Goal: Communication & Community: Answer question/provide support

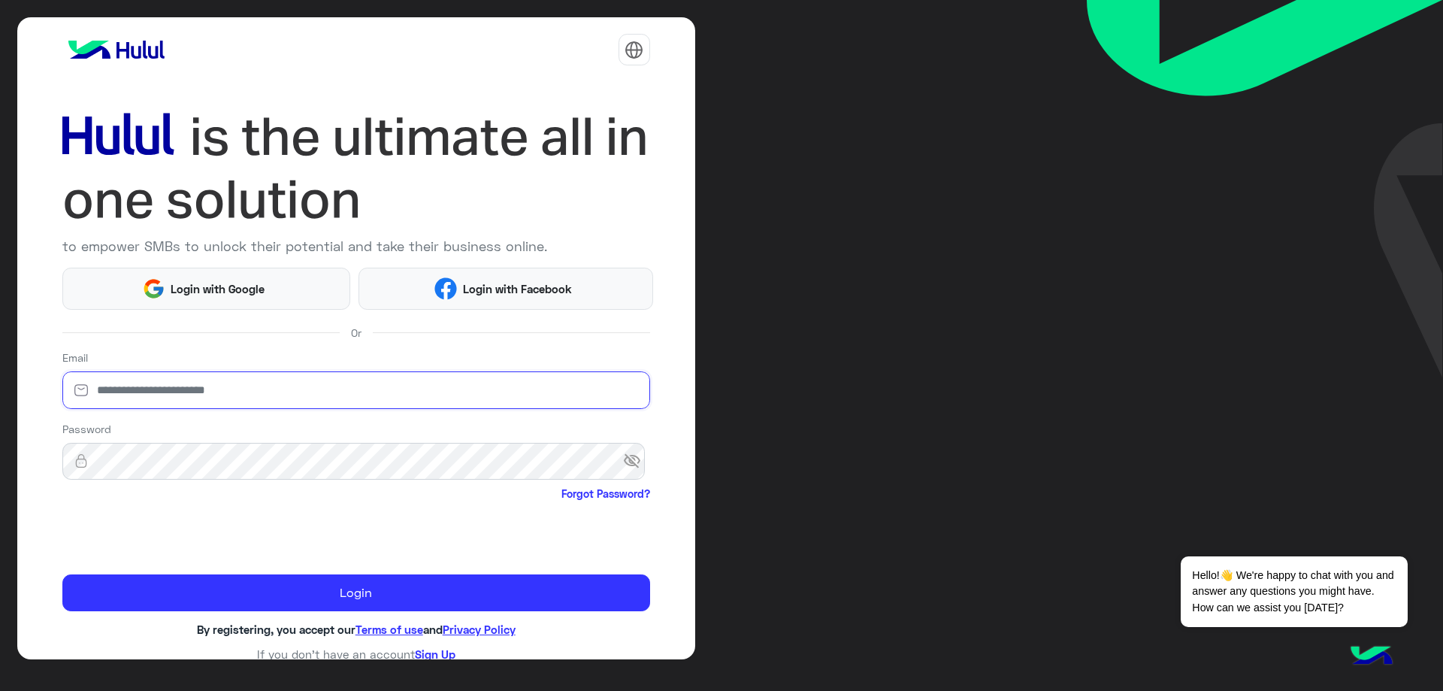
click at [328, 403] on input "email" at bounding box center [356, 390] width 588 height 38
type input "**********"
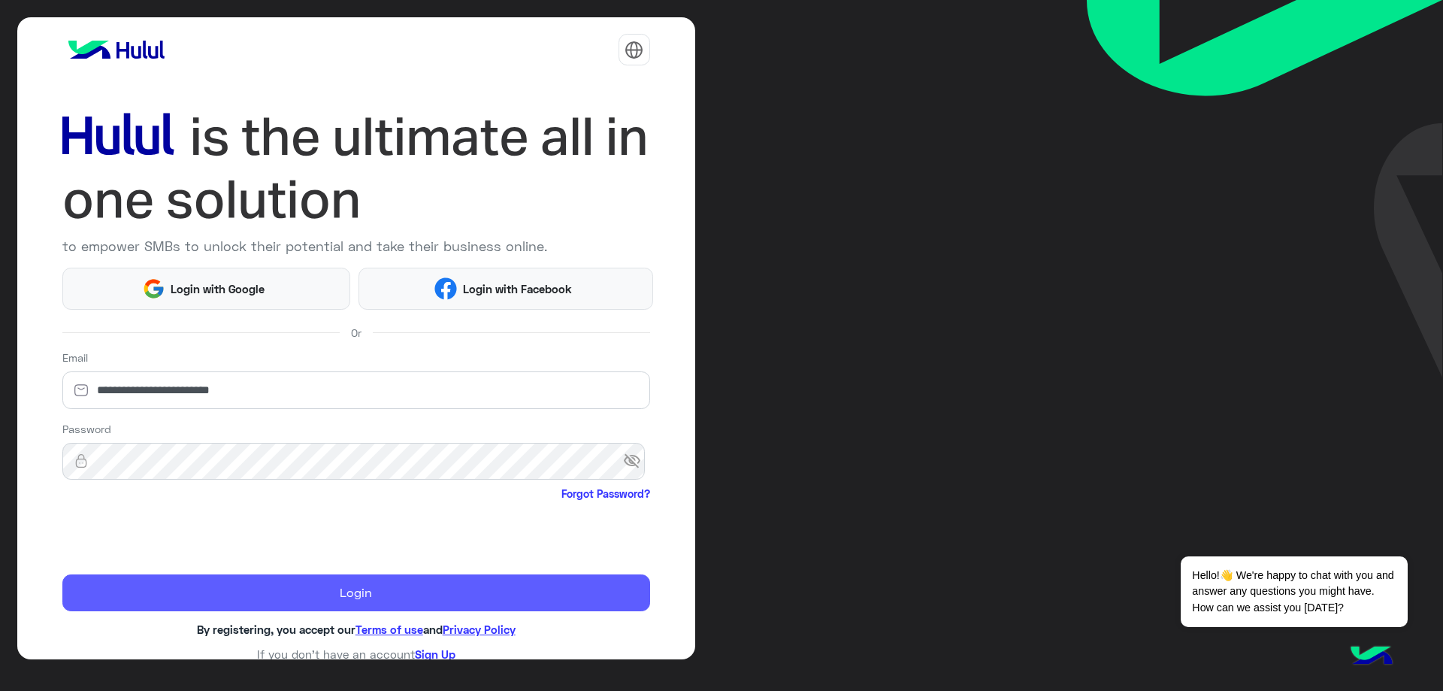
click at [329, 587] on button "Login" at bounding box center [356, 593] width 588 height 38
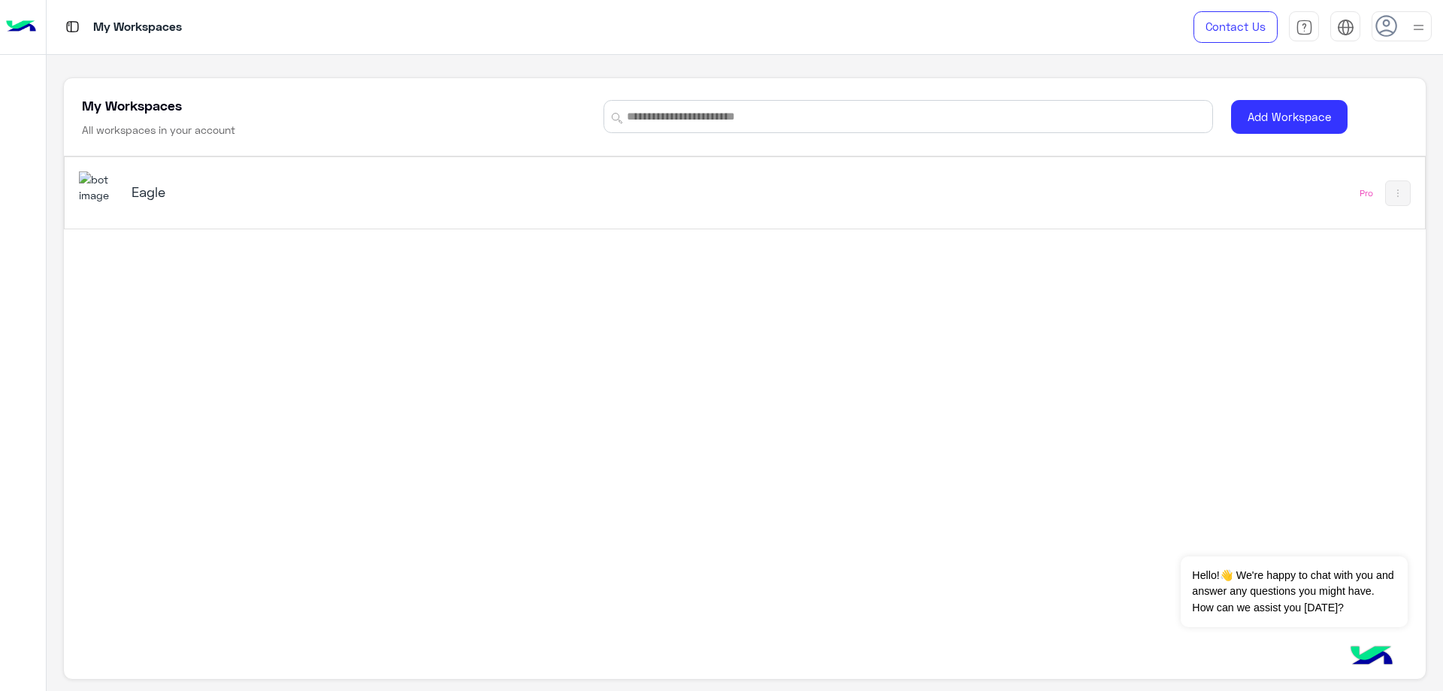
click at [174, 201] on div "Eagle" at bounding box center [372, 193] width 480 height 21
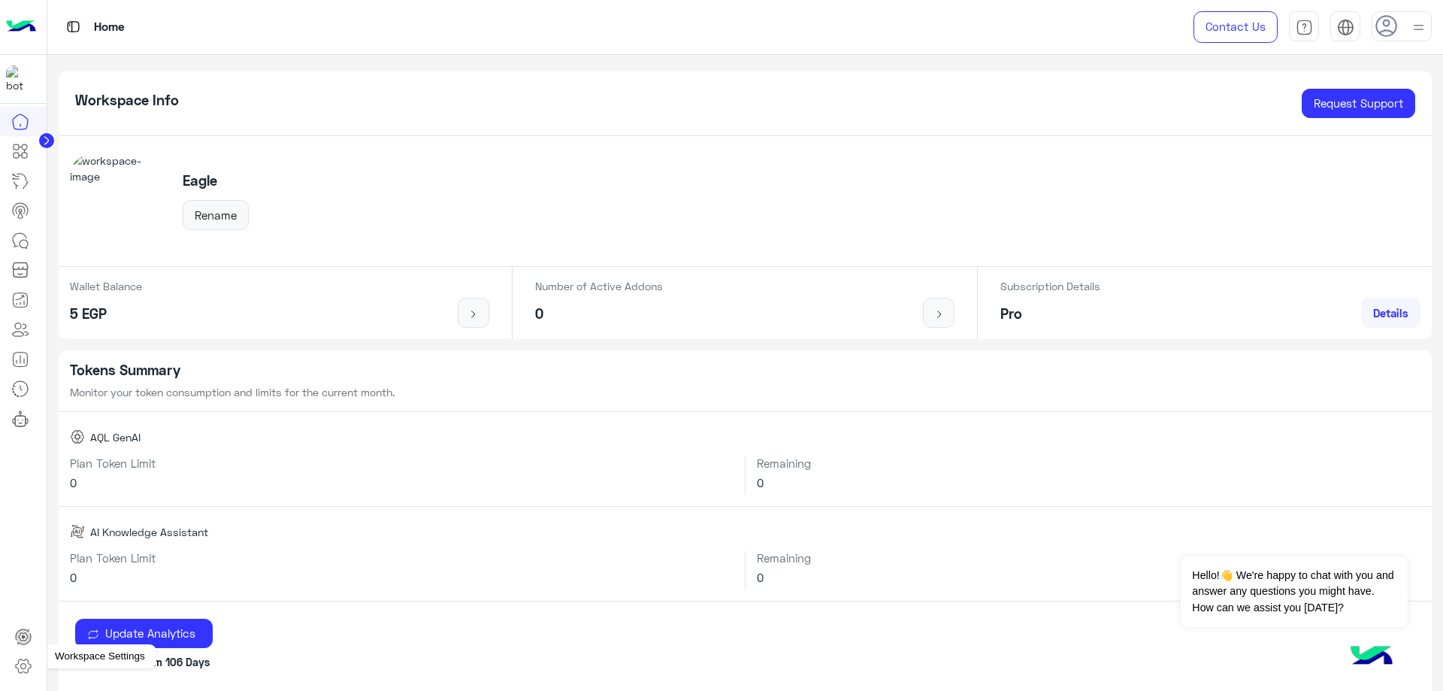
click at [26, 659] on icon at bounding box center [23, 666] width 15 height 14
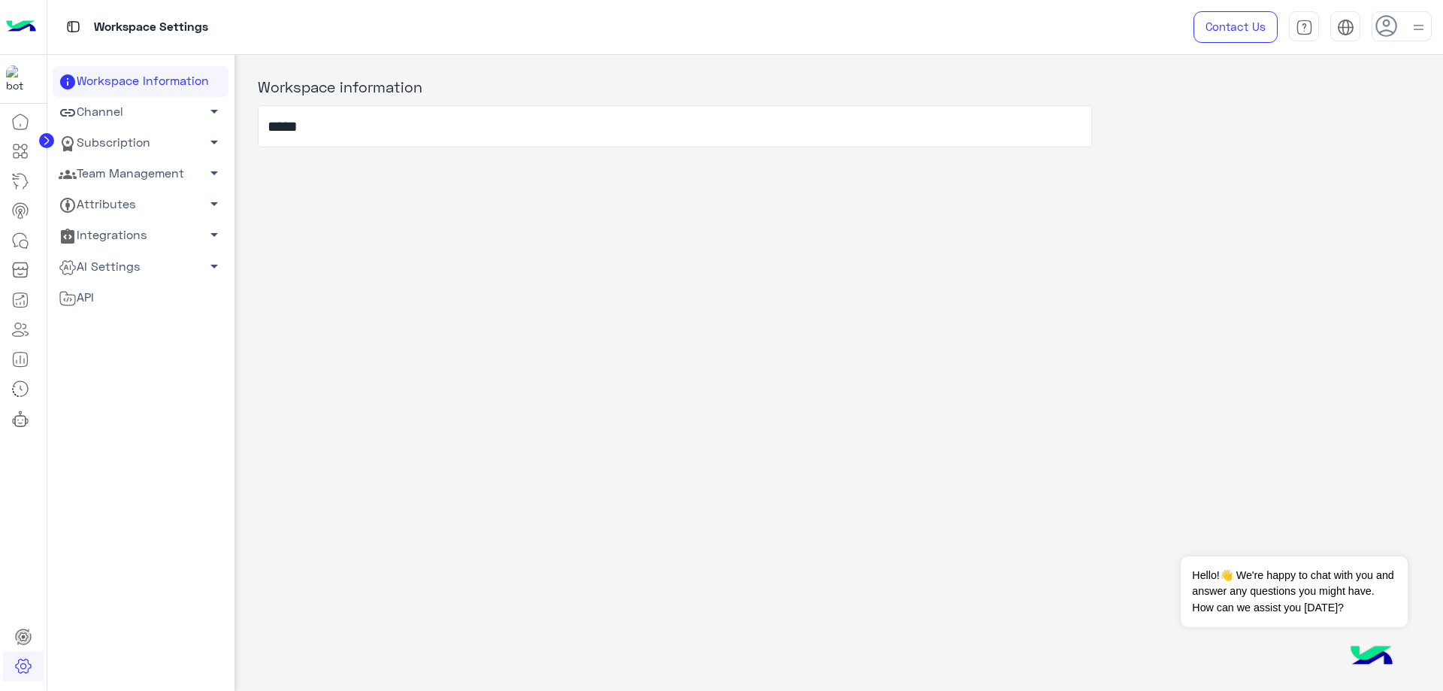
click at [126, 181] on link "Team Management arrow_drop_down" at bounding box center [141, 174] width 176 height 31
click at [118, 205] on link "Team Members" at bounding box center [141, 202] width 176 height 26
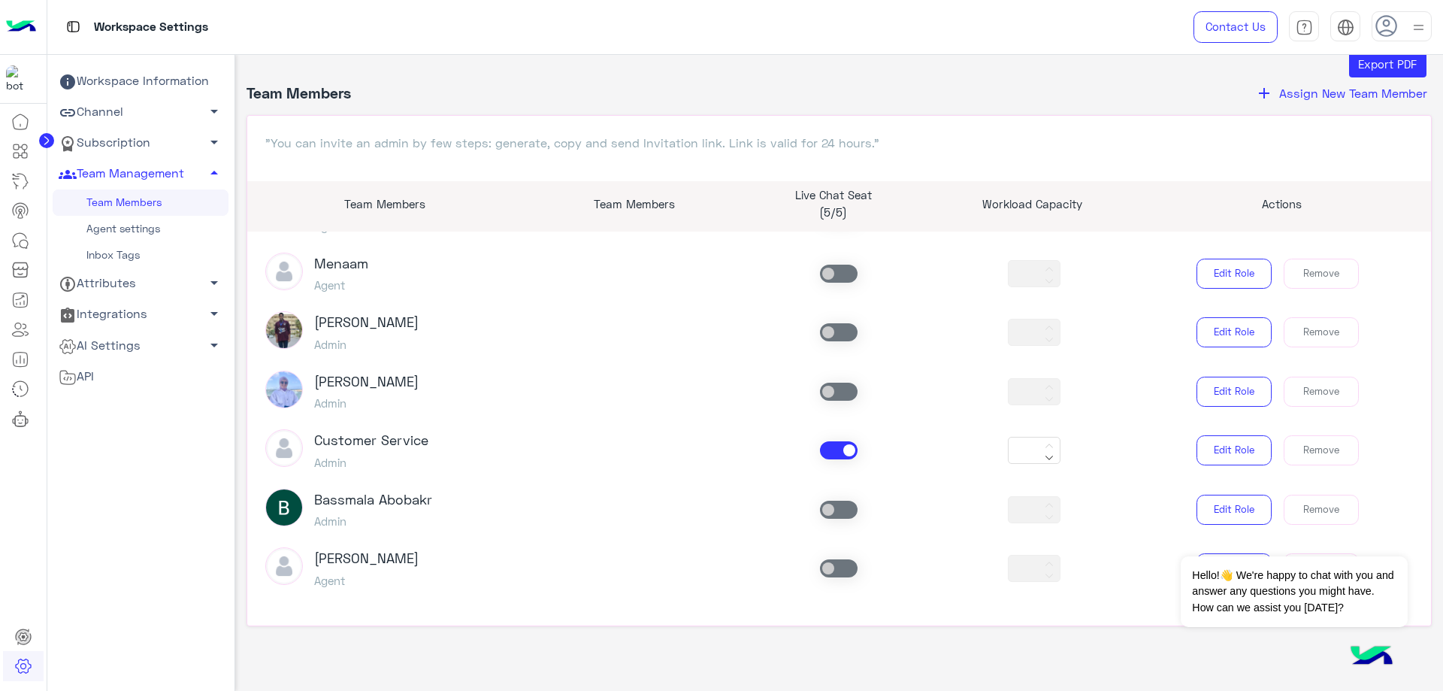
scroll to position [48, 0]
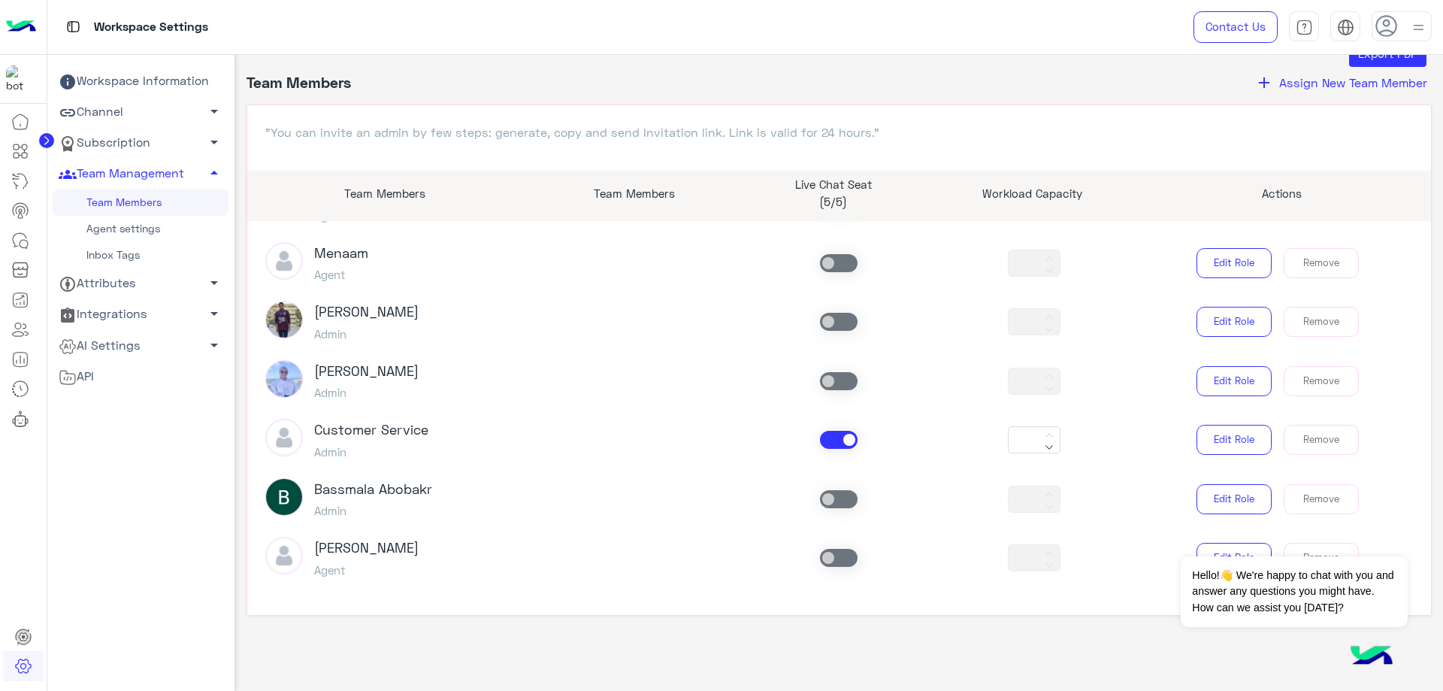
click at [829, 445] on span at bounding box center [839, 440] width 38 height 18
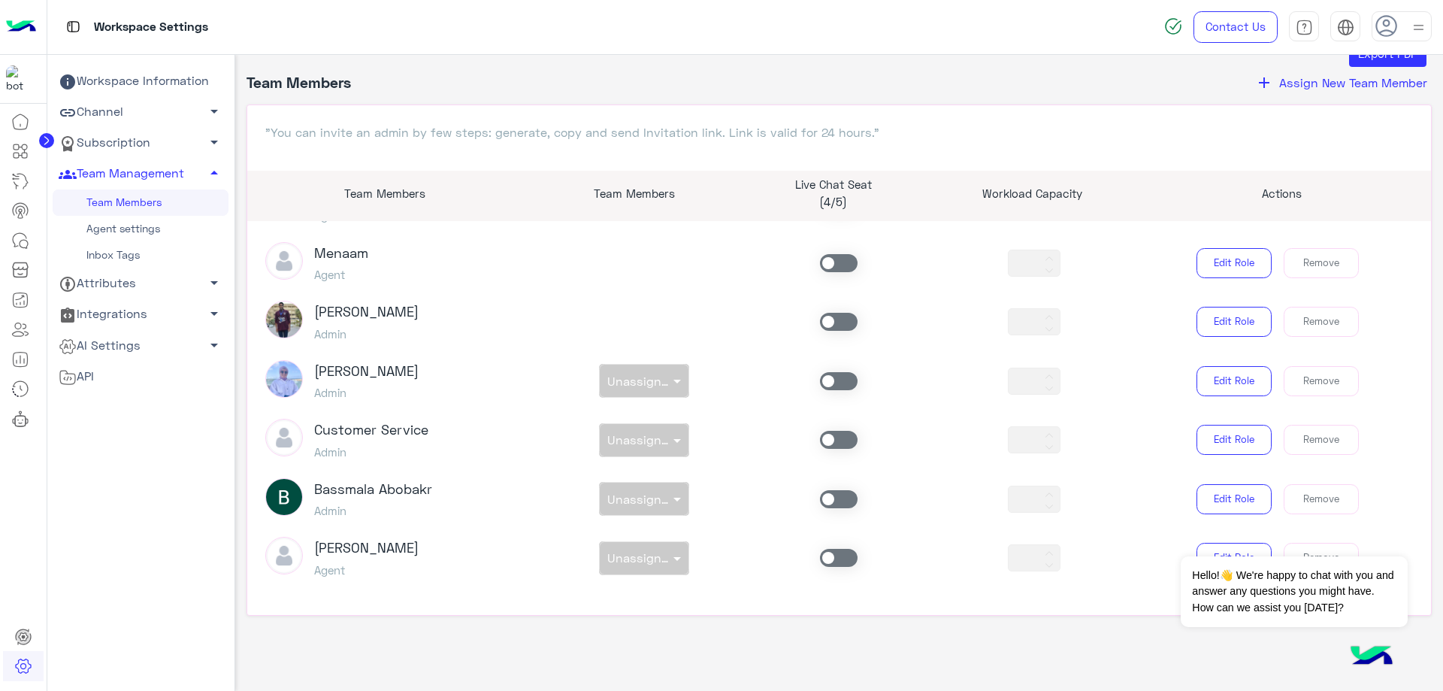
scroll to position [850, 0]
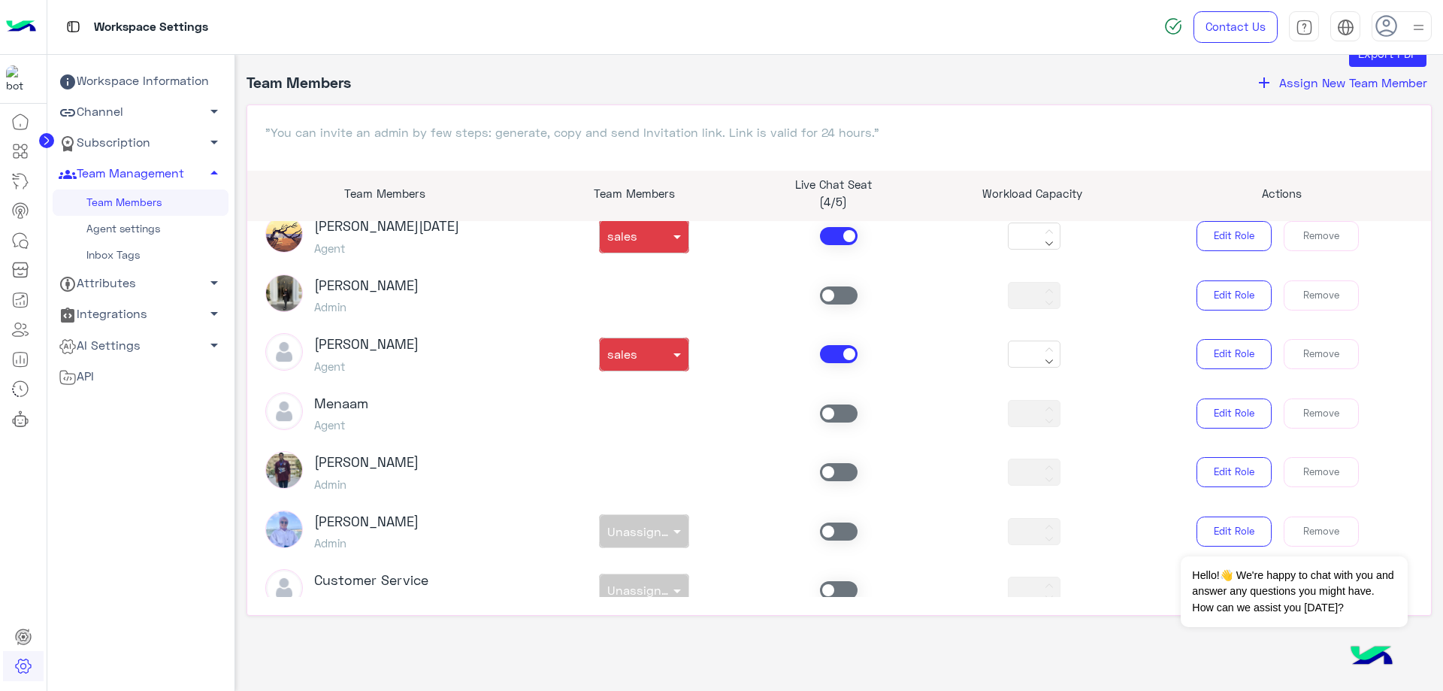
click at [830, 353] on span at bounding box center [839, 354] width 38 height 18
click at [658, 356] on div "non × sales" at bounding box center [635, 354] width 70 height 15
click at [628, 408] on div "sales" at bounding box center [643, 415] width 90 height 28
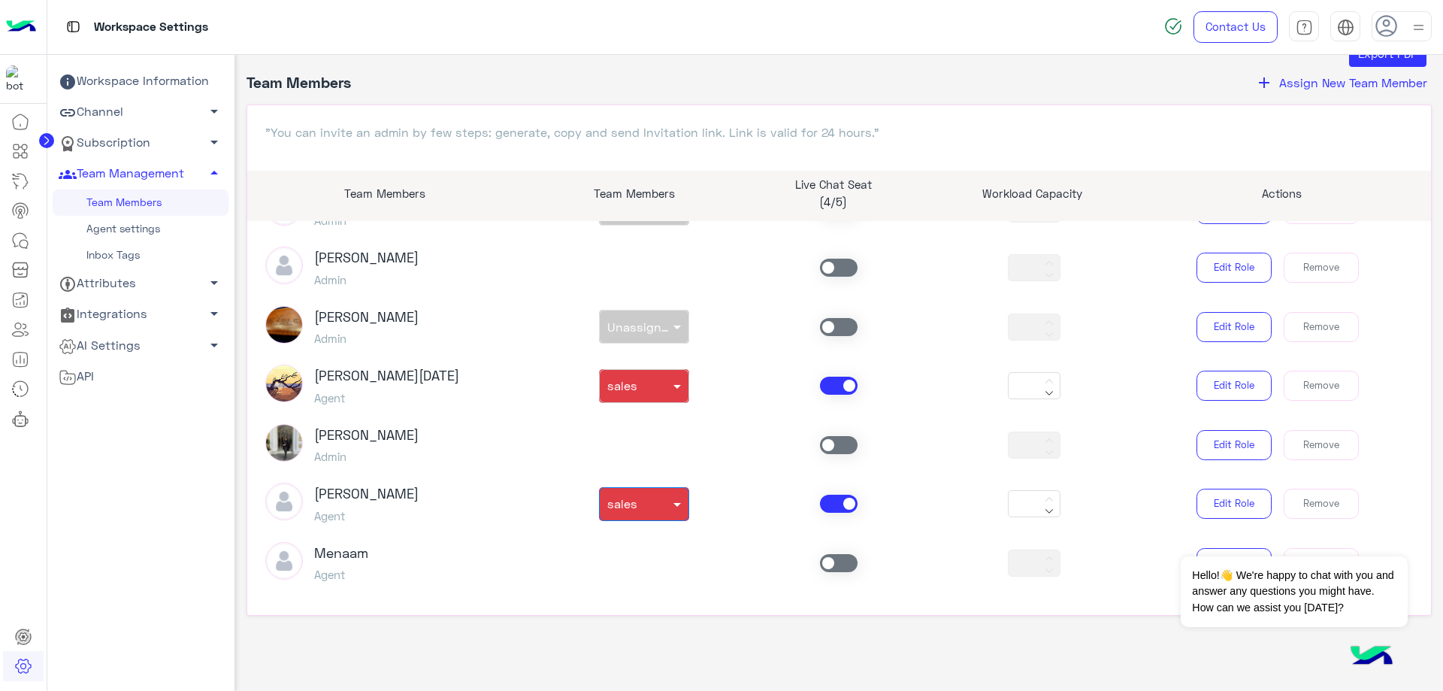
scroll to position [700, 0]
click at [825, 386] on span at bounding box center [839, 386] width 38 height 18
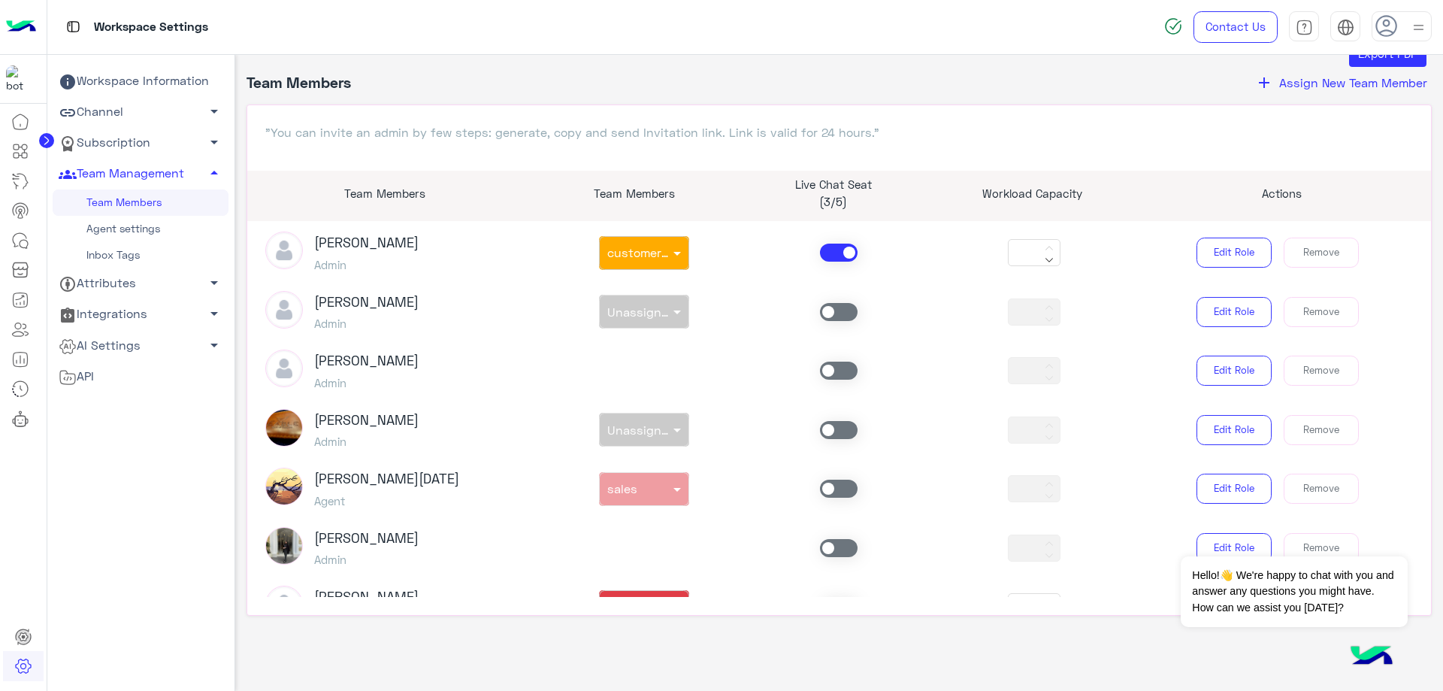
scroll to position [549, 0]
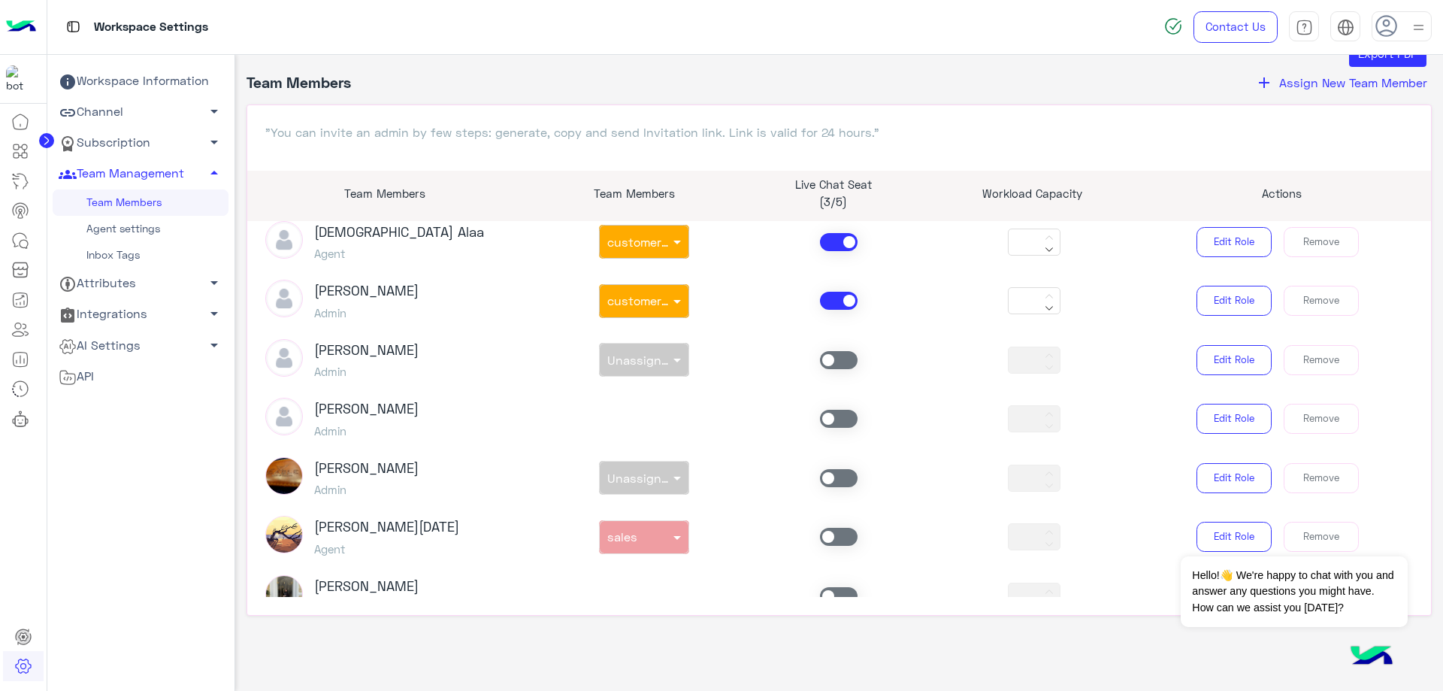
click at [835, 309] on span at bounding box center [839, 301] width 38 height 18
click at [828, 297] on span at bounding box center [839, 301] width 38 height 18
click at [828, 239] on span at bounding box center [839, 242] width 38 height 18
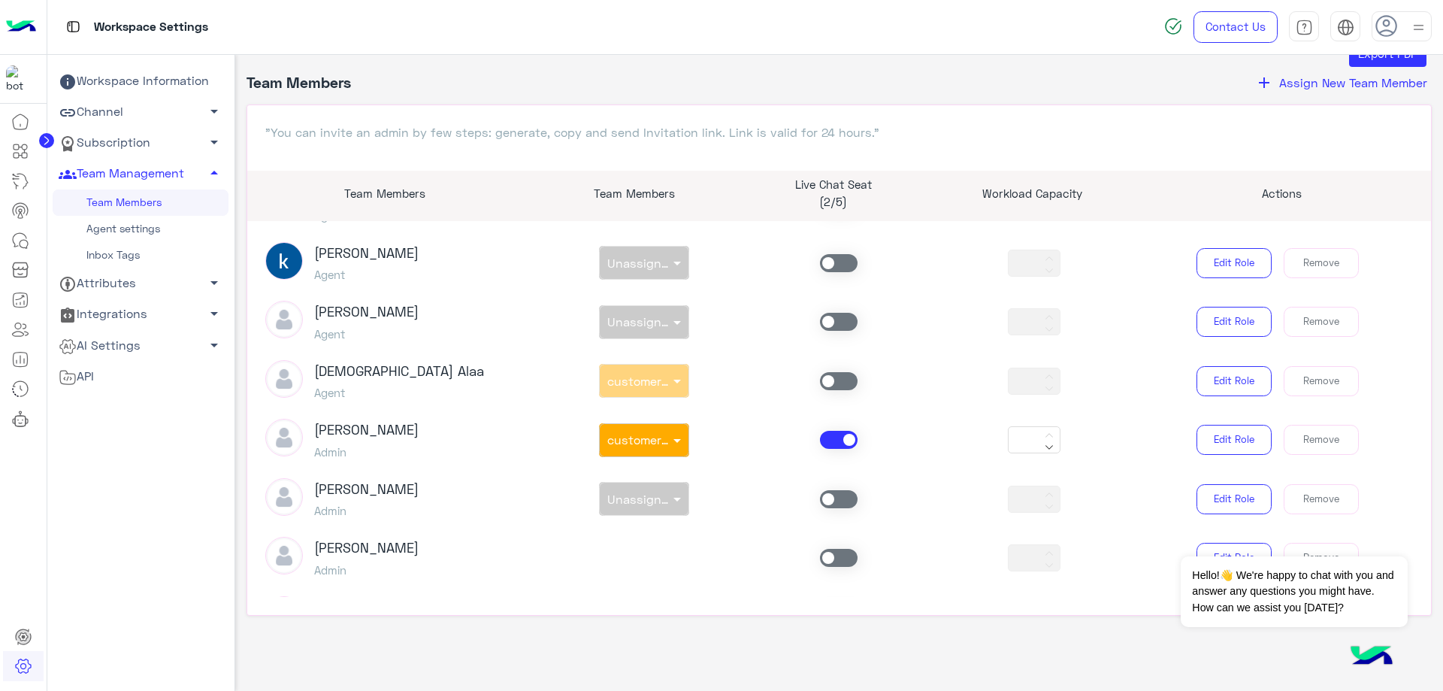
scroll to position [399, 0]
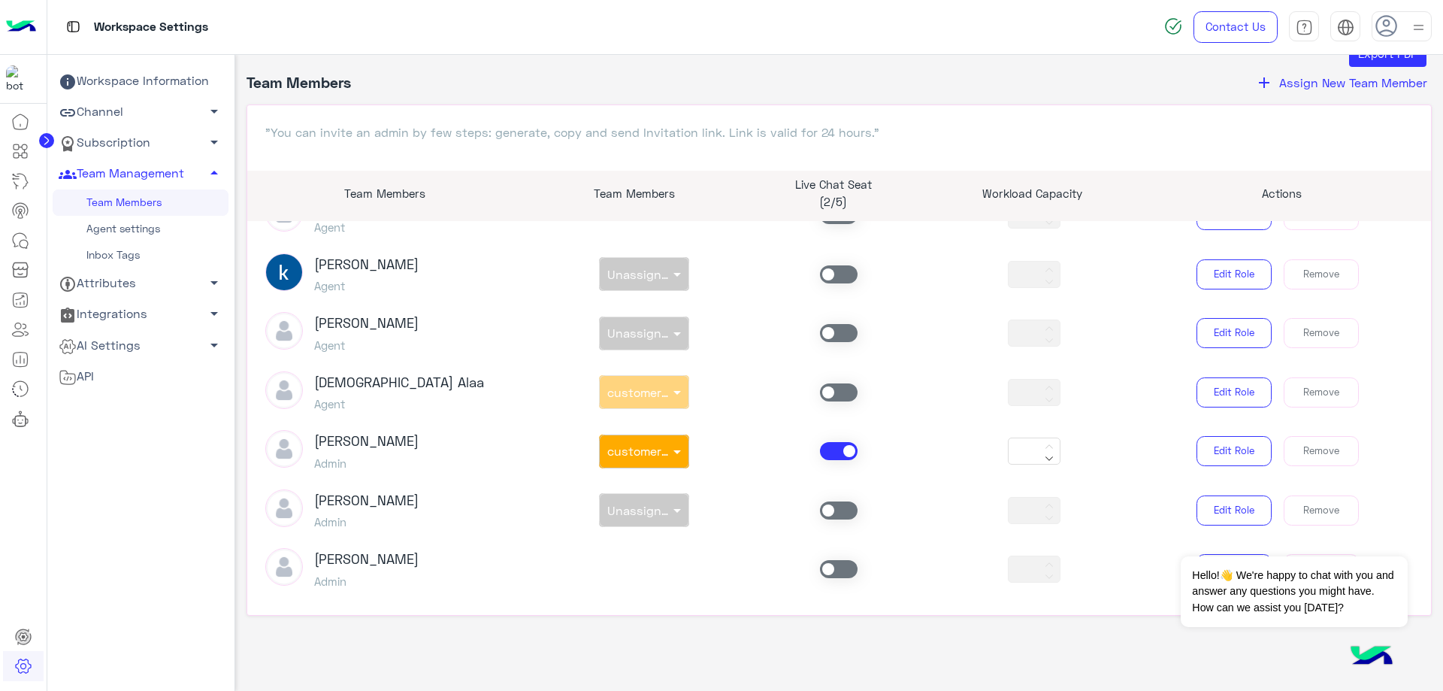
click at [840, 453] on span at bounding box center [839, 451] width 38 height 18
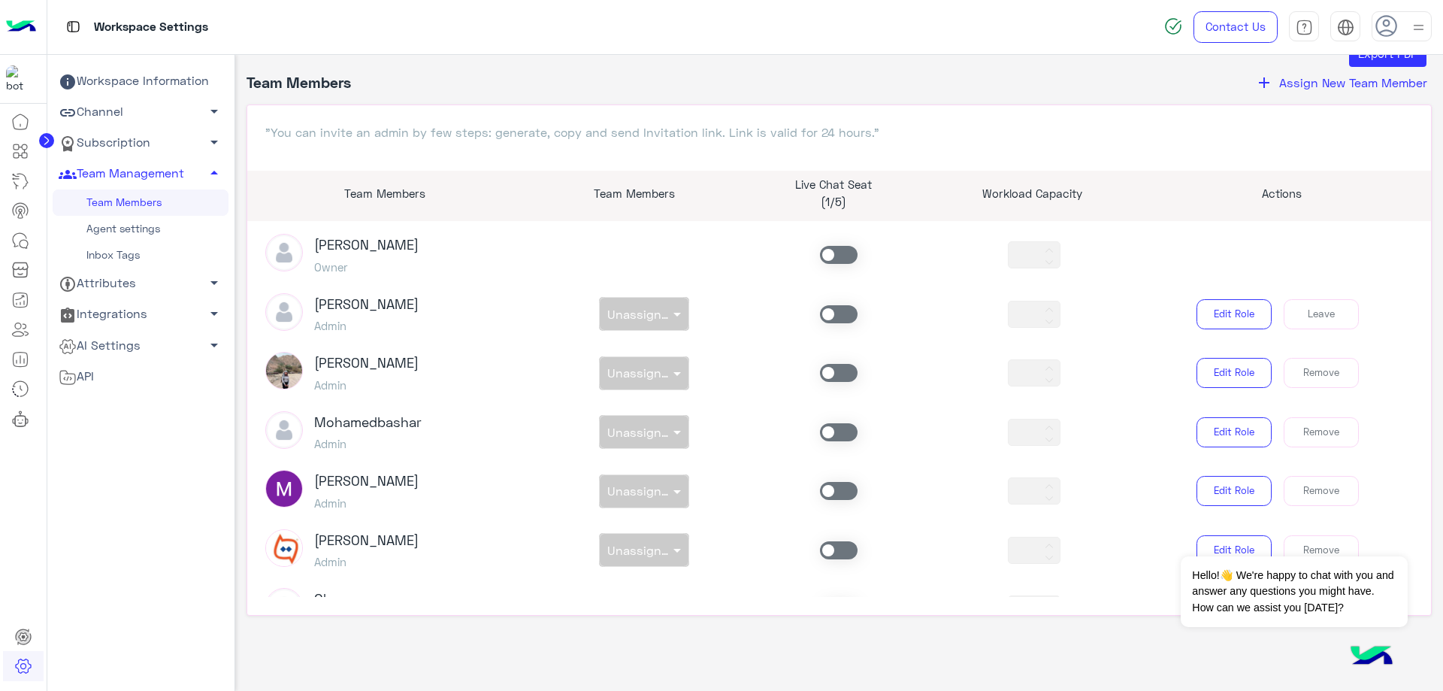
scroll to position [0, 0]
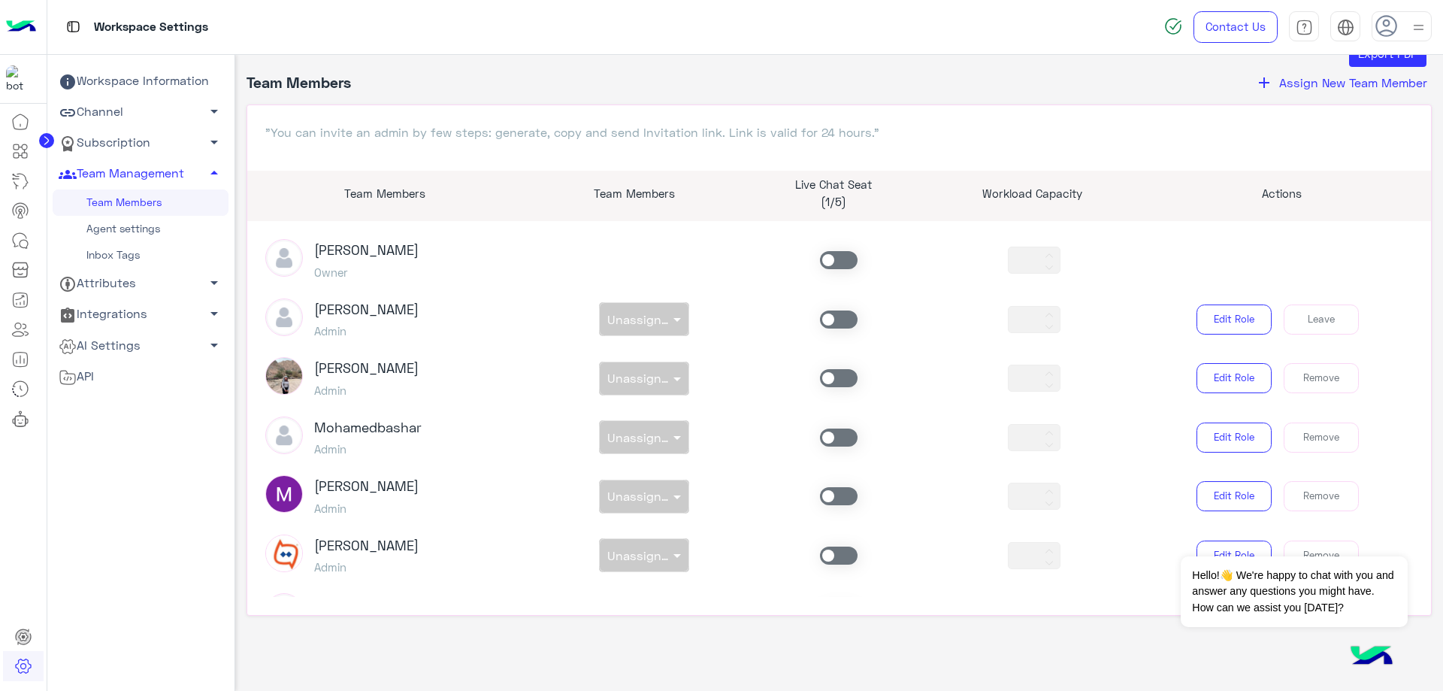
click at [828, 324] on span at bounding box center [839, 319] width 38 height 18
click at [648, 338] on div "Bassem Hisham Admin non × Unassigned team *** Edit Role Leave" at bounding box center [839, 319] width 1171 height 42
click at [646, 321] on span "Unassigned team" at bounding box center [657, 319] width 101 height 14
click at [658, 409] on span "customer support" at bounding box center [651, 408] width 90 height 13
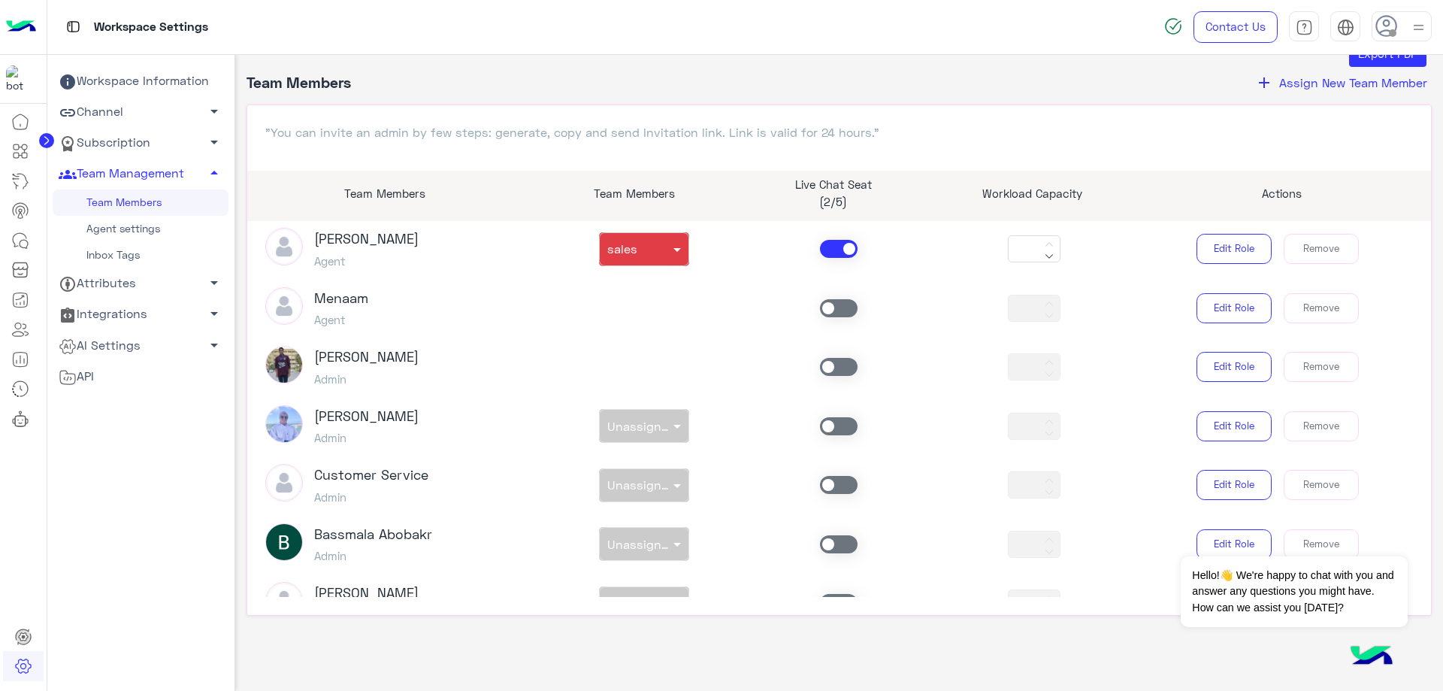
scroll to position [1000, 0]
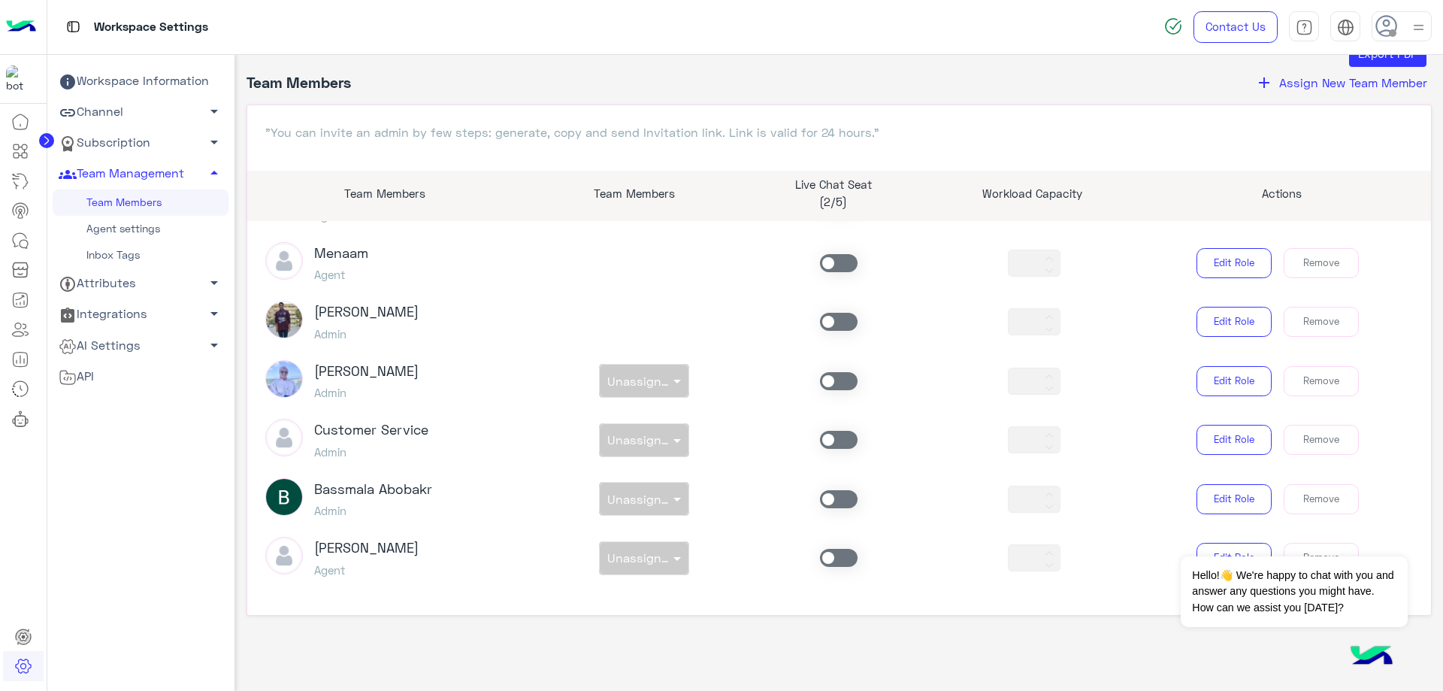
click at [829, 558] on span at bounding box center [839, 558] width 38 height 18
click at [628, 560] on div "non × Unassigned team" at bounding box center [643, 558] width 195 height 34
click at [633, 554] on input "text" at bounding box center [626, 553] width 39 height 14
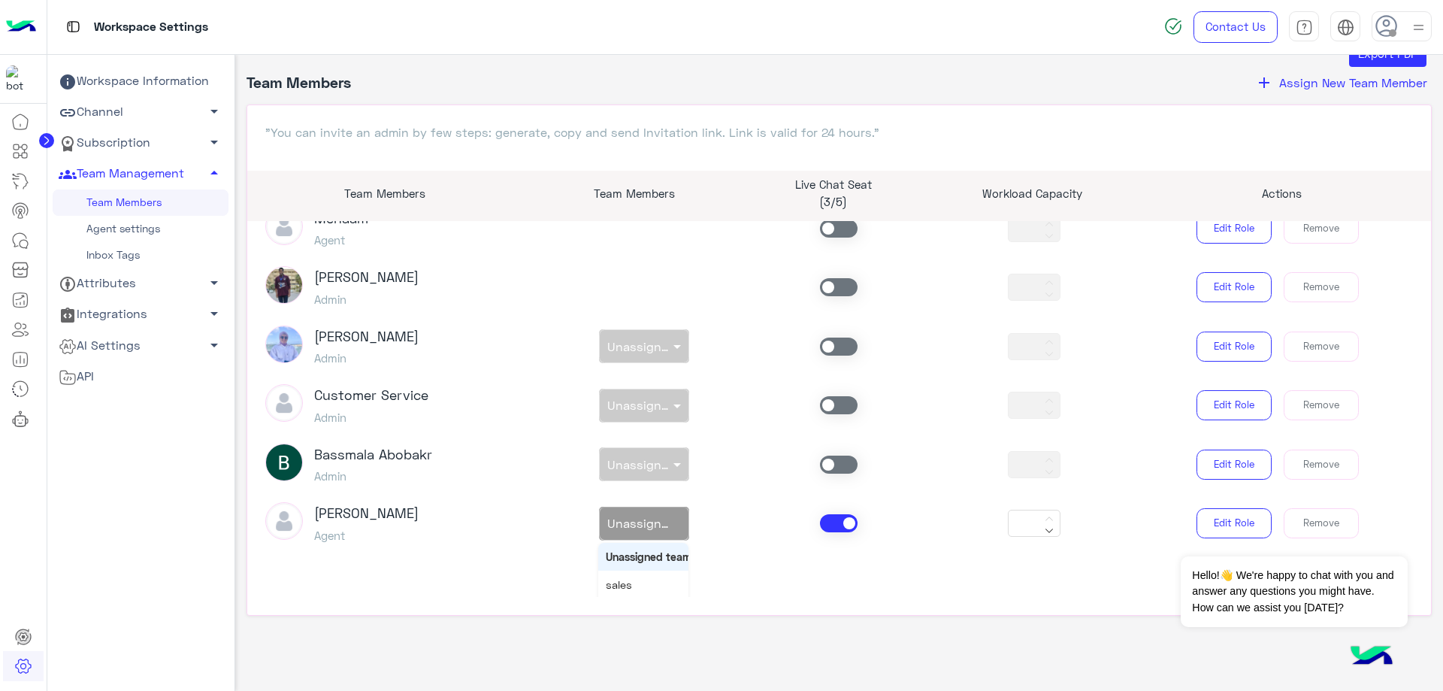
scroll to position [1065, 0]
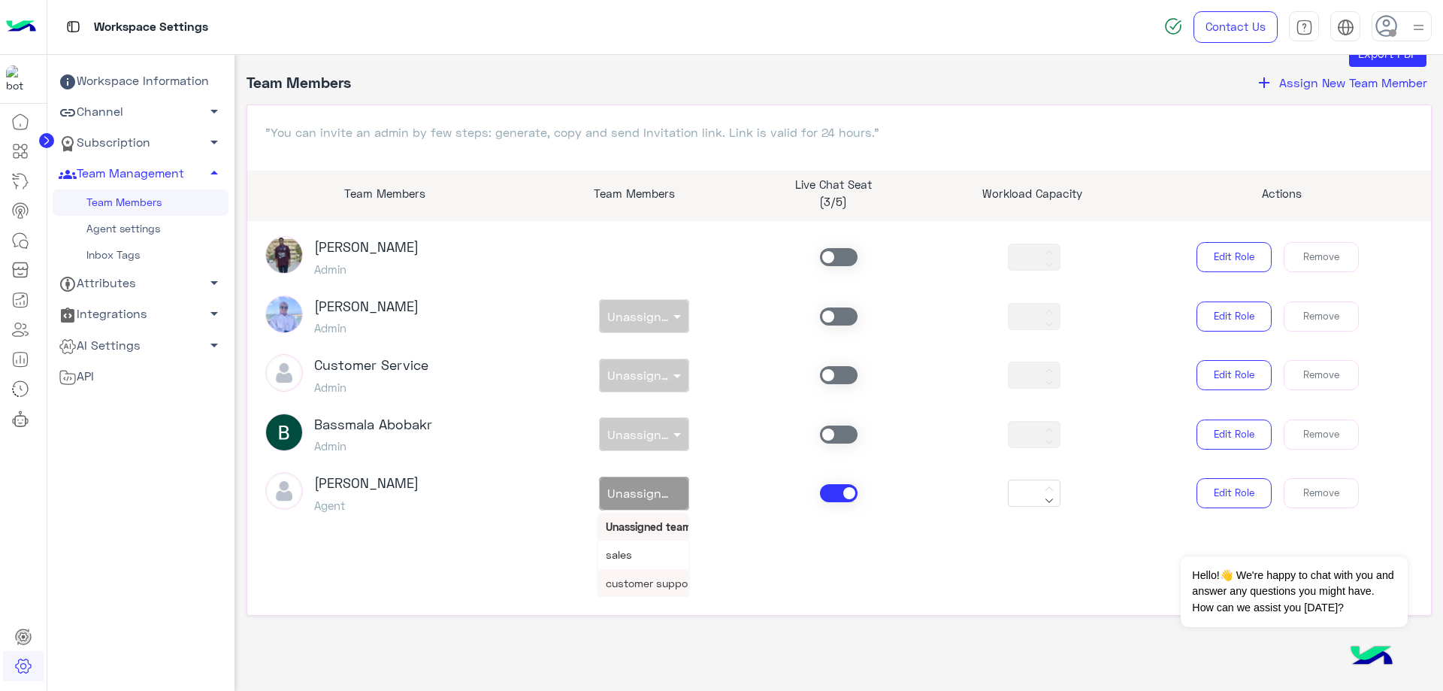
click at [636, 579] on span "customer support" at bounding box center [651, 583] width 90 height 13
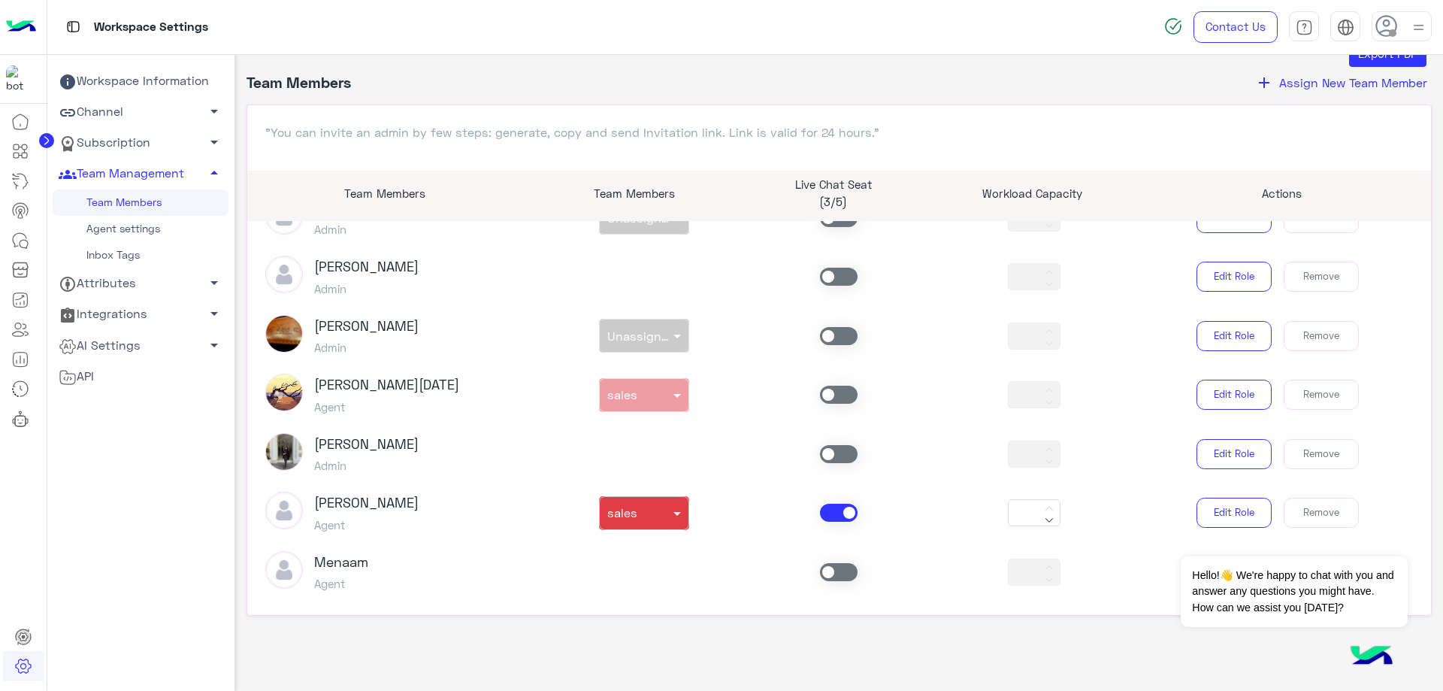
scroll to position [601, 0]
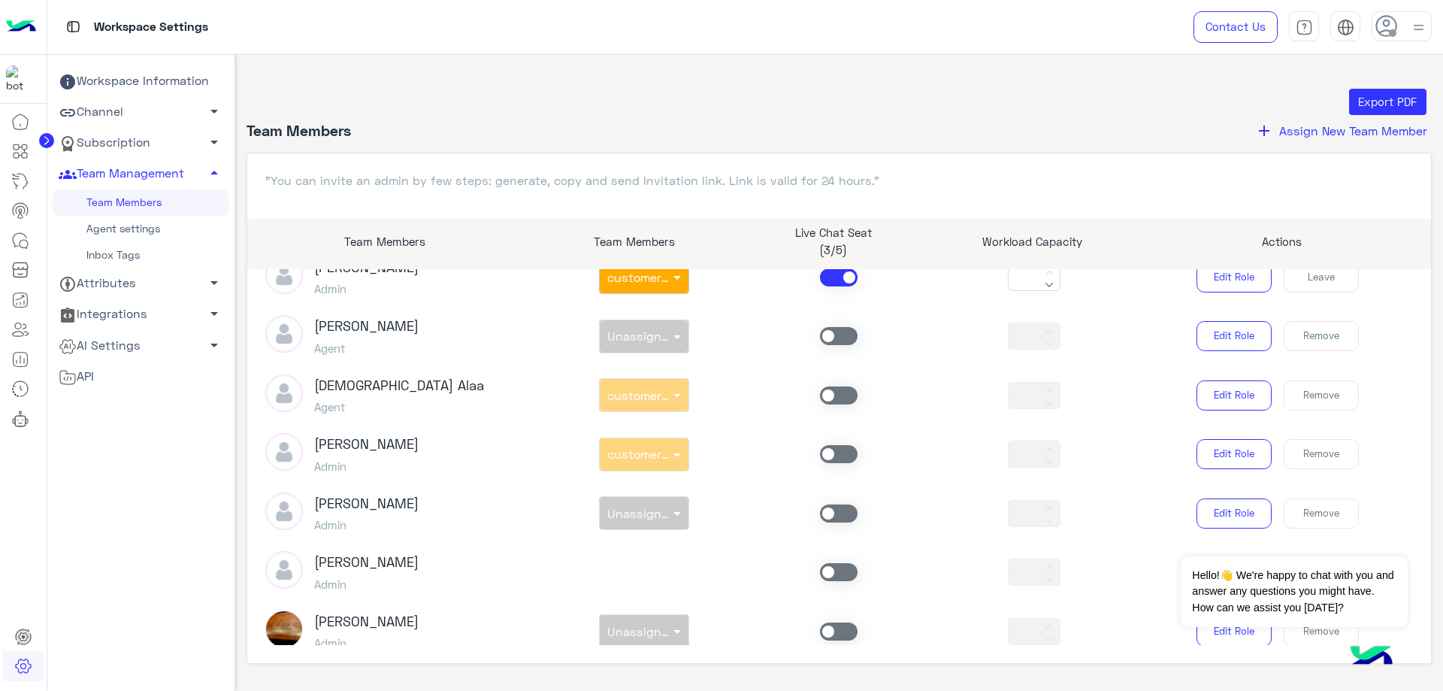
scroll to position [451, 0]
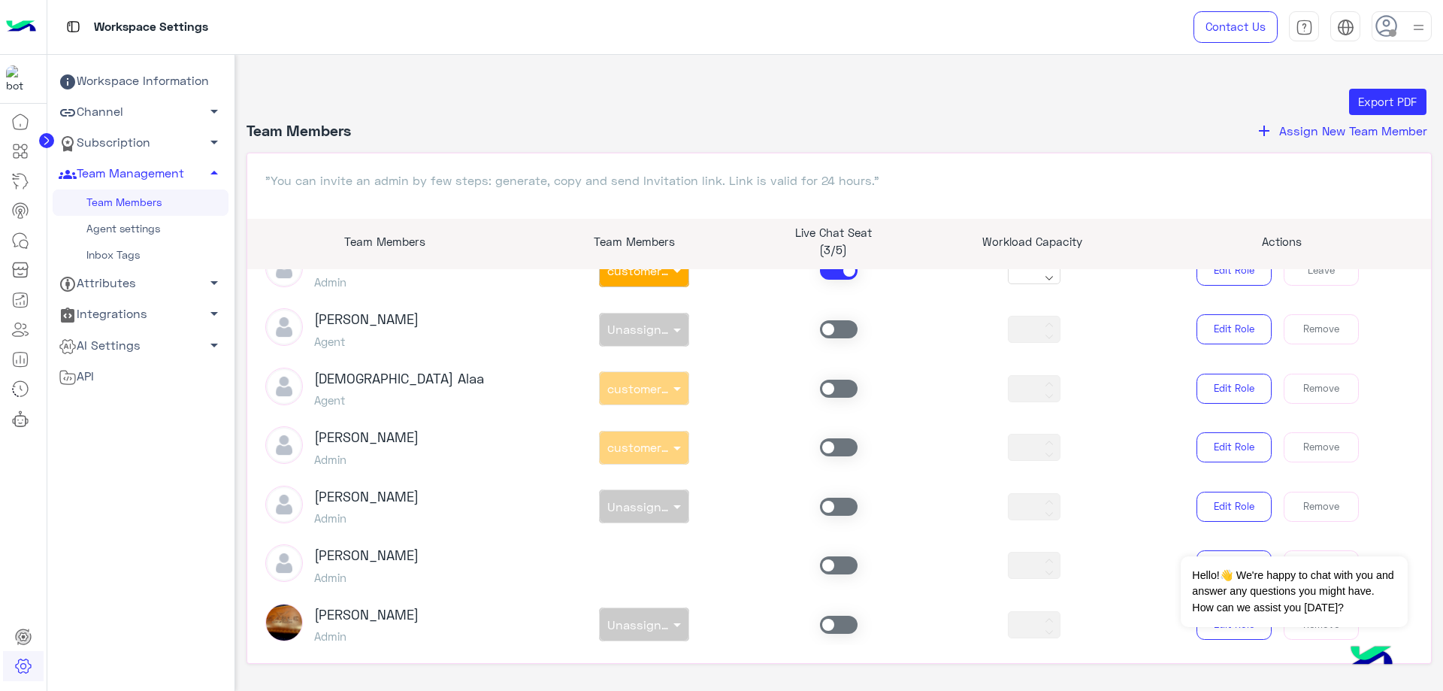
click at [644, 393] on div "non × customer support" at bounding box center [643, 388] width 195 height 34
click at [831, 389] on span at bounding box center [839, 389] width 38 height 18
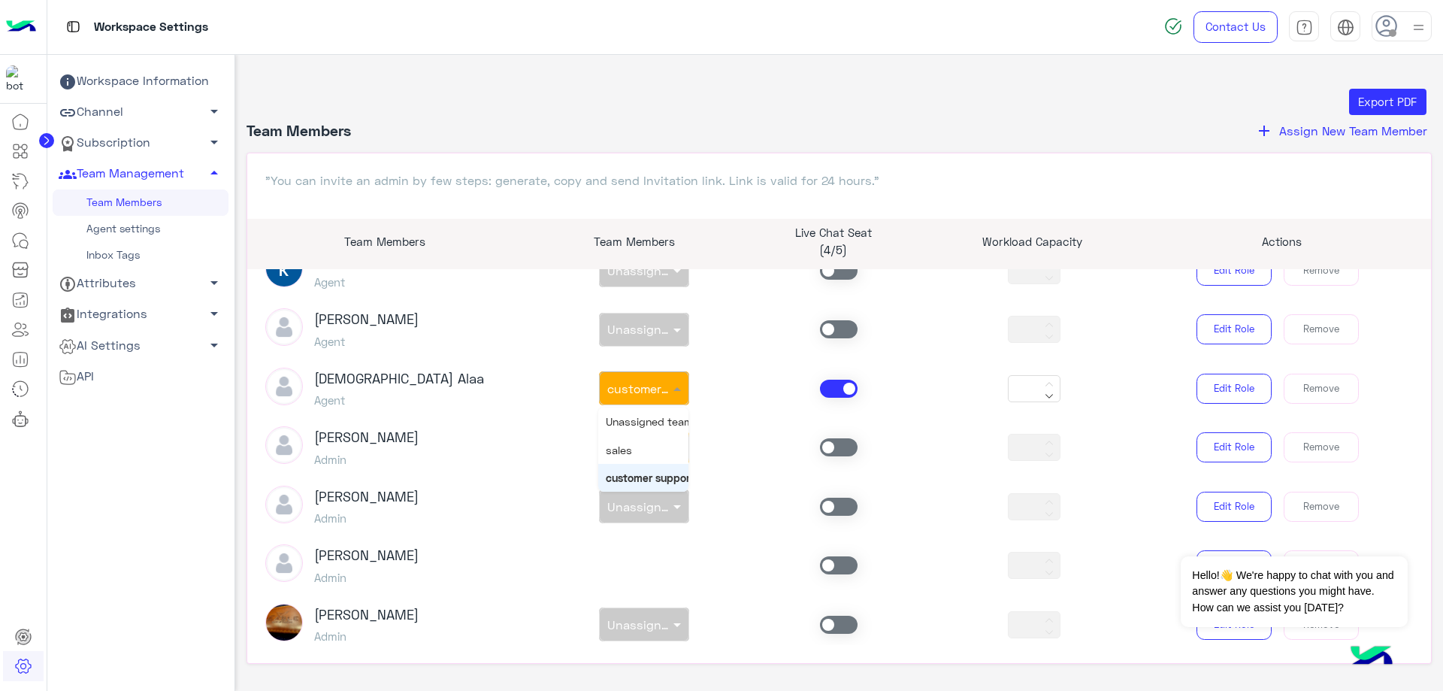
click at [641, 385] on input "text" at bounding box center [626, 384] width 39 height 14
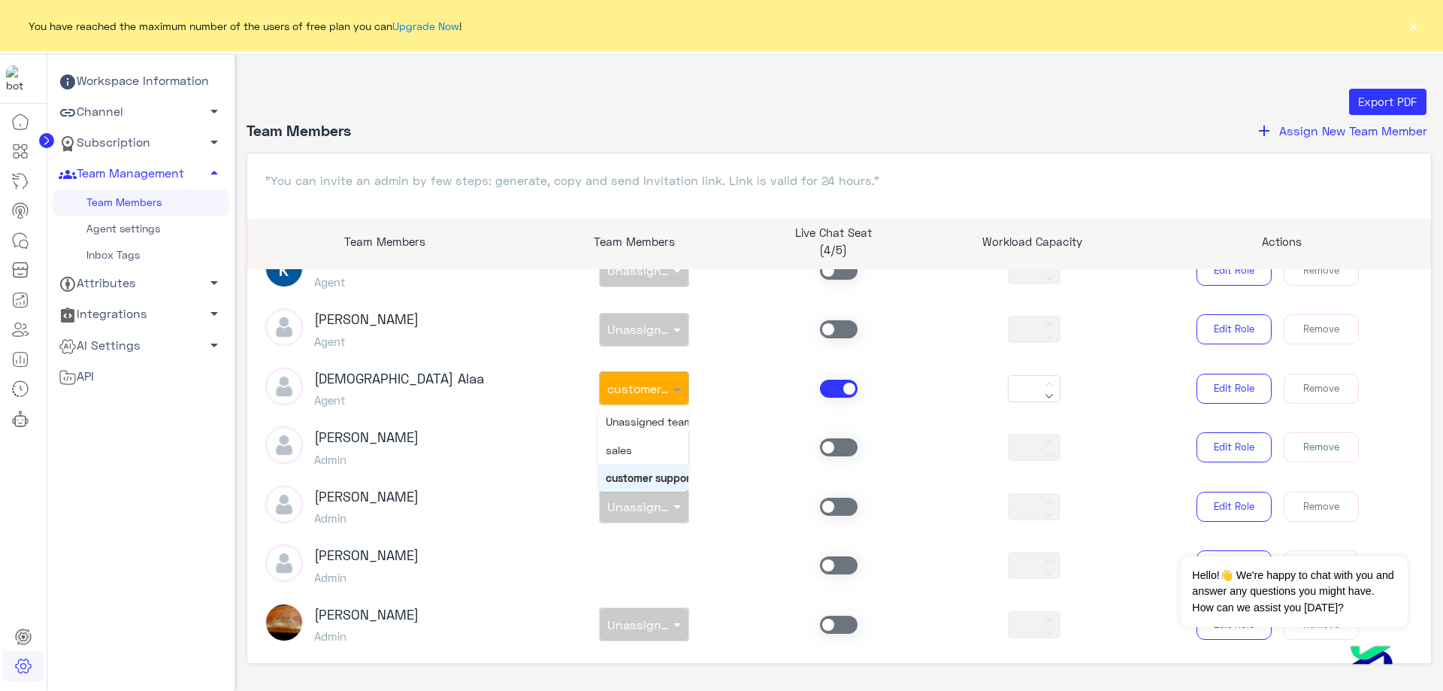
click at [820, 385] on span at bounding box center [839, 389] width 38 height 18
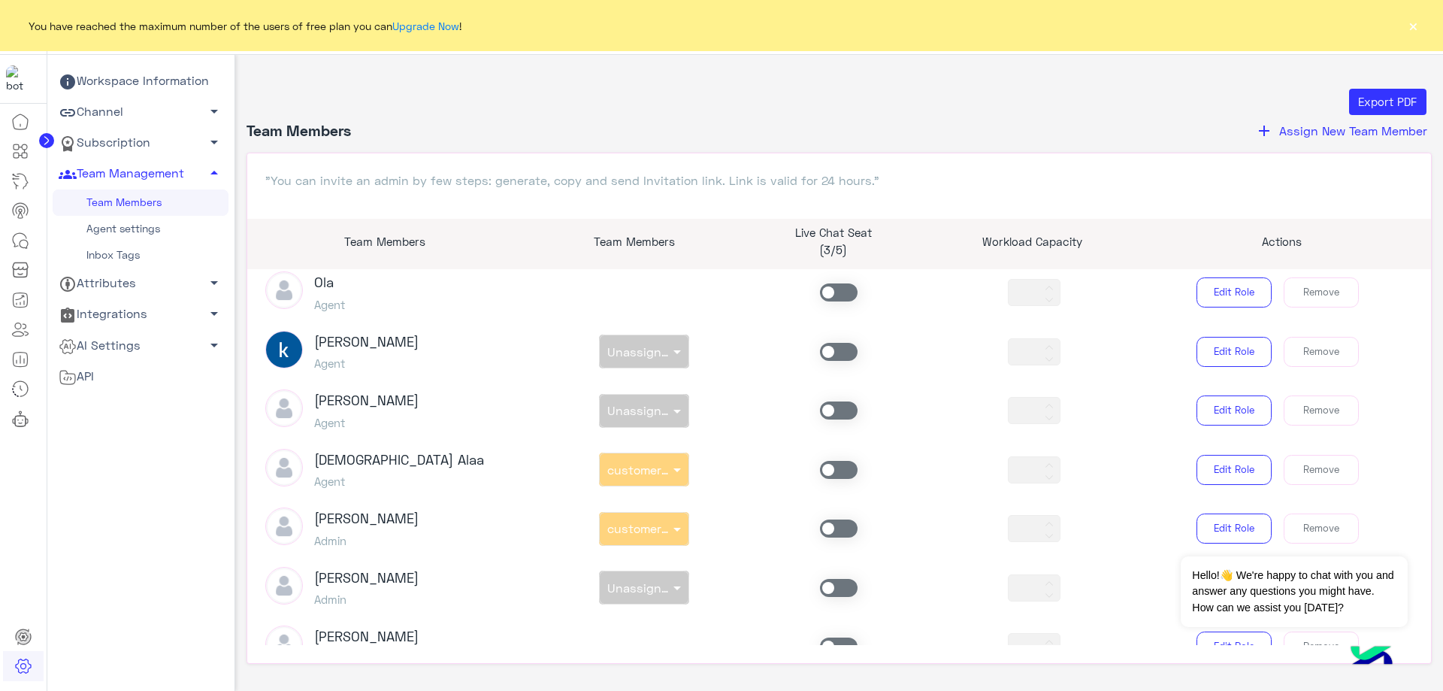
scroll to position [324, 0]
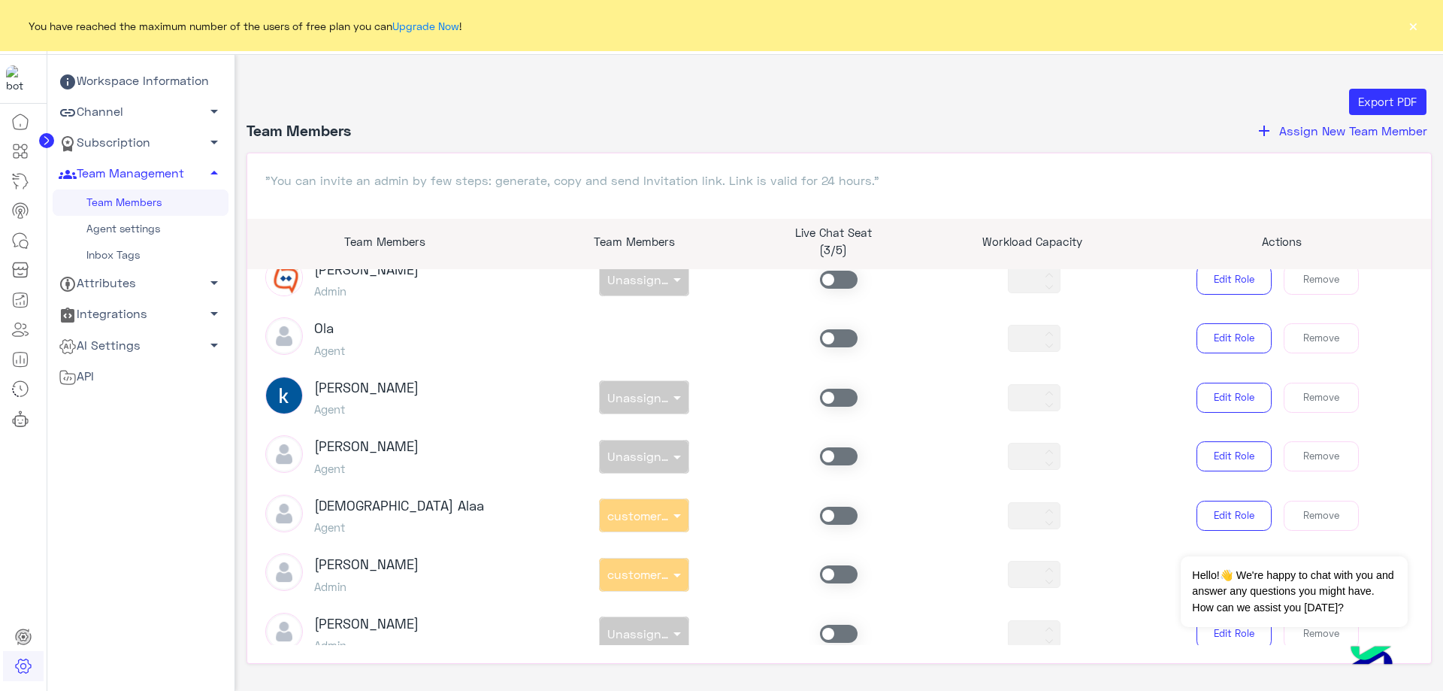
click at [824, 456] on span at bounding box center [839, 456] width 38 height 18
click at [643, 458] on span "Unassigned team" at bounding box center [657, 456] width 101 height 14
click at [643, 523] on div "sales" at bounding box center [643, 518] width 90 height 28
click at [24, 239] on icon at bounding box center [20, 241] width 18 height 18
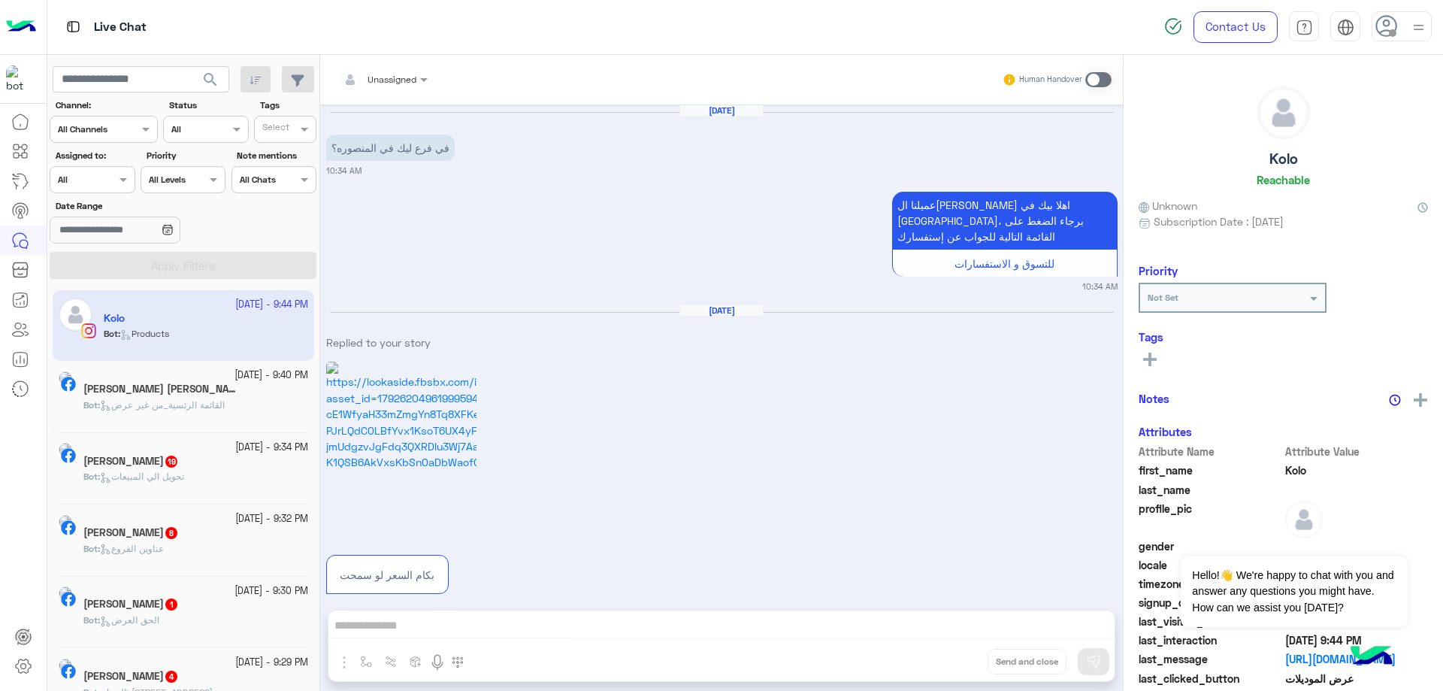
scroll to position [2121, 0]
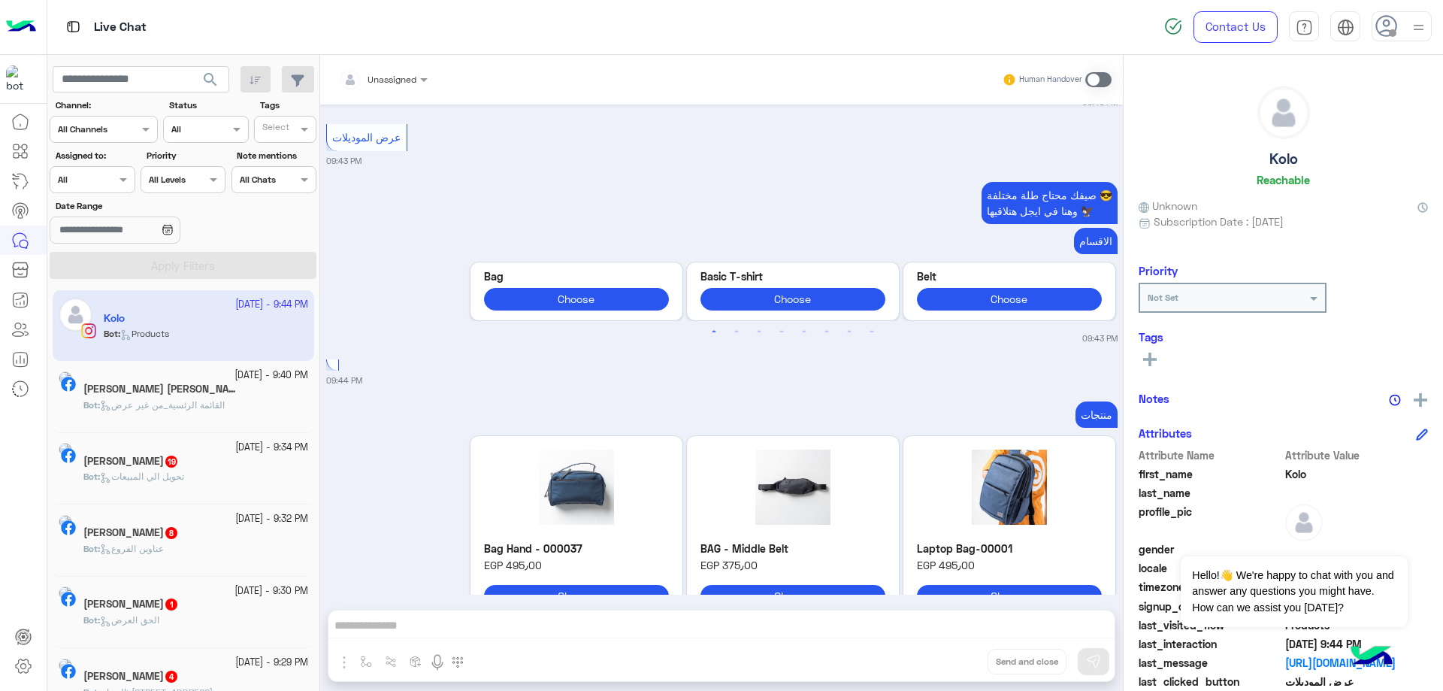
click at [1388, 20] on use at bounding box center [1387, 26] width 22 height 22
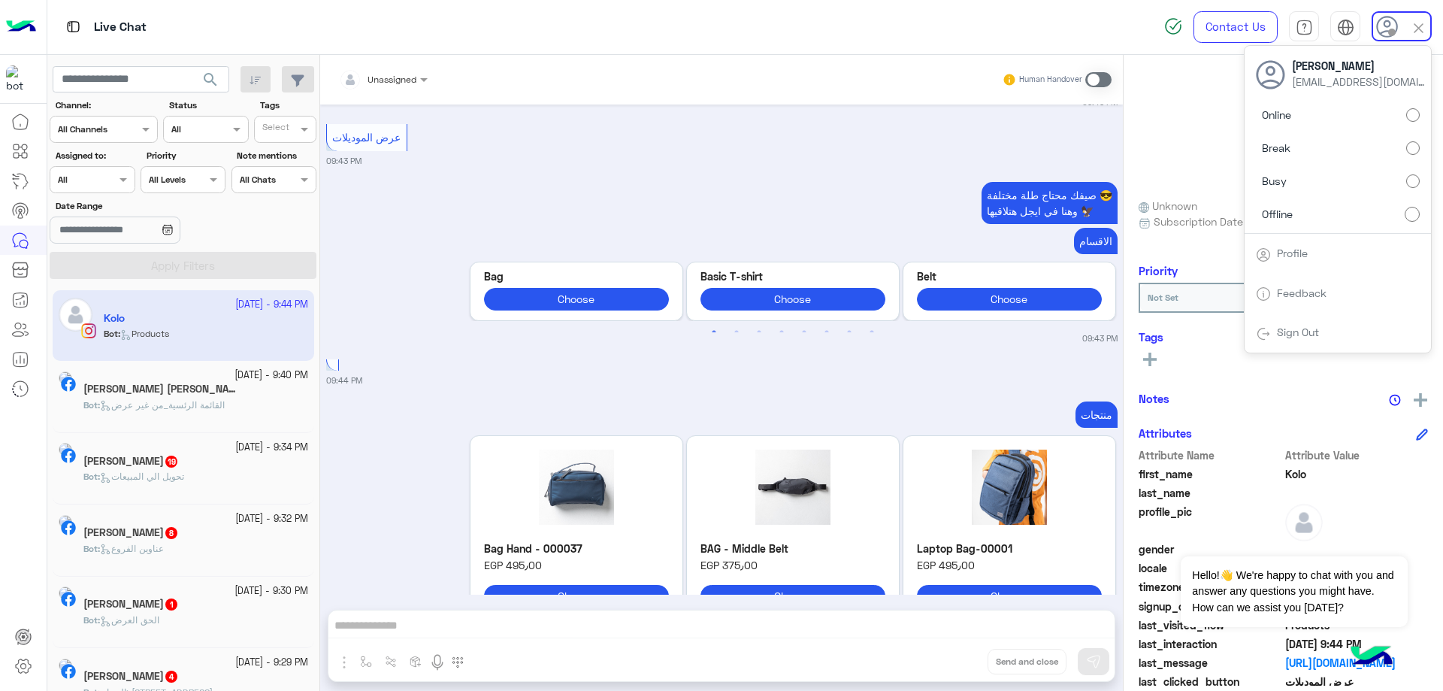
click at [112, 170] on div "Assigned on All" at bounding box center [92, 179] width 85 height 27
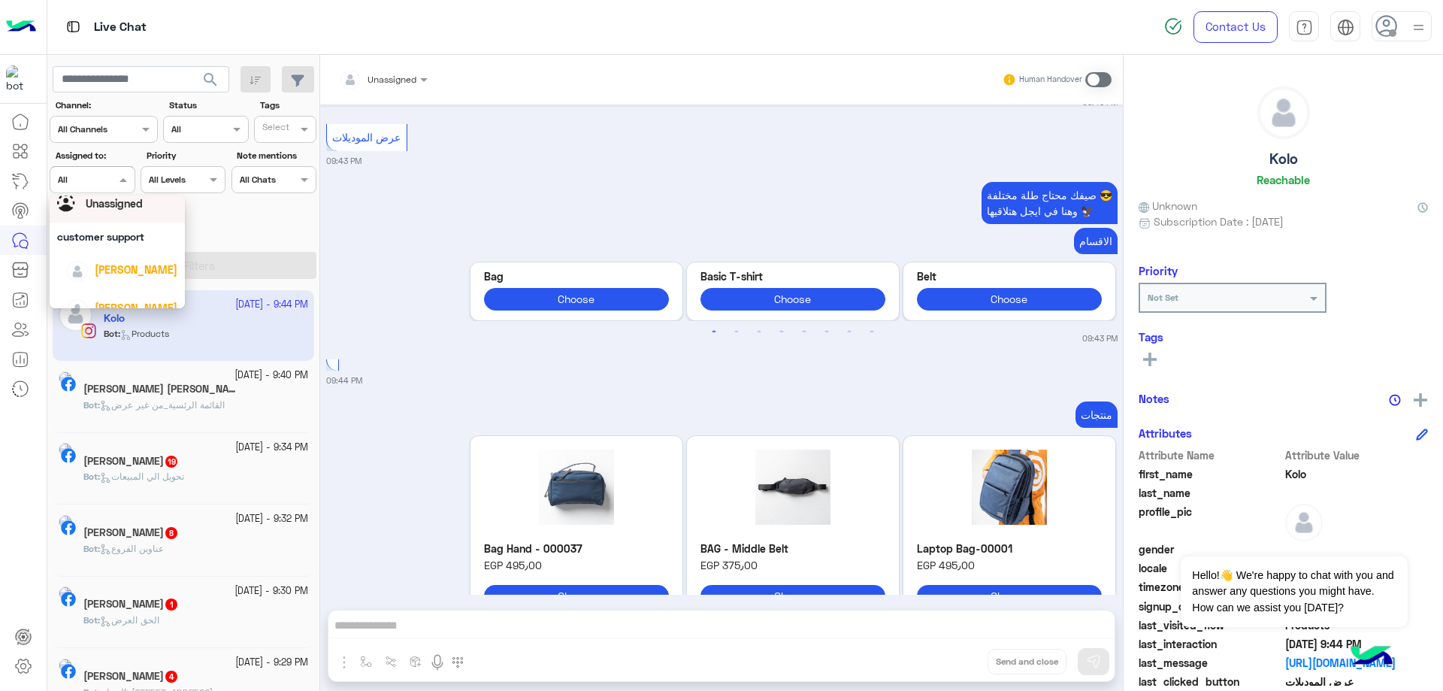
scroll to position [75, 0]
click at [134, 247] on div "[PERSON_NAME]" at bounding box center [121, 233] width 111 height 26
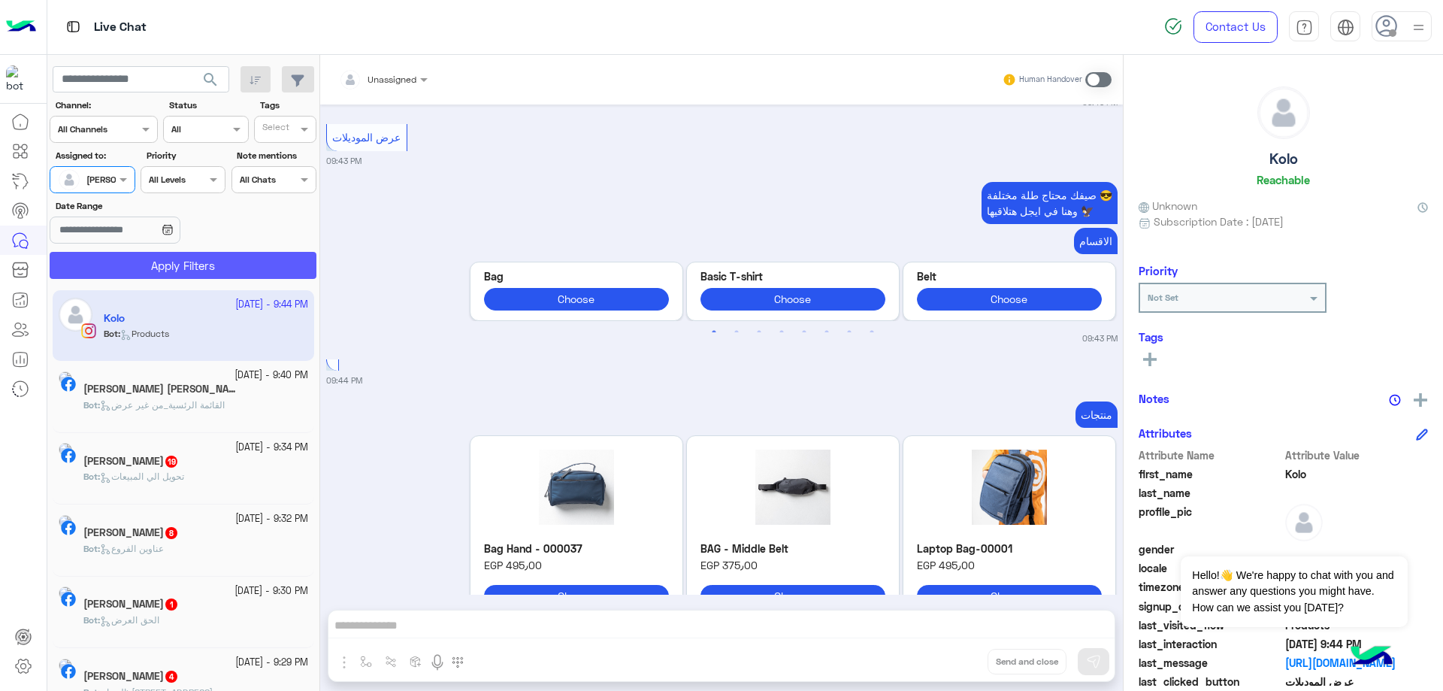
click at [173, 259] on button "Apply Filters" at bounding box center [183, 265] width 267 height 27
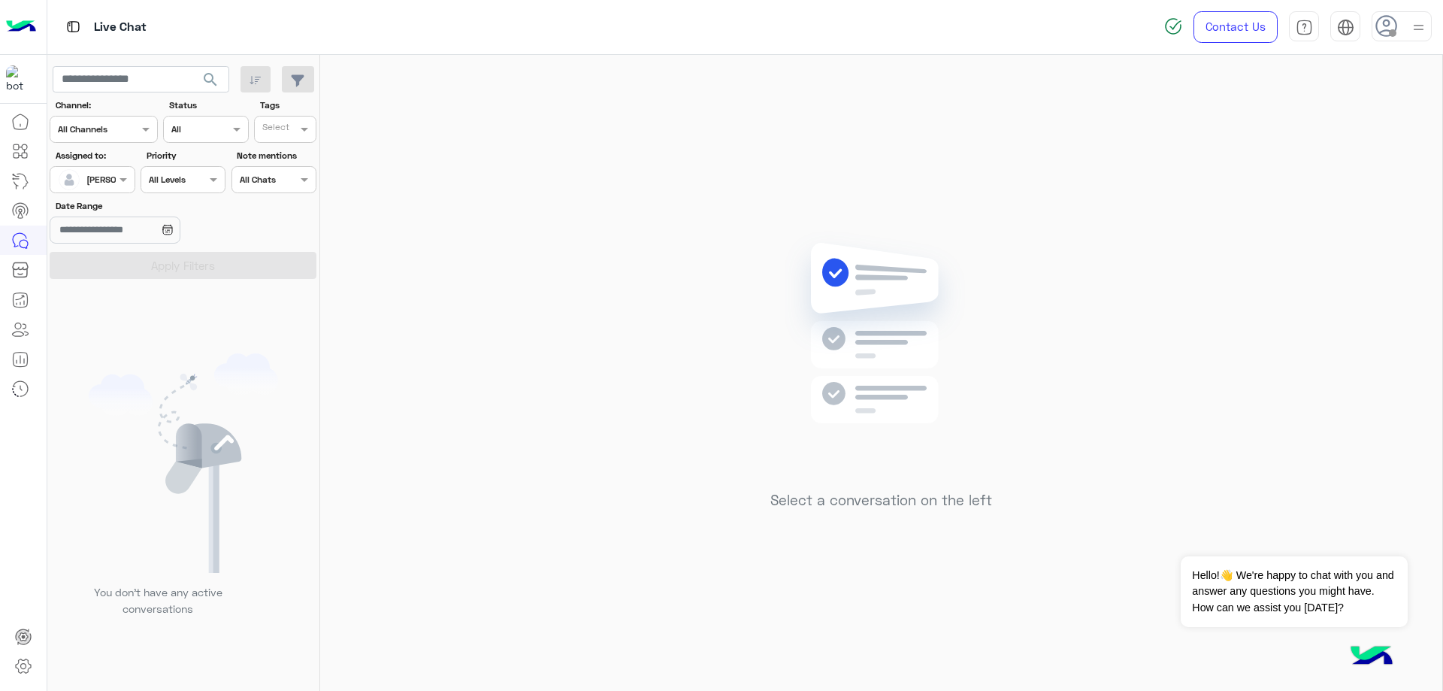
click at [1396, 29] on use at bounding box center [1387, 26] width 22 height 22
click at [1325, 111] on label "Online" at bounding box center [1338, 114] width 164 height 27
click at [509, 242] on div "Select a conversation on the left" at bounding box center [881, 376] width 1122 height 642
click at [110, 165] on div "Assigned to: Assigned on Bassem Hisham" at bounding box center [92, 171] width 85 height 44
click at [110, 175] on div at bounding box center [91, 178] width 83 height 14
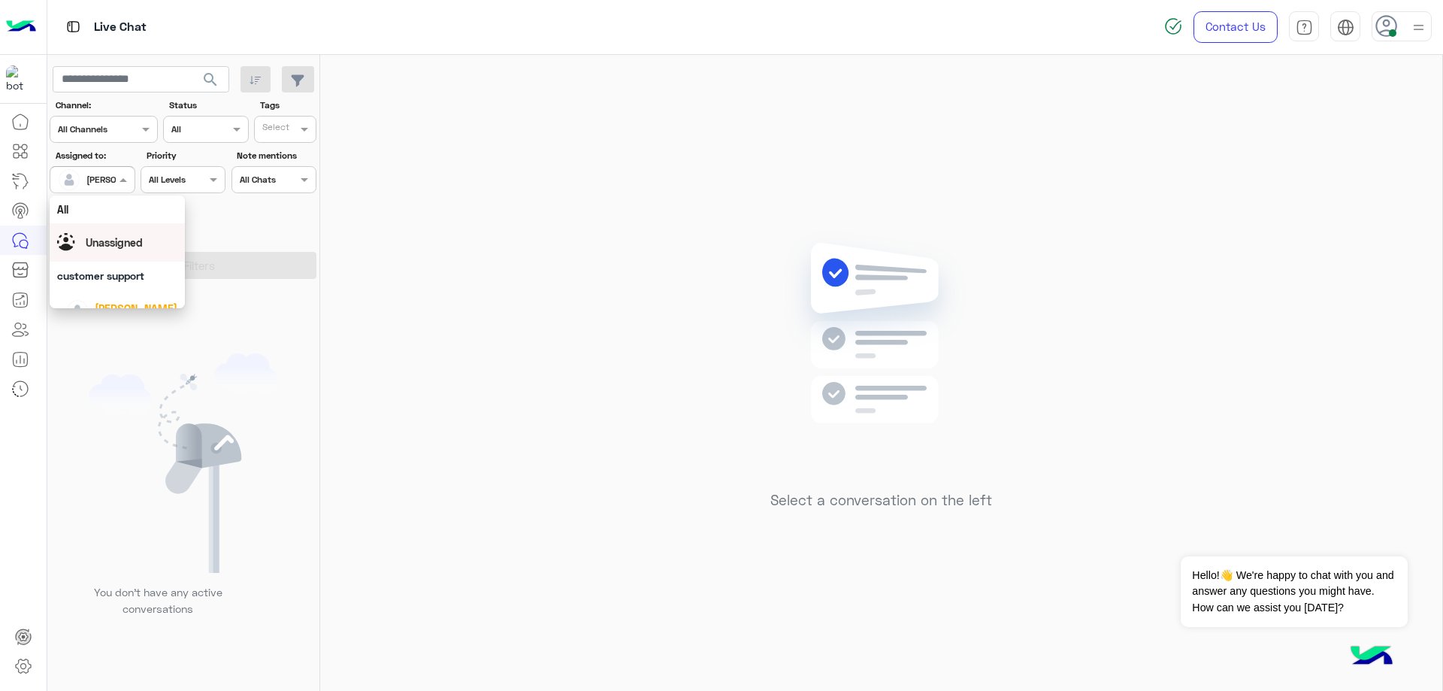
scroll to position [75, 0]
click at [121, 259] on div "[PERSON_NAME]" at bounding box center [121, 272] width 111 height 26
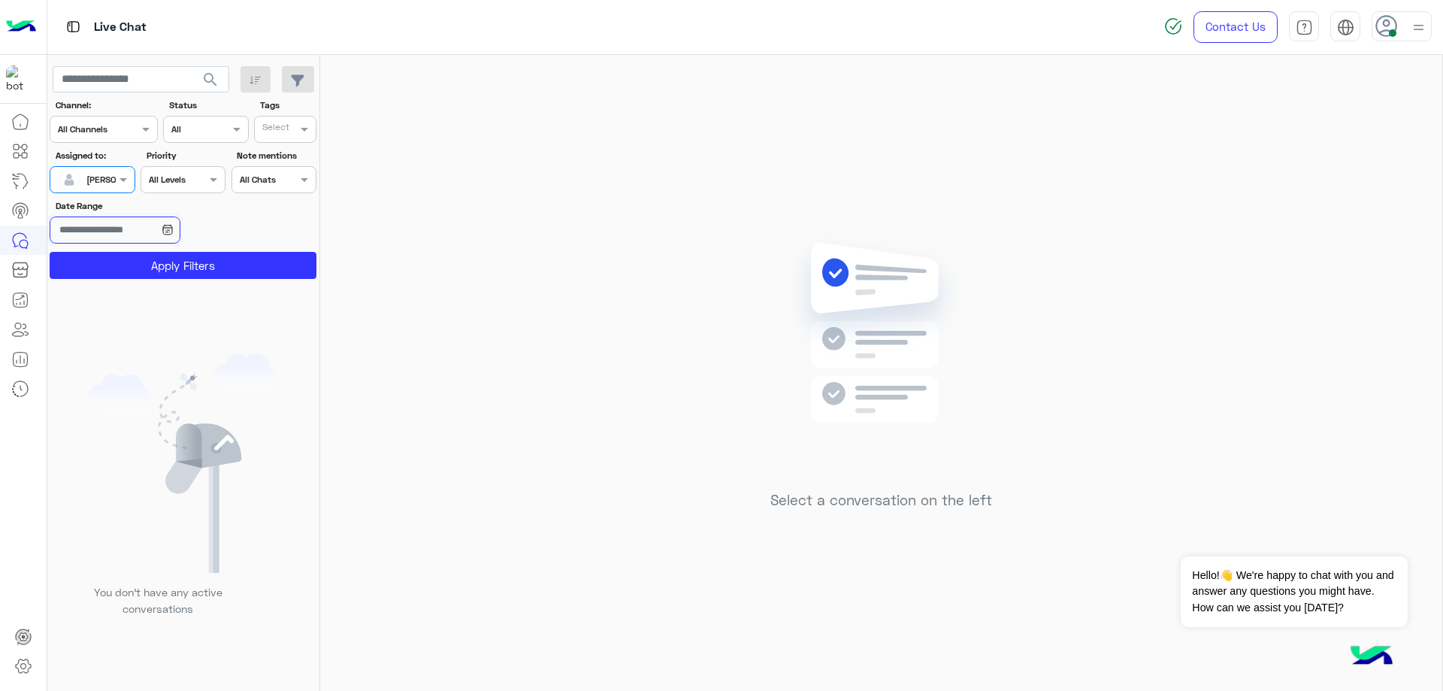
click at [138, 237] on input "Date Range" at bounding box center [115, 229] width 130 height 27
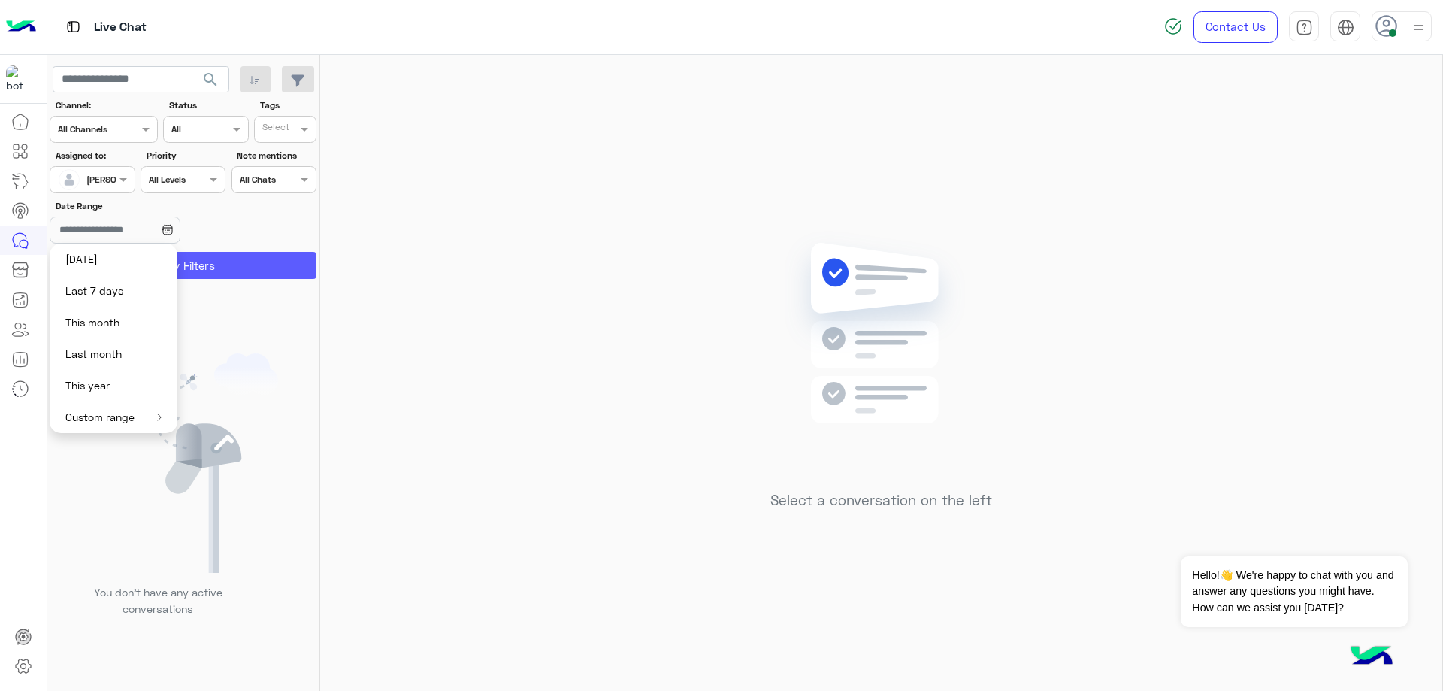
click at [227, 256] on button "Apply Filters" at bounding box center [183, 265] width 267 height 27
click at [238, 229] on div "Date Range" at bounding box center [183, 222] width 273 height 47
click at [226, 206] on div "Date Range" at bounding box center [138, 222] width 182 height 47
click at [105, 413] on button "Custom range" at bounding box center [114, 417] width 128 height 32
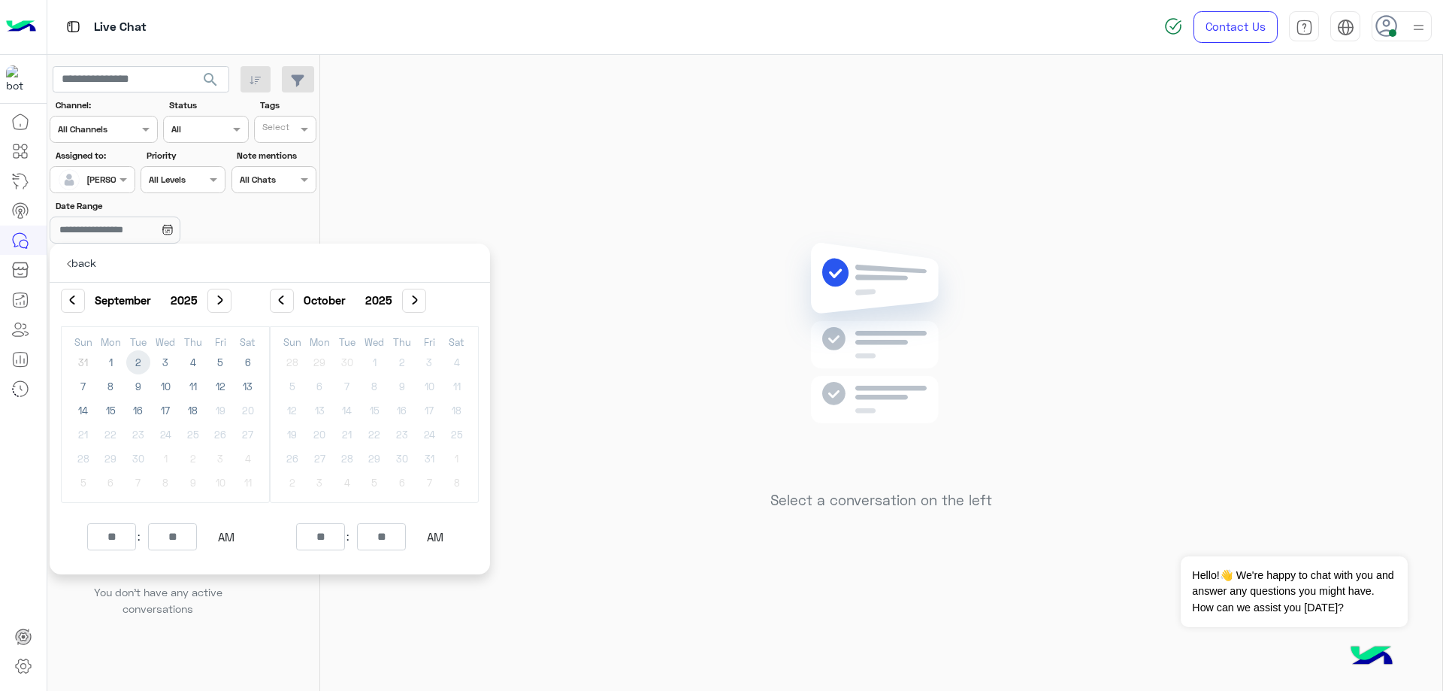
click at [276, 198] on section "Channel: Channel All Channels Status Channel All Tags Select Assigned to: Assig…" at bounding box center [184, 188] width 250 height 180
click at [147, 225] on input "Date Range" at bounding box center [115, 229] width 130 height 27
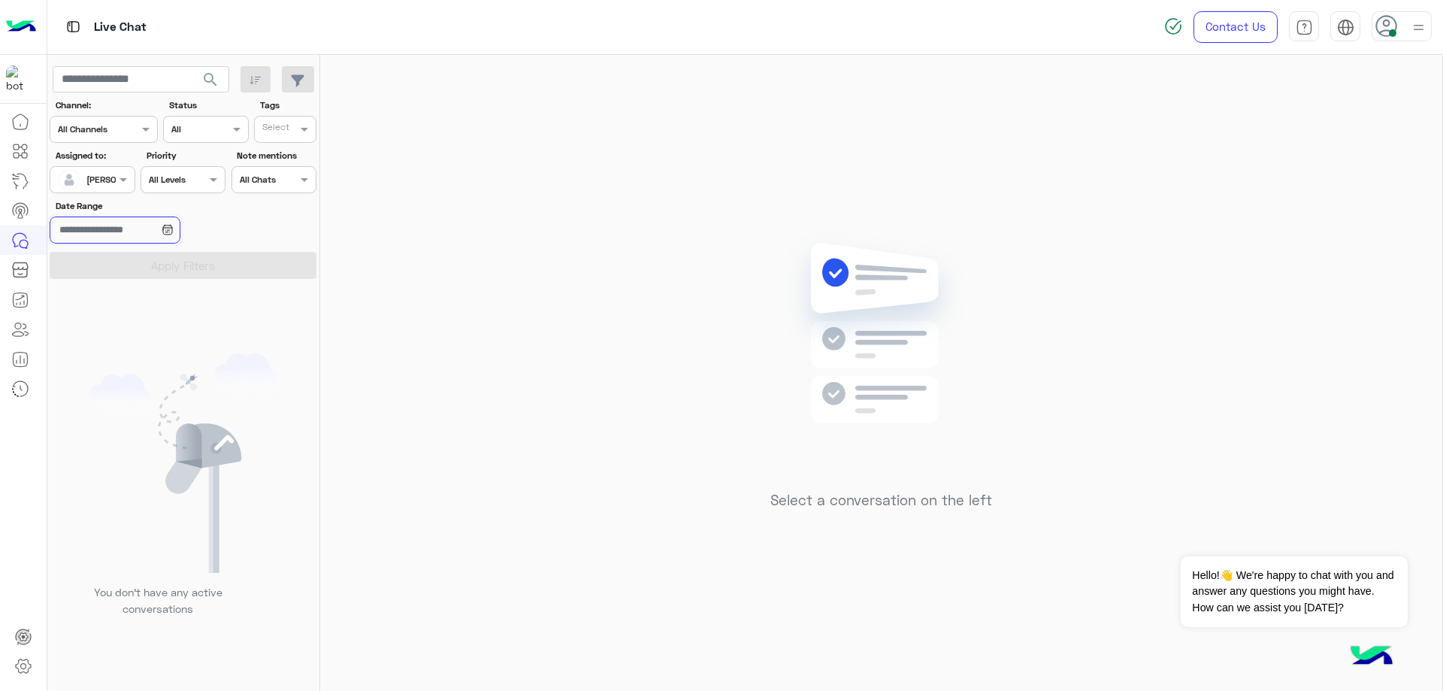
click at [144, 223] on input "Date Range" at bounding box center [115, 229] width 130 height 27
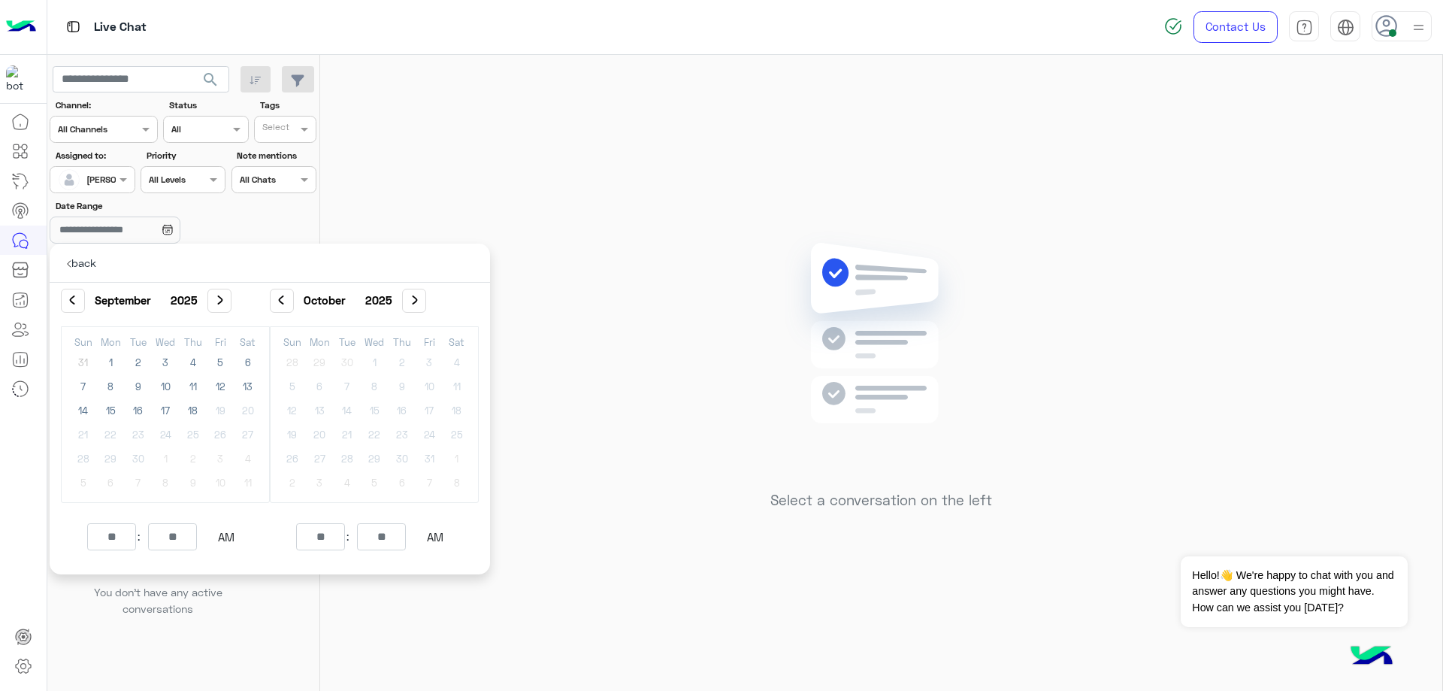
click at [162, 213] on div "Date Range" at bounding box center [138, 222] width 176 height 47
click at [104, 171] on div at bounding box center [91, 178] width 83 height 14
click at [126, 238] on span "[PERSON_NAME]" at bounding box center [136, 233] width 83 height 13
click at [226, 630] on div "You don’t have any active conversations" at bounding box center [183, 491] width 273 height 412
click at [106, 241] on input "Date Range" at bounding box center [115, 229] width 130 height 27
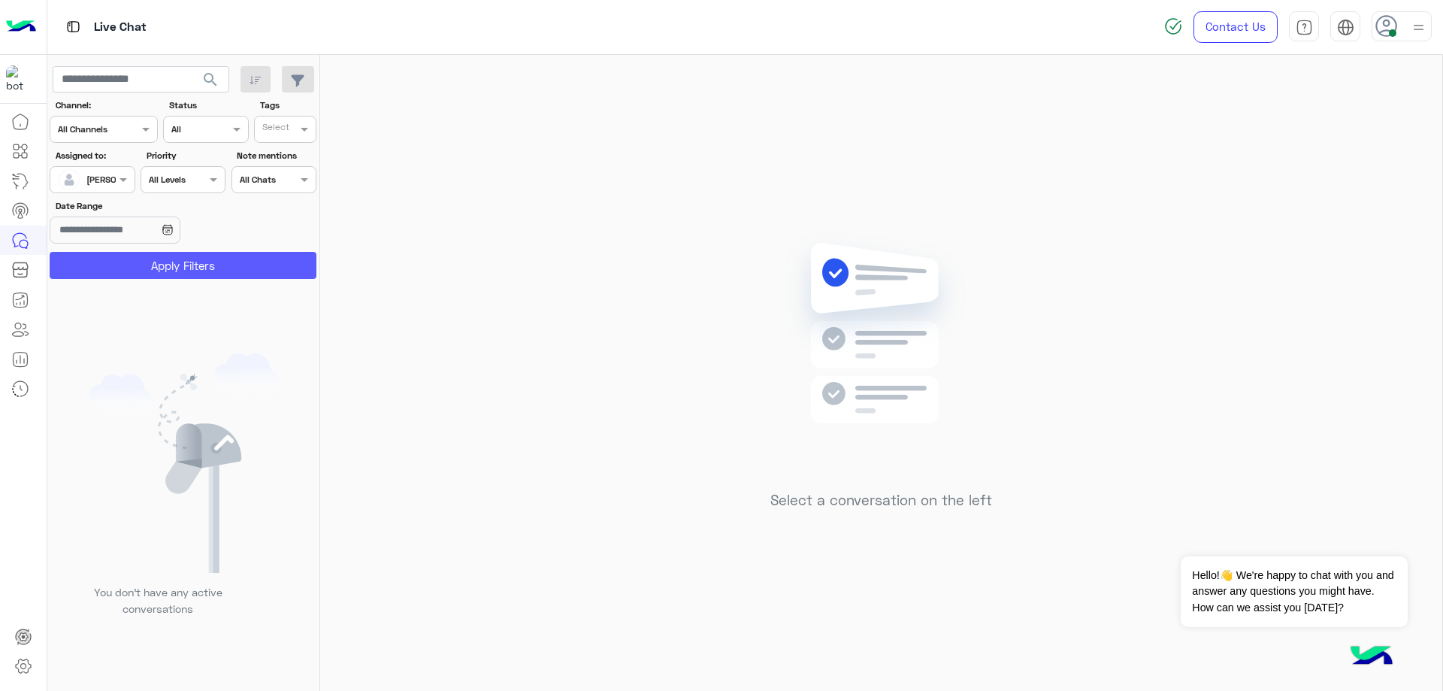
click at [150, 273] on button "Apply Filters" at bounding box center [183, 265] width 267 height 27
click at [180, 235] on input "Date Range" at bounding box center [115, 229] width 130 height 27
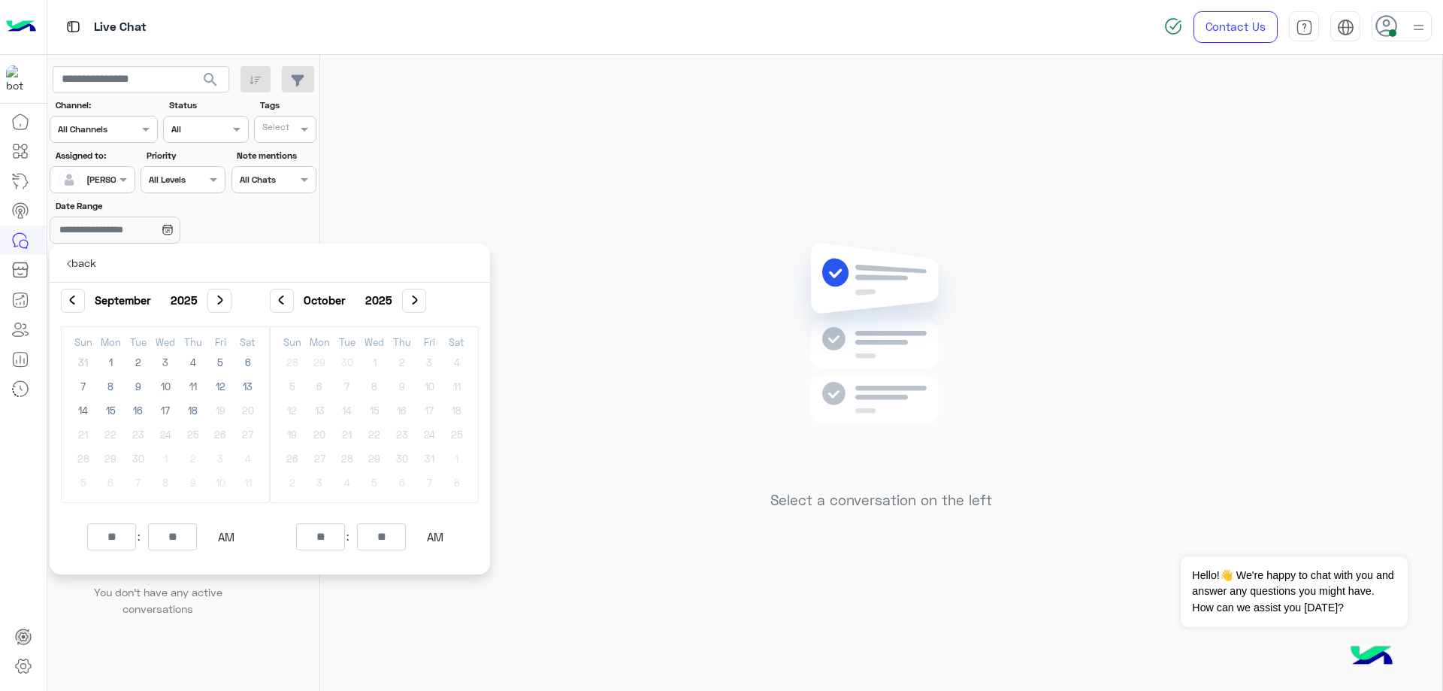
click at [77, 267] on p "back" at bounding box center [82, 263] width 52 height 38
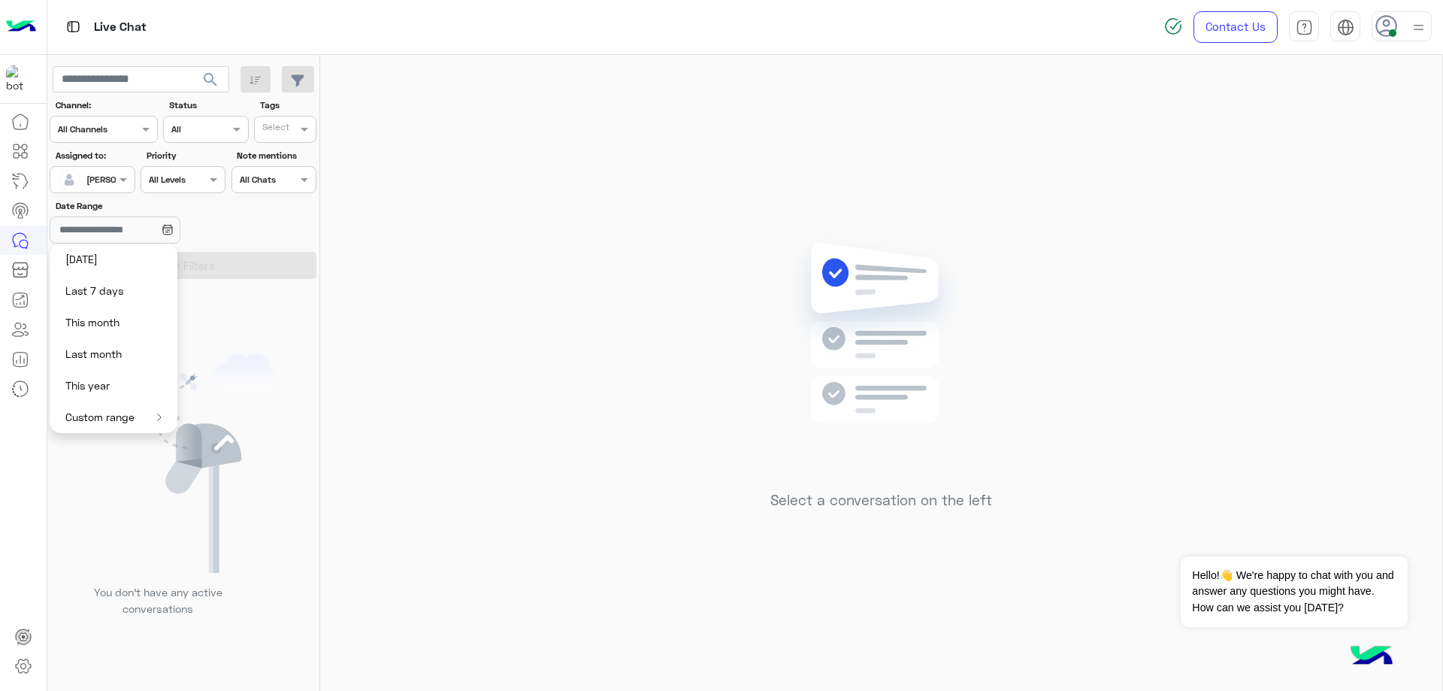
click at [91, 386] on button "This year" at bounding box center [114, 386] width 128 height 32
type input "**********"
click at [201, 236] on button "×" at bounding box center [197, 229] width 28 height 26
click at [197, 189] on div "All Levels All Levels" at bounding box center [183, 179] width 85 height 27
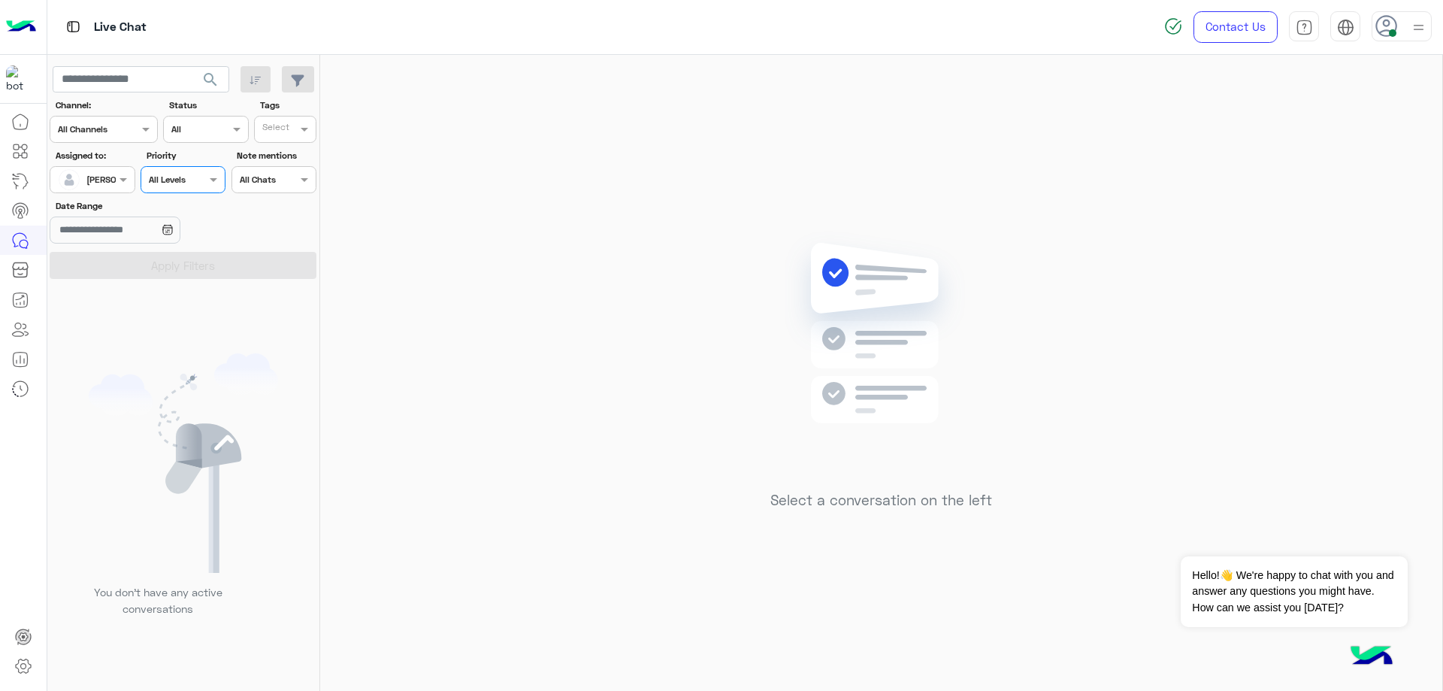
click at [253, 186] on div "Select All Chats" at bounding box center [274, 179] width 85 height 27
click at [280, 238] on b "My Mentions" at bounding box center [271, 237] width 65 height 13
click at [248, 255] on button "Apply Filters" at bounding box center [183, 265] width 267 height 27
click at [277, 181] on div at bounding box center [273, 178] width 83 height 14
click at [282, 207] on b "All Chats" at bounding box center [260, 209] width 43 height 13
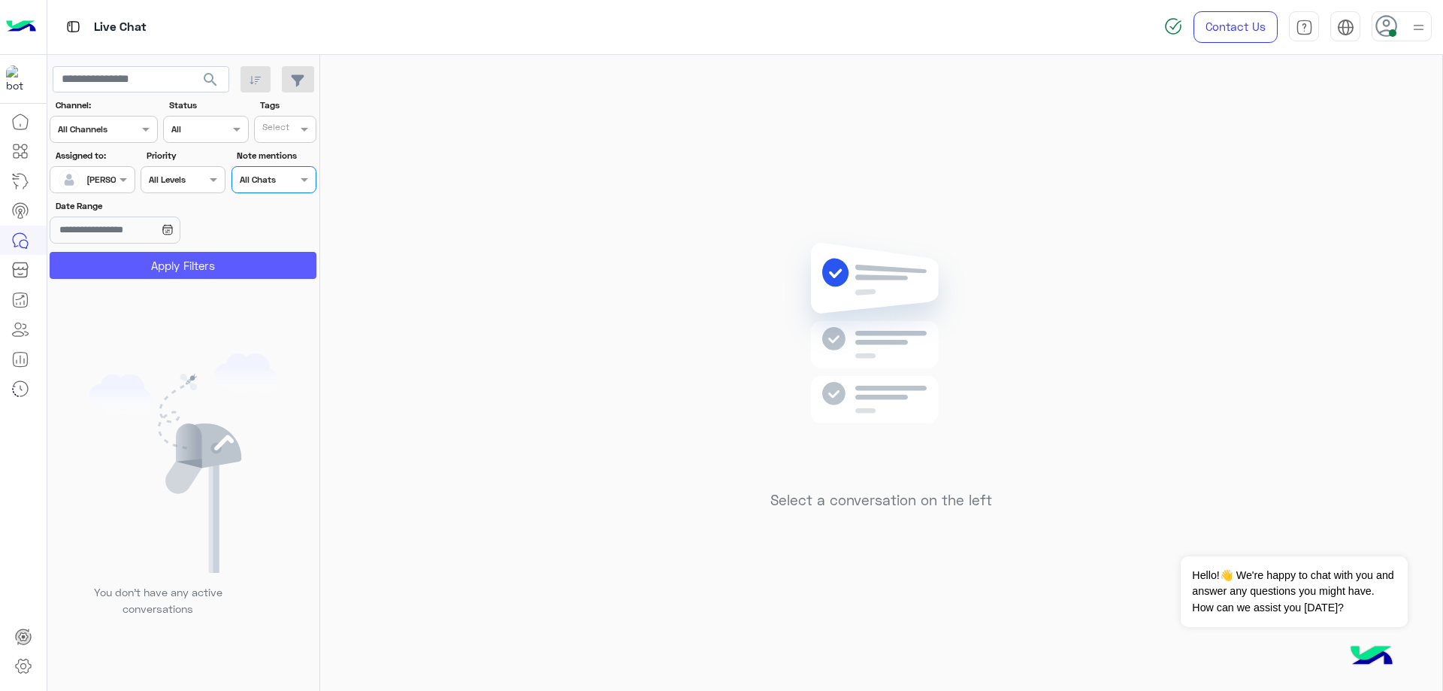
click at [270, 258] on button "Apply Filters" at bounding box center [183, 265] width 267 height 27
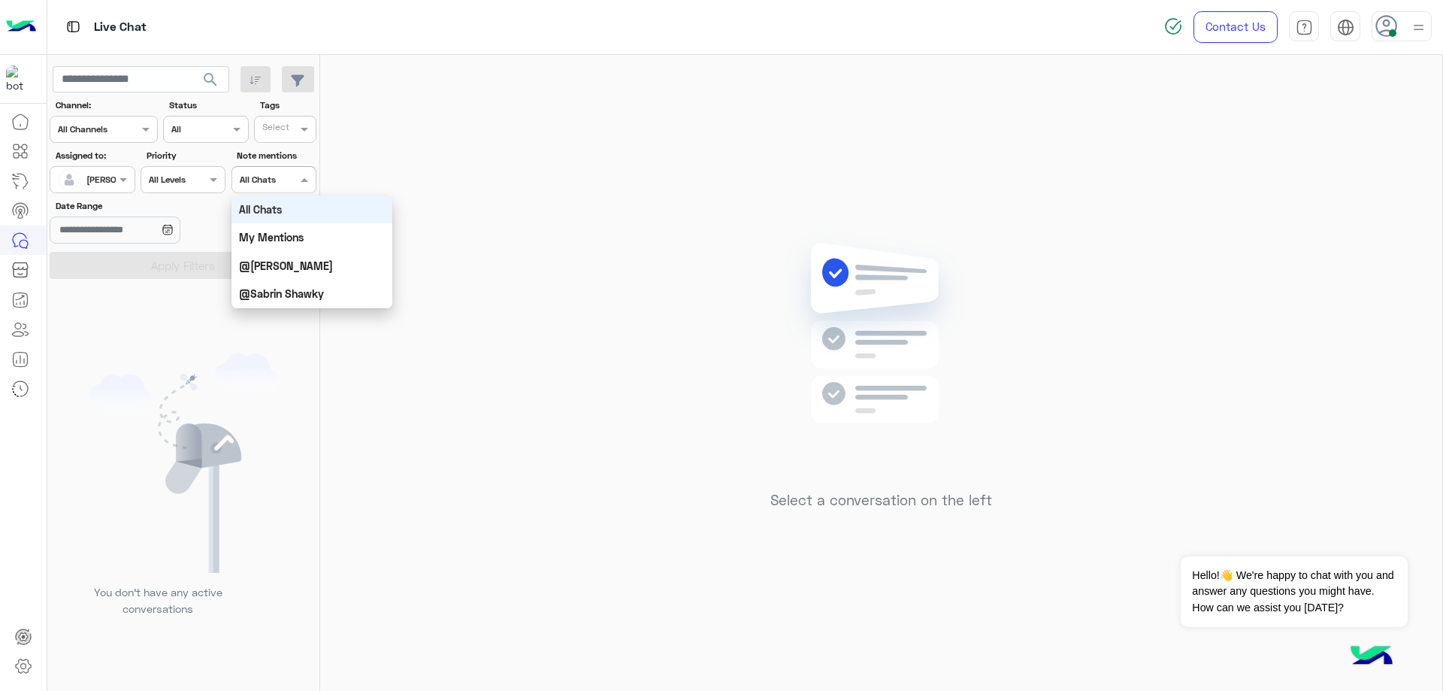
click at [268, 187] on div "Select All Chats" at bounding box center [274, 179] width 85 height 27
click at [279, 266] on b "@Omar Bahr" at bounding box center [286, 265] width 94 height 13
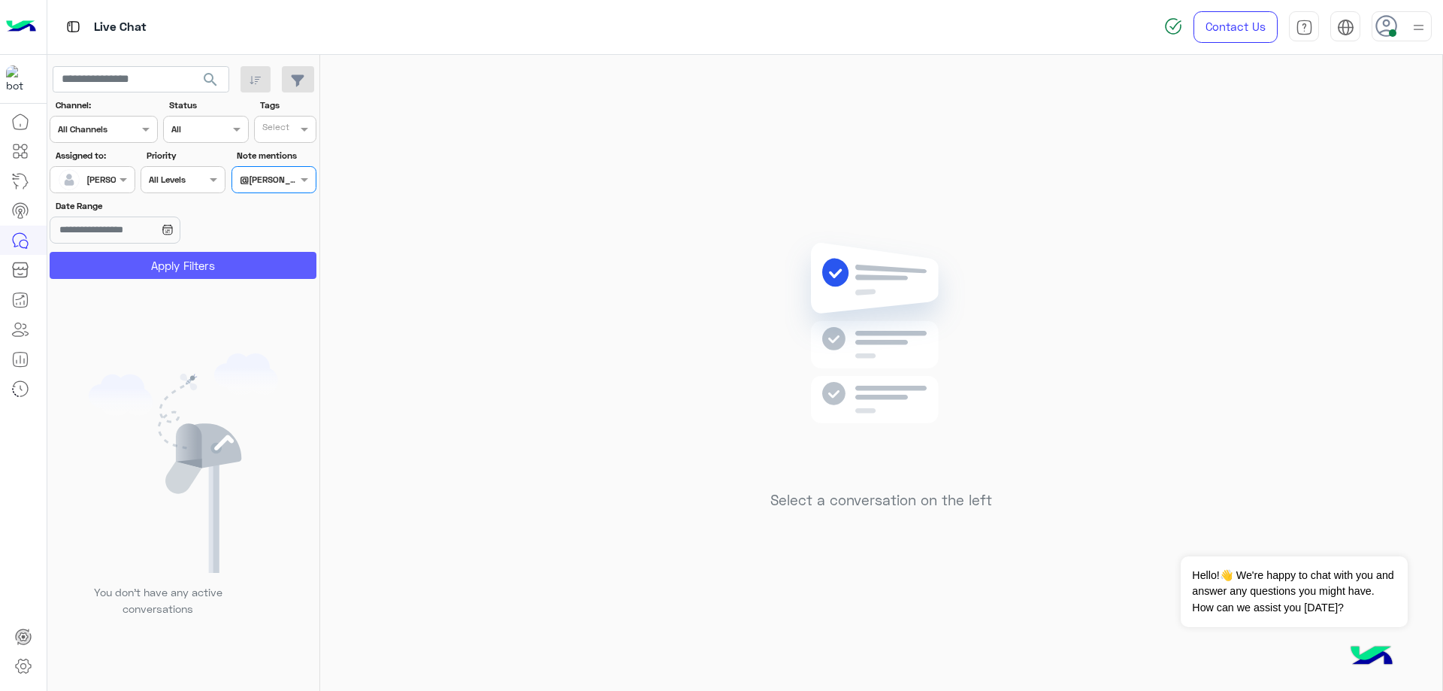
click at [271, 268] on button "Apply Filters" at bounding box center [183, 265] width 267 height 27
click at [265, 173] on input "text" at bounding box center [257, 178] width 35 height 14
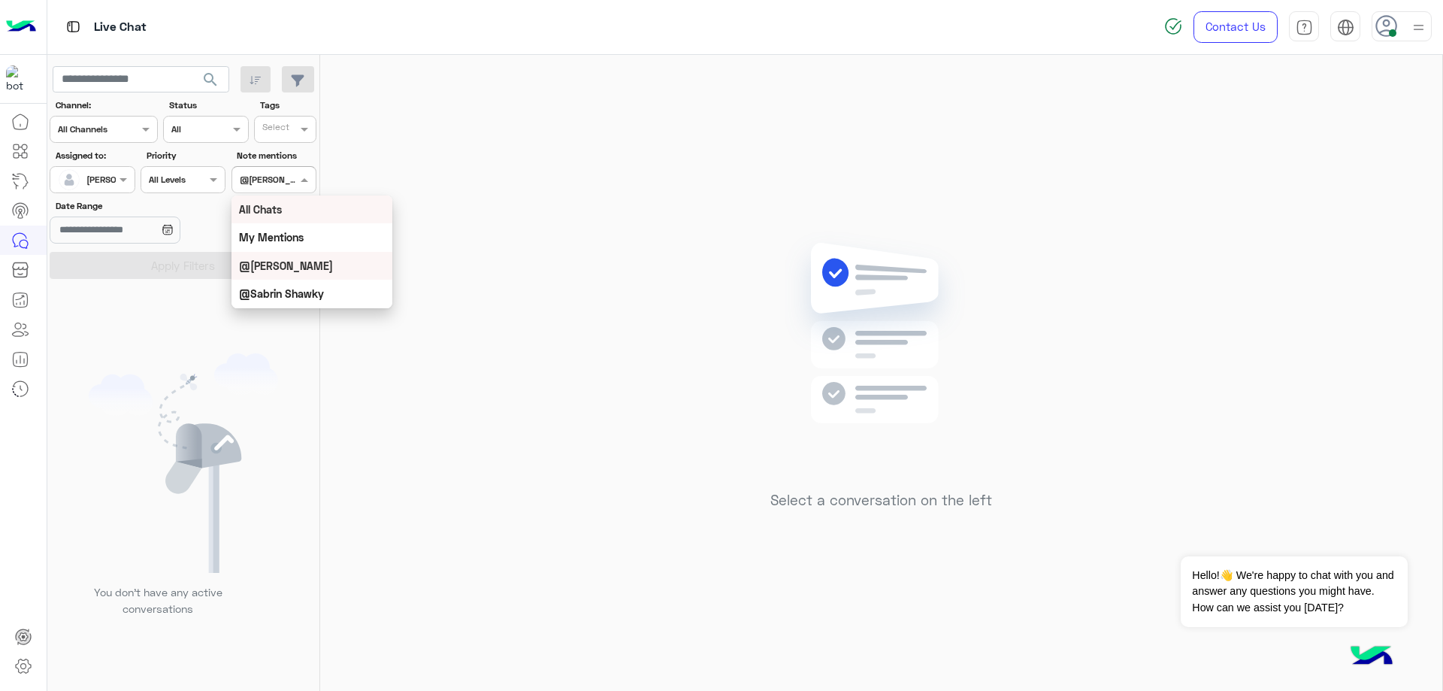
click at [271, 211] on b "All Chats" at bounding box center [260, 209] width 43 height 13
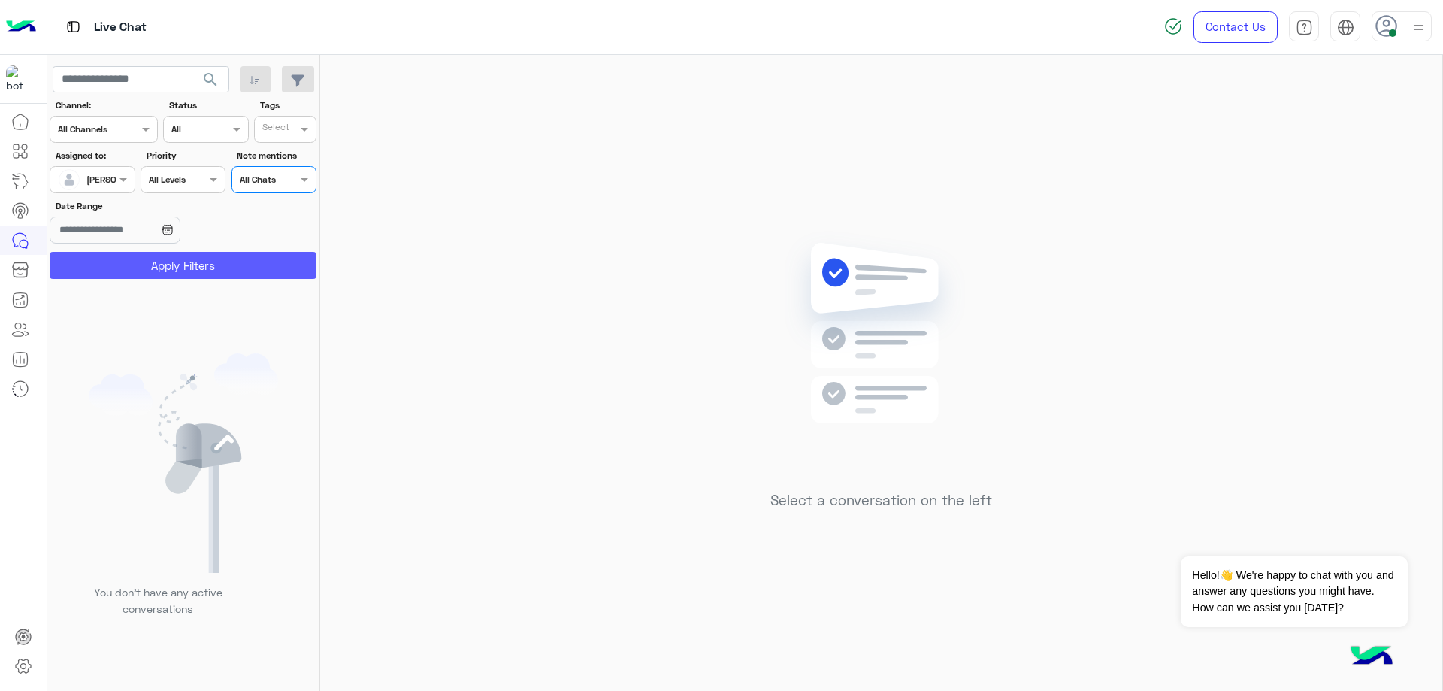
click at [270, 263] on button "Apply Filters" at bounding box center [183, 265] width 267 height 27
click at [100, 183] on div at bounding box center [91, 178] width 83 height 14
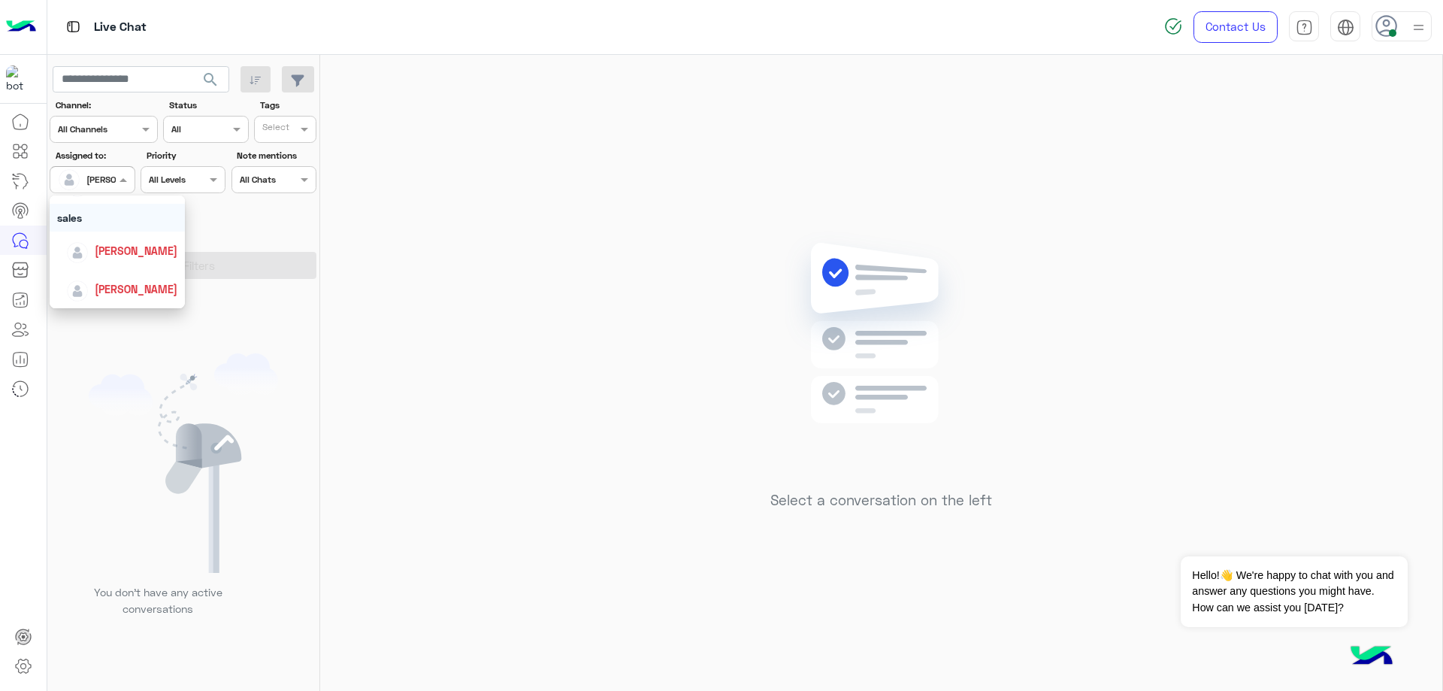
scroll to position [87, 0]
click at [148, 226] on span "[PERSON_NAME]" at bounding box center [136, 221] width 83 height 13
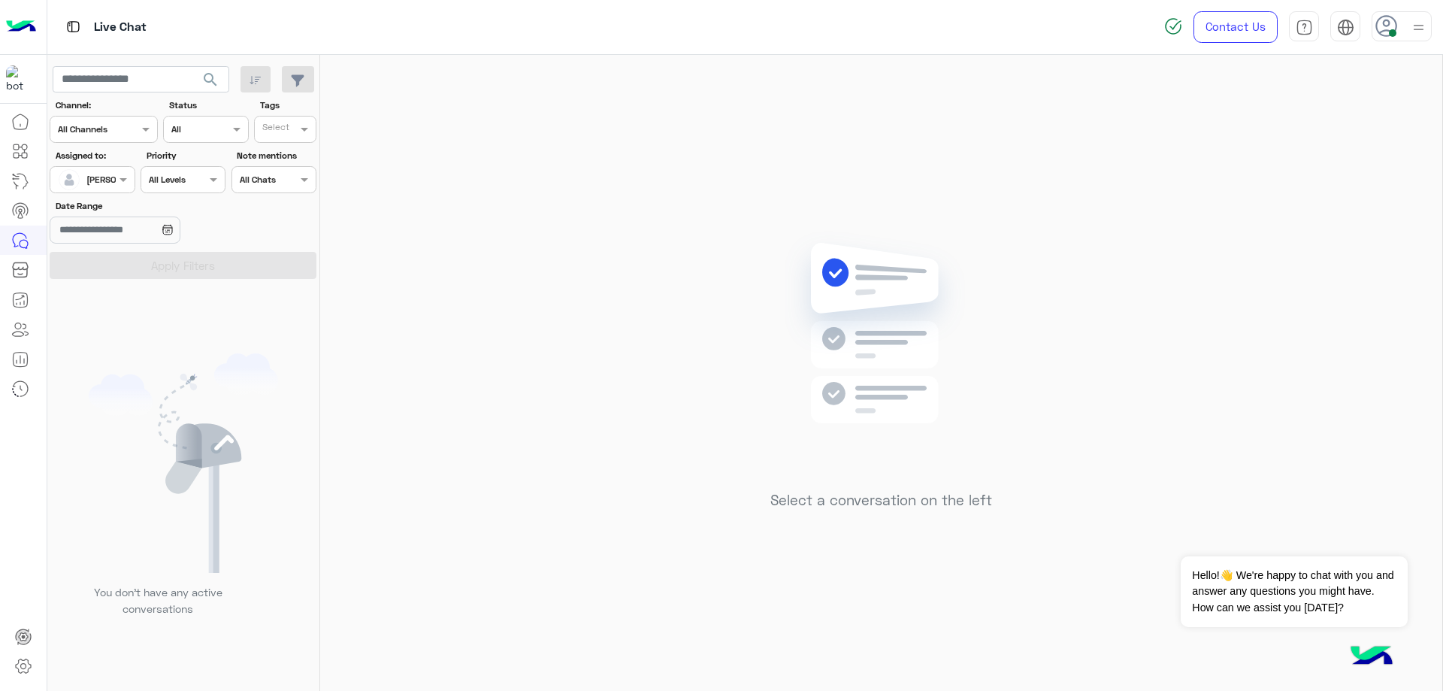
click at [241, 209] on div "Date Range" at bounding box center [183, 222] width 273 height 47
click at [177, 121] on input "text" at bounding box center [188, 128] width 35 height 14
click at [1250, 225] on div "Select a conversation on the left" at bounding box center [881, 376] width 1122 height 642
click at [113, 189] on div "[PERSON_NAME]" at bounding box center [86, 180] width 57 height 30
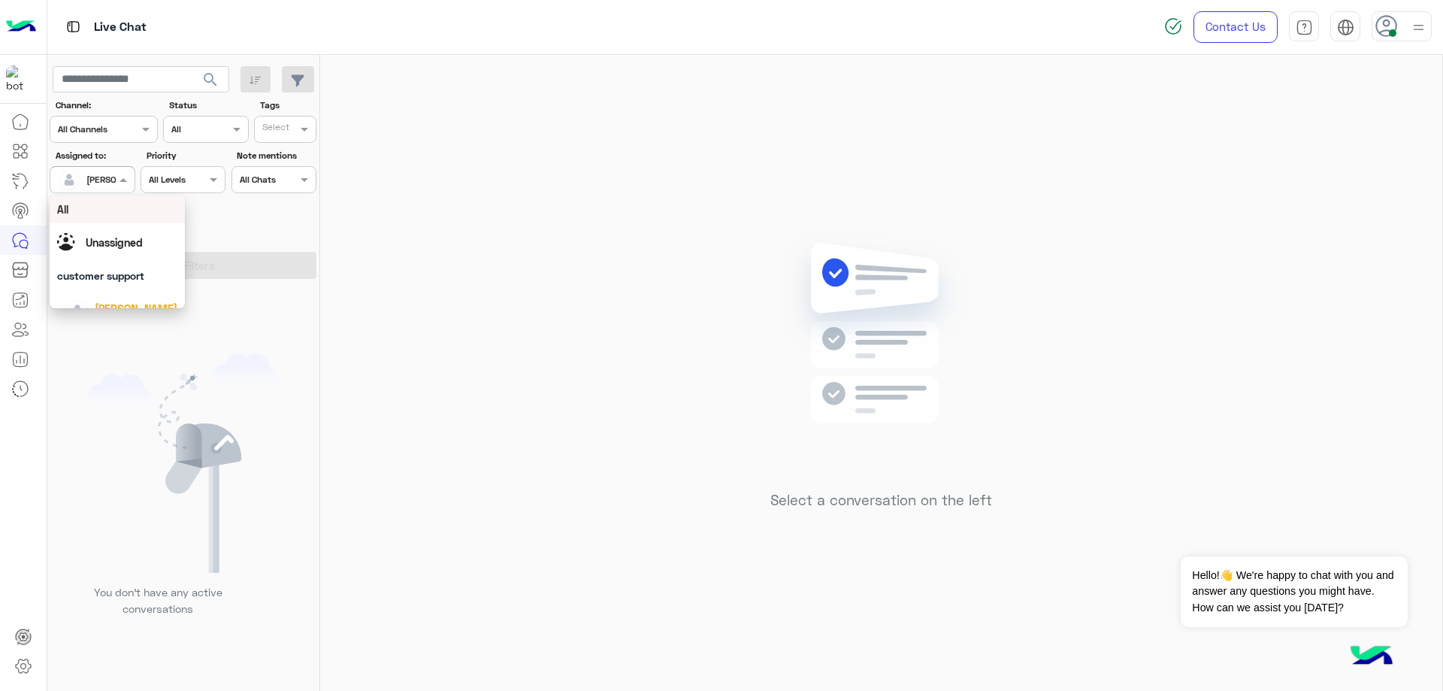
click at [578, 296] on div "Select a conversation on the left" at bounding box center [881, 376] width 1122 height 642
click at [113, 181] on div at bounding box center [91, 178] width 83 height 14
click at [366, 285] on div "Select a conversation on the left" at bounding box center [881, 376] width 1122 height 642
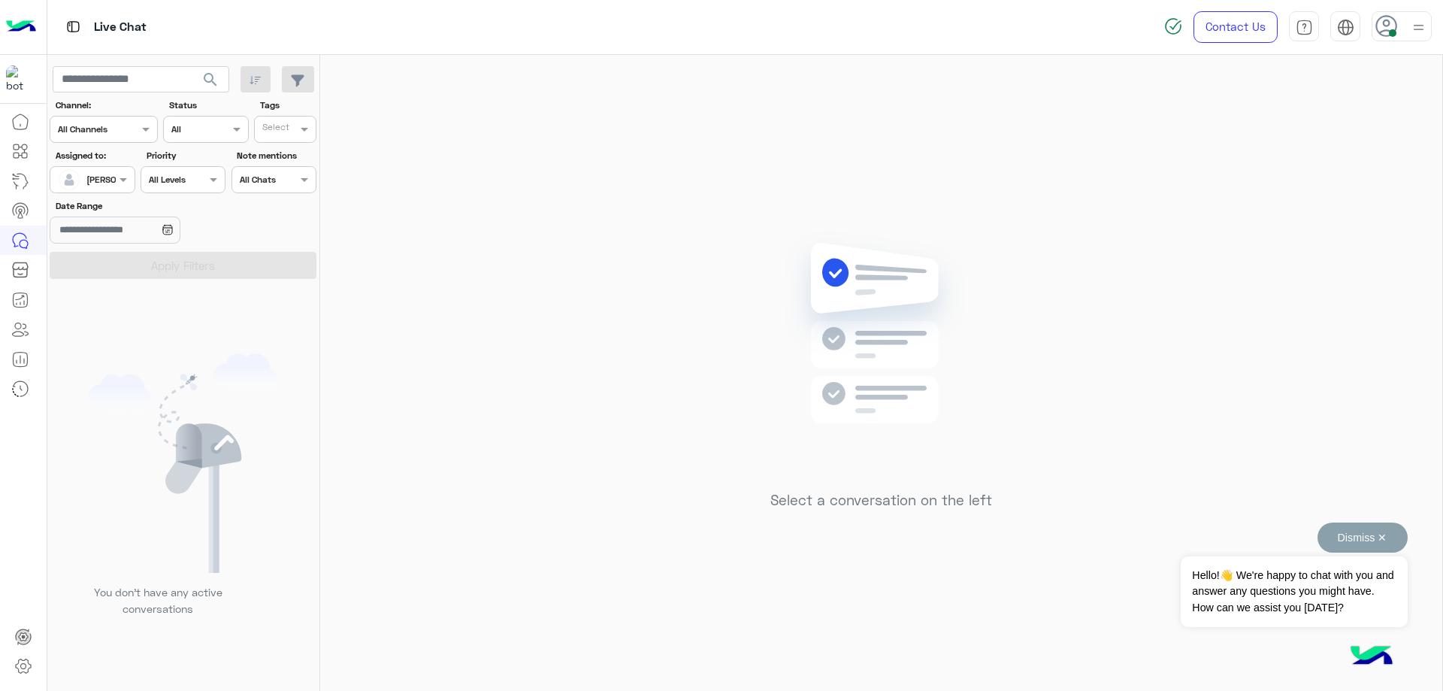
click at [1371, 546] on button "Dismiss ✕" at bounding box center [1363, 537] width 90 height 30
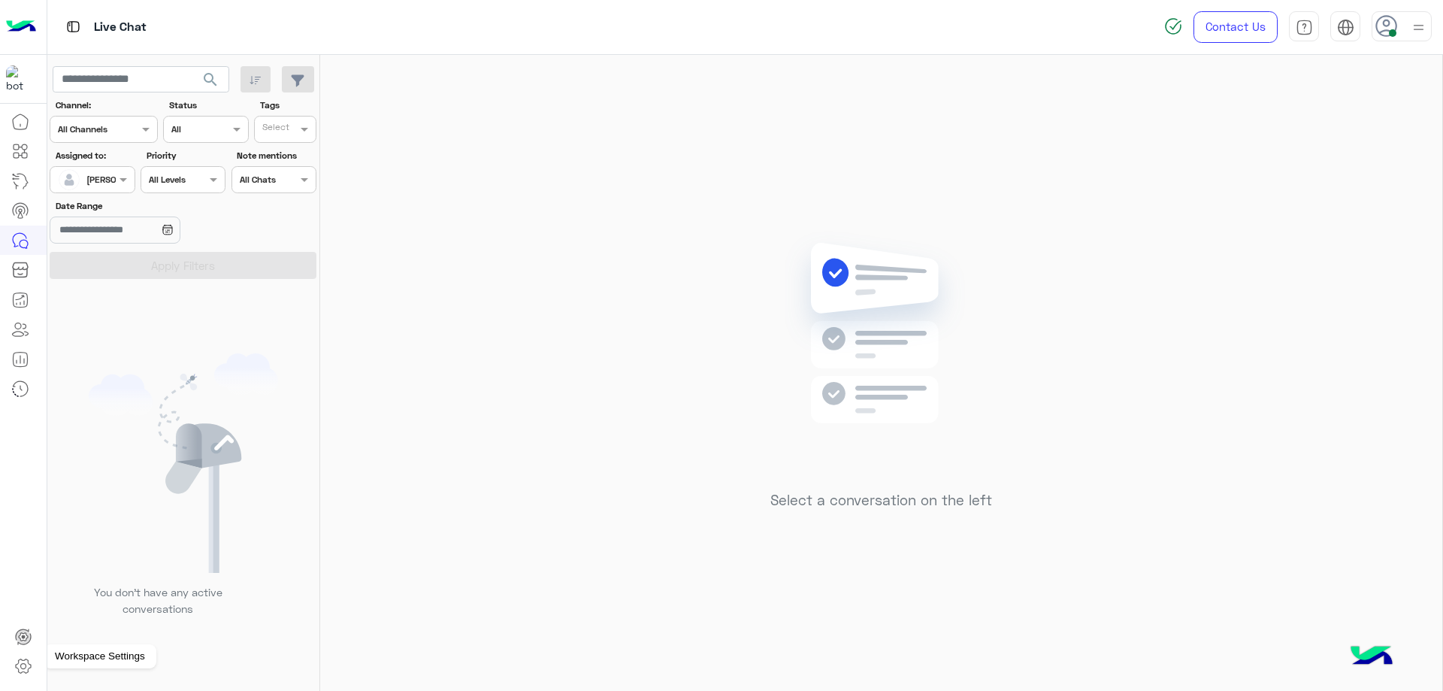
click at [26, 661] on icon at bounding box center [23, 666] width 18 height 18
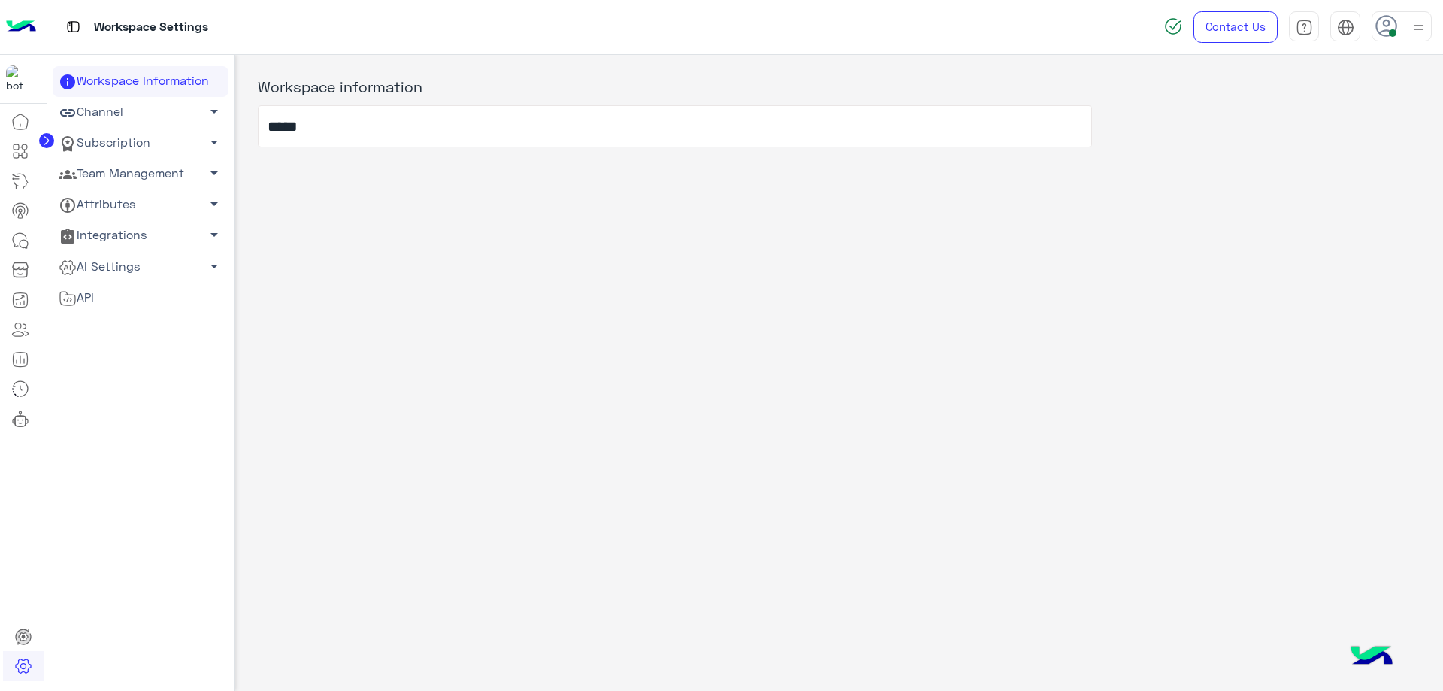
click at [123, 160] on link "Team Management arrow_drop_down" at bounding box center [141, 174] width 176 height 31
click at [138, 198] on link "Team Members" at bounding box center [141, 202] width 176 height 26
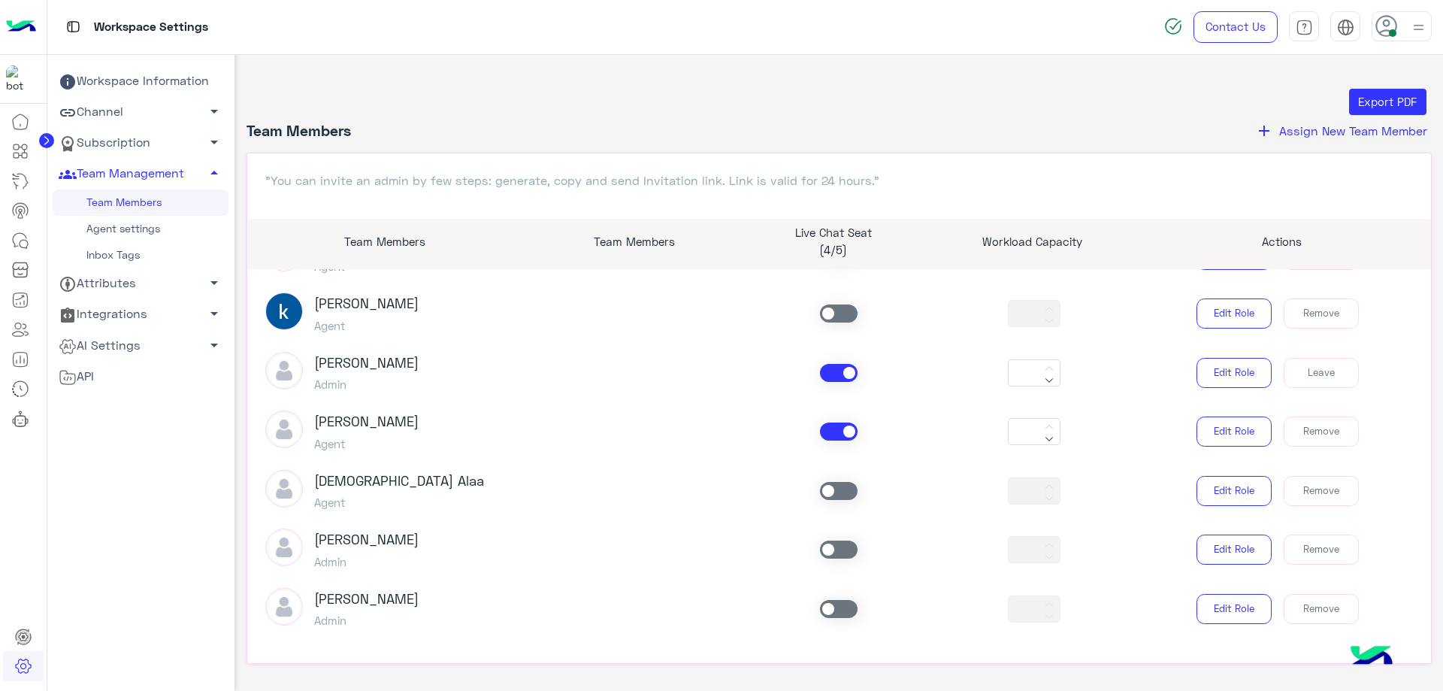
scroll to position [376, 0]
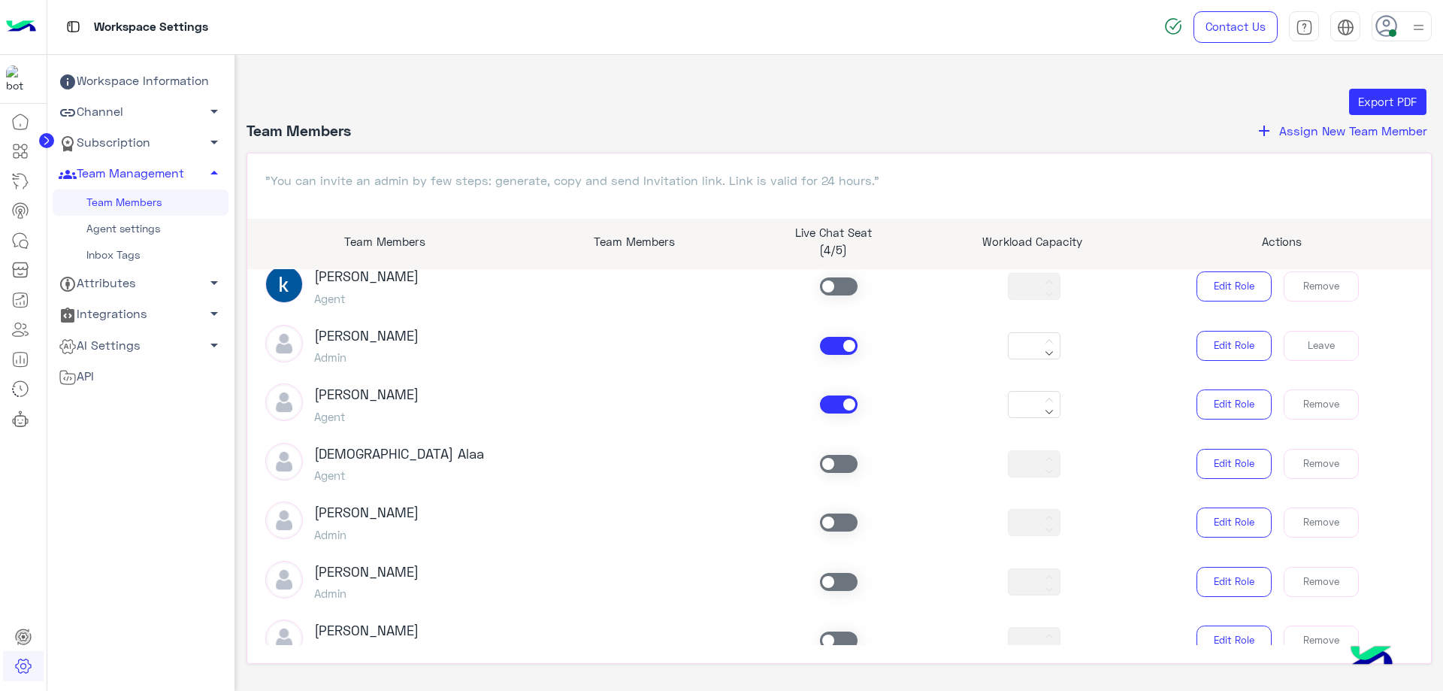
click at [830, 516] on span at bounding box center [839, 522] width 38 height 18
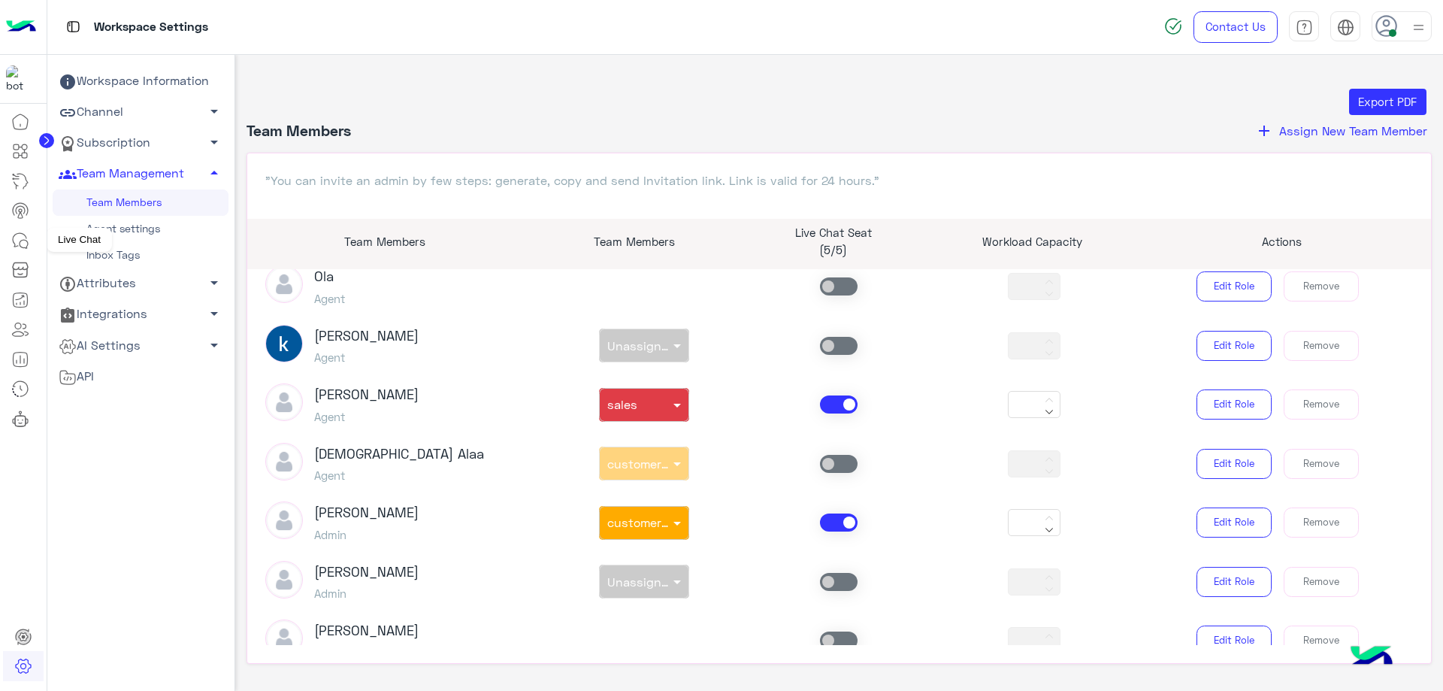
click at [25, 235] on icon at bounding box center [20, 240] width 14 height 14
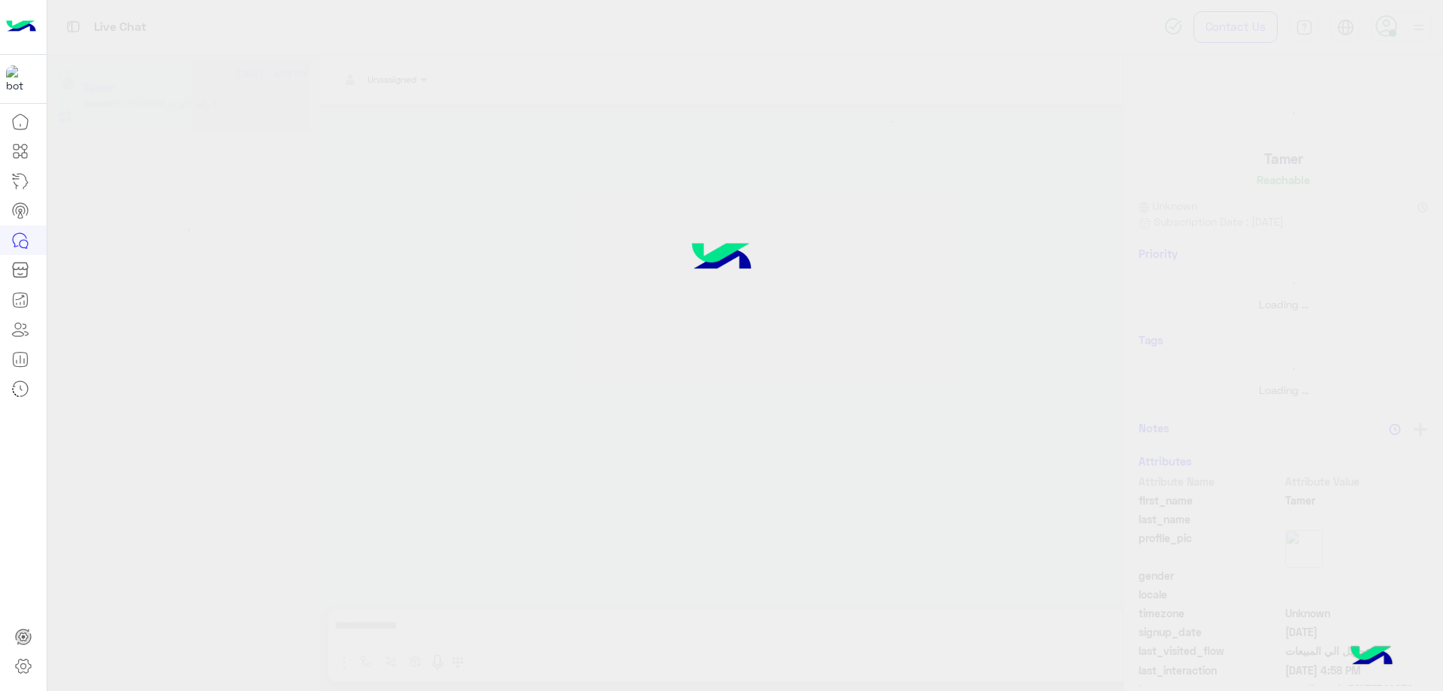
click at [25, 235] on icon at bounding box center [20, 240] width 14 height 14
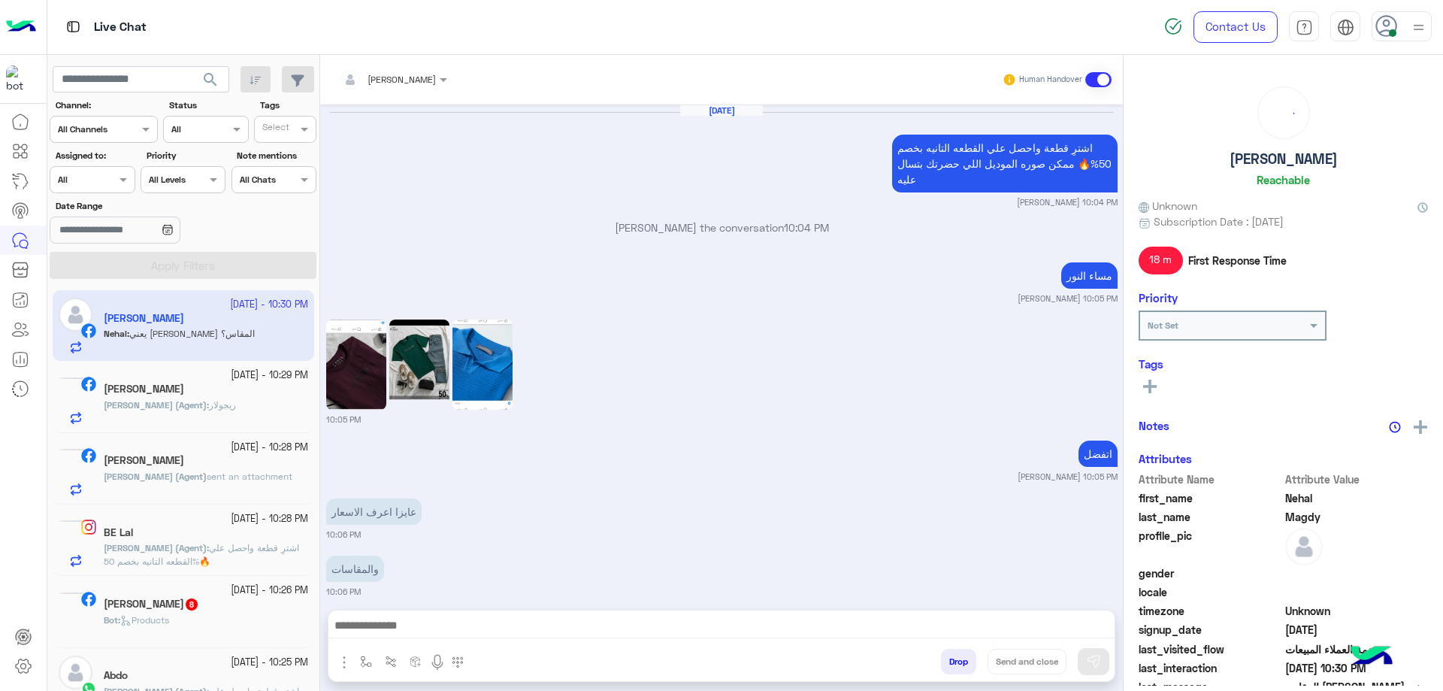
scroll to position [856, 0]
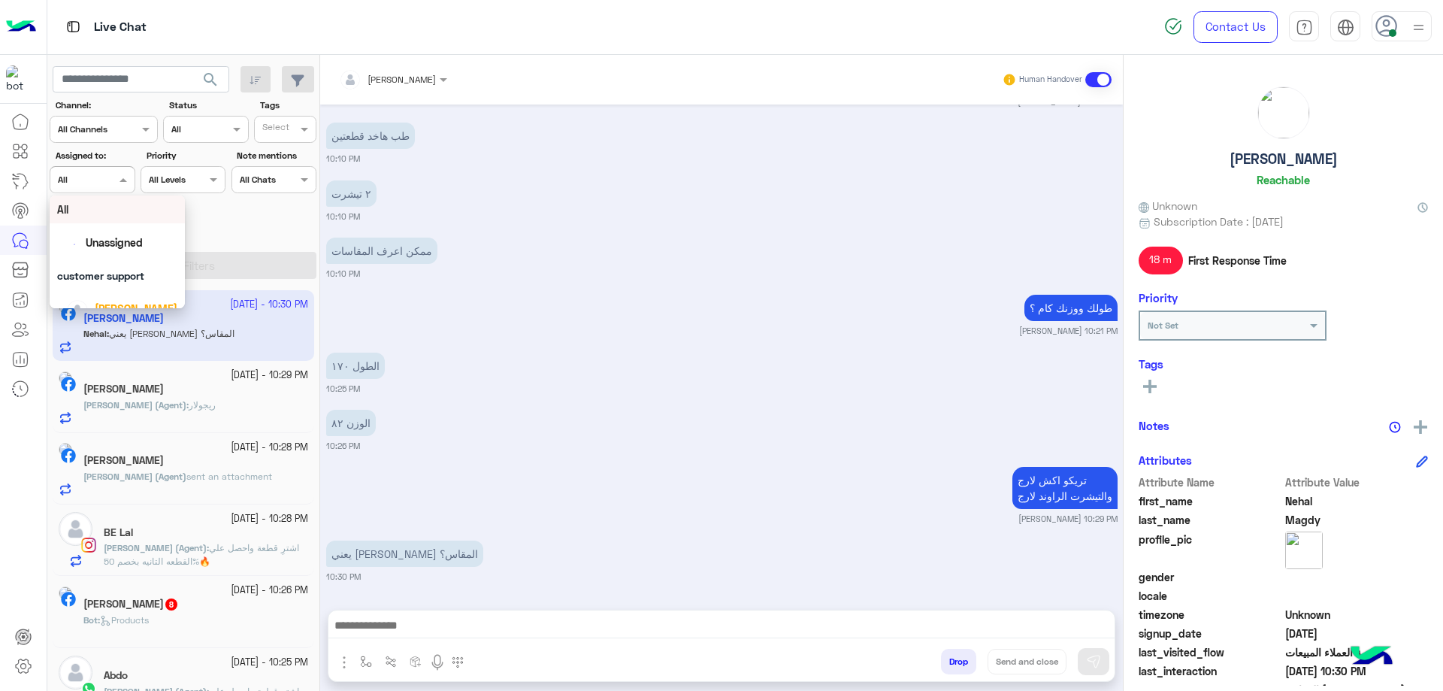
click at [98, 178] on div at bounding box center [91, 178] width 83 height 14
click at [138, 260] on div "Mohamed mmdouh" at bounding box center [121, 272] width 111 height 26
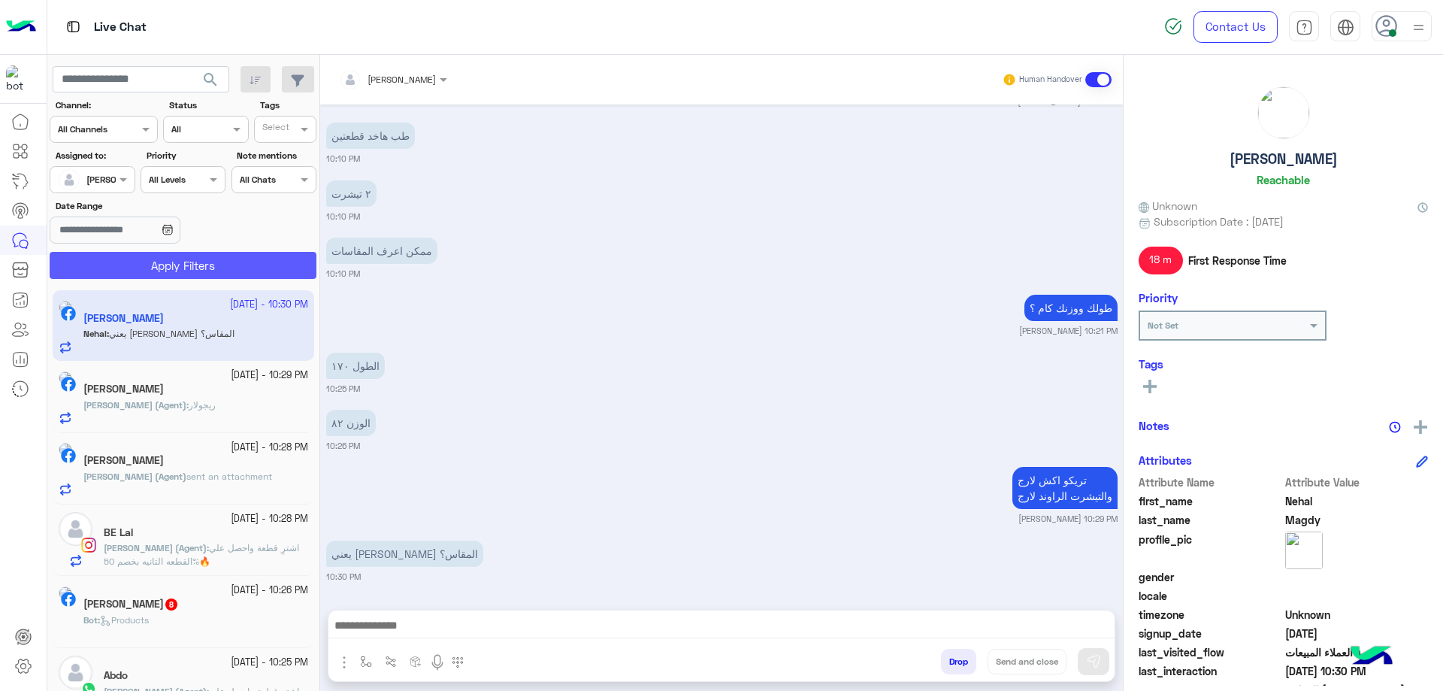
click at [166, 253] on button "Apply Filters" at bounding box center [183, 265] width 267 height 27
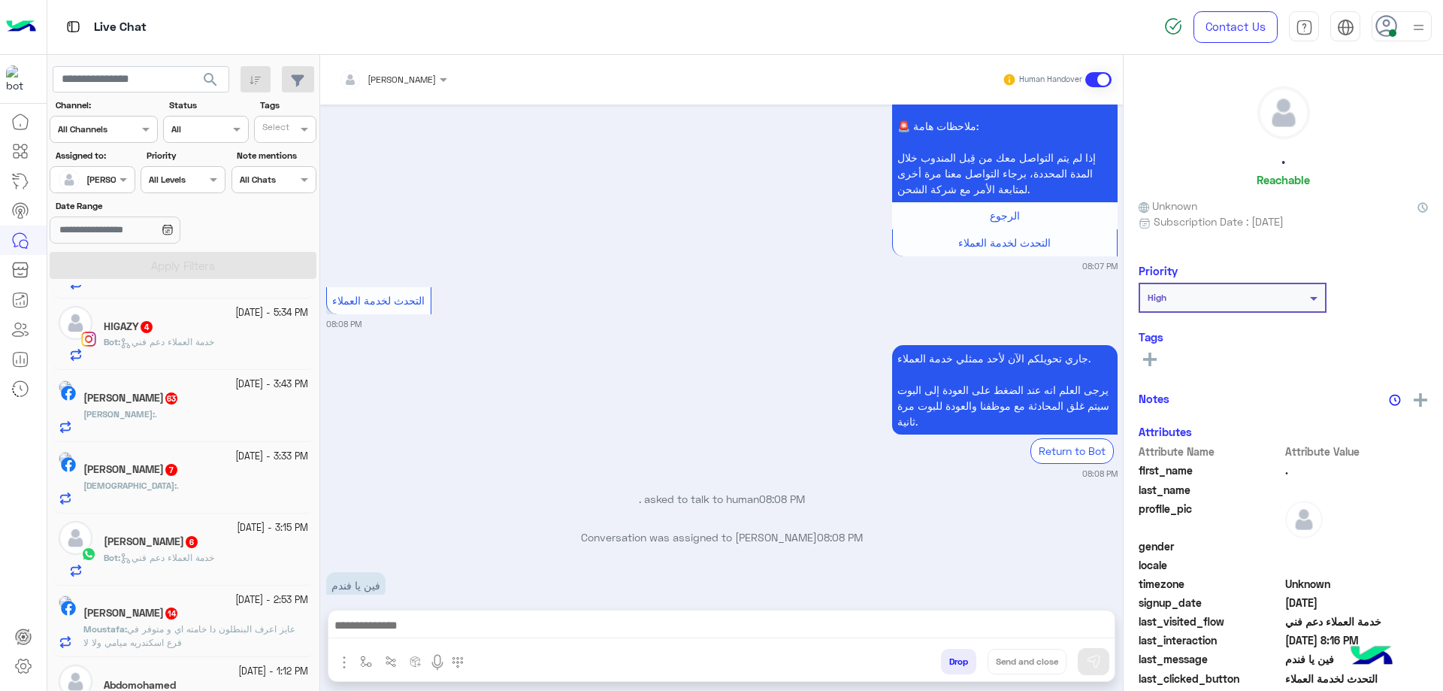
scroll to position [244, 0]
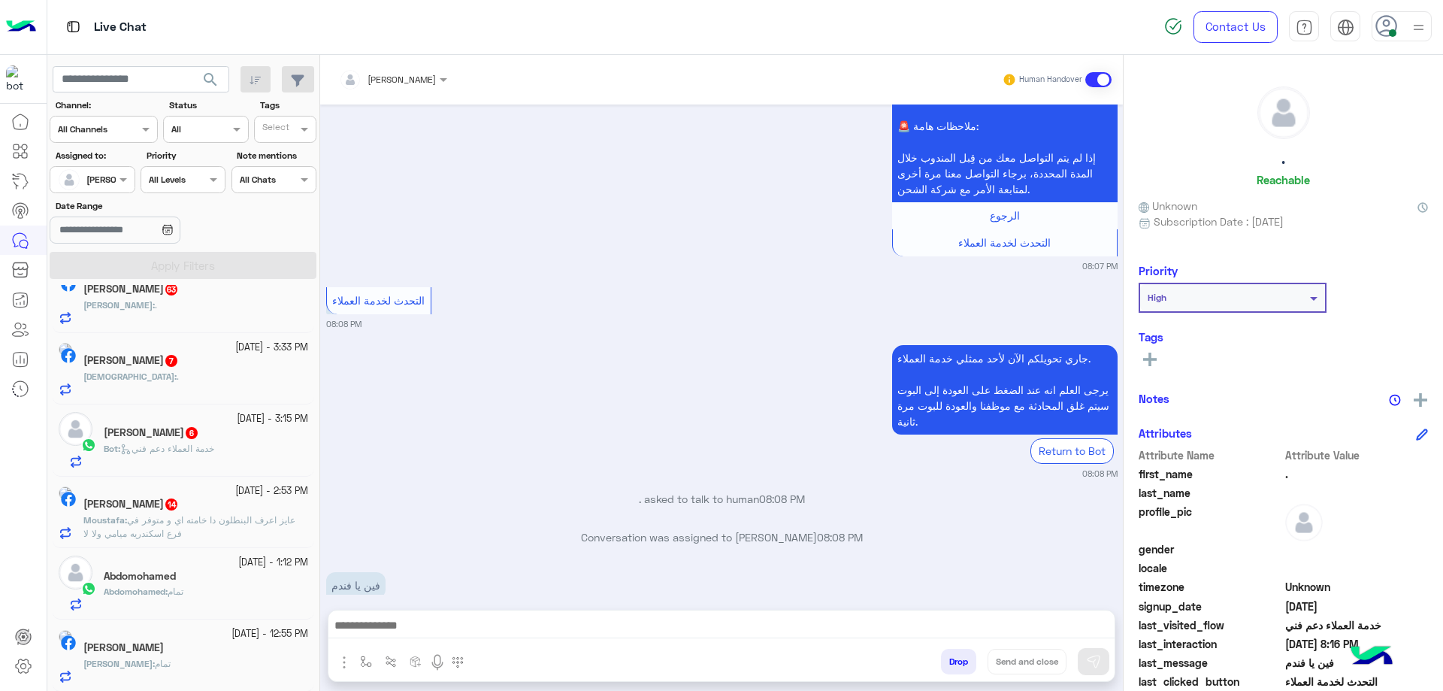
click at [253, 644] on div "Mohamed Maher" at bounding box center [195, 649] width 225 height 16
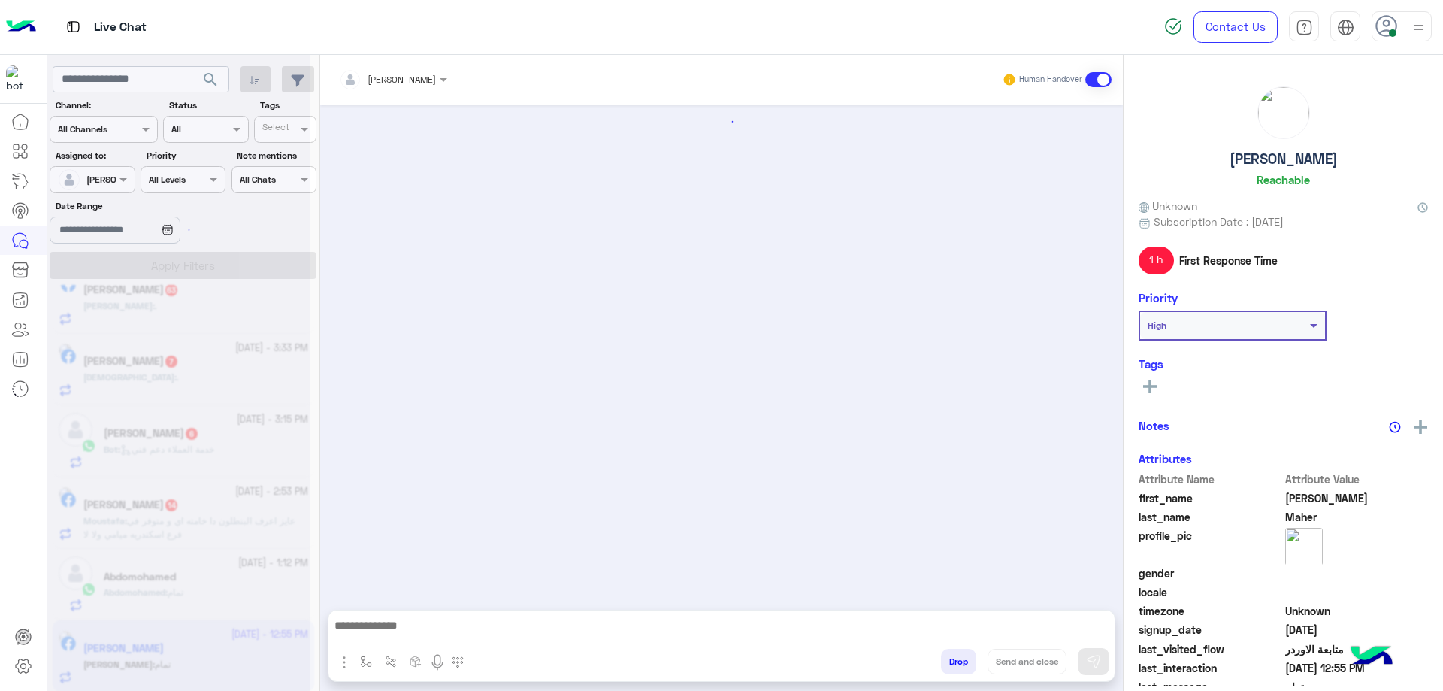
scroll to position [1055, 0]
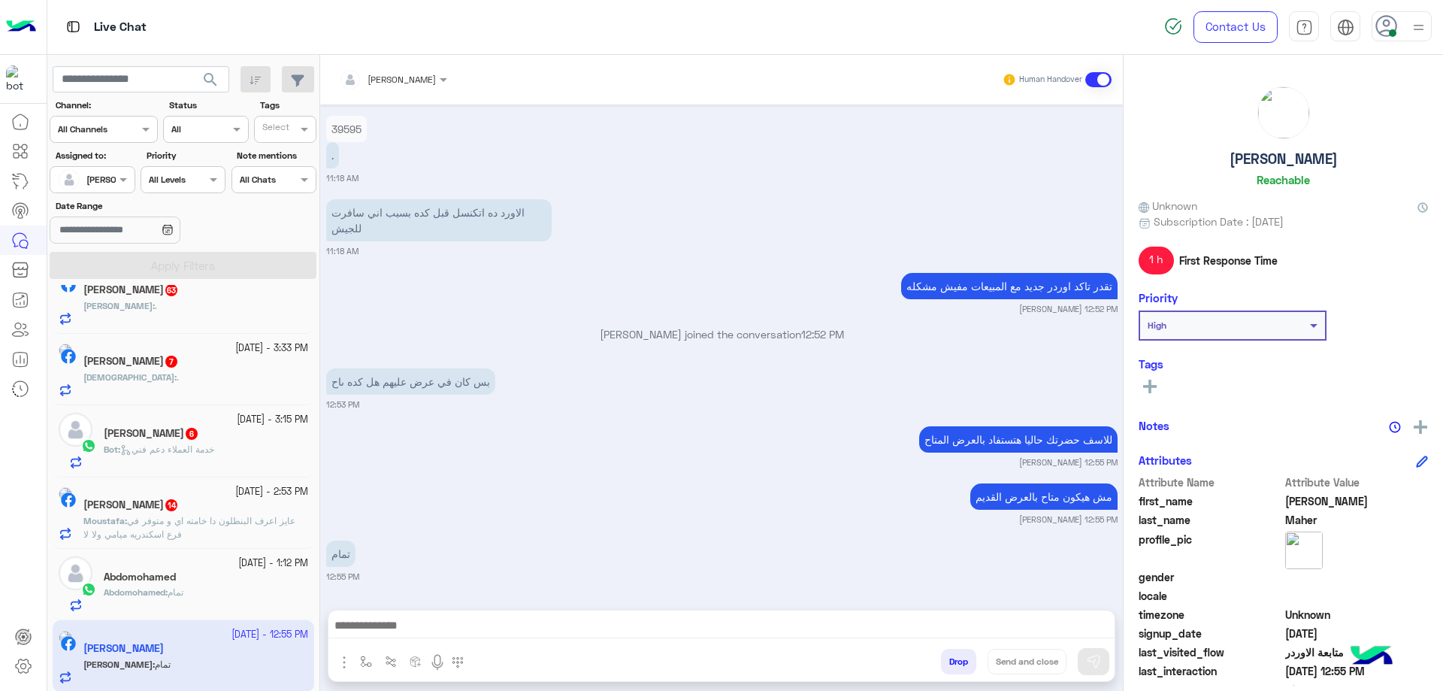
click at [967, 658] on button "Drop" at bounding box center [958, 662] width 35 height 26
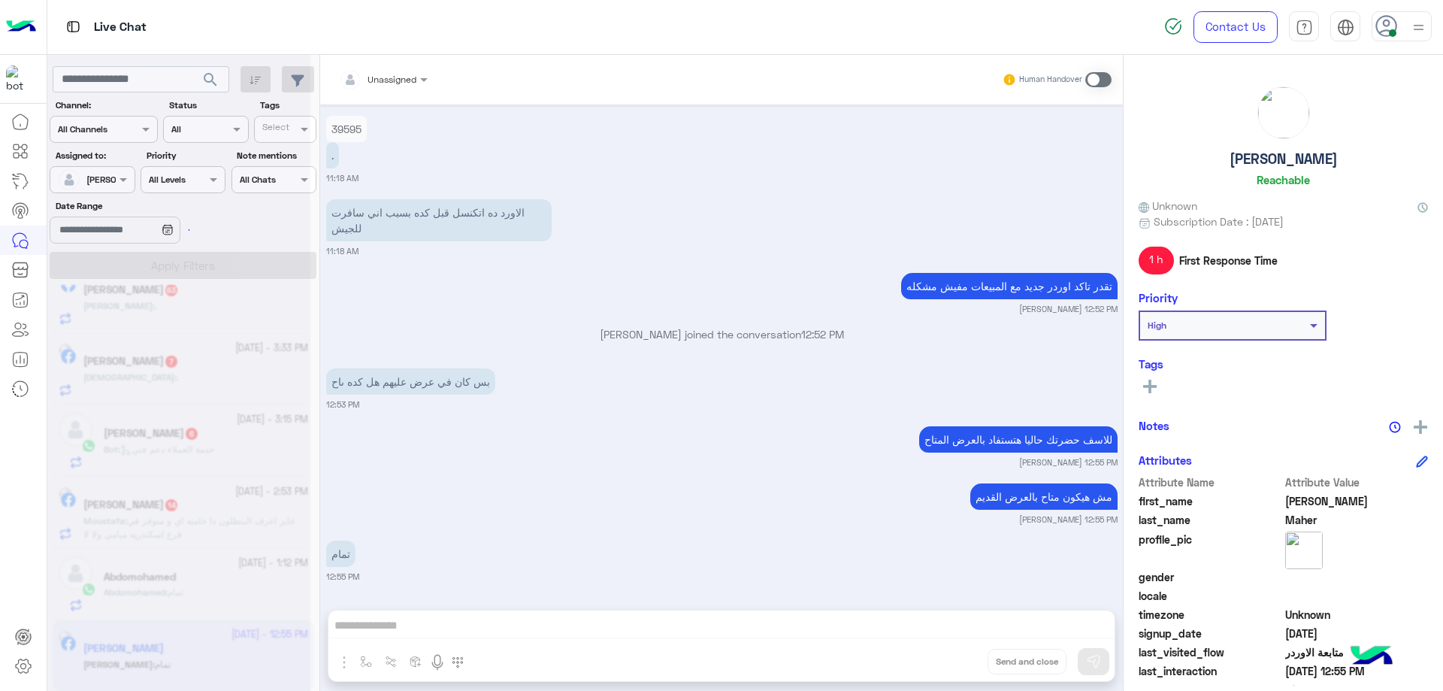
scroll to position [1094, 0]
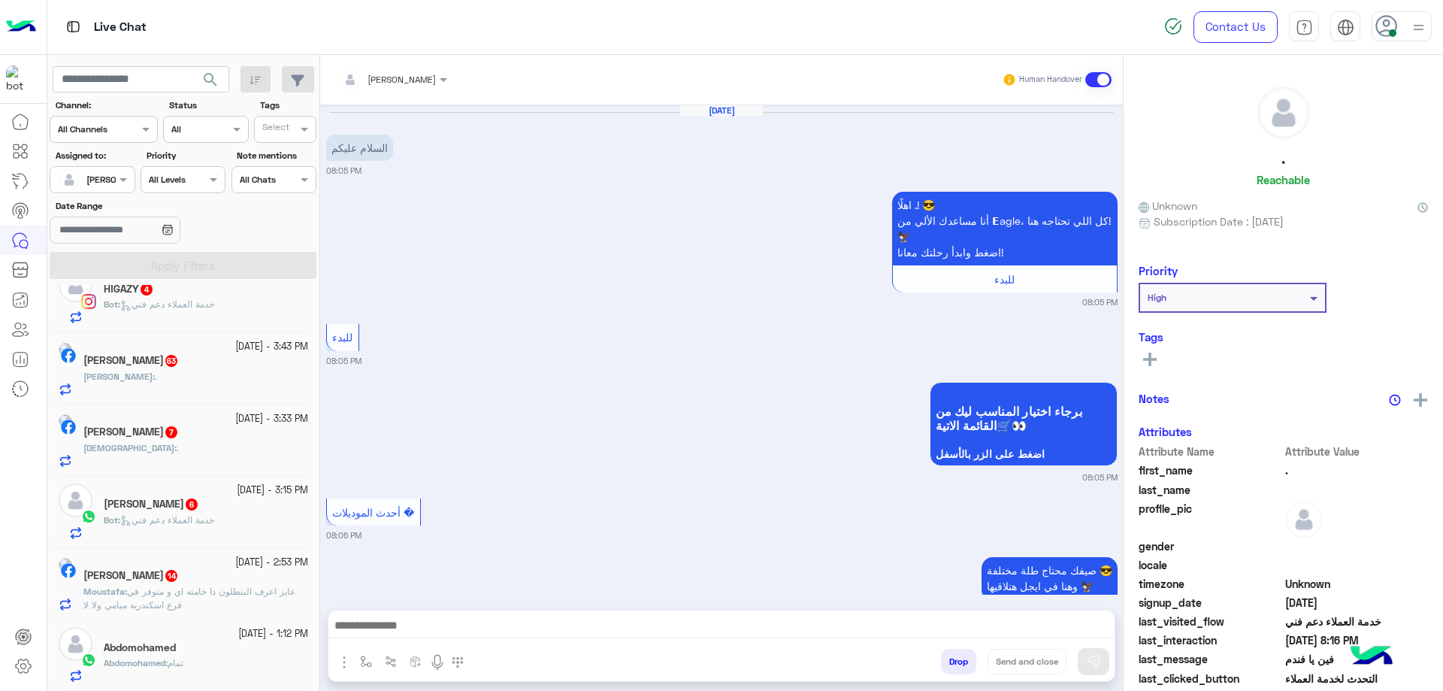
scroll to position [1769, 0]
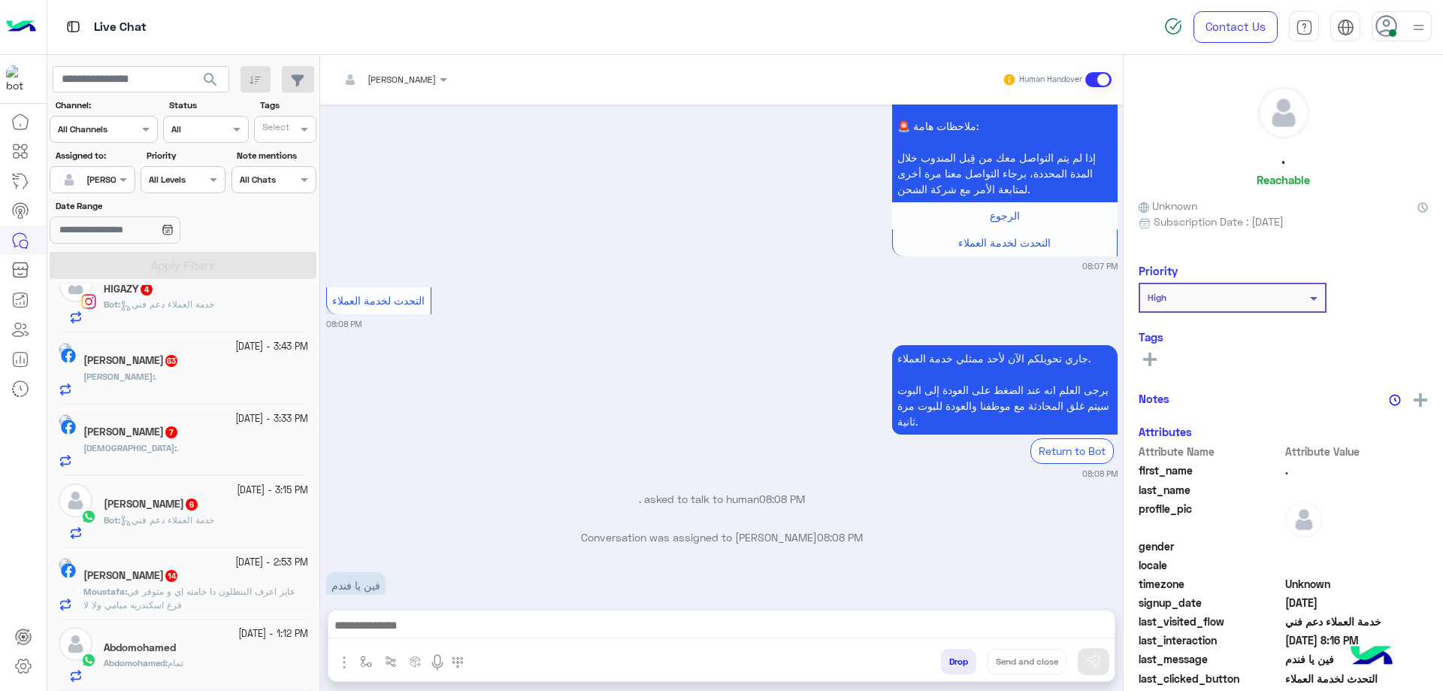
click at [178, 650] on div "Abdomohamed" at bounding box center [206, 649] width 204 height 16
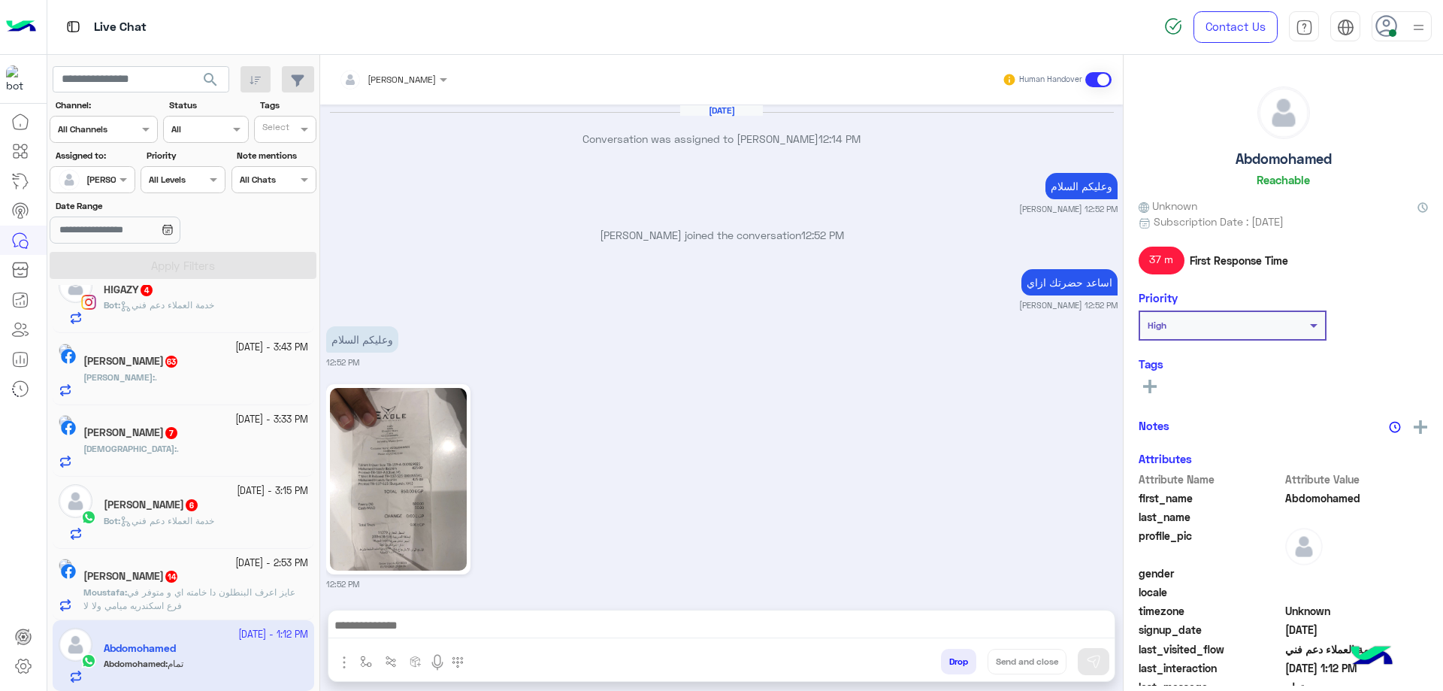
scroll to position [857, 0]
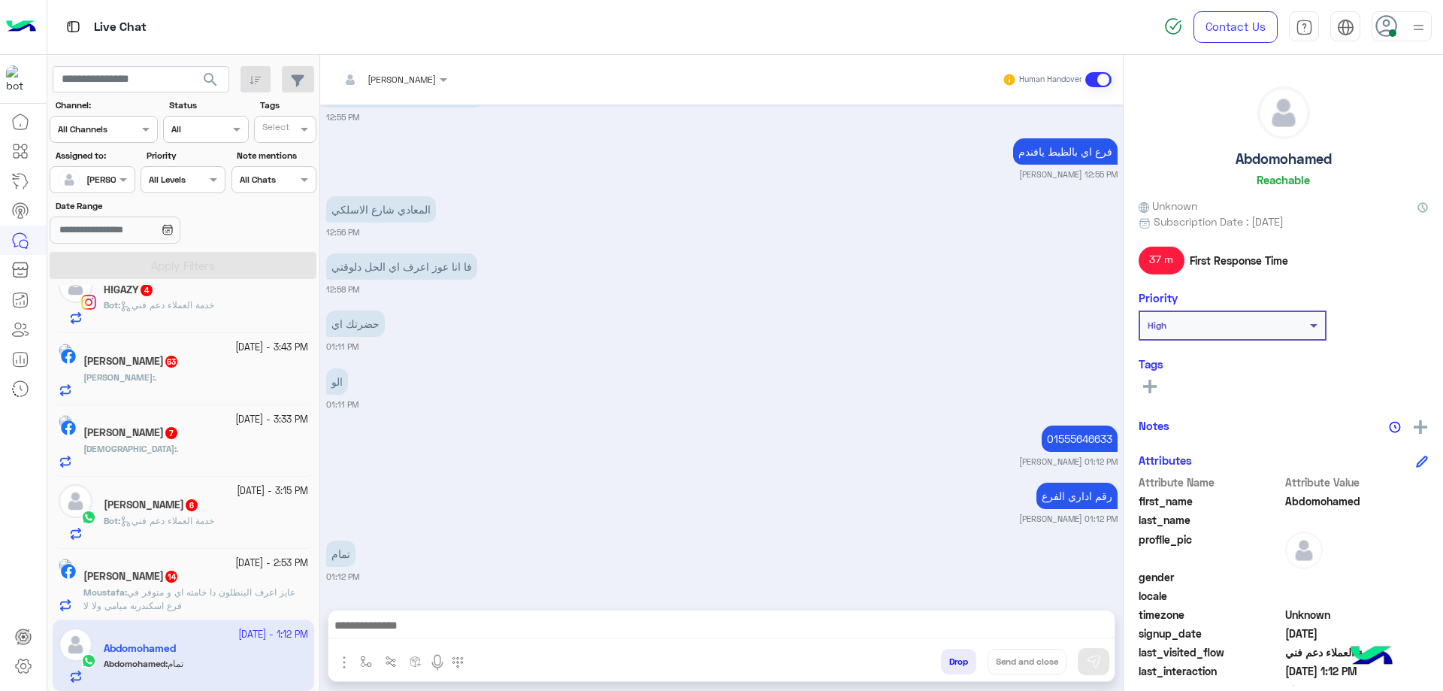
click at [953, 658] on button "Drop" at bounding box center [958, 662] width 35 height 26
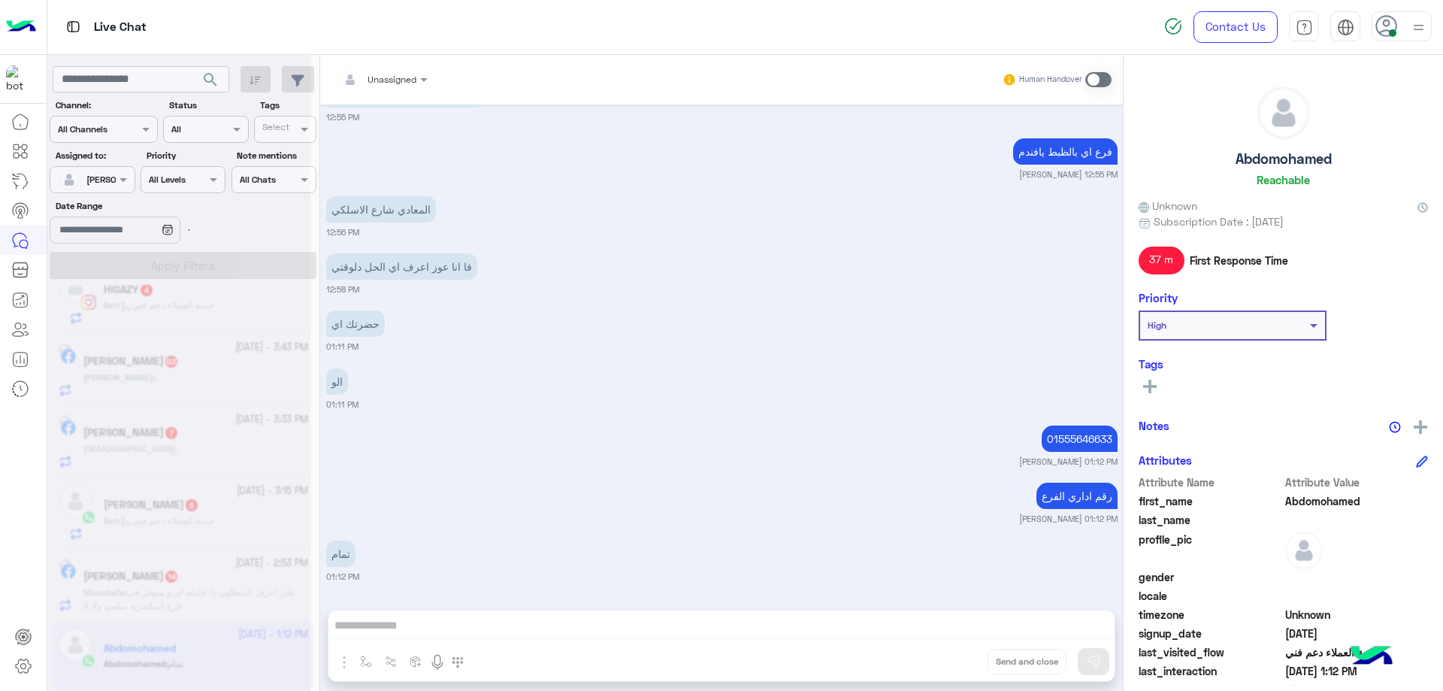
scroll to position [895, 0]
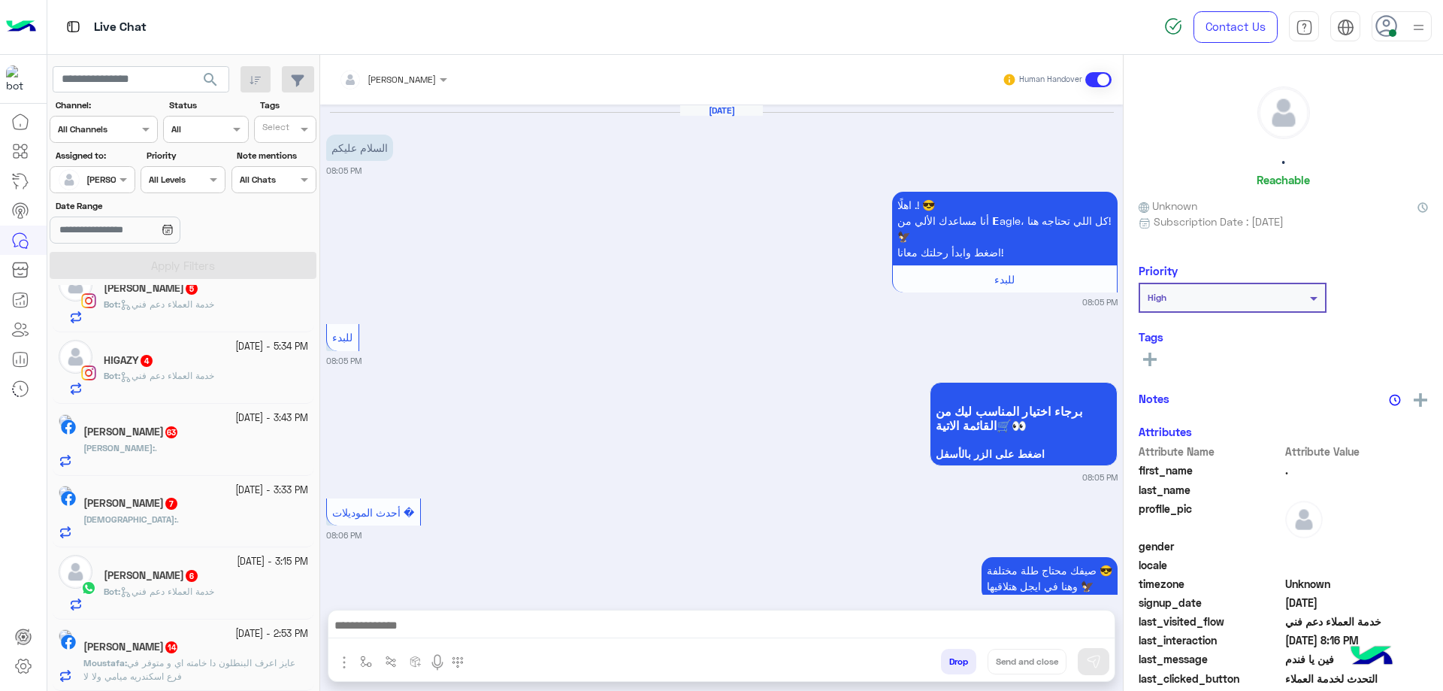
scroll to position [1769, 0]
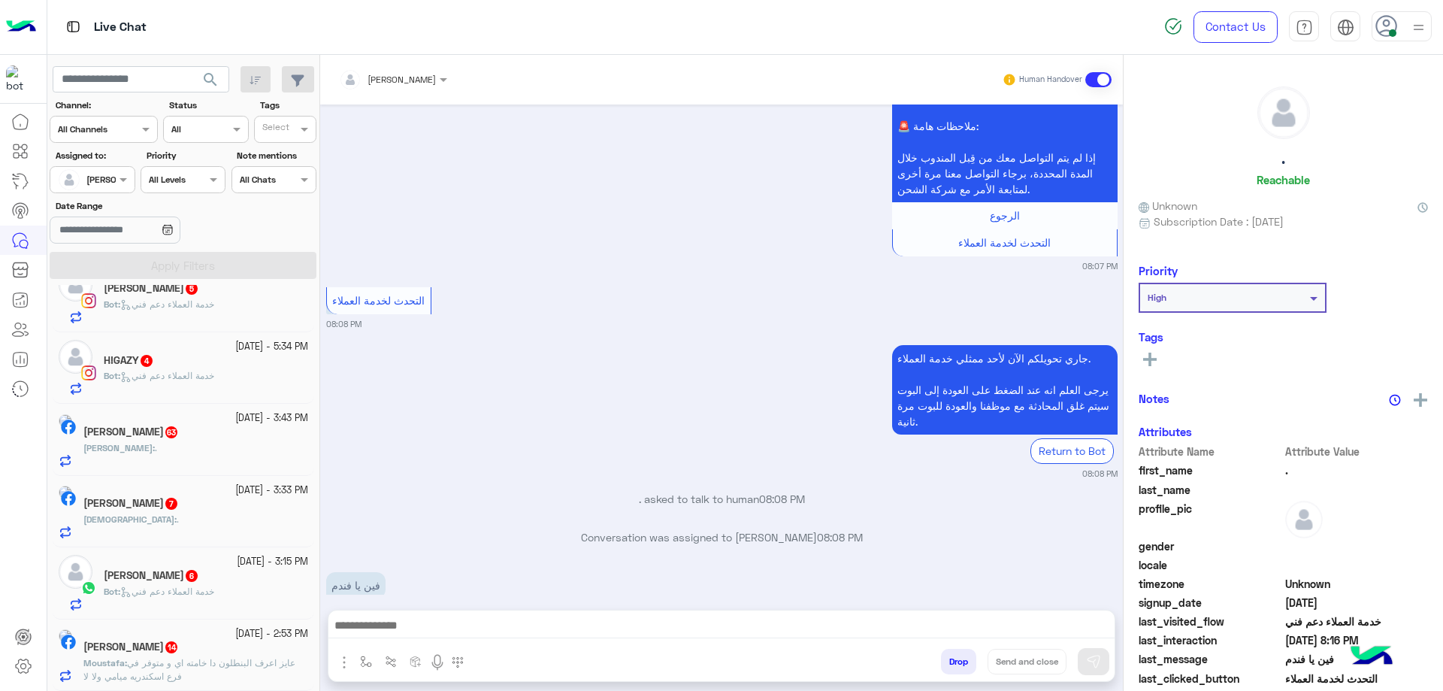
click at [185, 635] on div "18 September - 2:53 PM" at bounding box center [195, 634] width 225 height 14
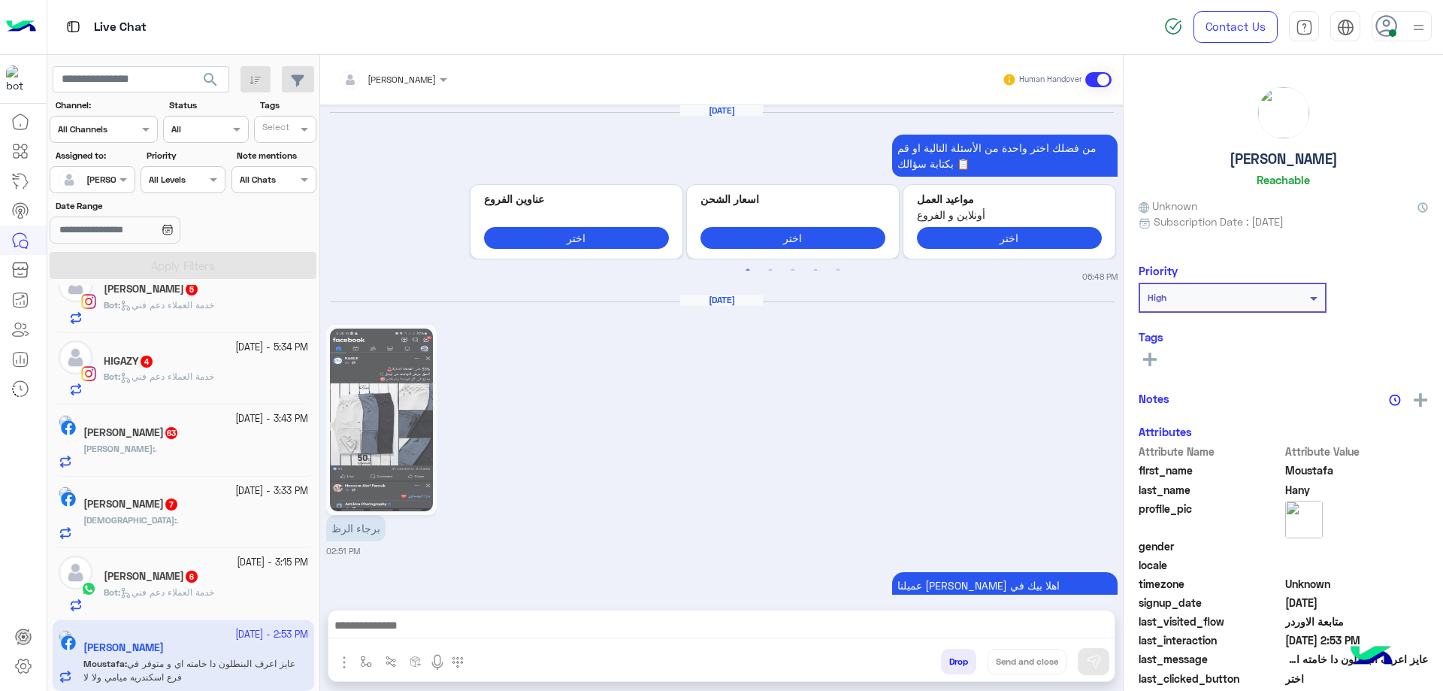
scroll to position [1696, 0]
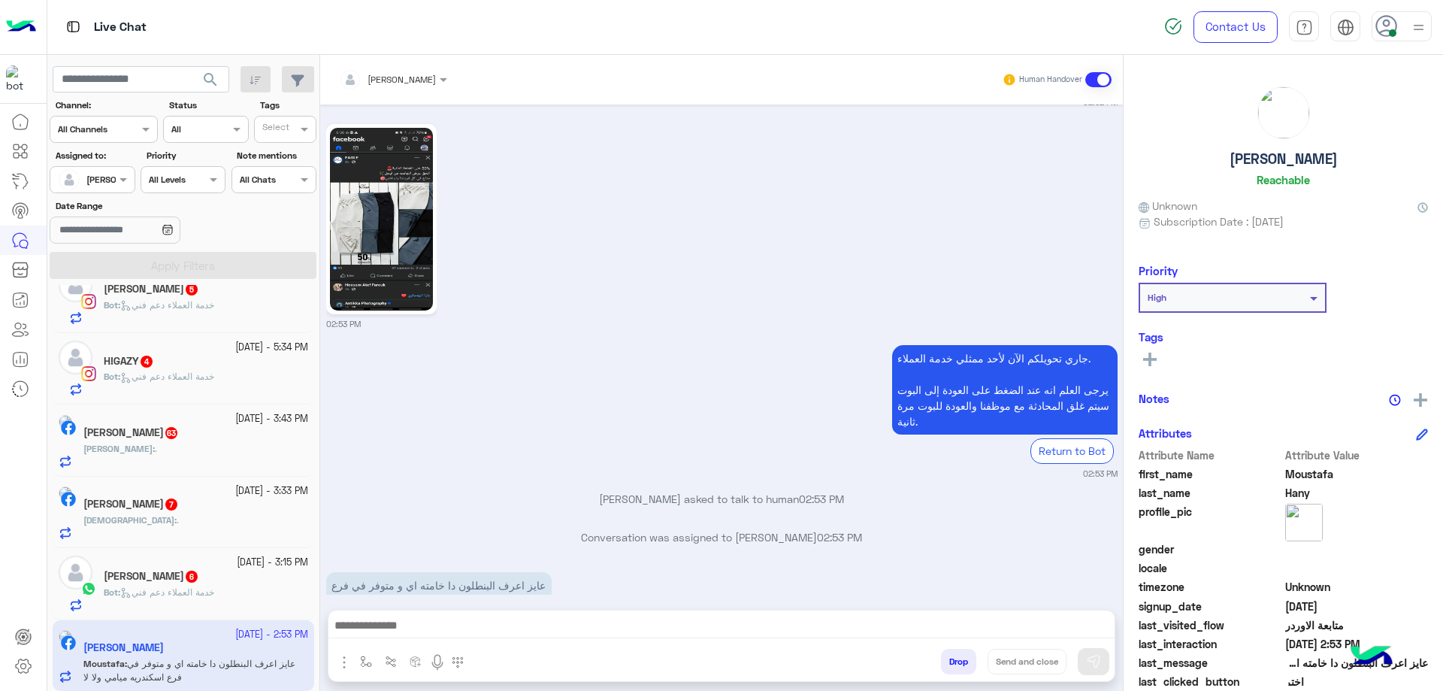
click at [1306, 156] on h5 "Moustafa Hany" at bounding box center [1284, 158] width 108 height 17
copy h5 "Moustafa Hany"
click at [409, 80] on input "text" at bounding box center [374, 78] width 70 height 14
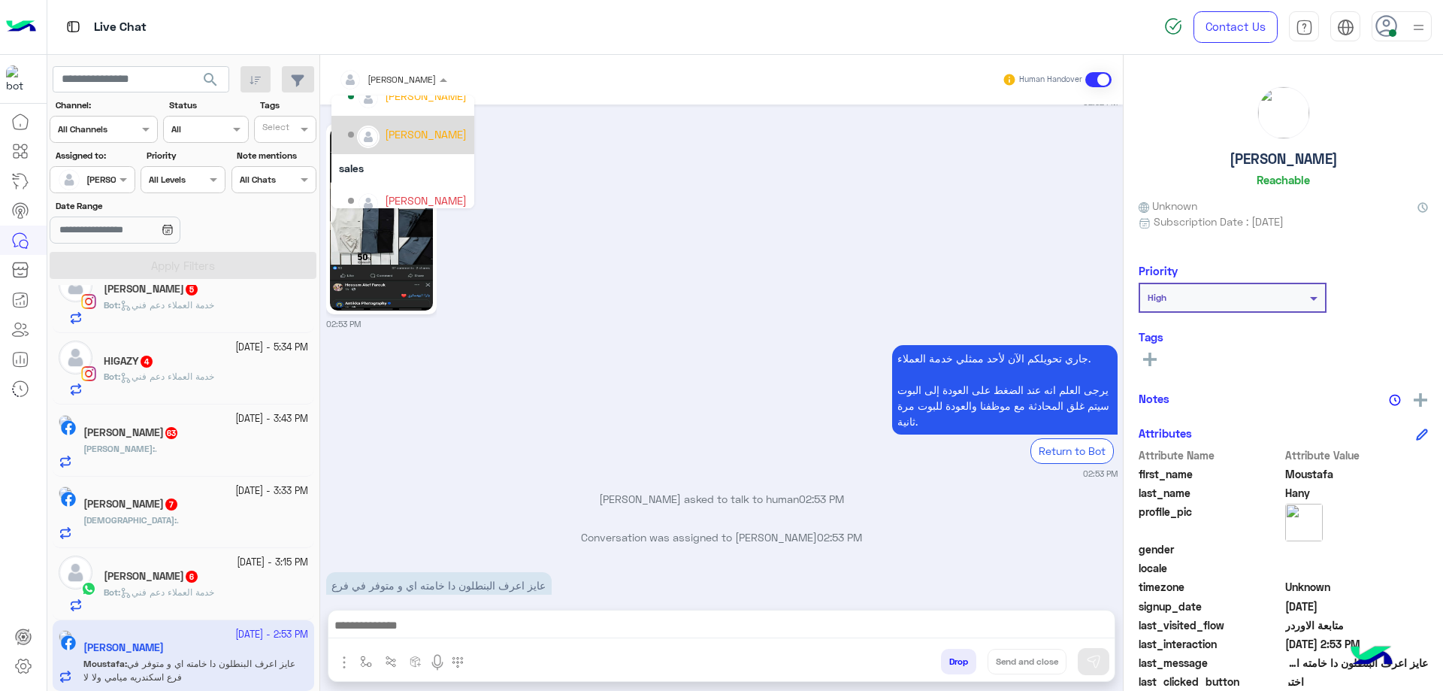
scroll to position [173, 0]
click at [440, 186] on div "[PERSON_NAME]" at bounding box center [426, 188] width 82 height 16
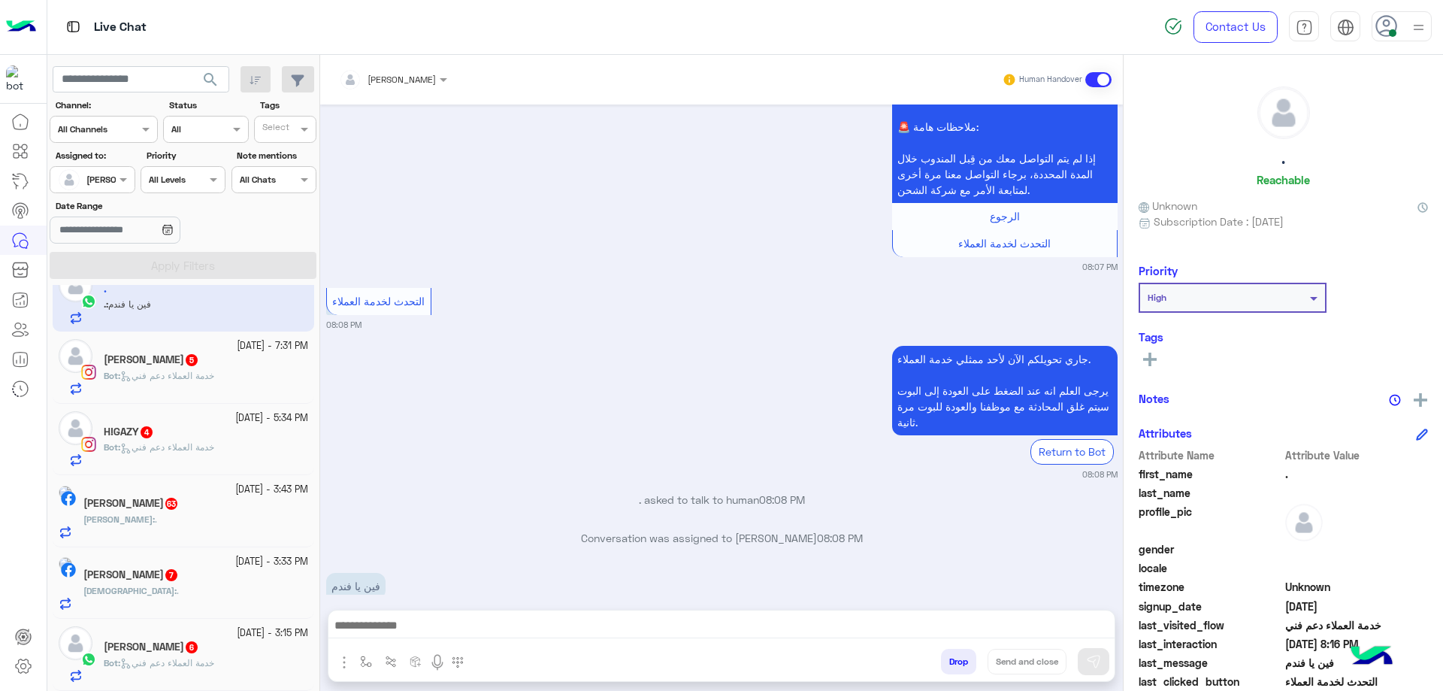
scroll to position [29, 0]
click at [204, 672] on div "Bot : خدمة العملاء دعم فني" at bounding box center [206, 670] width 204 height 26
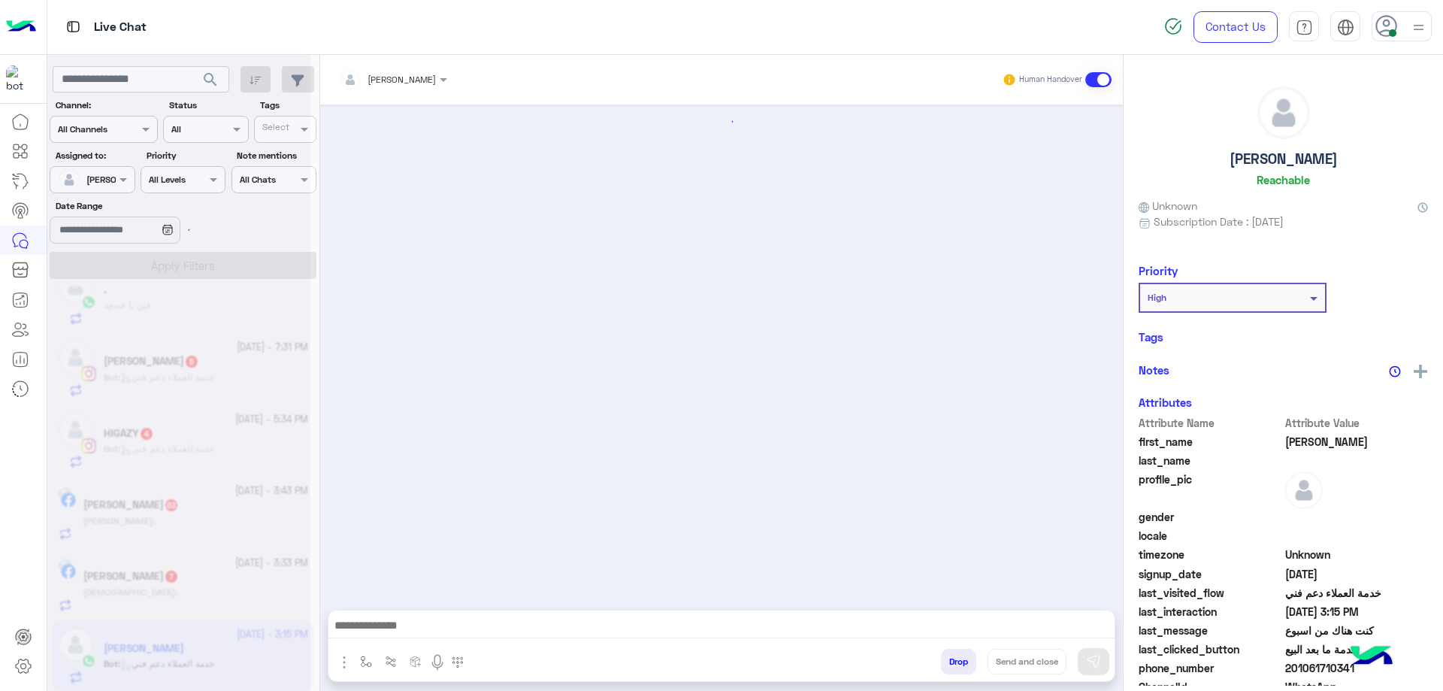
scroll to position [1127, 0]
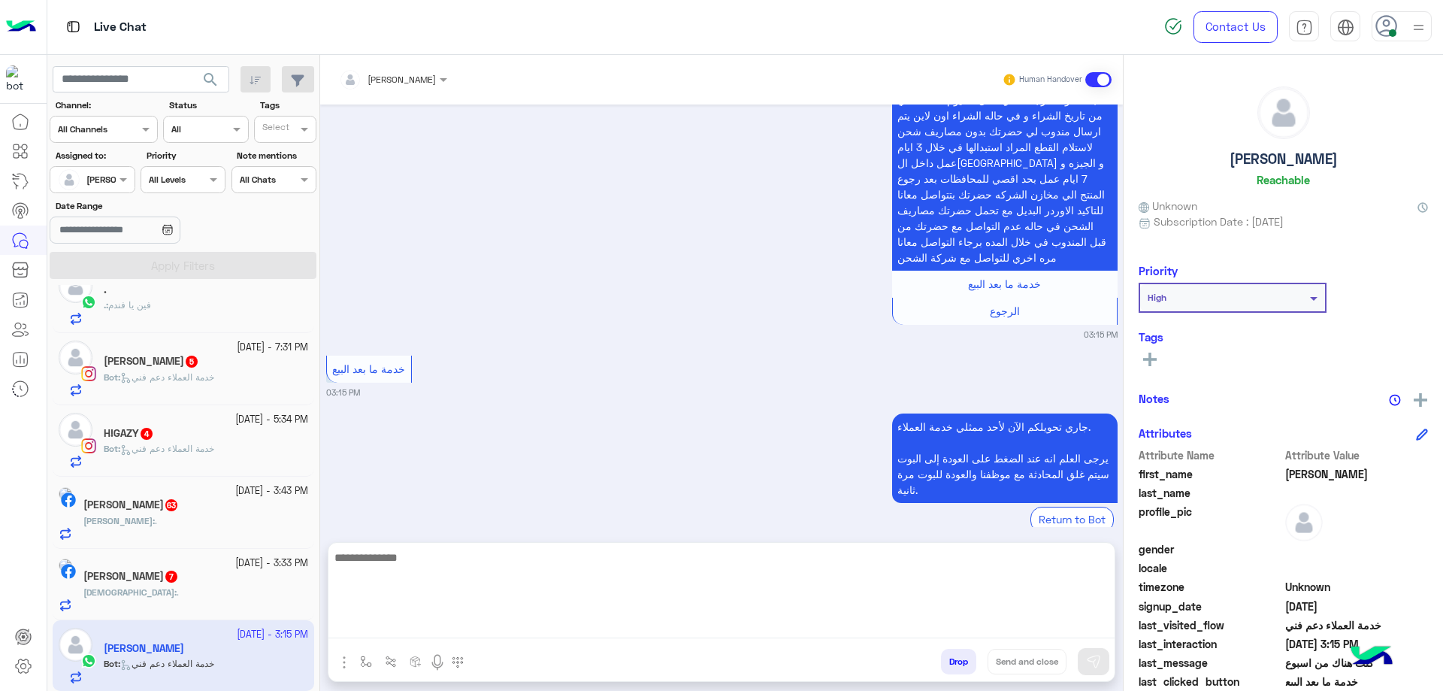
click at [471, 621] on textarea at bounding box center [721, 593] width 786 height 90
type textarea "**********"
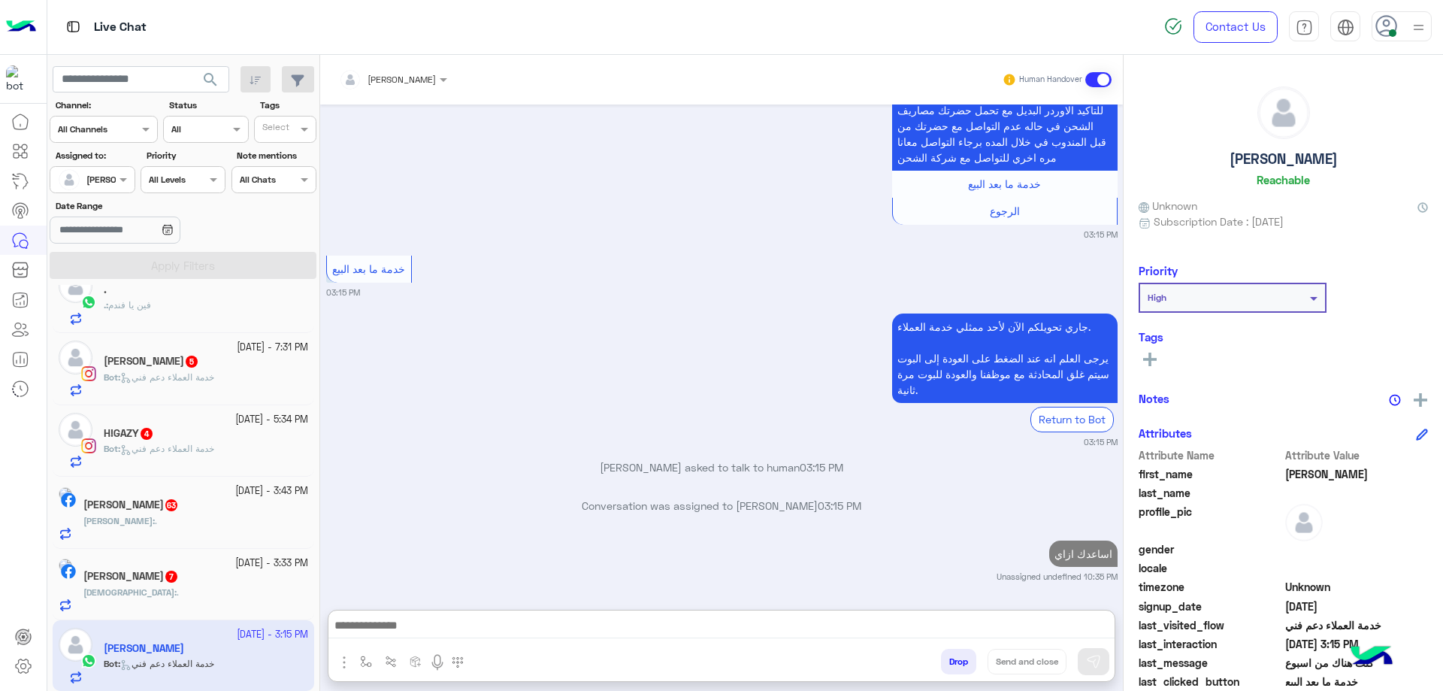
click at [227, 585] on div "Adham Mohammed 7" at bounding box center [195, 578] width 225 height 16
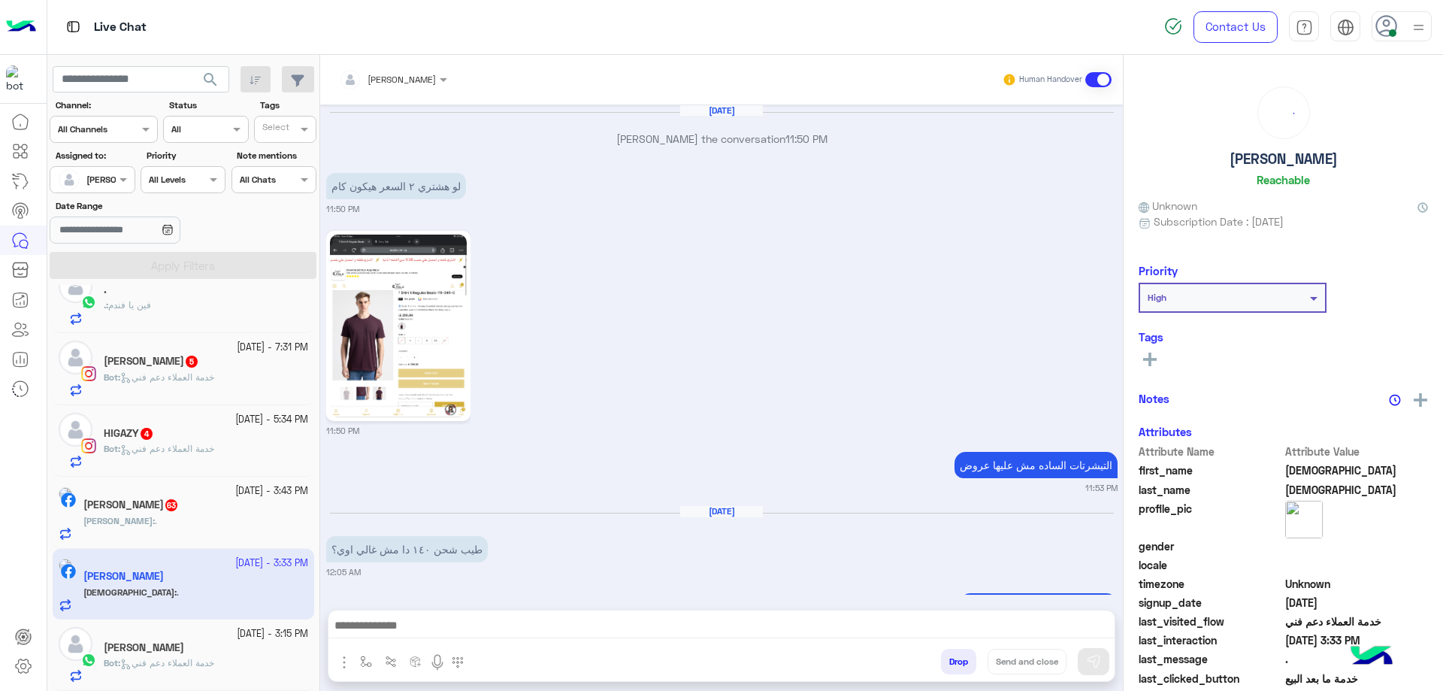
scroll to position [1357, 0]
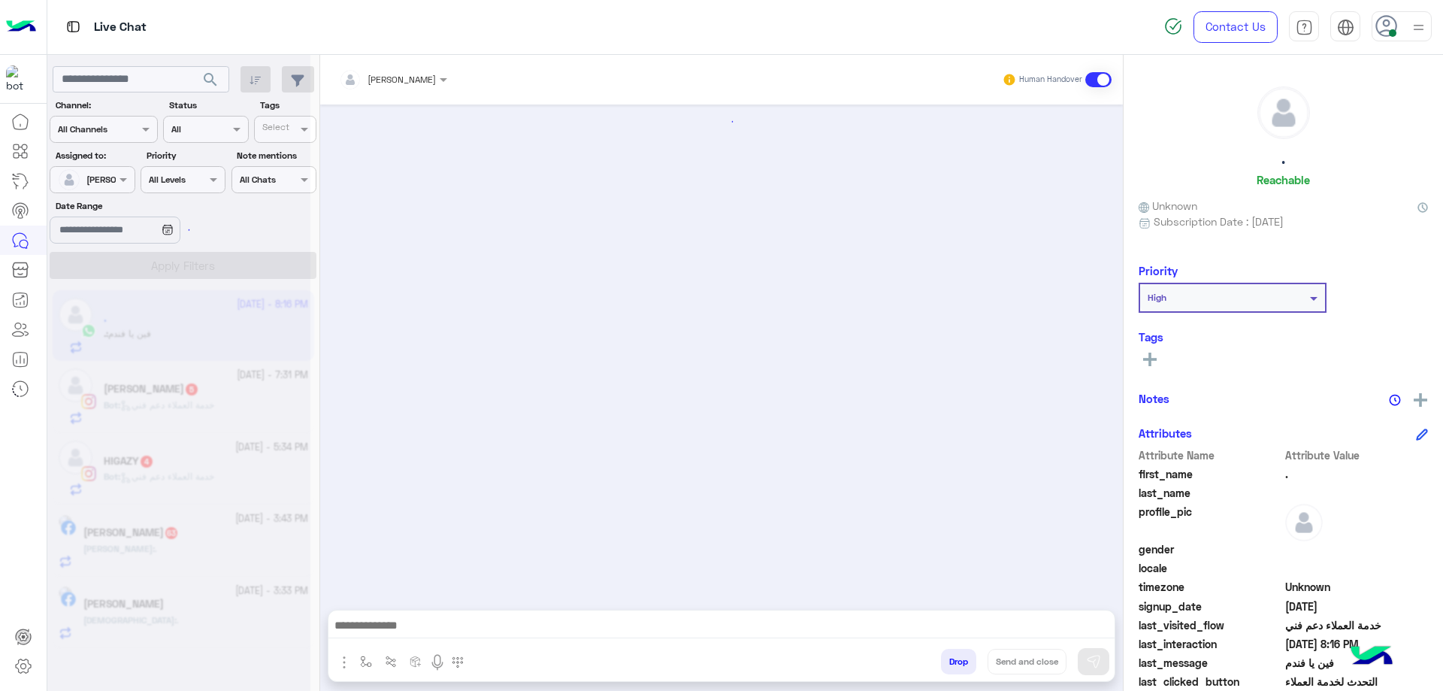
click at [193, 614] on div "Adham : ." at bounding box center [195, 626] width 225 height 26
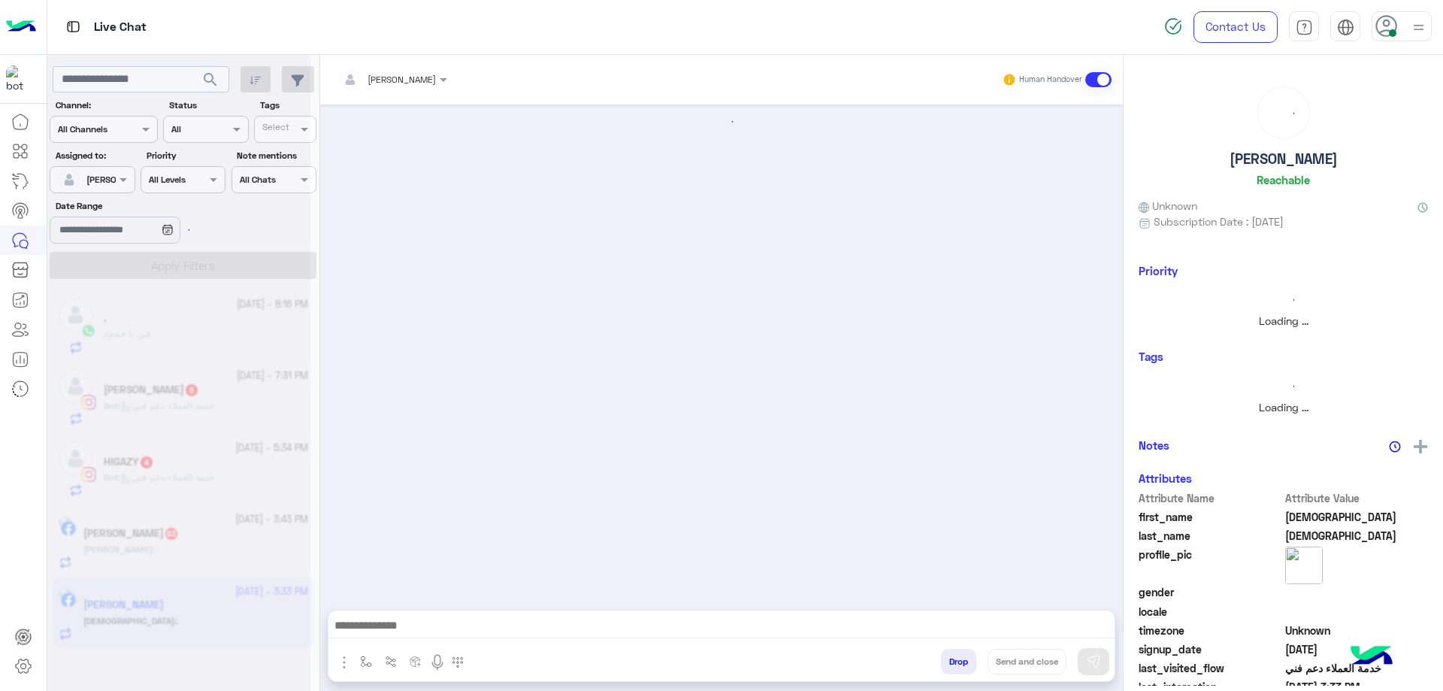
click at [193, 614] on div at bounding box center [178, 351] width 263 height 691
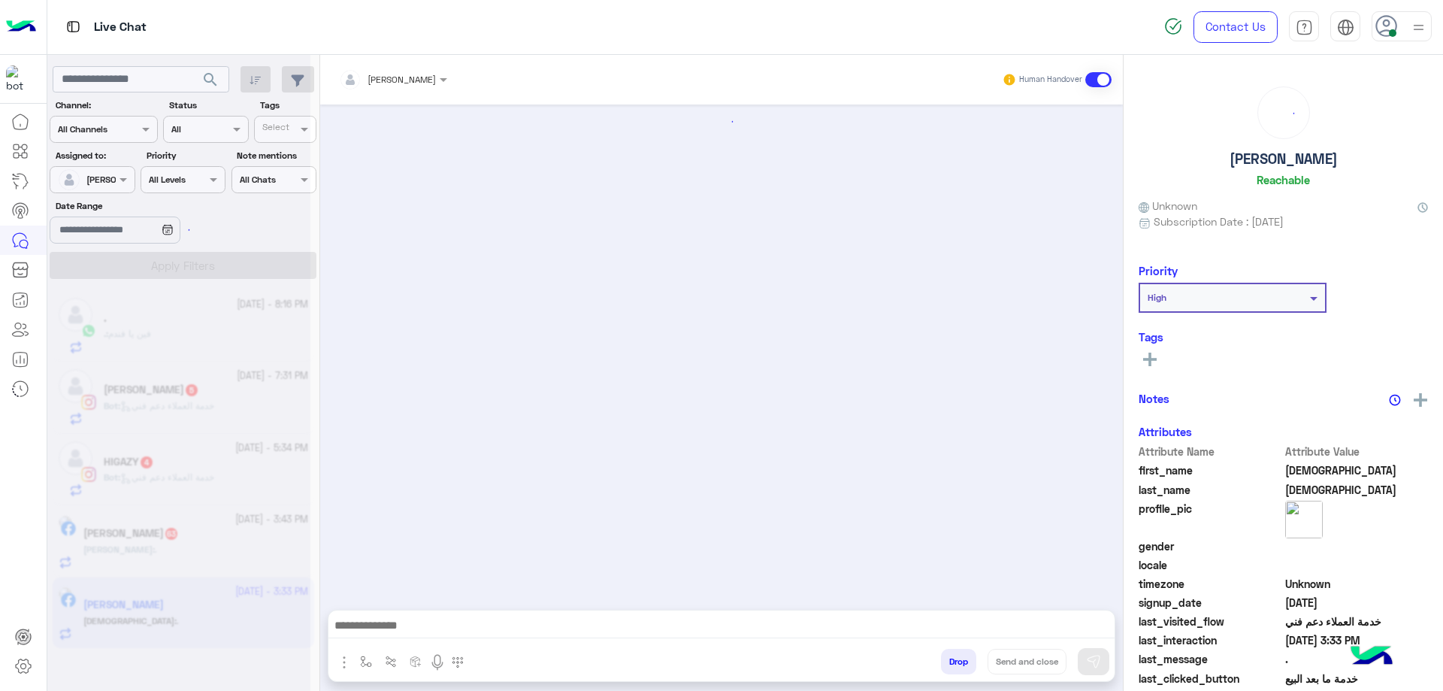
scroll to position [1357, 0]
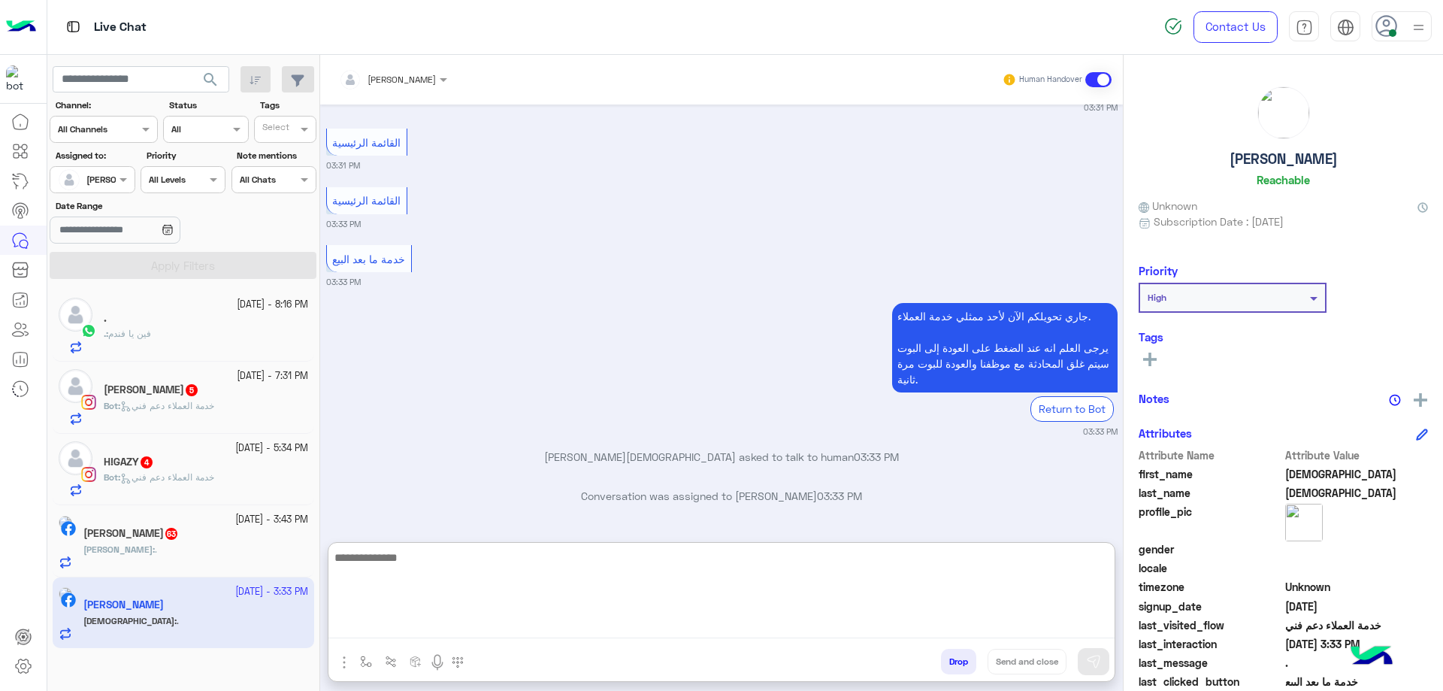
click at [468, 628] on textarea at bounding box center [721, 593] width 786 height 90
paste textarea "**********"
type textarea "**********"
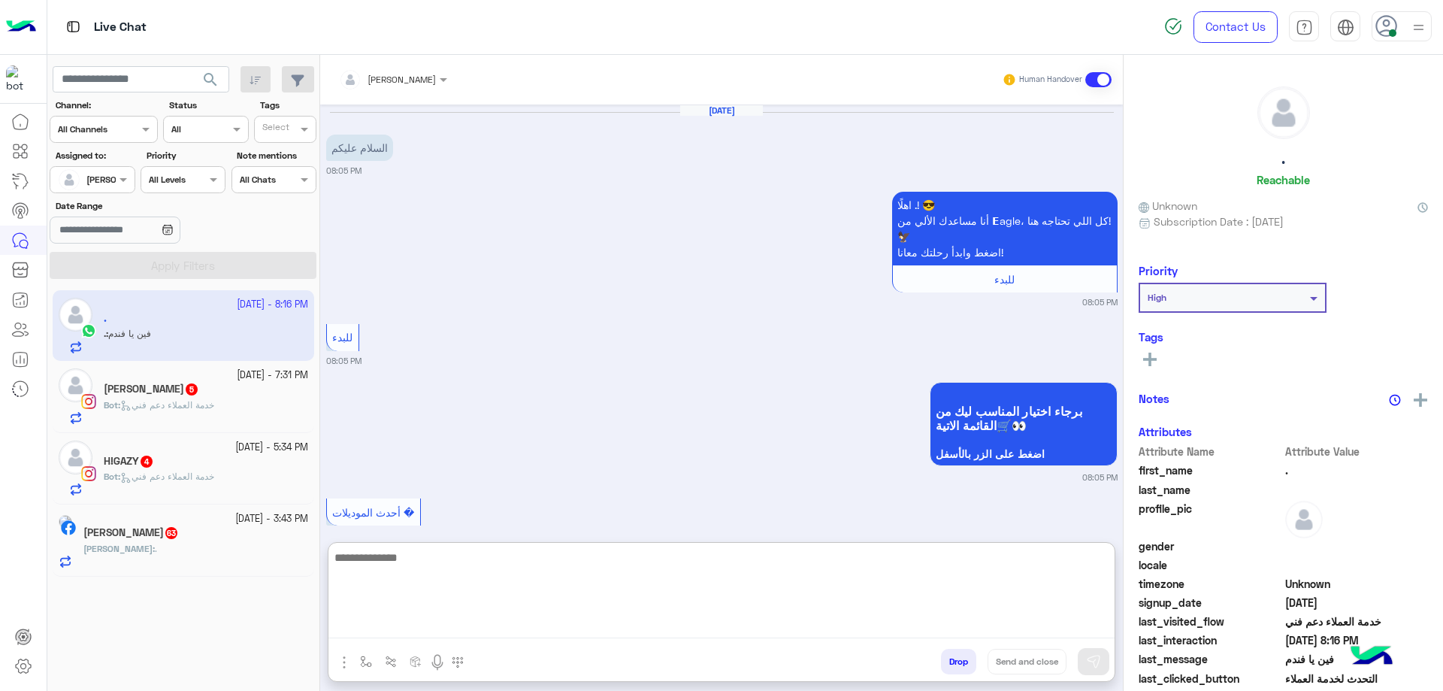
scroll to position [1836, 0]
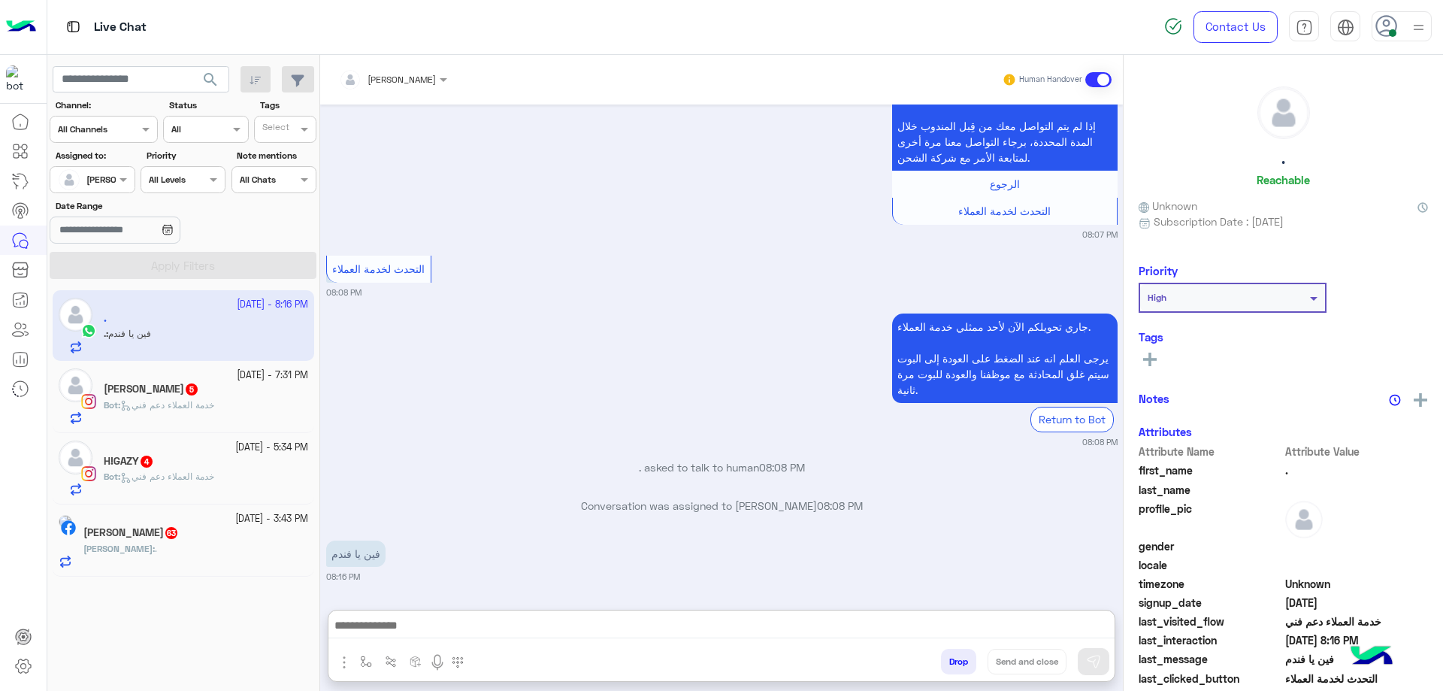
click at [232, 558] on div "Mahmoud : ." at bounding box center [195, 555] width 225 height 26
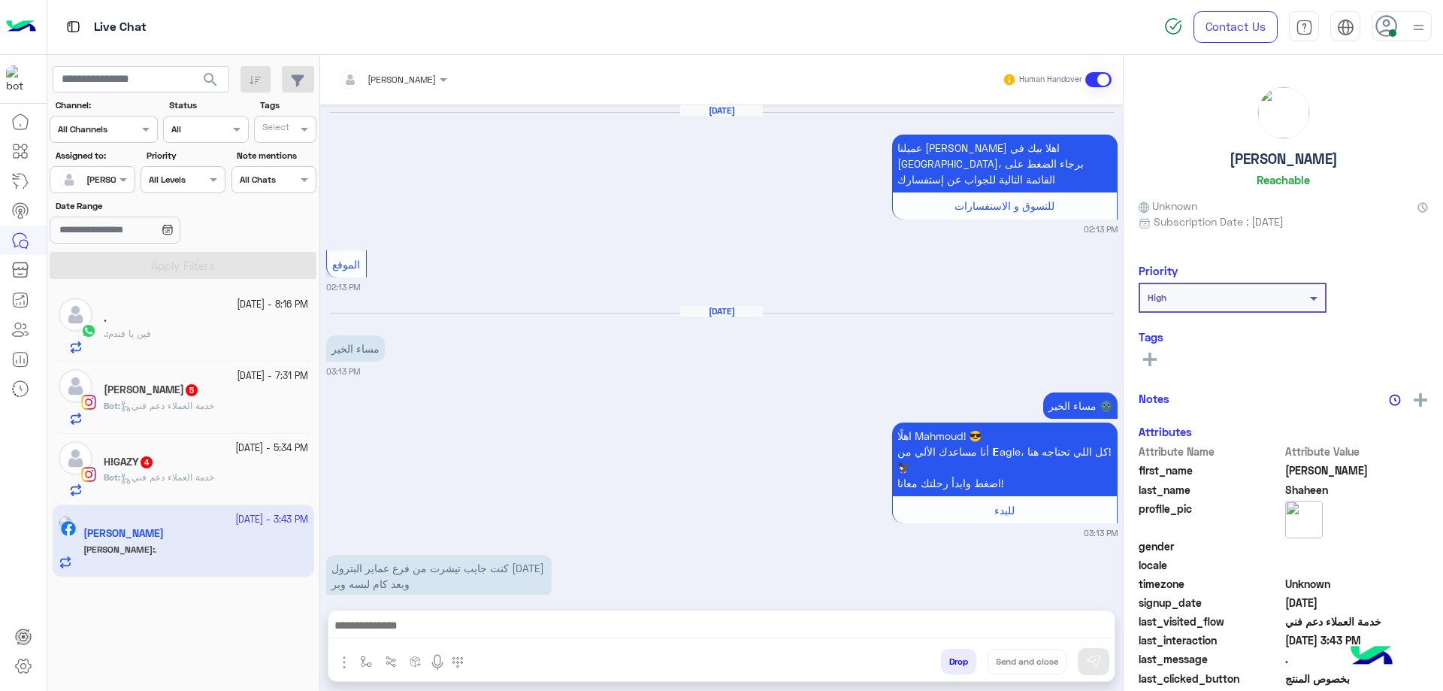
scroll to position [1301, 0]
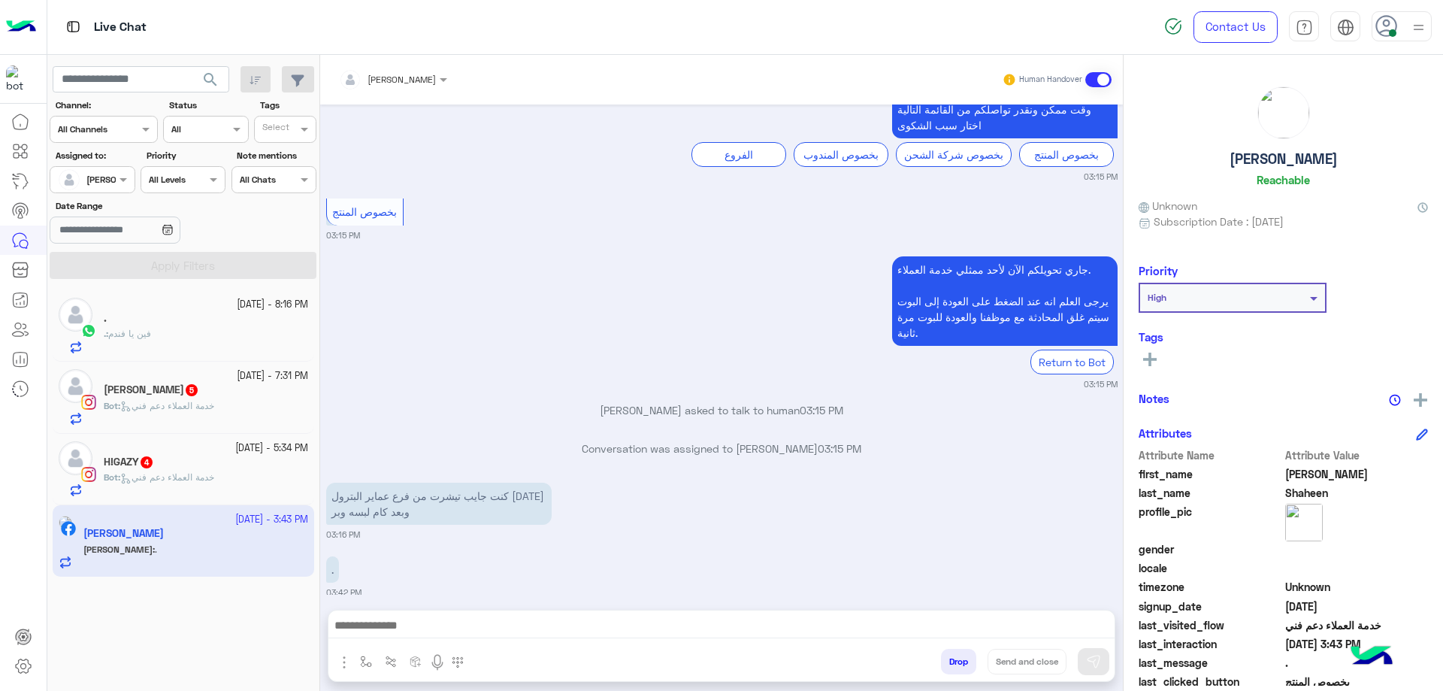
click at [242, 467] on div "H!GAZY 4" at bounding box center [206, 464] width 204 height 16
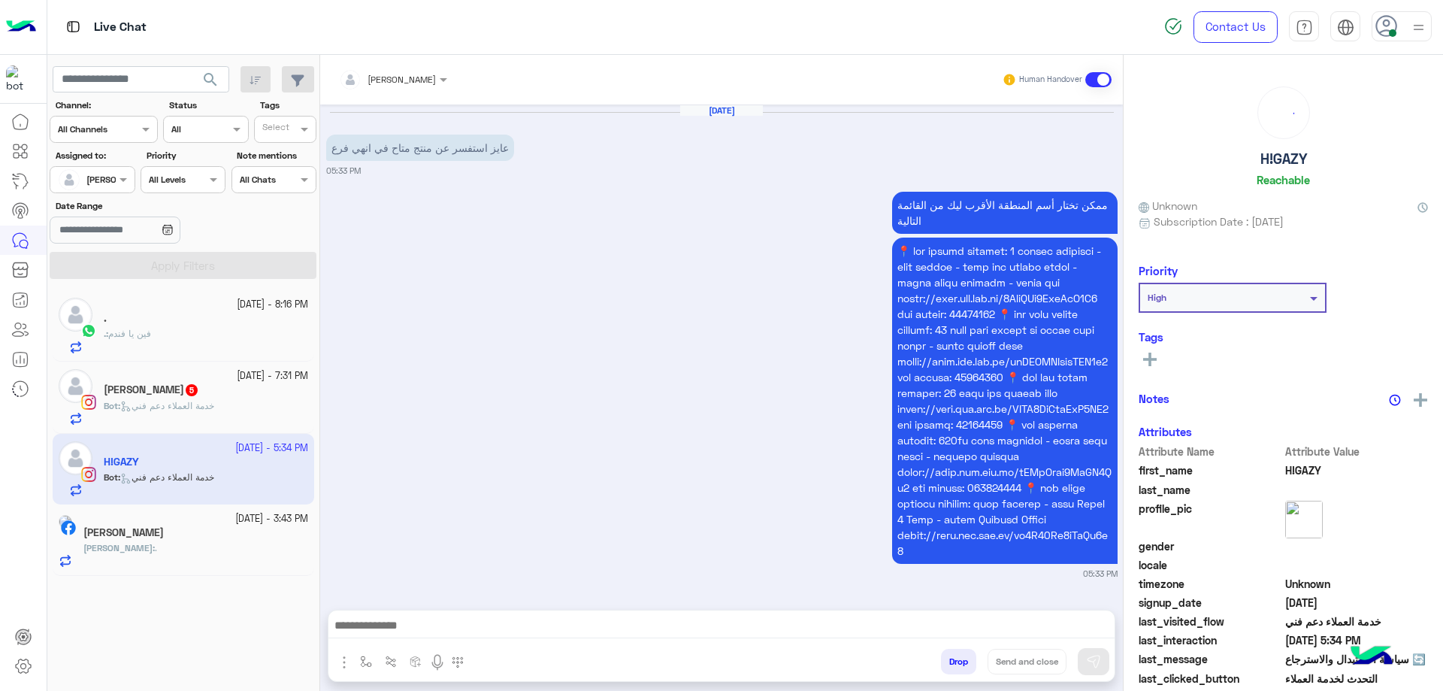
scroll to position [1006, 0]
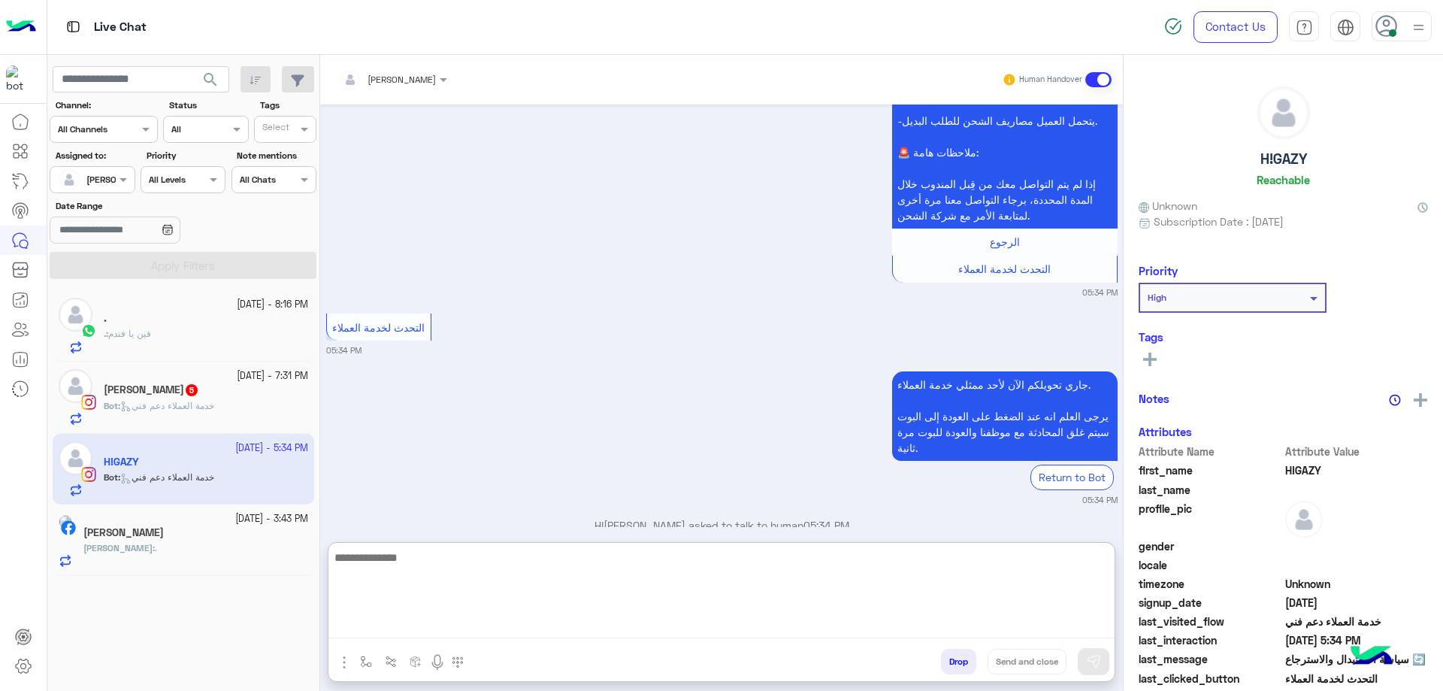
click at [398, 619] on textarea at bounding box center [721, 593] width 786 height 90
paste textarea "**********"
type textarea "**********"
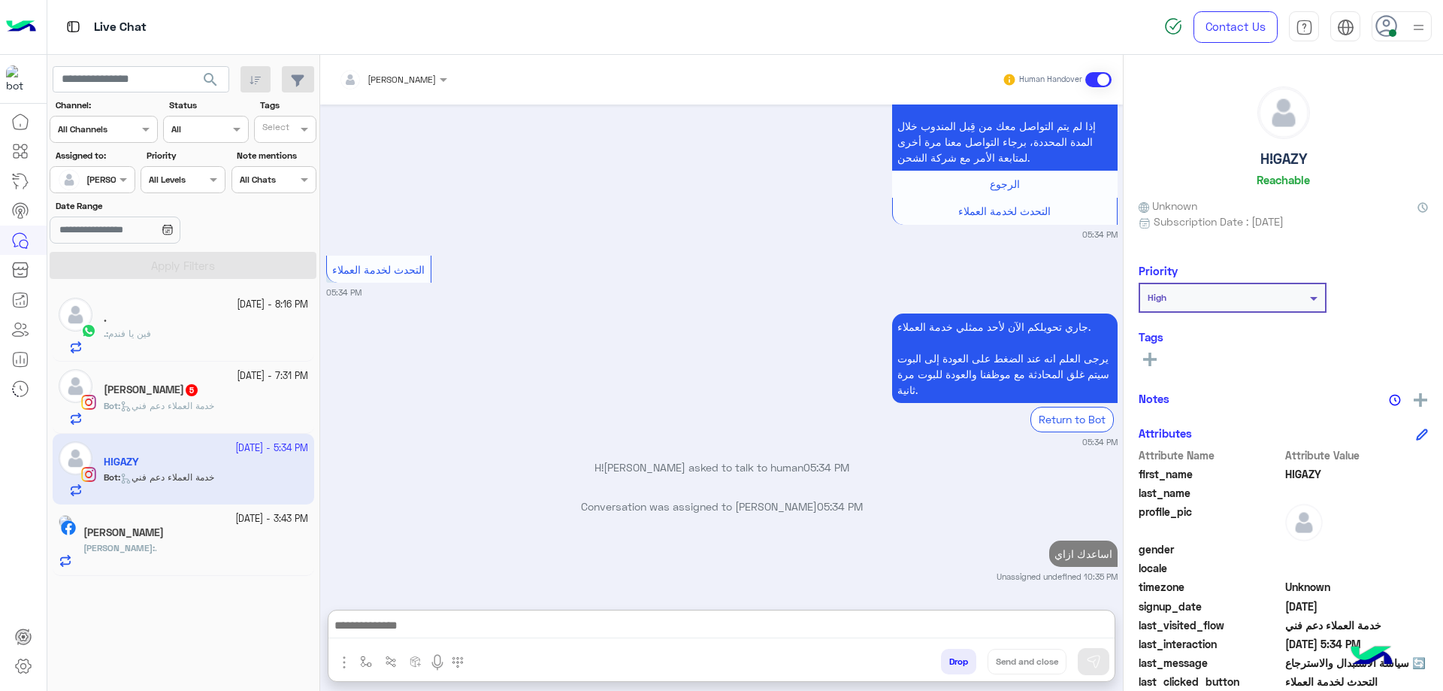
click at [1082, 540] on p "اساعدك ازاي" at bounding box center [1083, 553] width 68 height 26
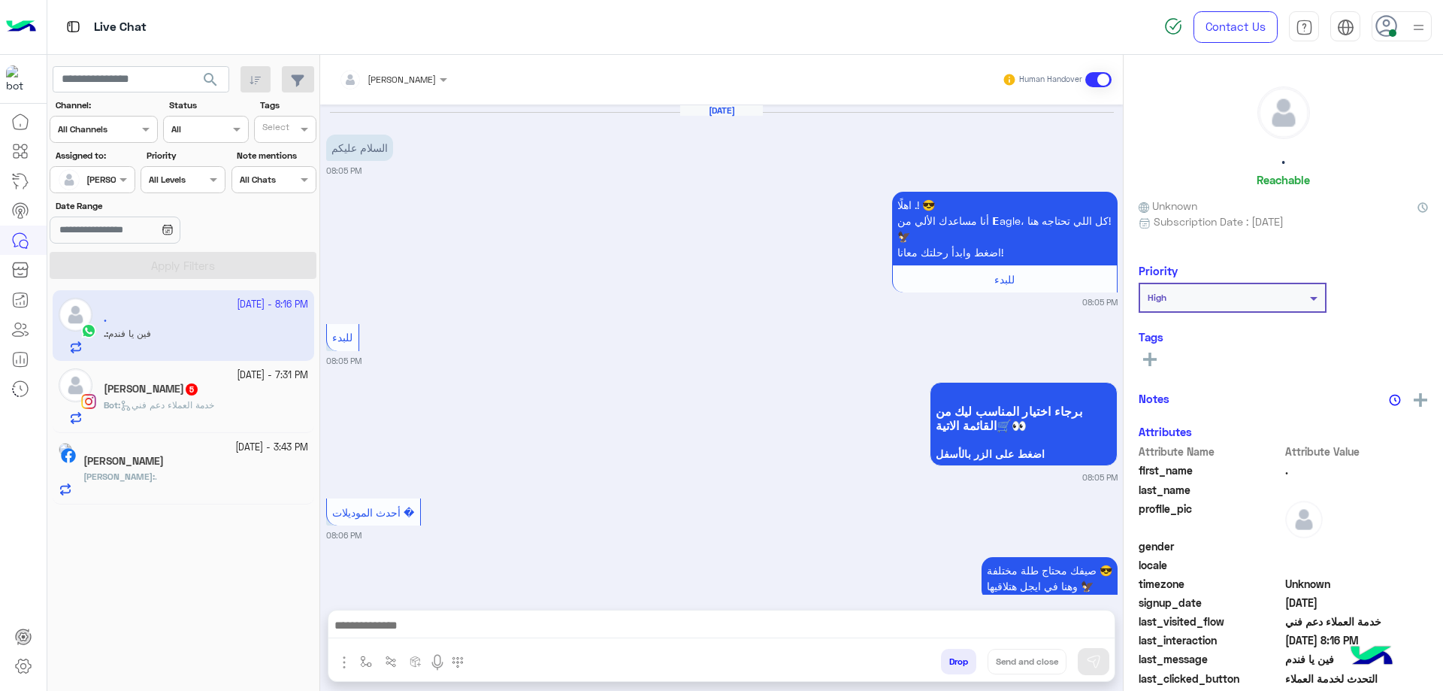
scroll to position [1769, 0]
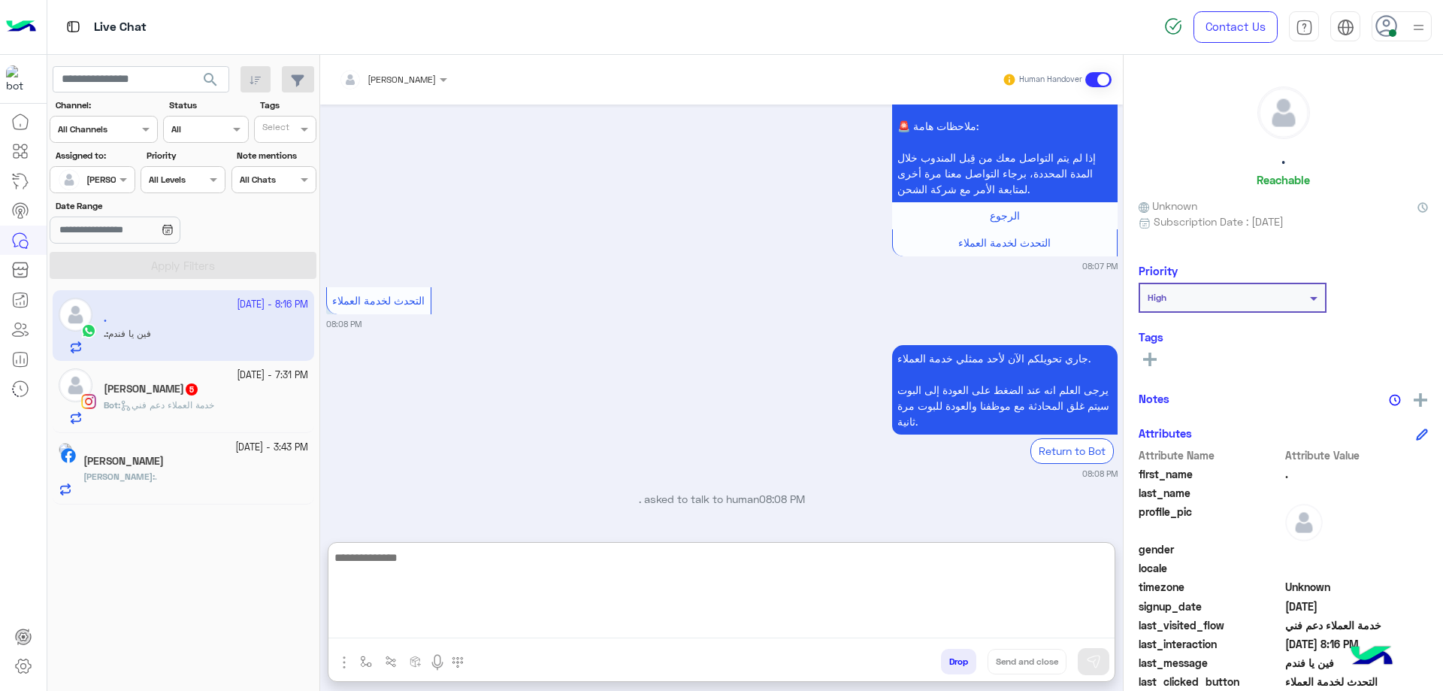
click at [434, 619] on textarea at bounding box center [721, 593] width 786 height 90
paste textarea "**********"
type textarea "**********"
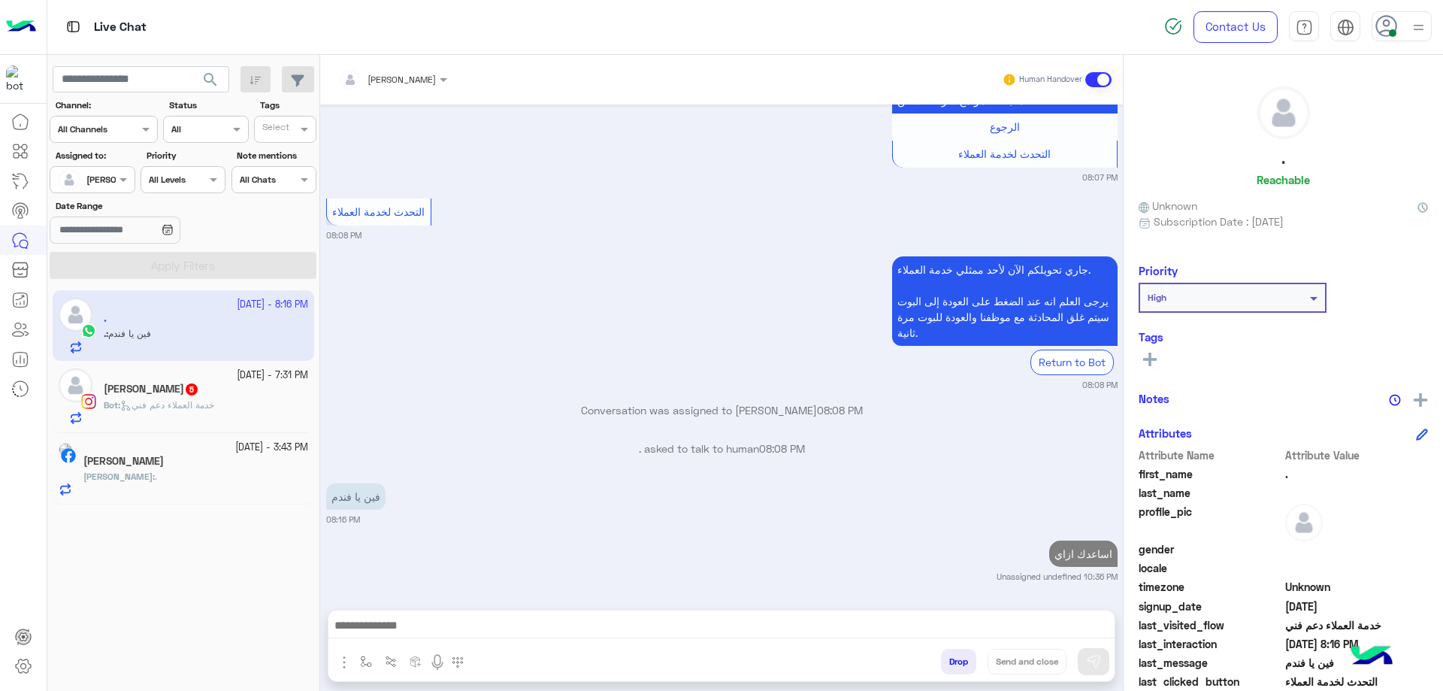
click at [237, 386] on div "Ohoud Abdelmohsen 5" at bounding box center [206, 391] width 204 height 16
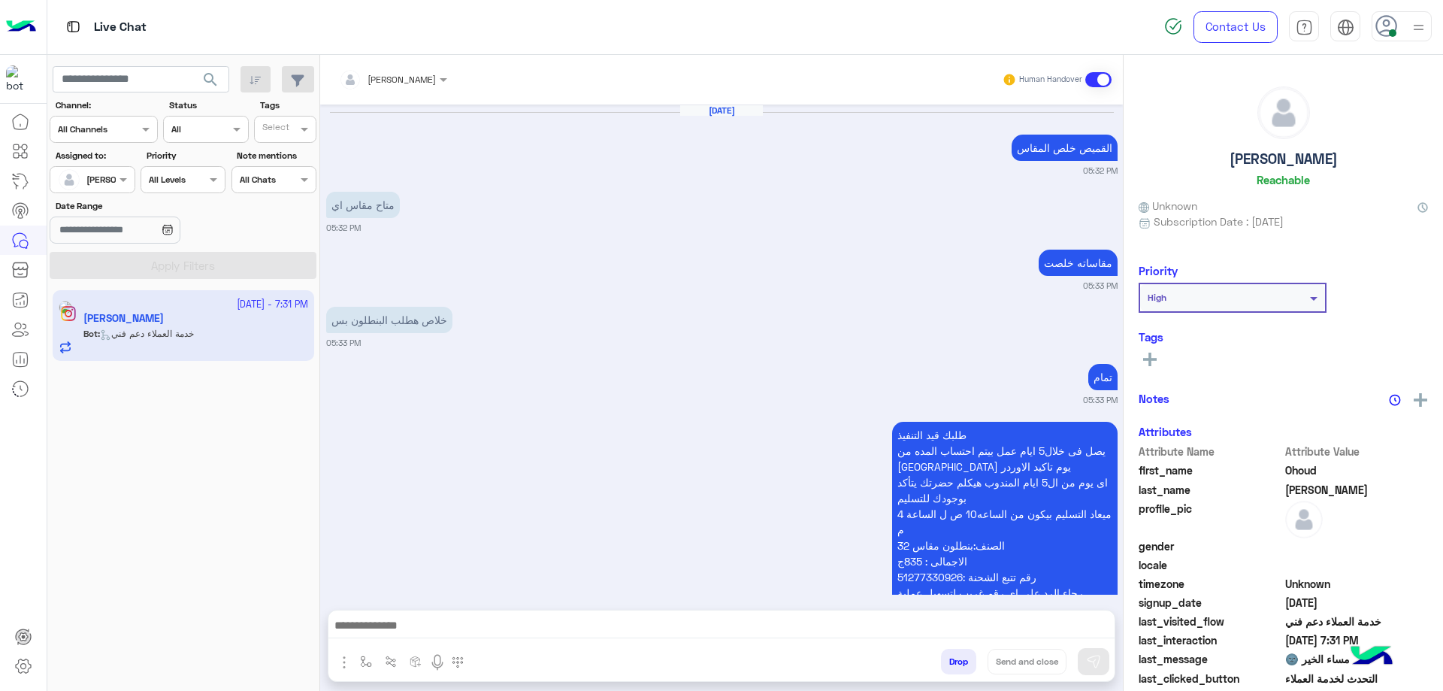
scroll to position [1636, 0]
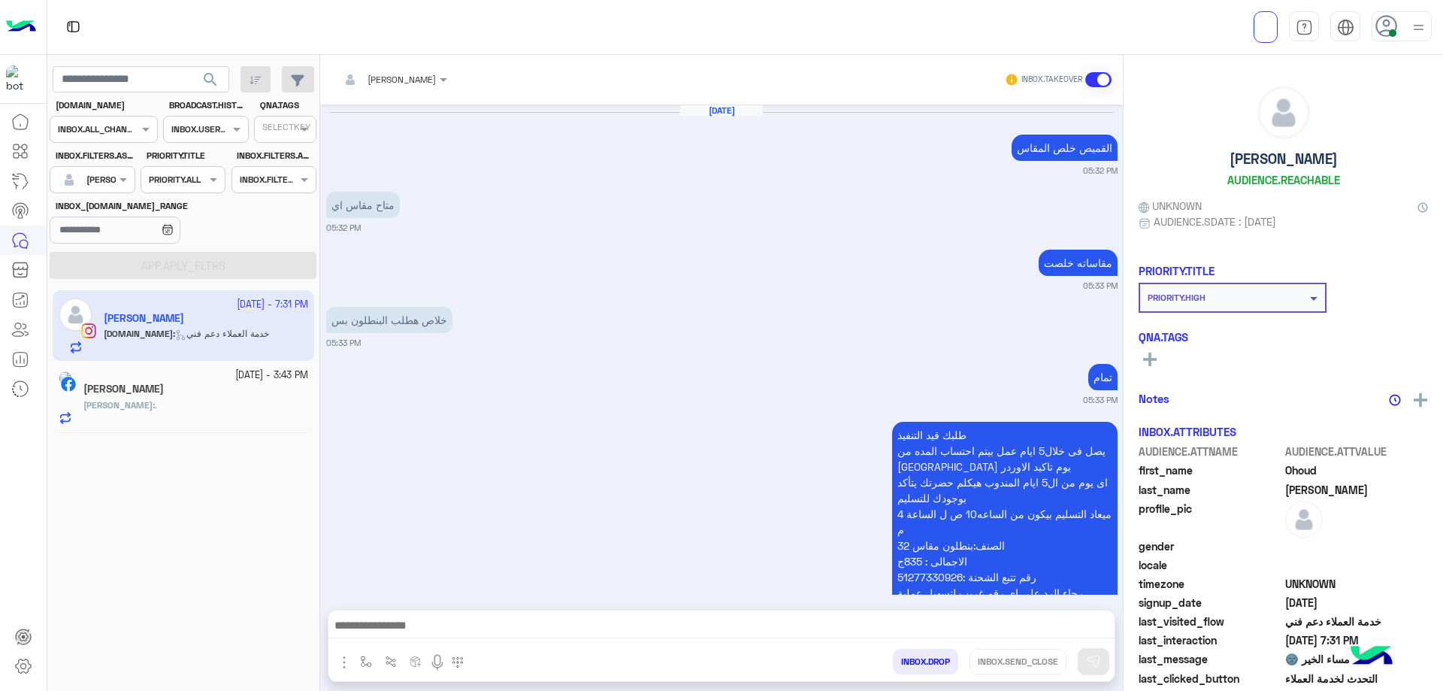
scroll to position [1636, 0]
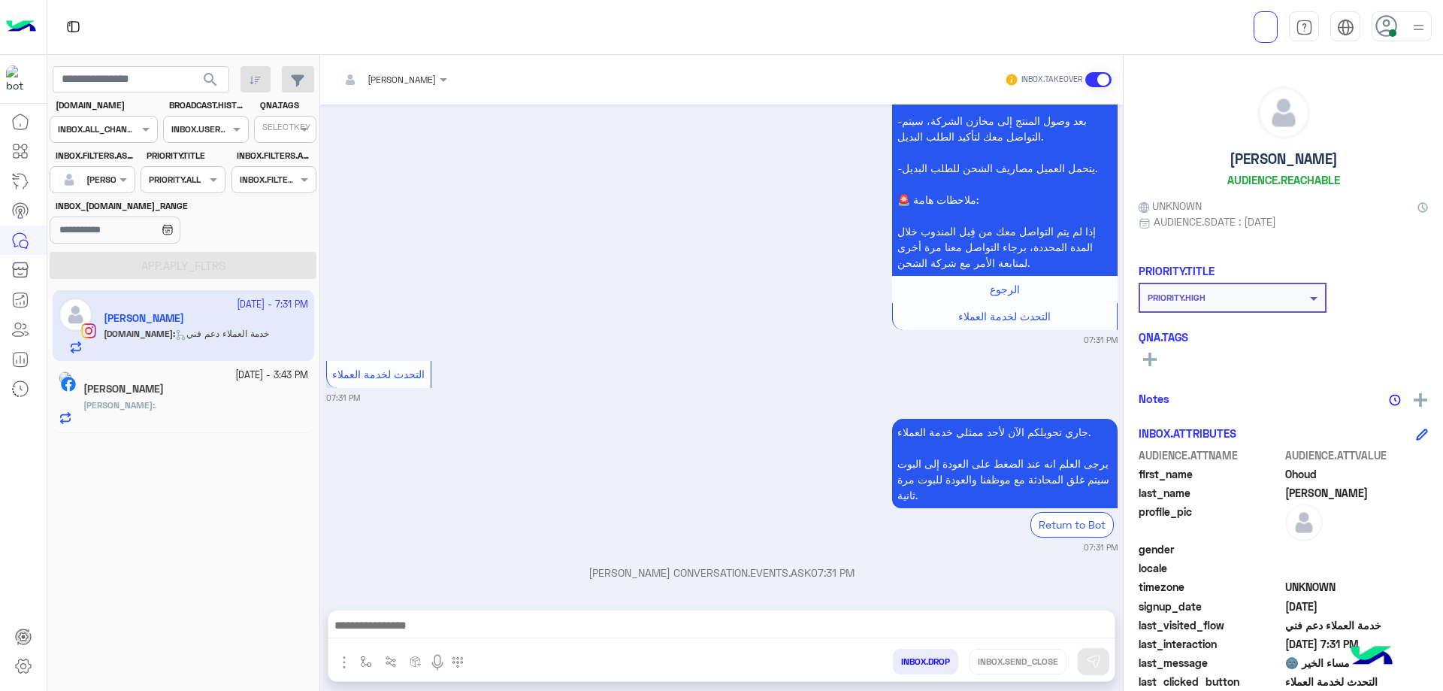
drag, startPoint x: 483, startPoint y: 603, endPoint x: 484, endPoint y: 620, distance: 17.4
click at [483, 604] on div "Mohamed mmdouh INBOX.TAKEOVER Sep 12, 2025 القميص خلص المقاس 05:32 PM متاح مقاس…" at bounding box center [721, 376] width 803 height 642
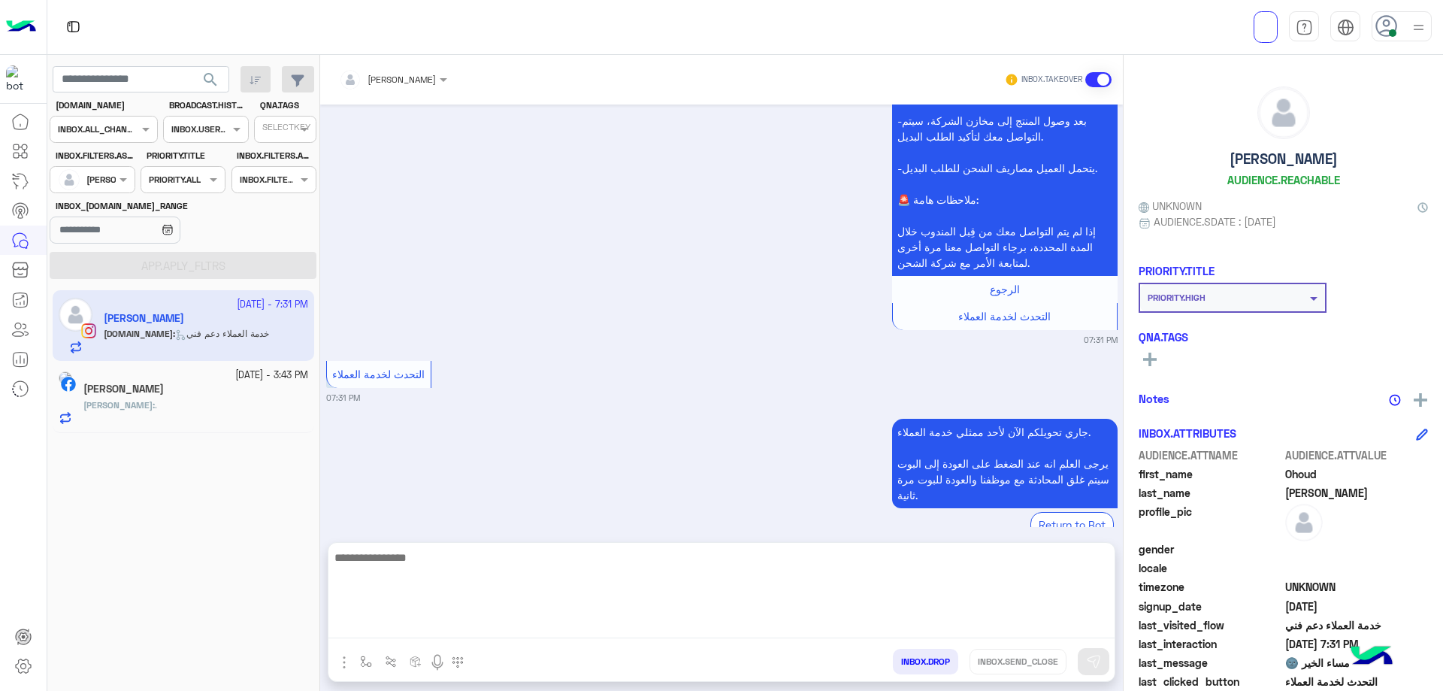
click at [484, 620] on textarea at bounding box center [721, 593] width 786 height 90
paste textarea "**********"
type textarea "**********"
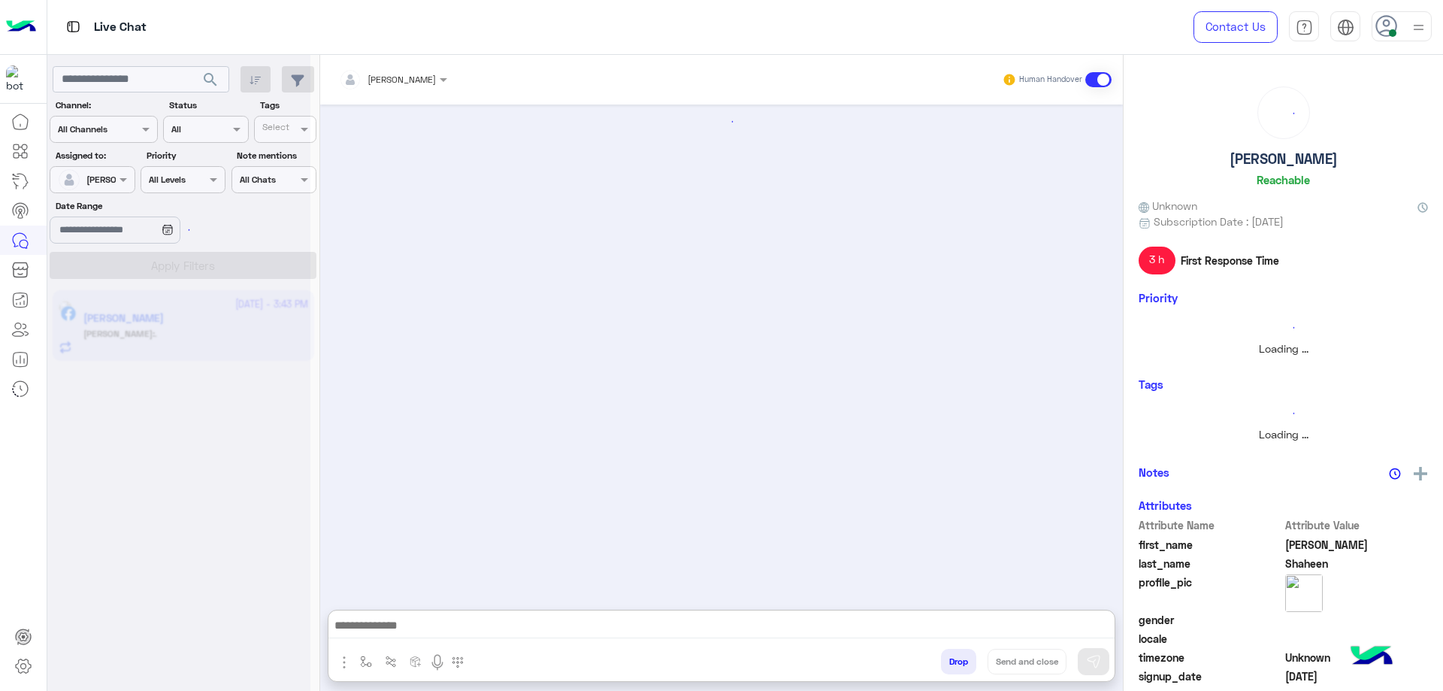
click at [114, 182] on div at bounding box center [91, 178] width 83 height 14
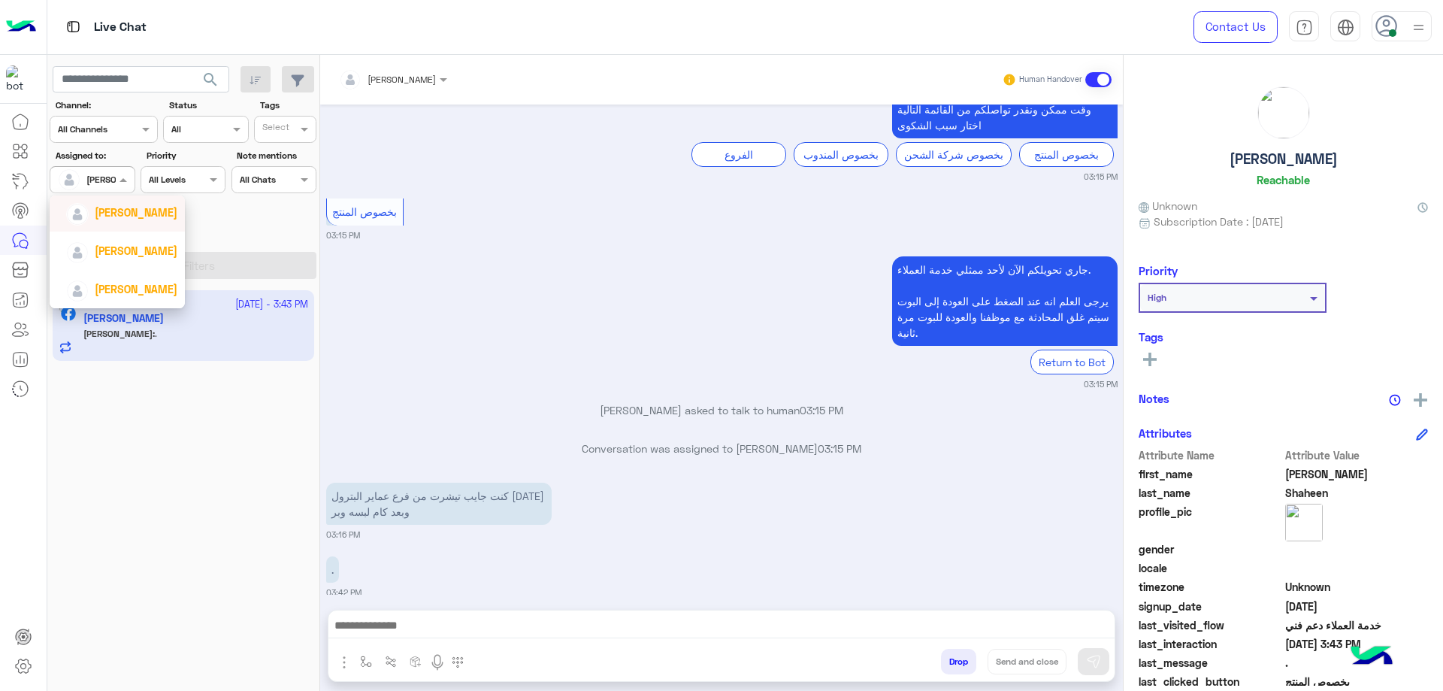
scroll to position [75, 0]
click at [23, 669] on icon at bounding box center [22, 666] width 5 height 5
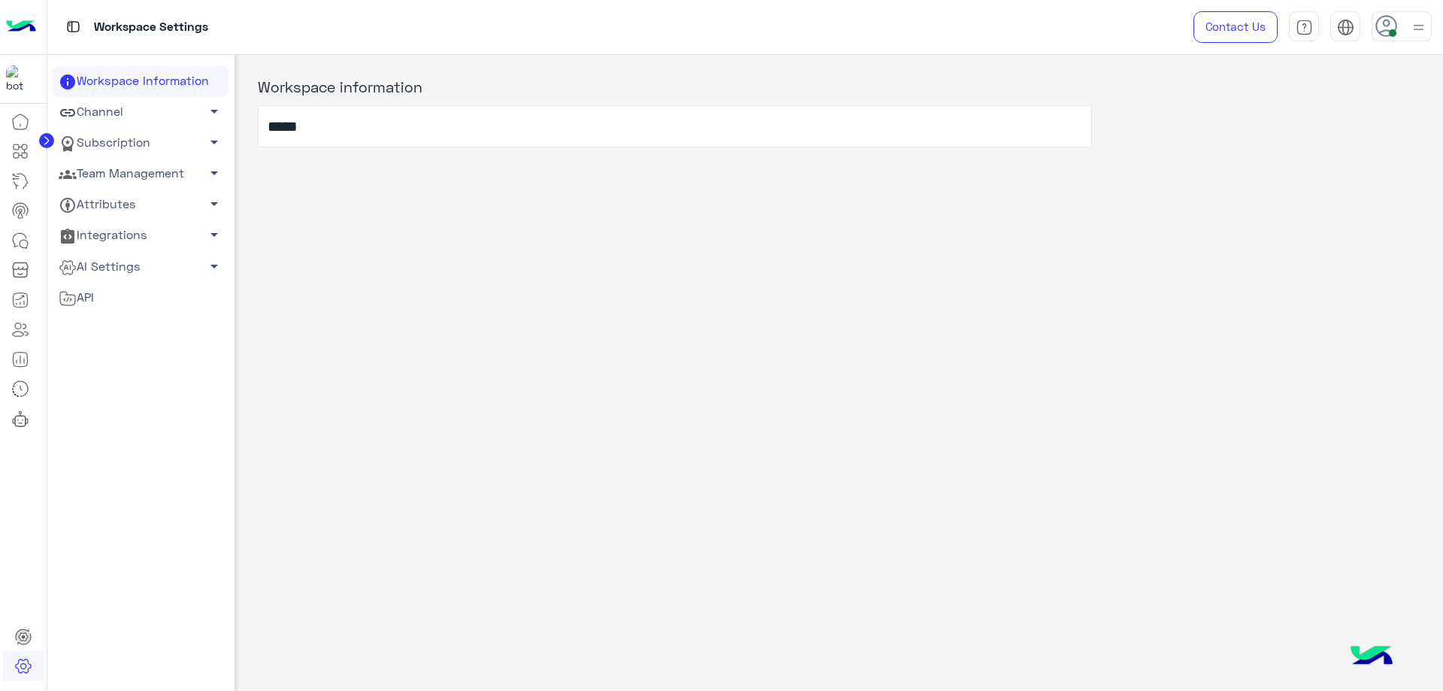
click at [129, 189] on link "Attributes arrow_drop_down" at bounding box center [141, 204] width 176 height 31
click at [134, 180] on link "Team Management arrow_drop_down" at bounding box center [141, 174] width 176 height 31
click at [135, 195] on link "Team Members" at bounding box center [141, 202] width 176 height 26
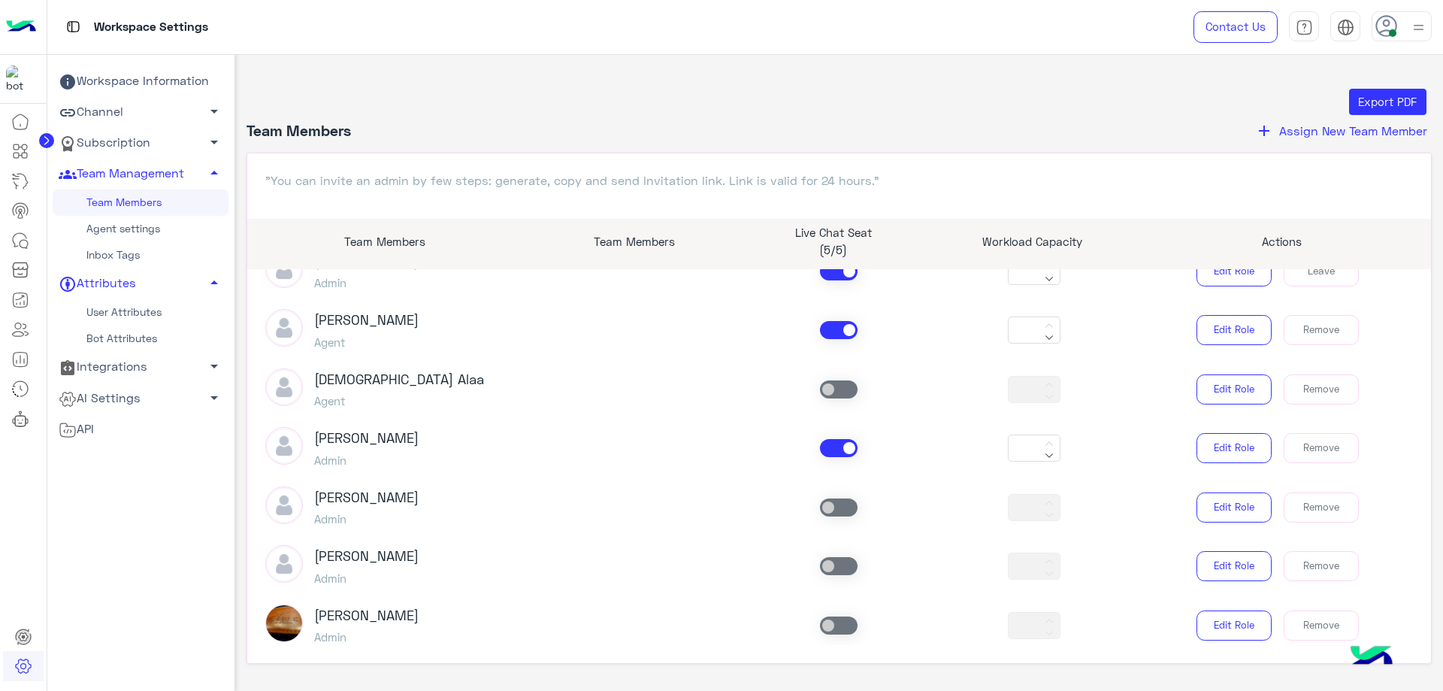
scroll to position [451, 0]
click at [847, 452] on span at bounding box center [839, 447] width 38 height 18
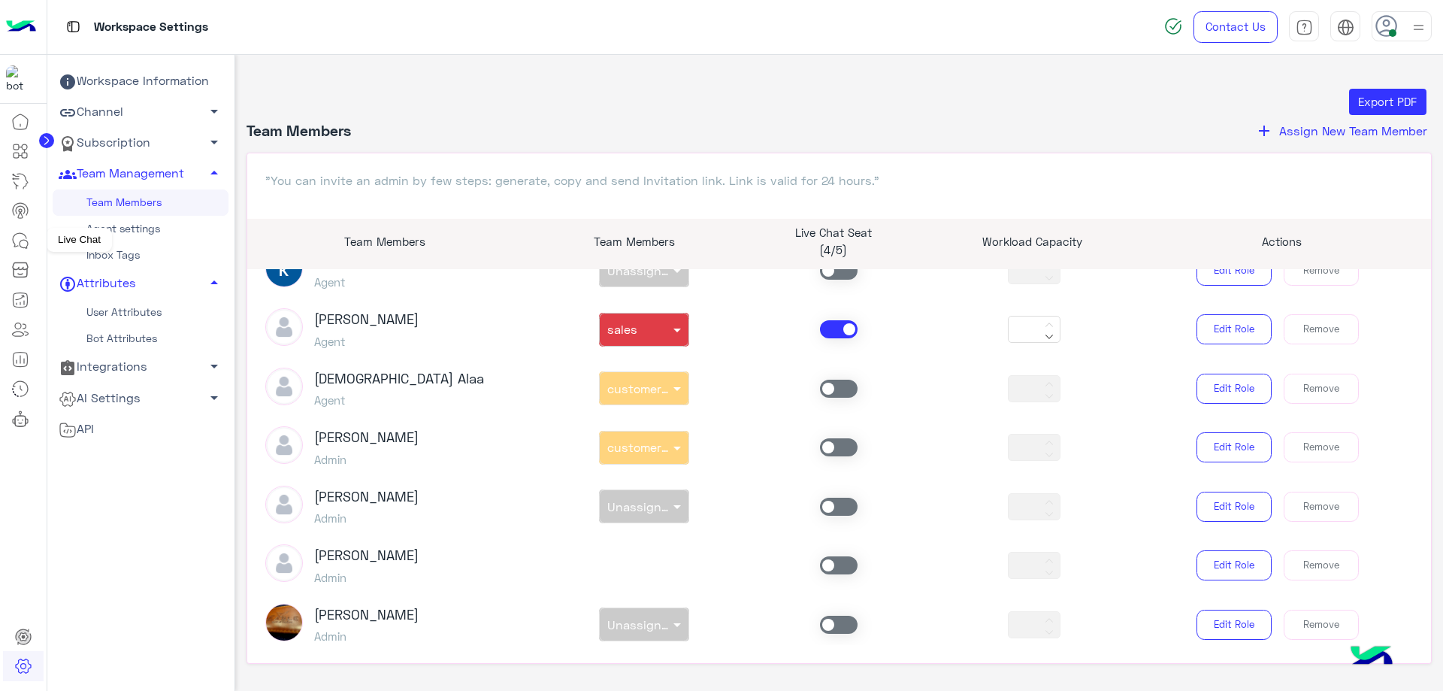
click at [29, 238] on icon at bounding box center [20, 241] width 18 height 18
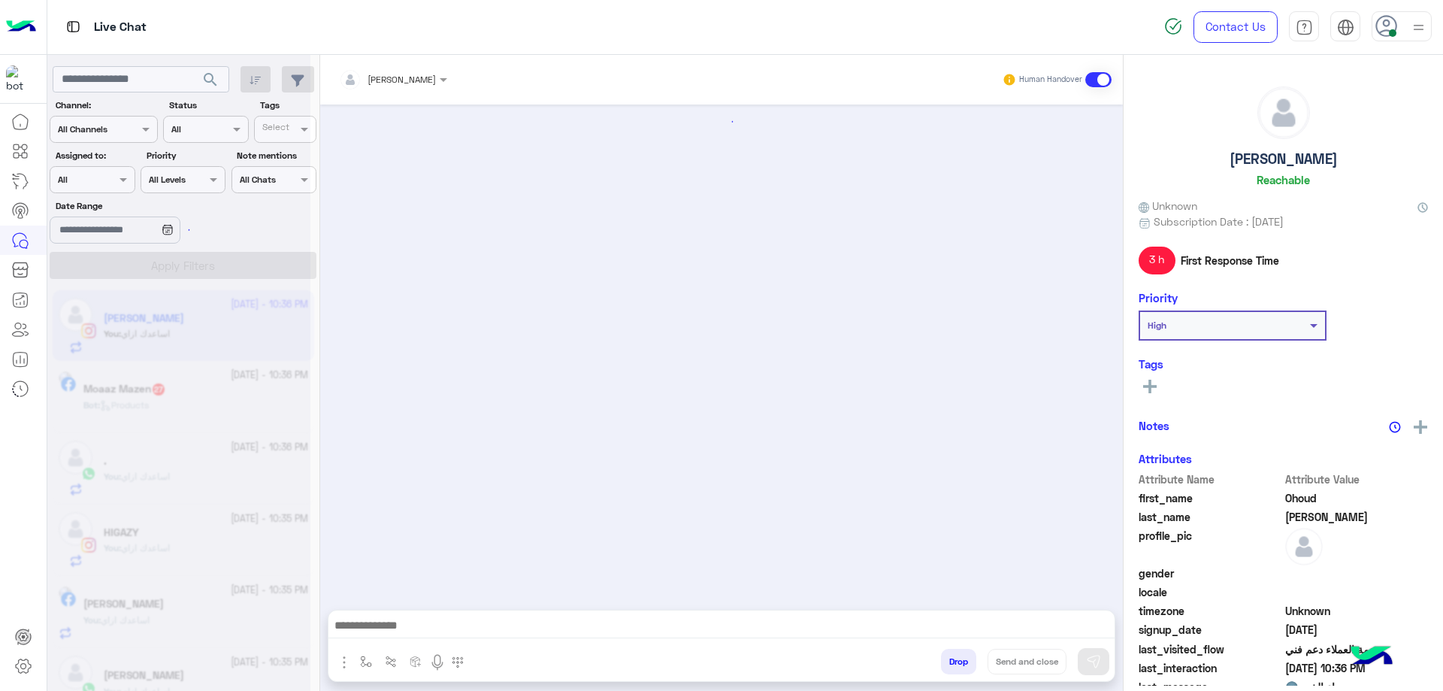
click at [91, 177] on div at bounding box center [178, 351] width 263 height 691
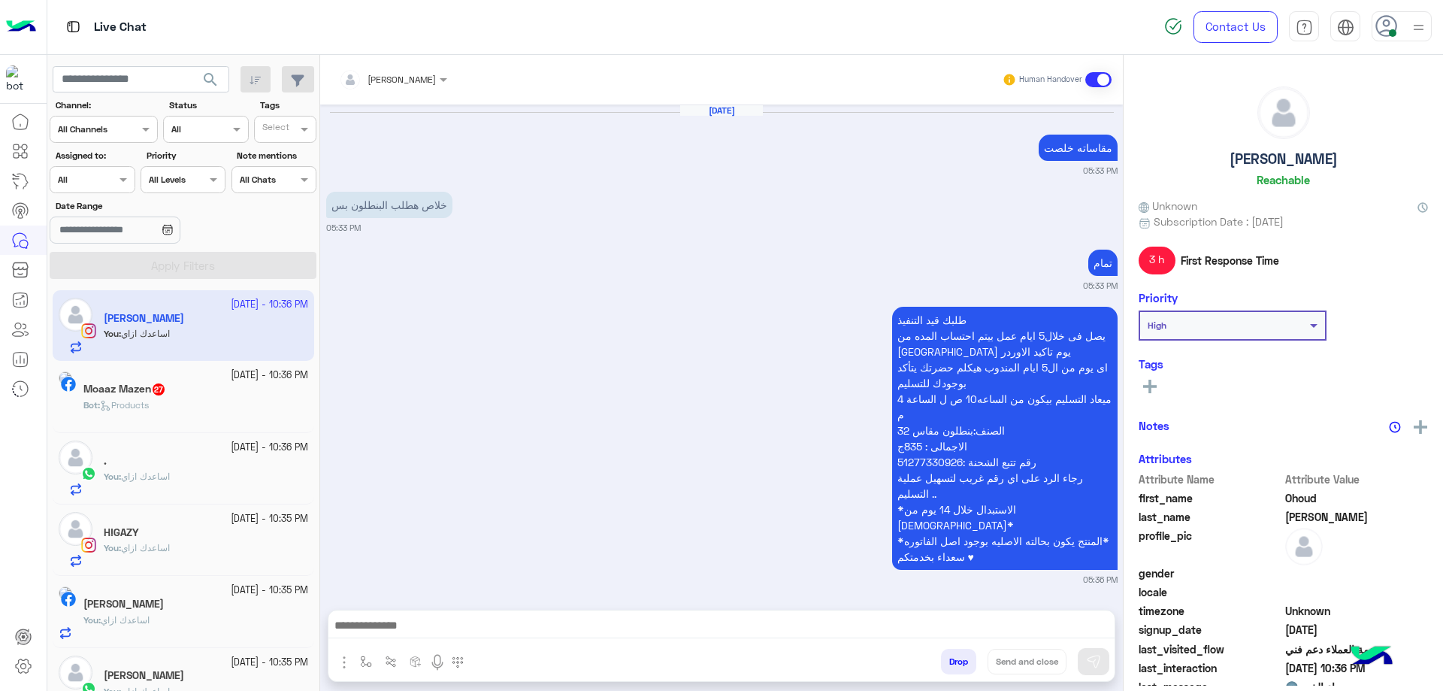
scroll to position [1618, 0]
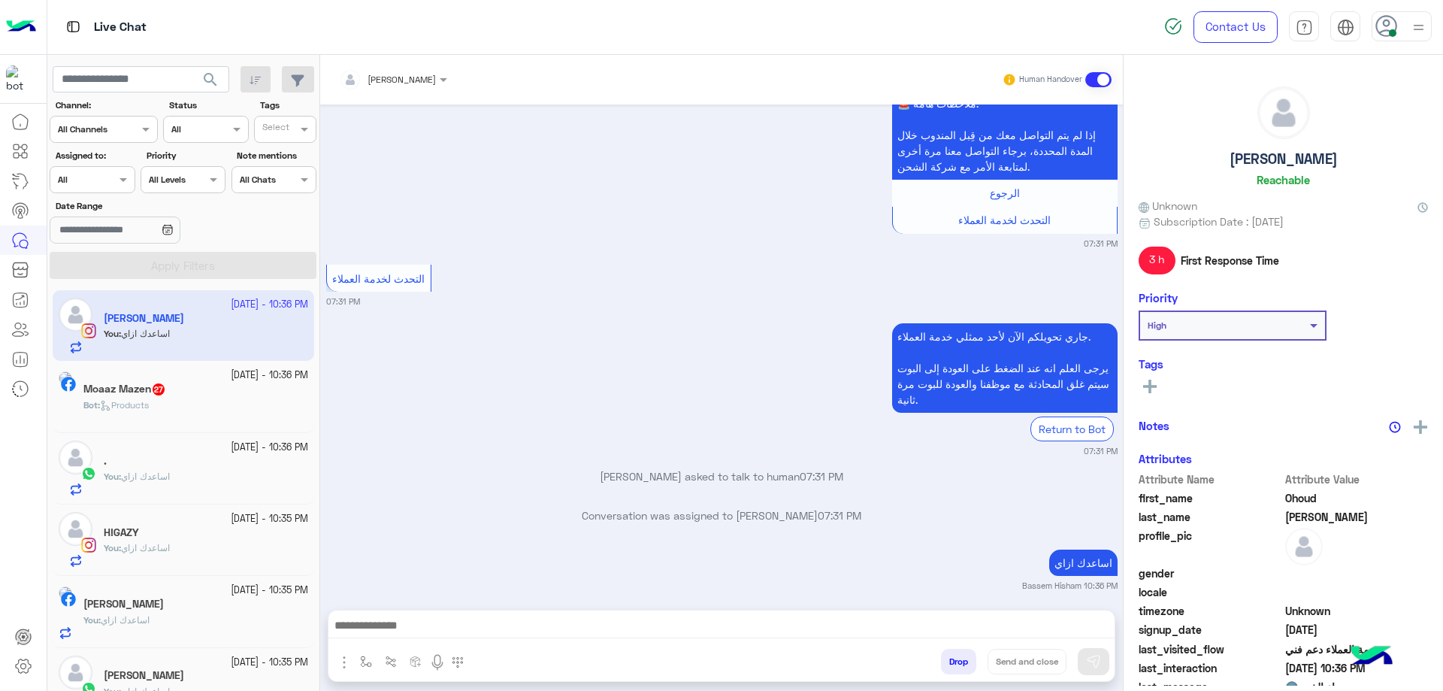
click at [102, 180] on div at bounding box center [91, 178] width 83 height 14
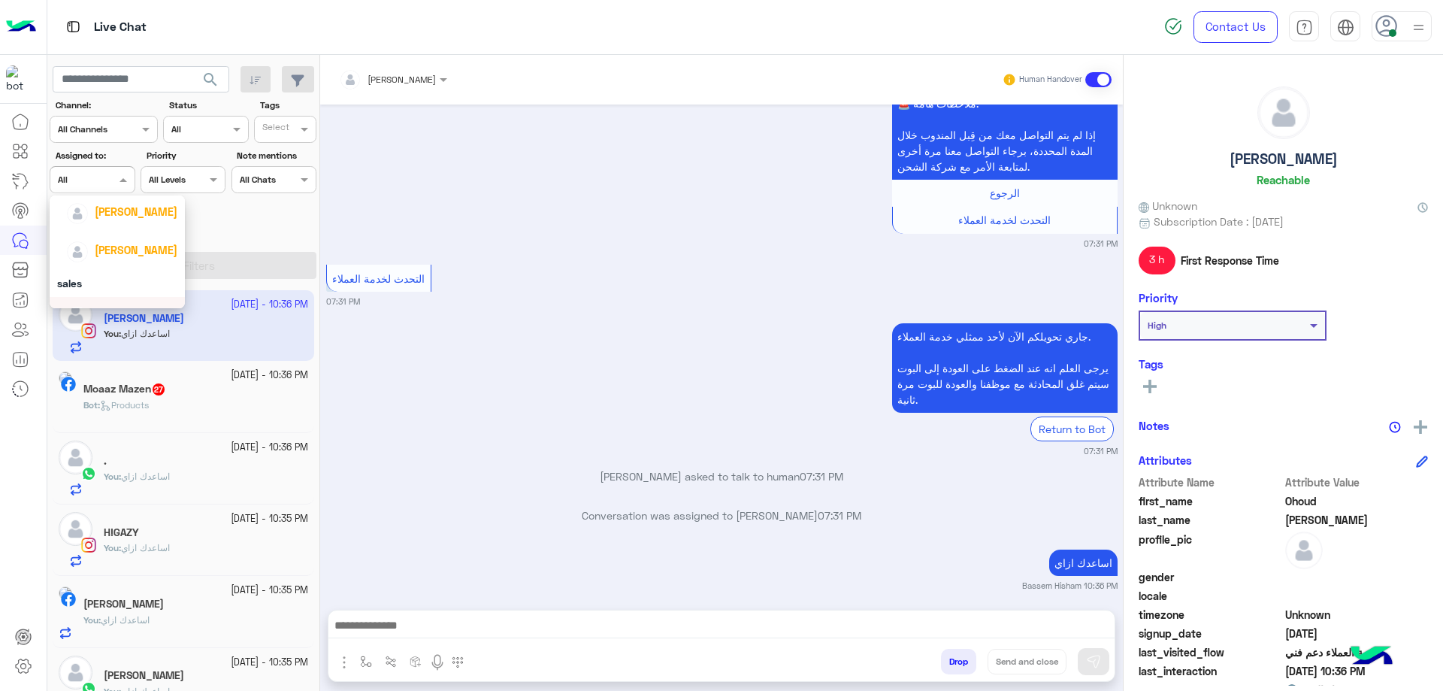
scroll to position [75, 0]
click at [150, 244] on div "[PERSON_NAME]" at bounding box center [121, 233] width 111 height 26
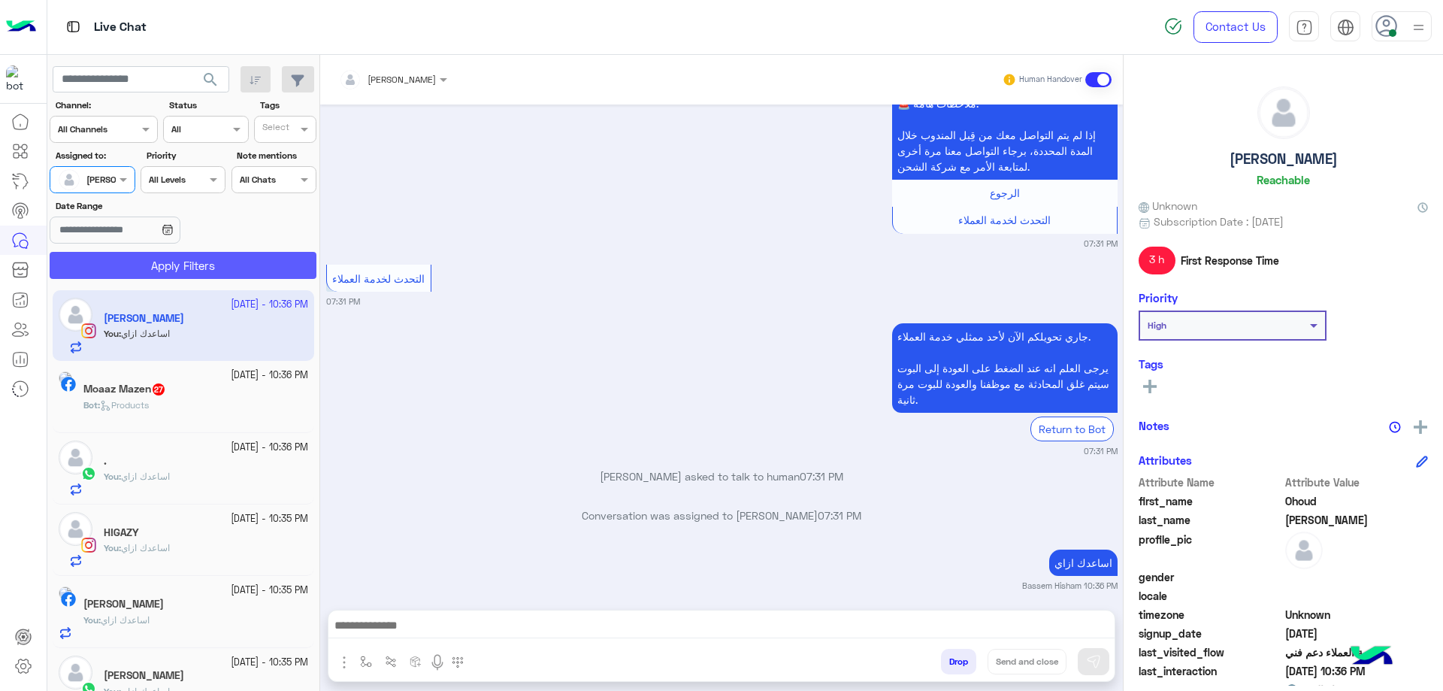
click at [172, 276] on button "Apply Filters" at bounding box center [183, 265] width 267 height 27
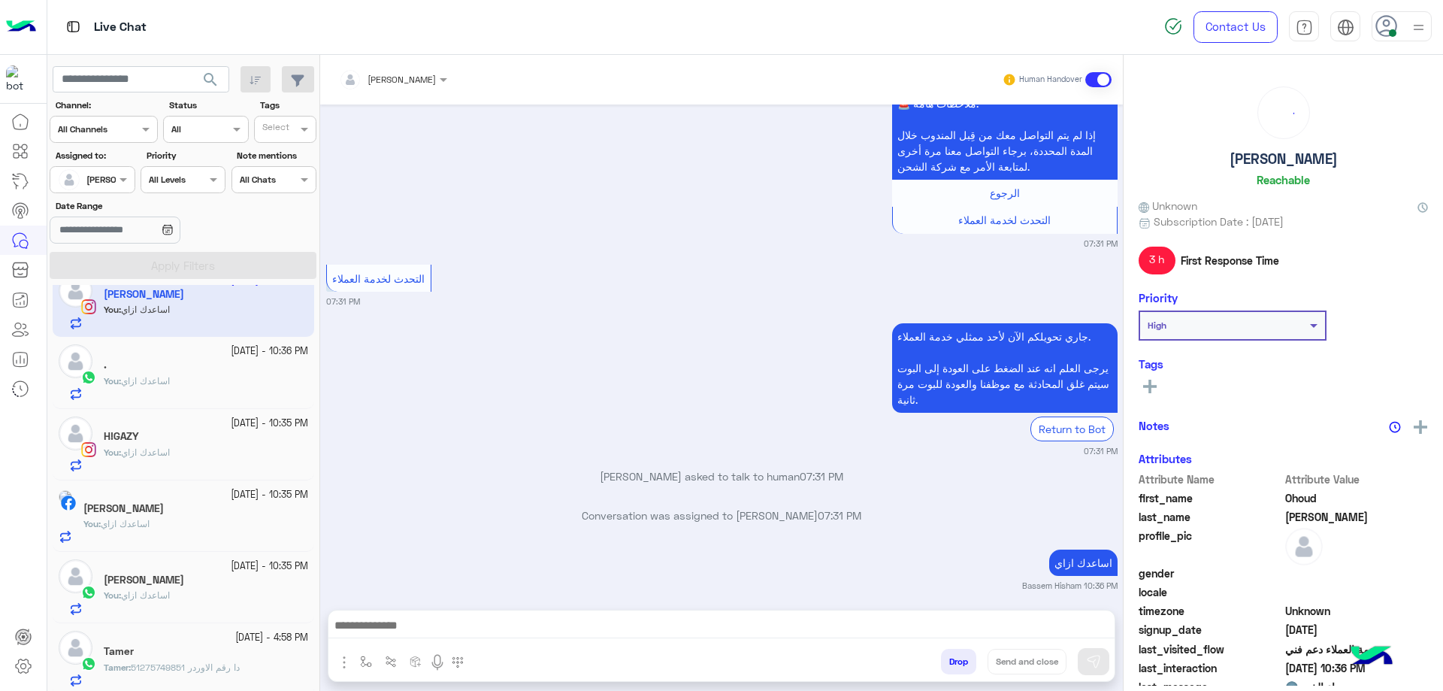
scroll to position [28, 0]
click at [201, 661] on span "51275749851 دا رقم الاوردر" at bounding box center [185, 663] width 109 height 11
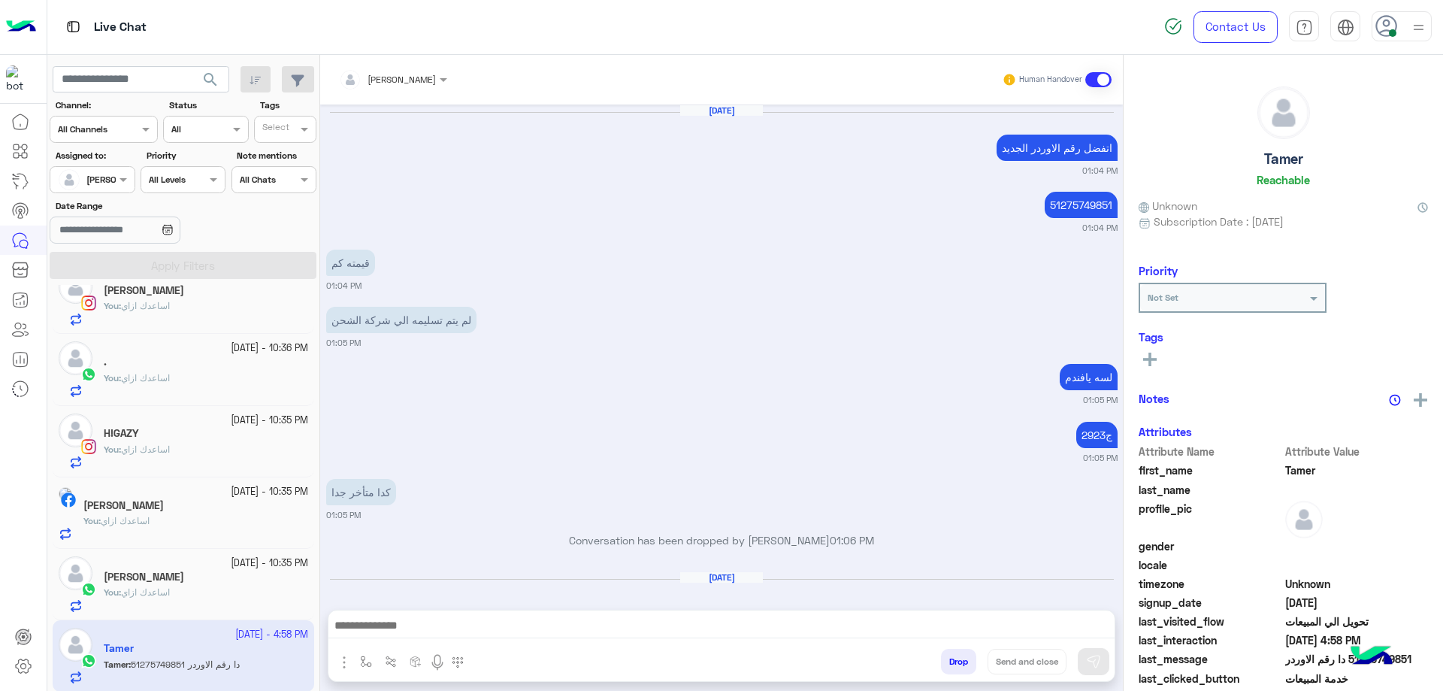
scroll to position [939, 0]
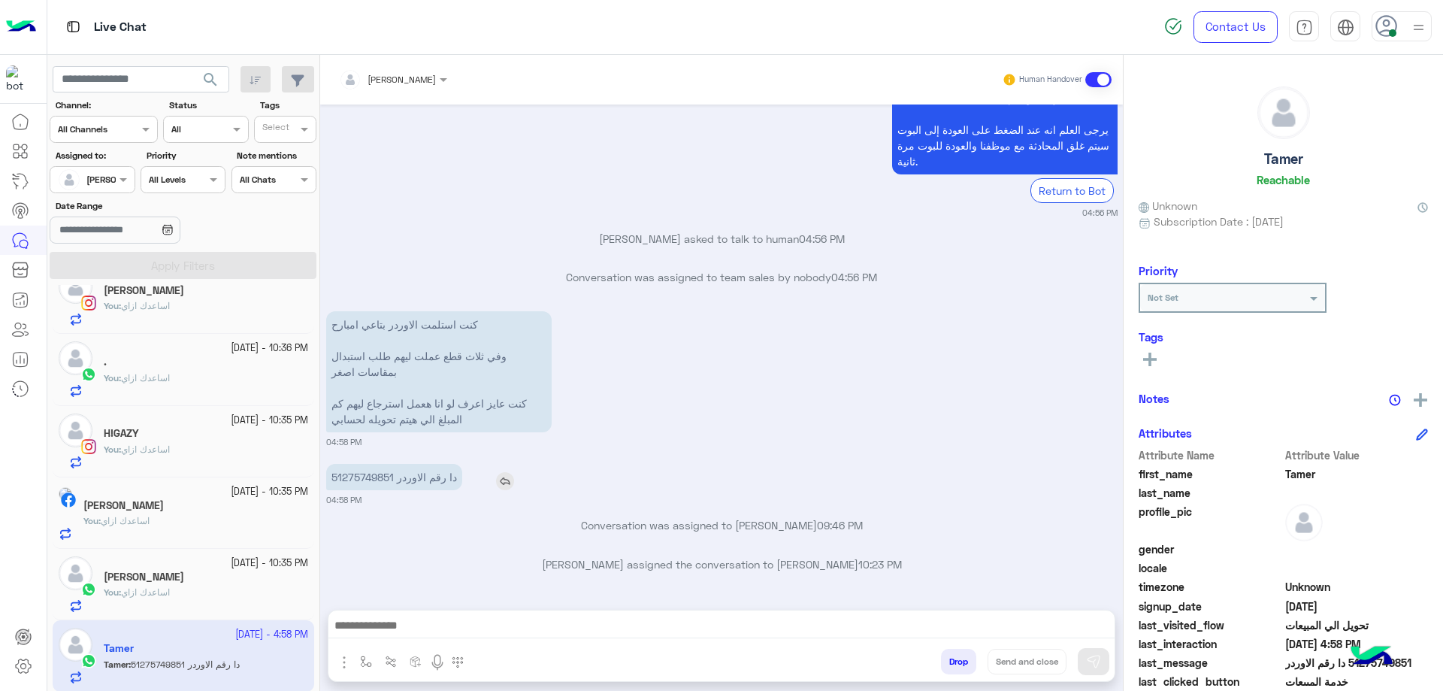
click at [381, 476] on p "51275749851 دا رقم الاوردر" at bounding box center [394, 477] width 136 height 26
click at [380, 476] on p "51275749851 دا رقم الاوردر" at bounding box center [394, 477] width 136 height 26
copy p "51275749851"
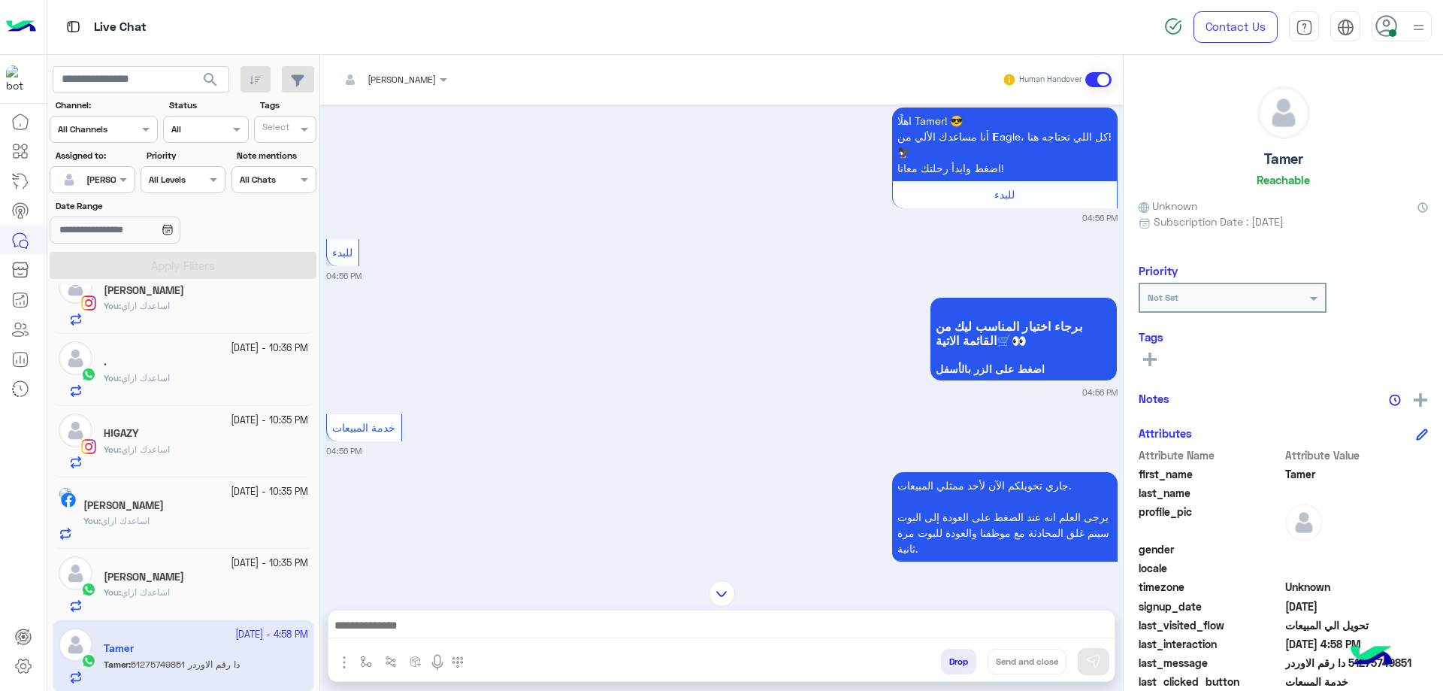
scroll to position [2263, 0]
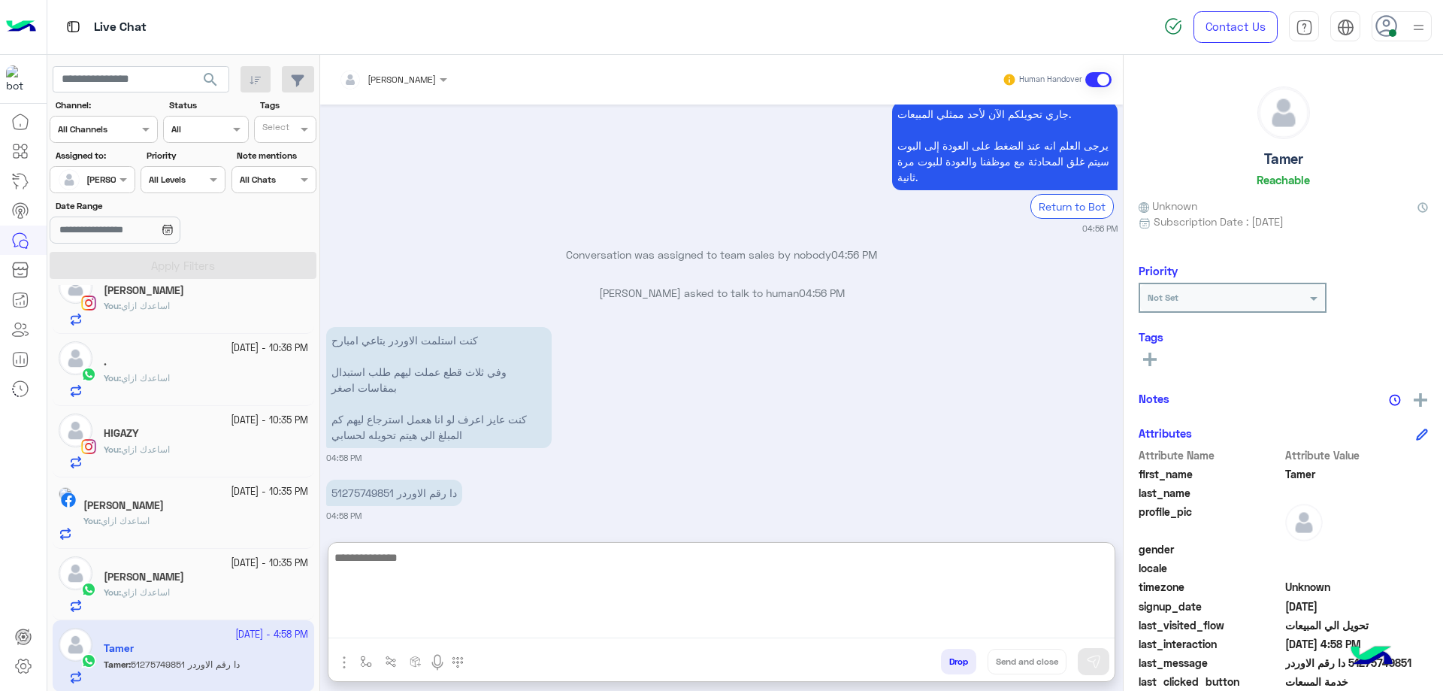
click at [484, 636] on textarea at bounding box center [721, 593] width 786 height 90
type textarea "**********"
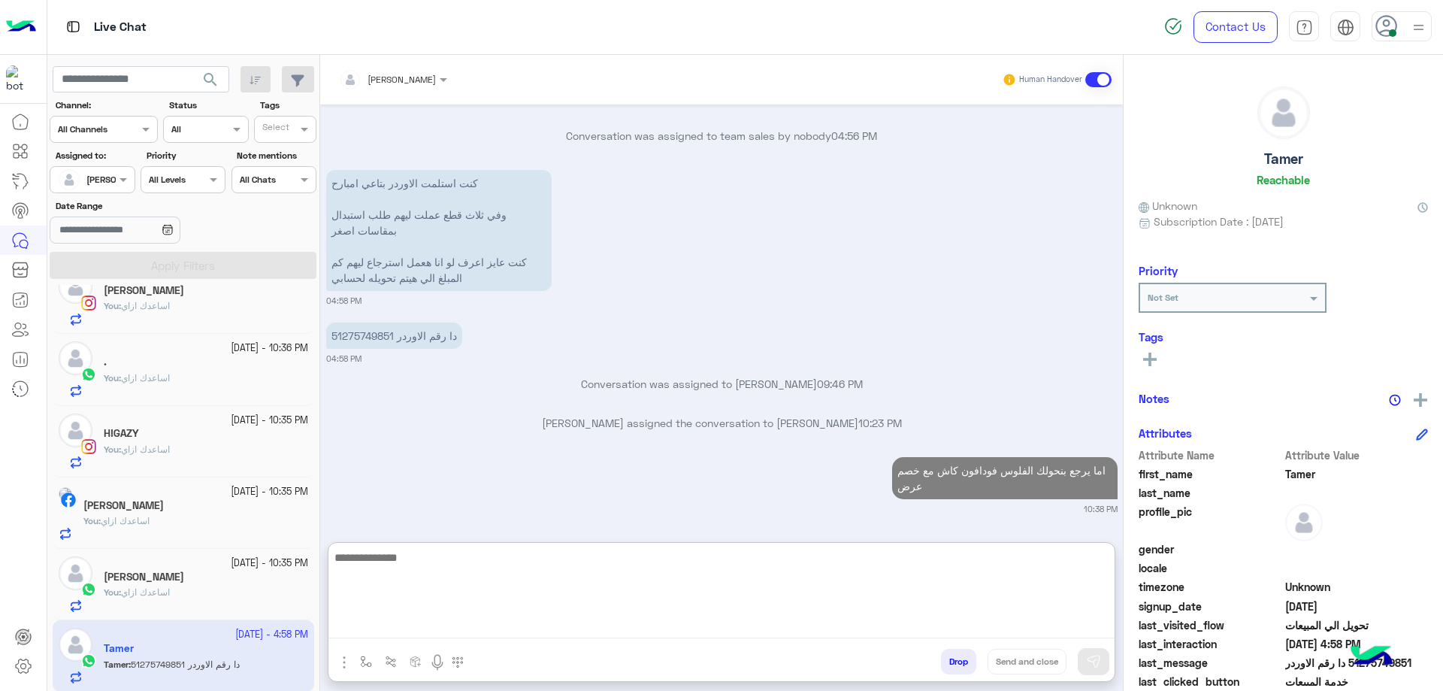
scroll to position [2404, 0]
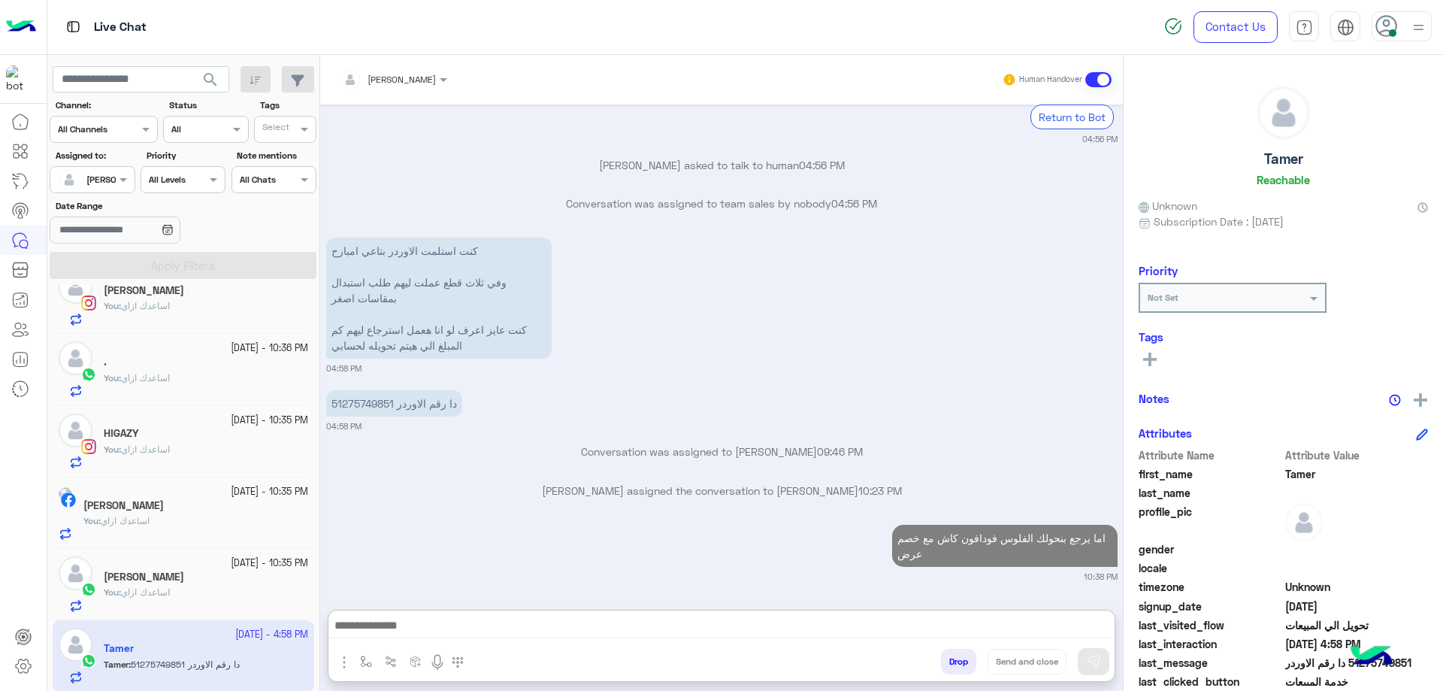
click at [1270, 149] on div "Tamer Reachable" at bounding box center [1283, 139] width 289 height 106
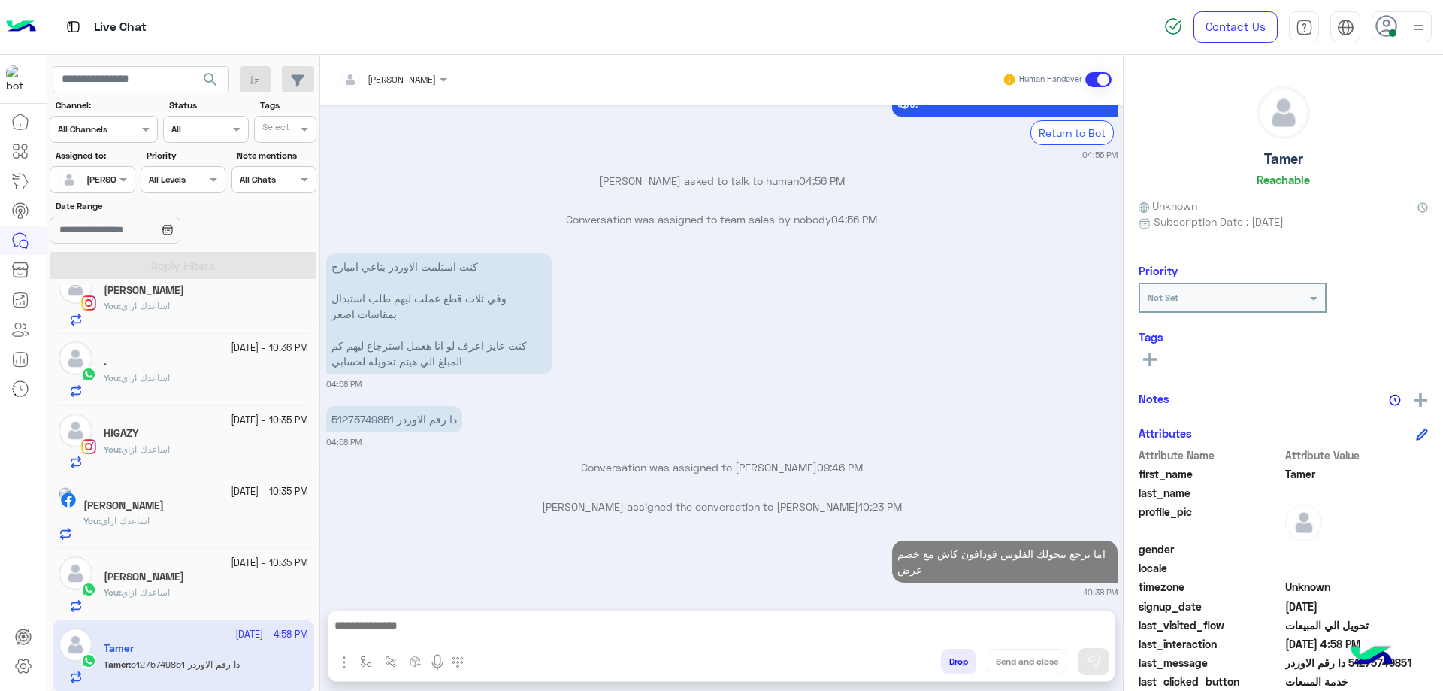
copy h5 "Tamer"
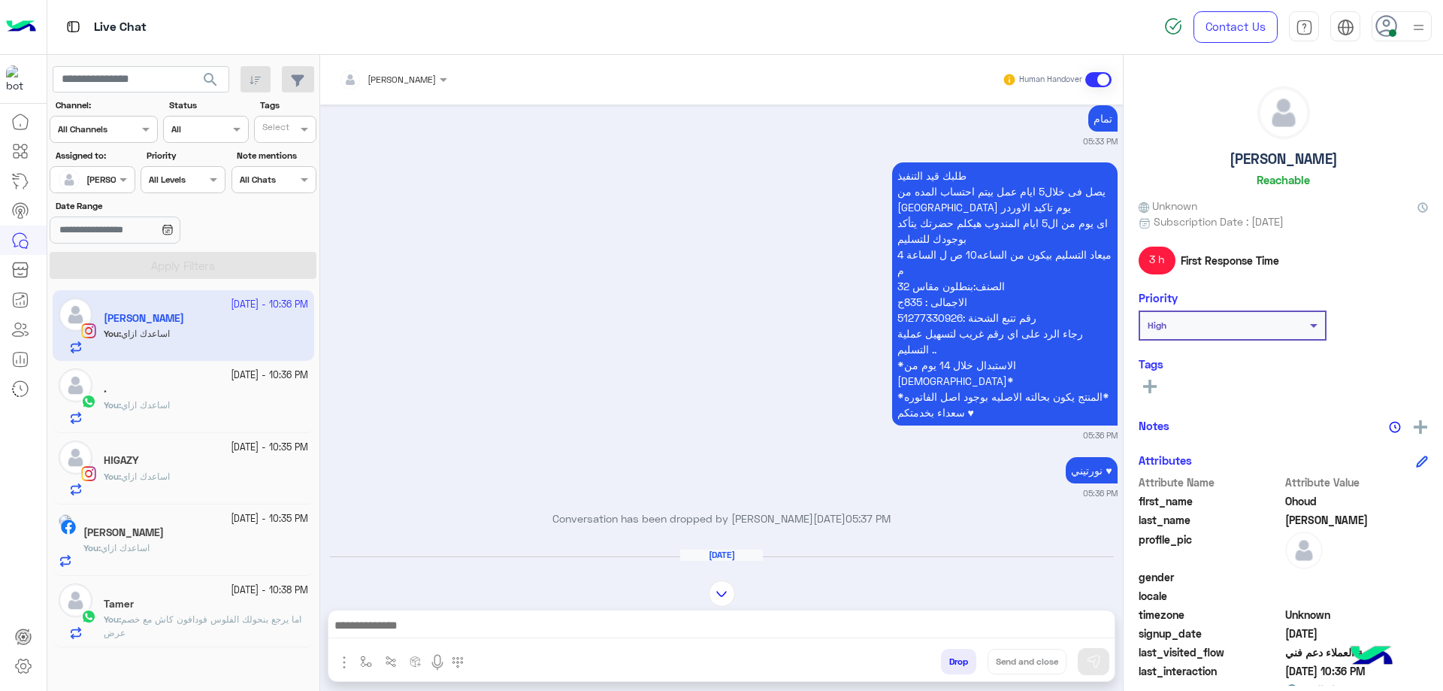
scroll to position [1473, 0]
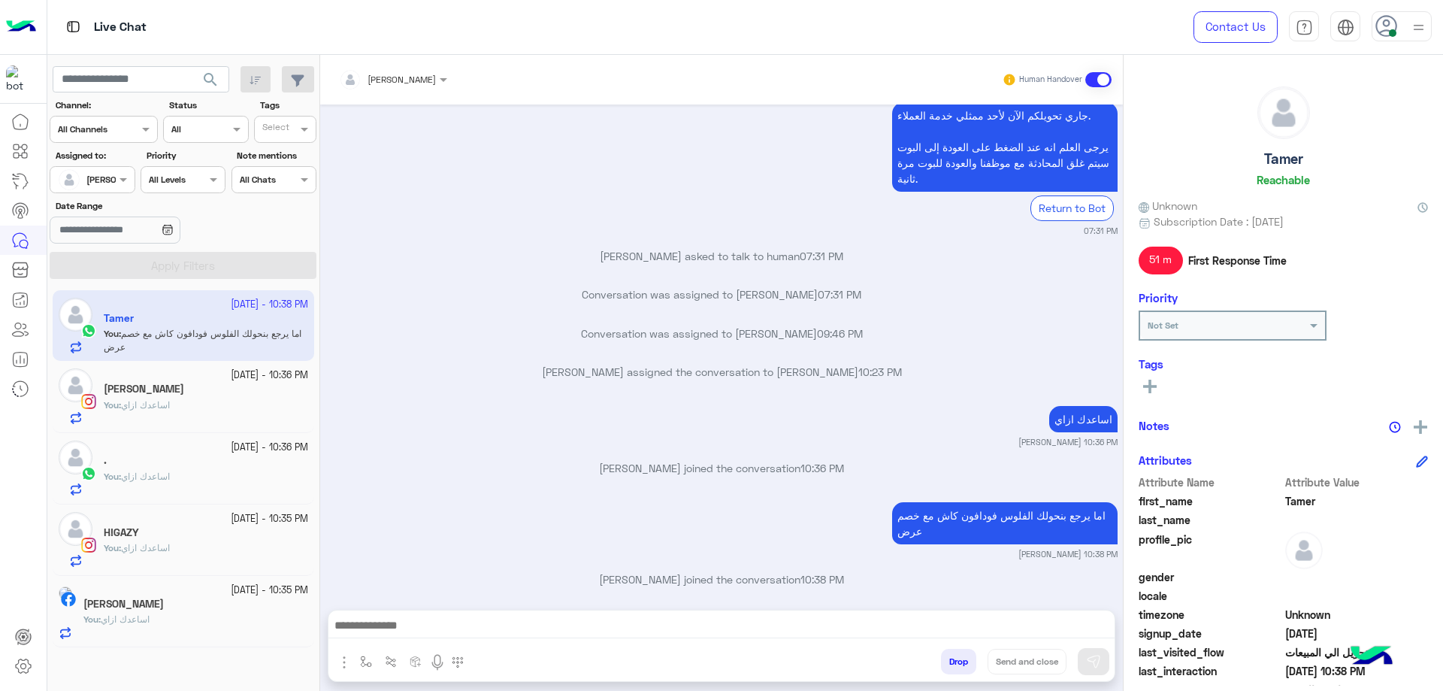
click at [171, 638] on div "You : اساعدك ازاي" at bounding box center [195, 626] width 225 height 26
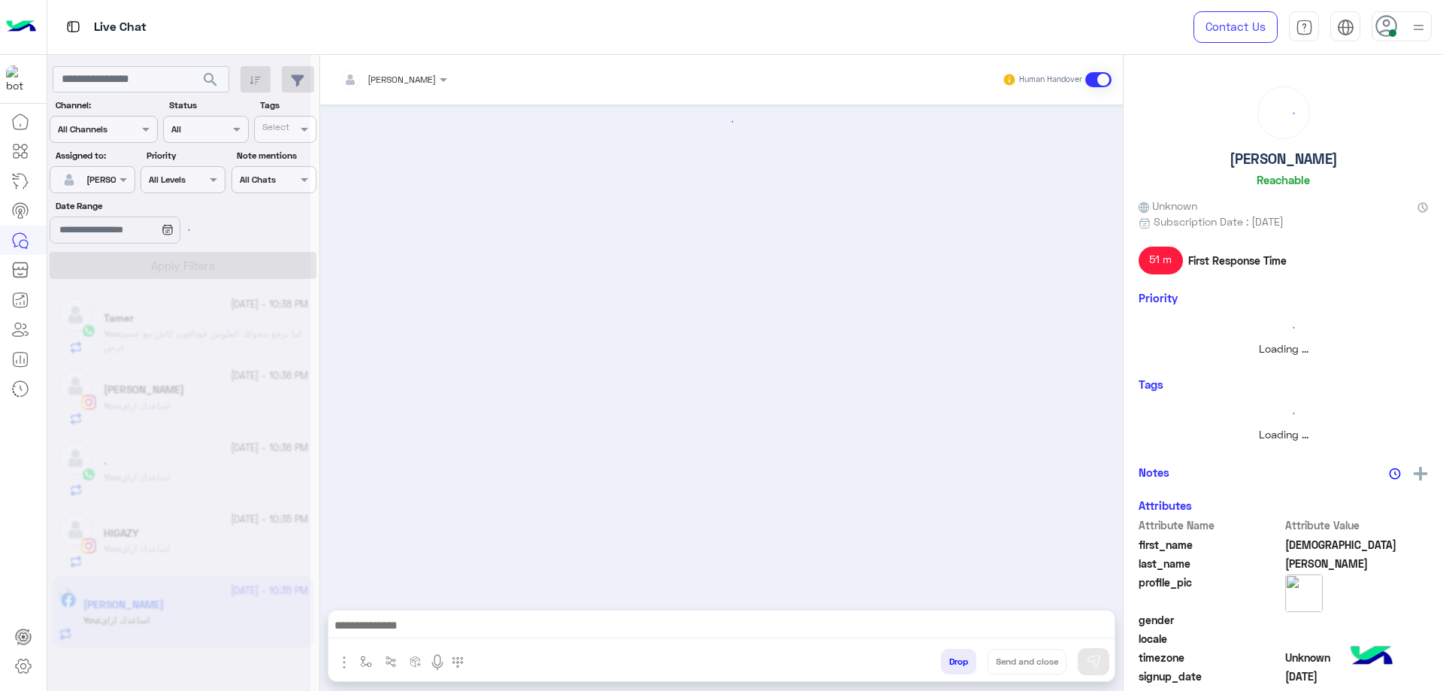
click at [187, 622] on div at bounding box center [178, 351] width 263 height 691
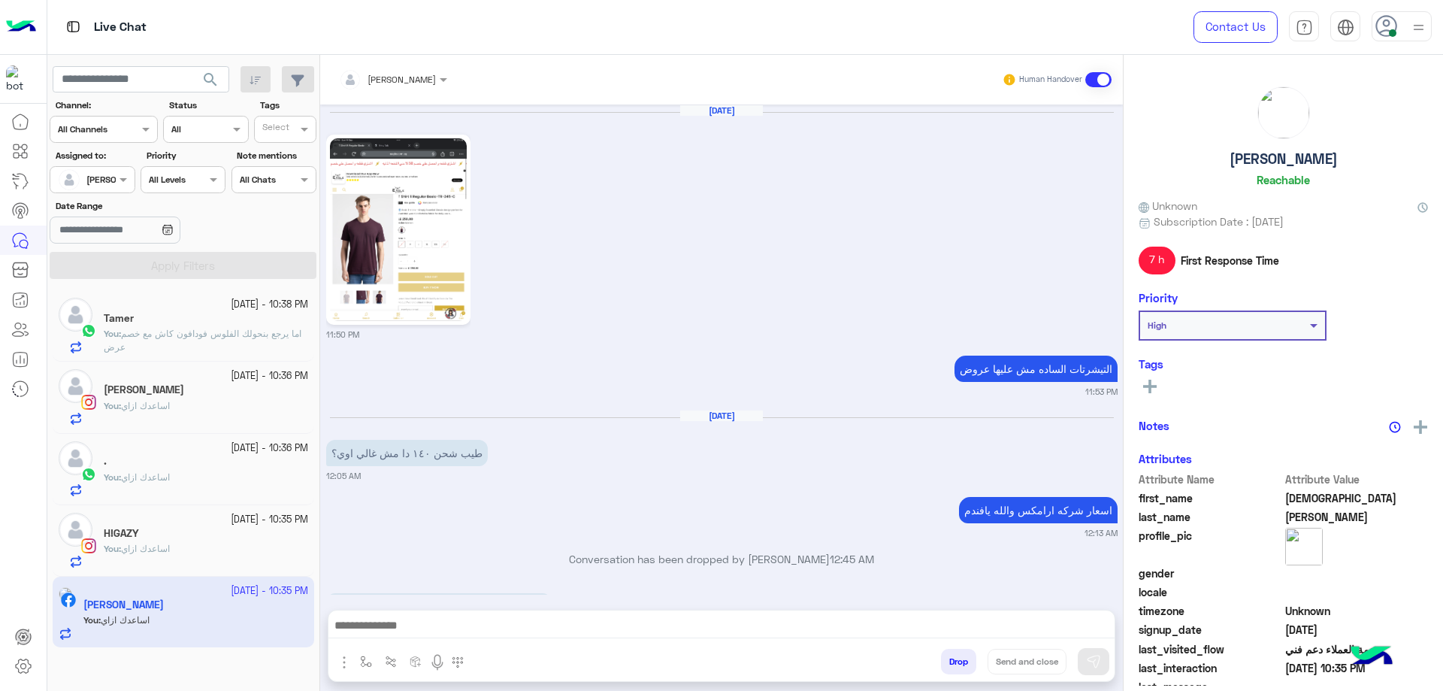
scroll to position [1357, 0]
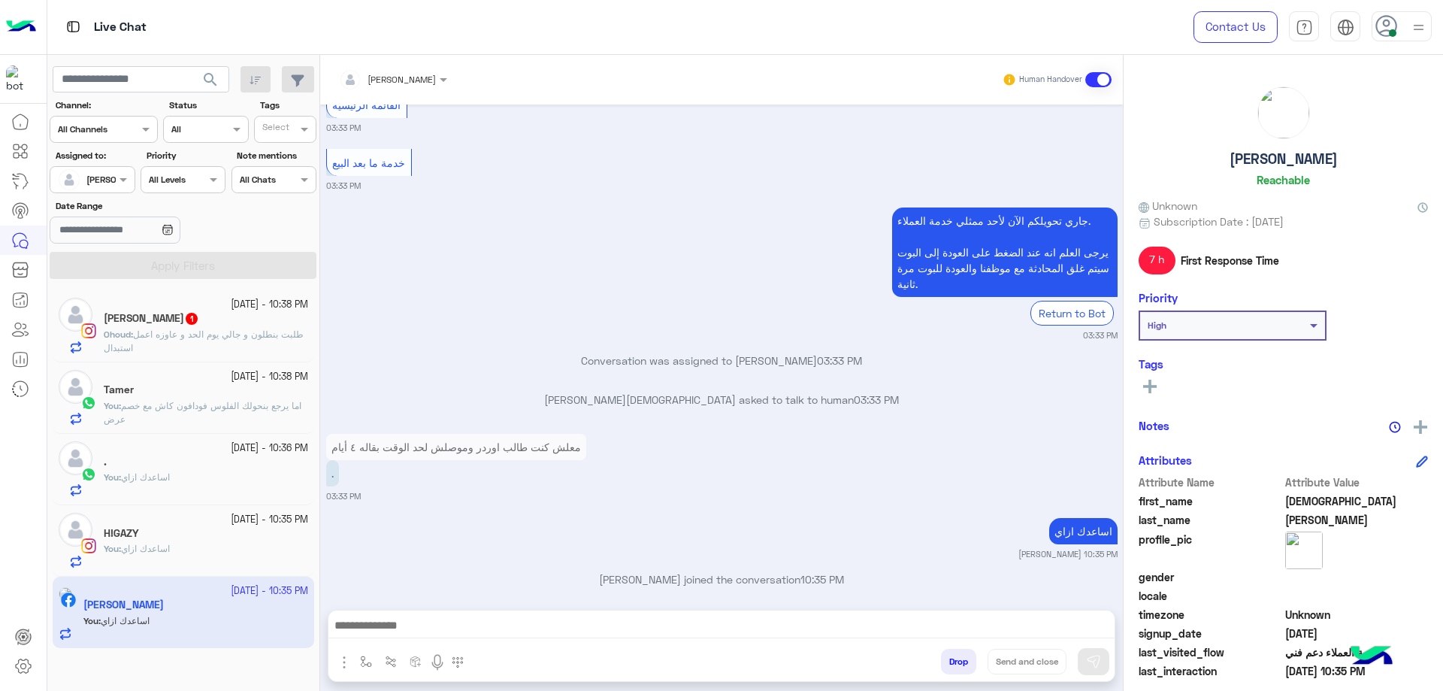
click at [257, 343] on p "Ohoud : طلبت بنطلون و جالي يوم الحد و عاوزه اعمل استبدال" at bounding box center [206, 341] width 204 height 27
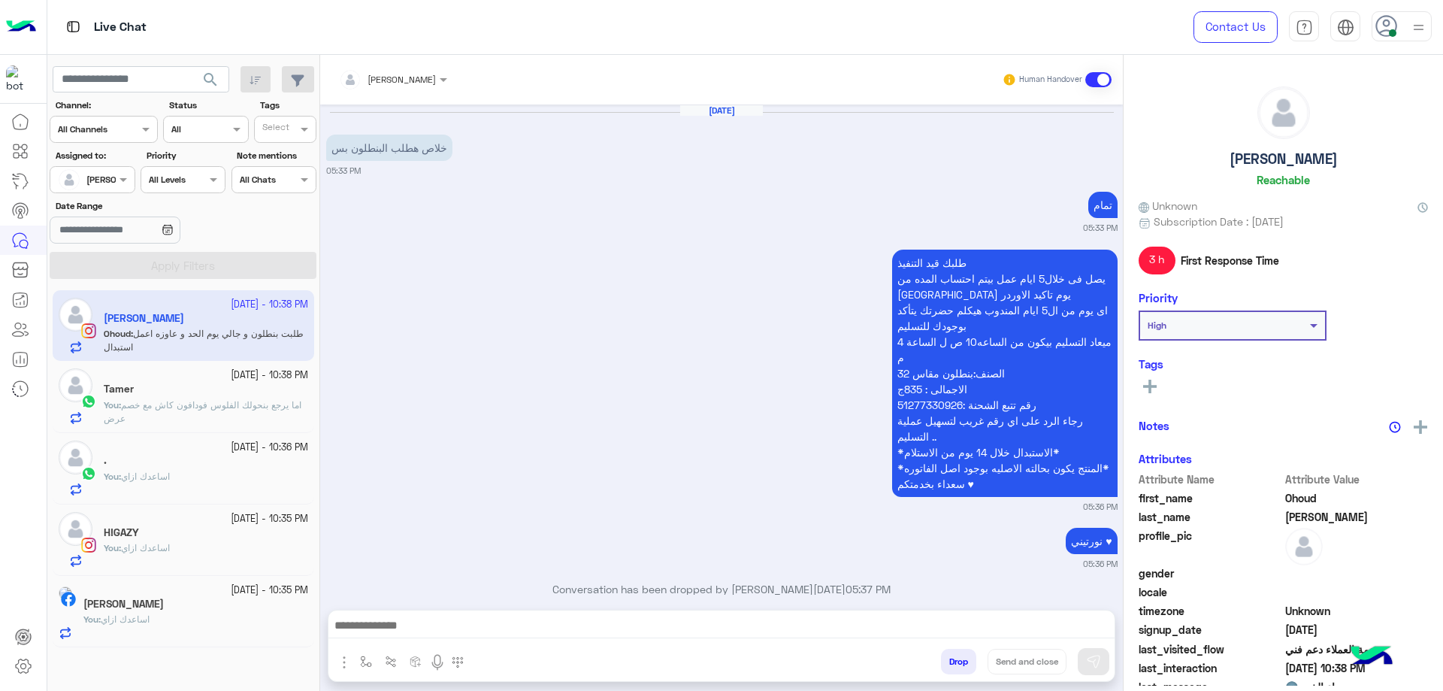
scroll to position [1633, 0]
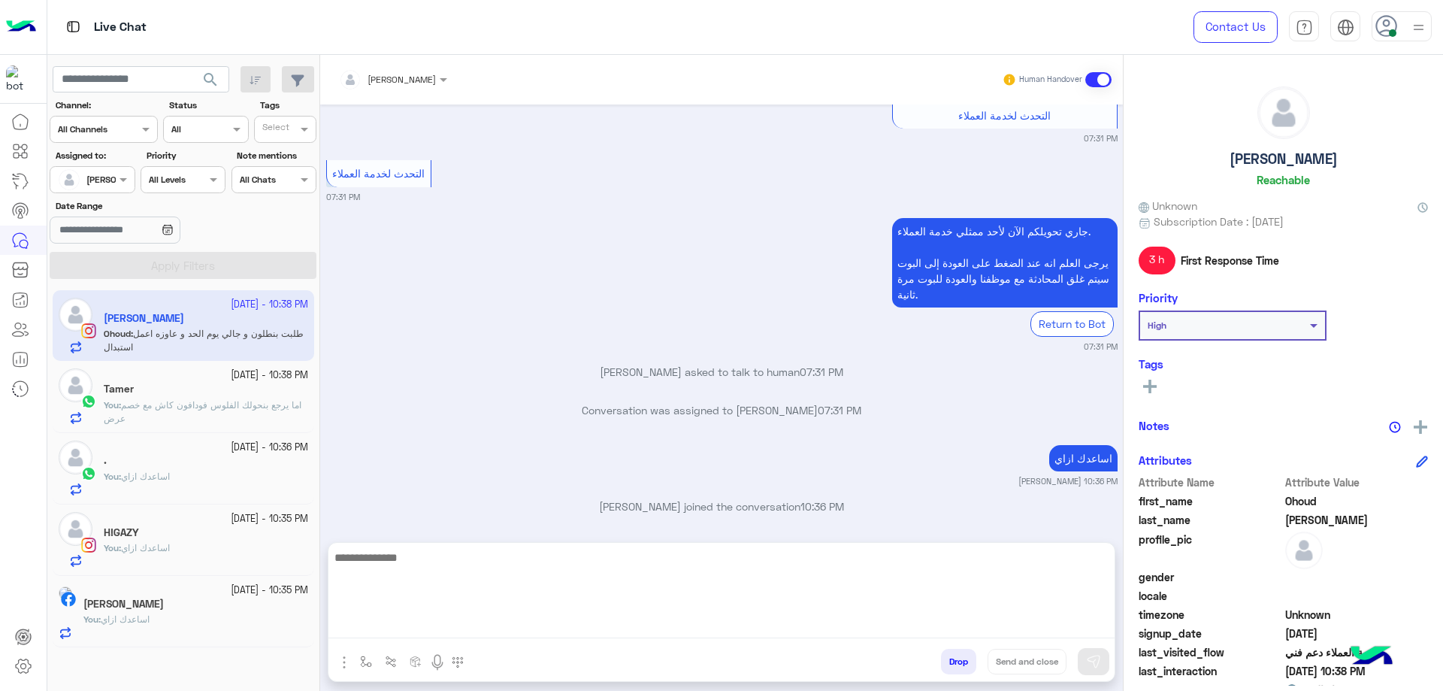
click at [465, 618] on textarea at bounding box center [721, 593] width 786 height 90
type textarea "**********"
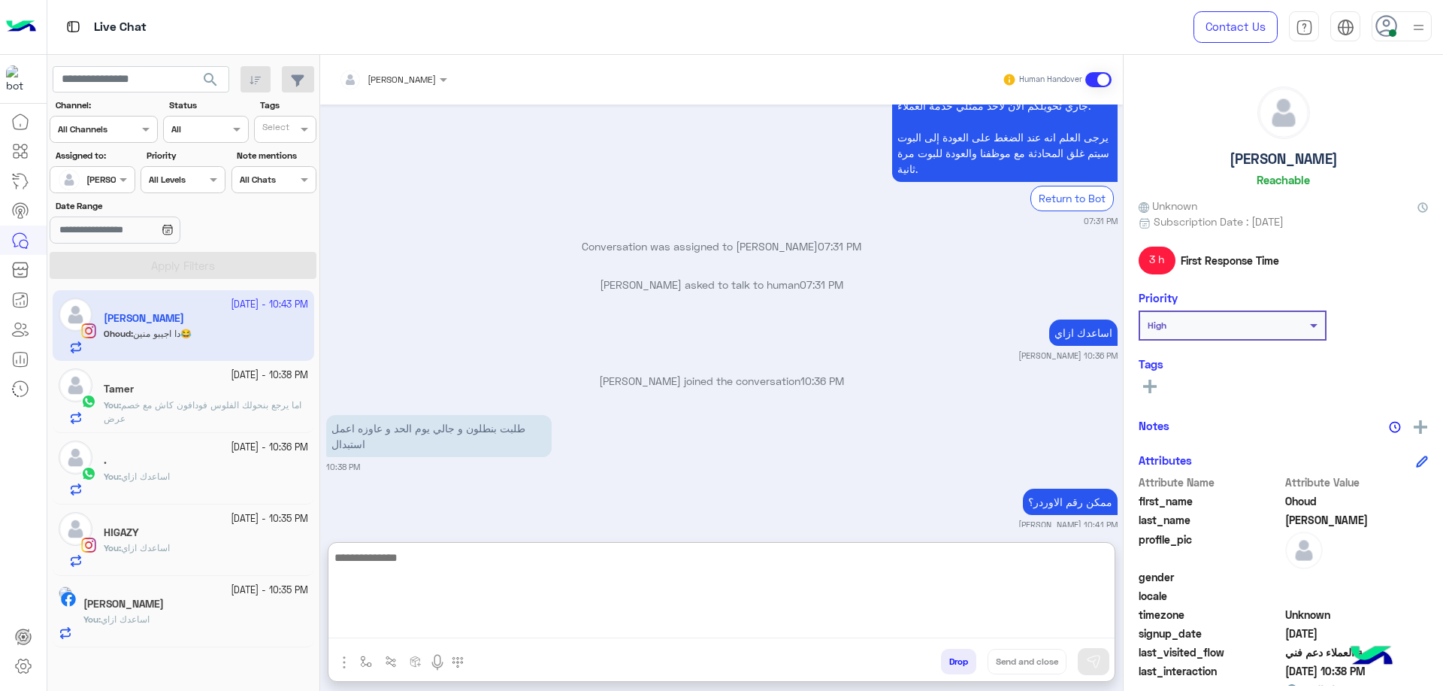
scroll to position [1816, 0]
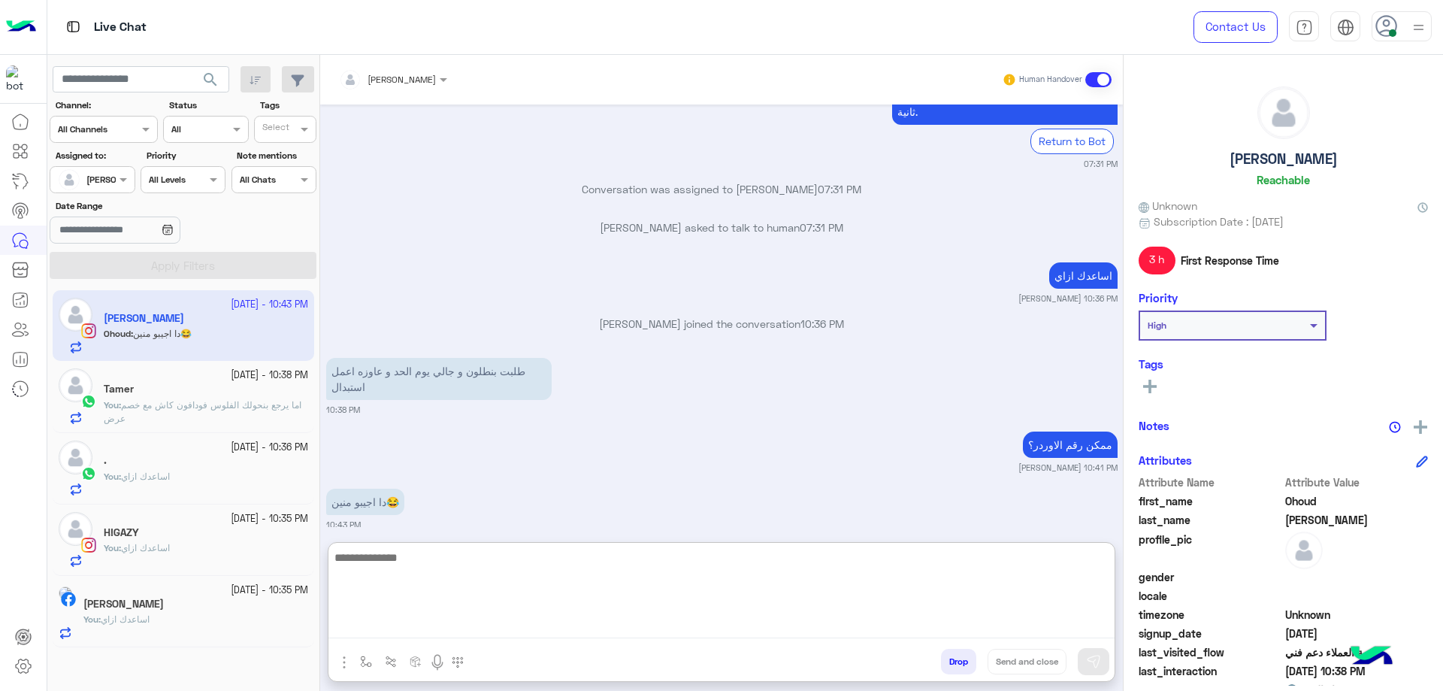
click at [510, 548] on textarea at bounding box center [721, 593] width 786 height 90
type textarea "**********"
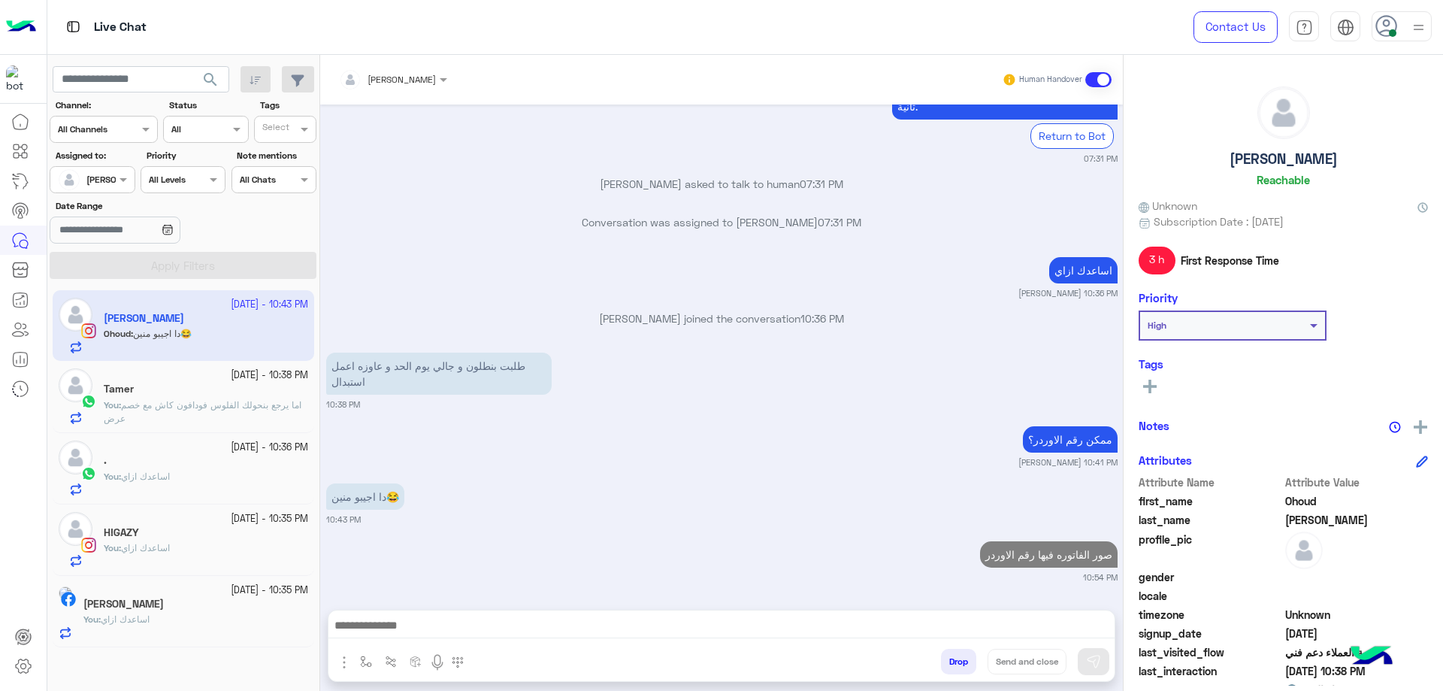
click at [275, 392] on div "Tamer" at bounding box center [206, 391] width 204 height 16
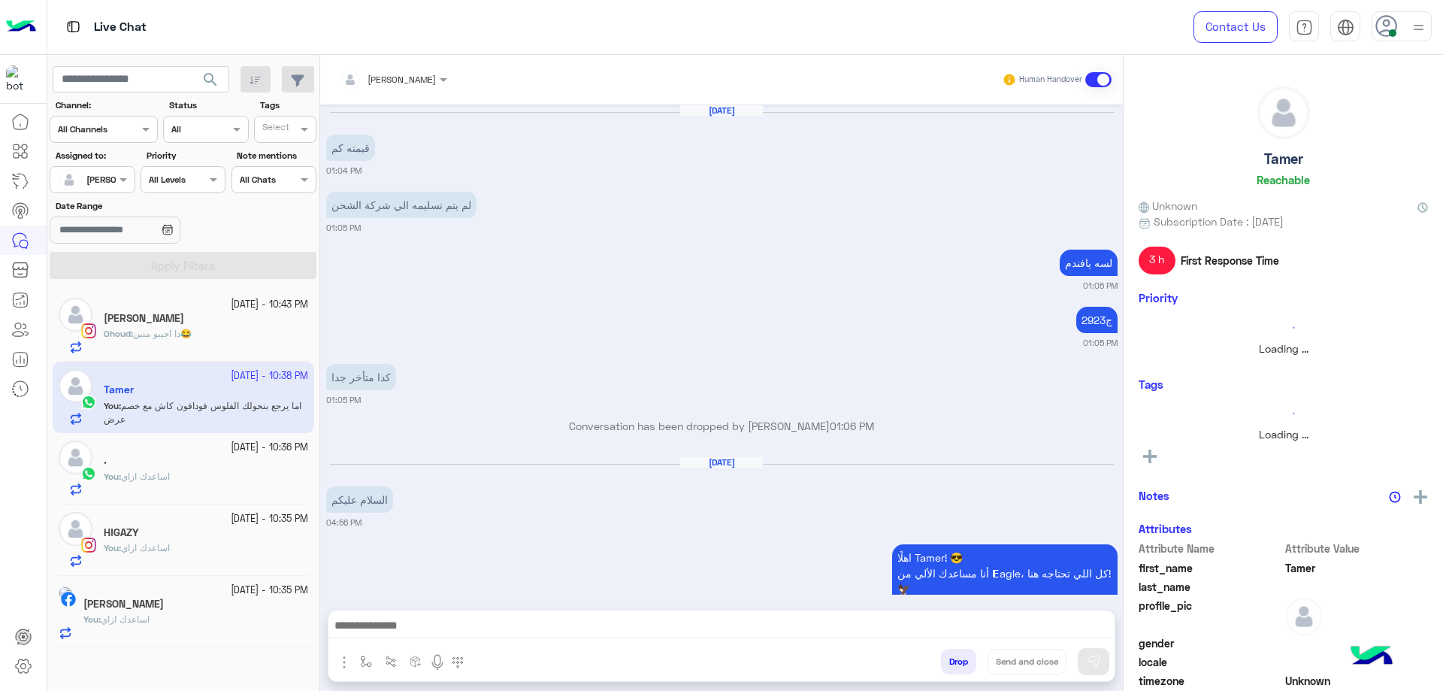
scroll to position [936, 0]
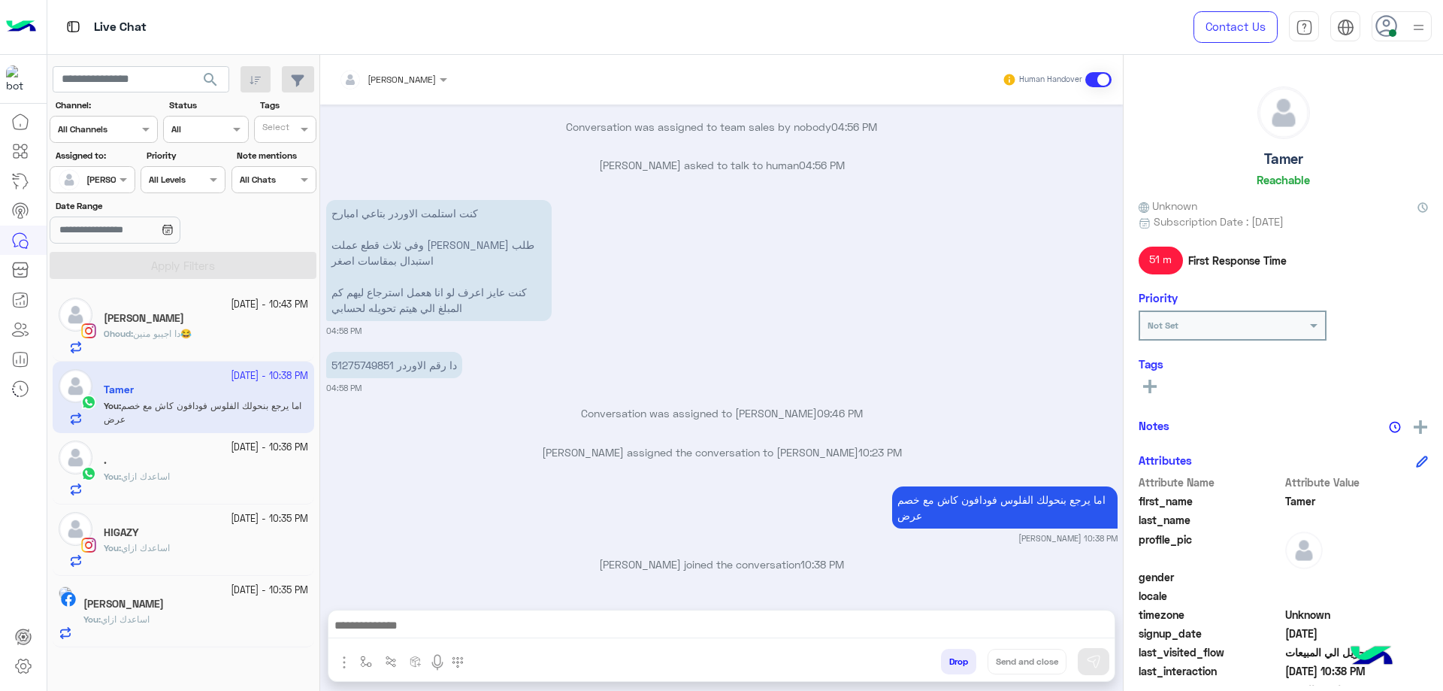
click at [950, 660] on button "Drop" at bounding box center [958, 662] width 35 height 26
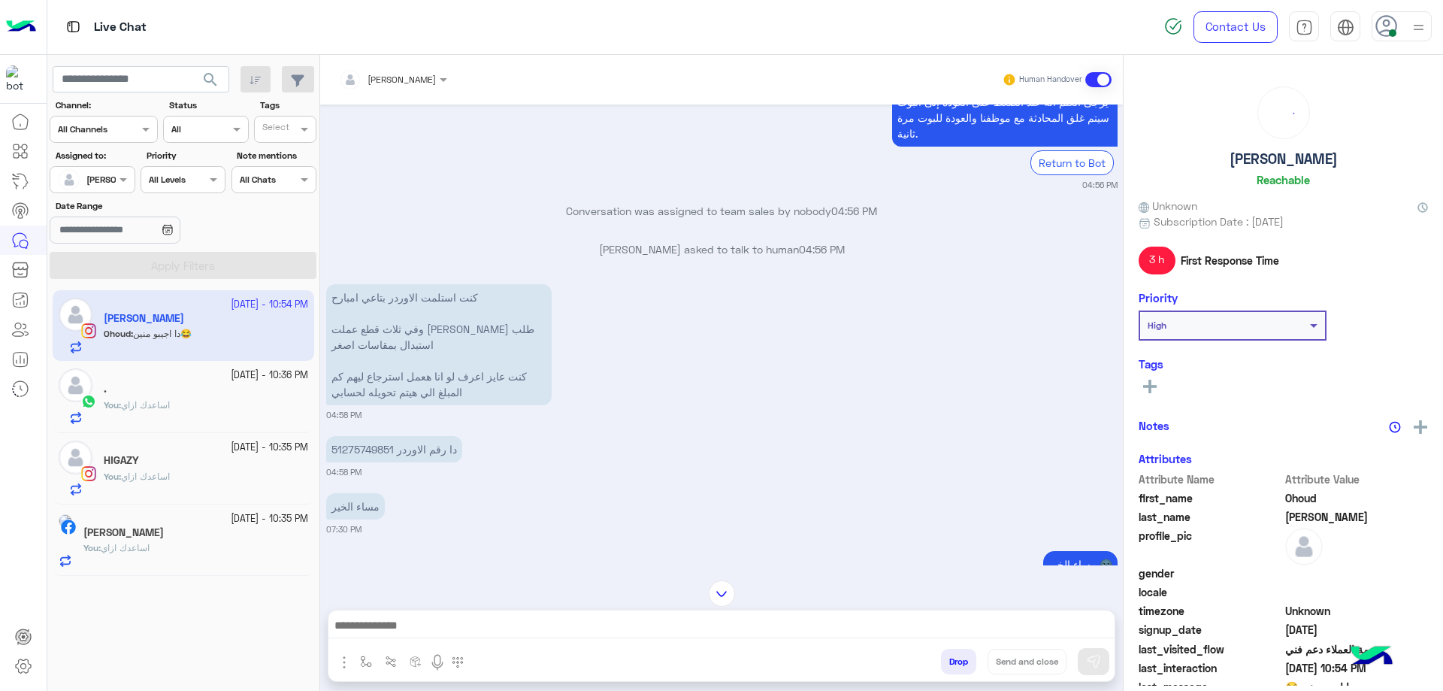
scroll to position [2793, 0]
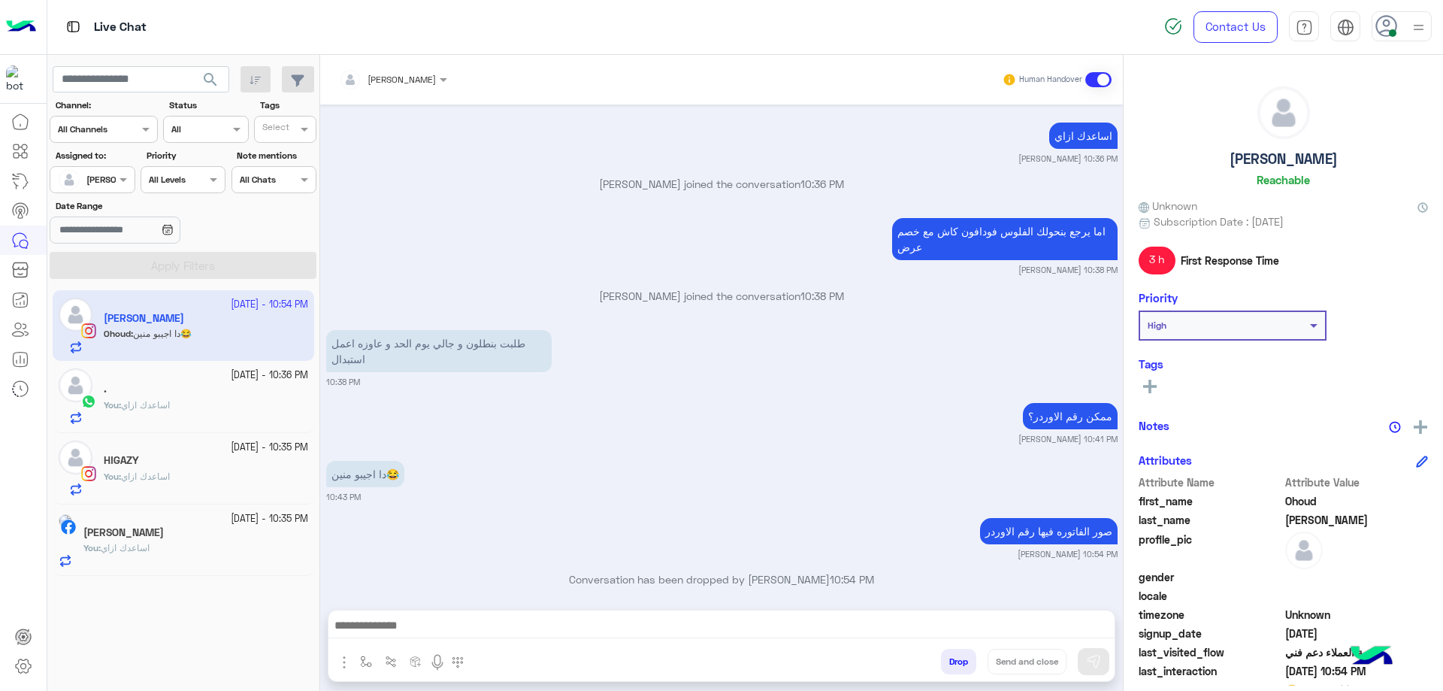
click at [235, 372] on small "[DATE] - 10:36 PM" at bounding box center [269, 375] width 77 height 14
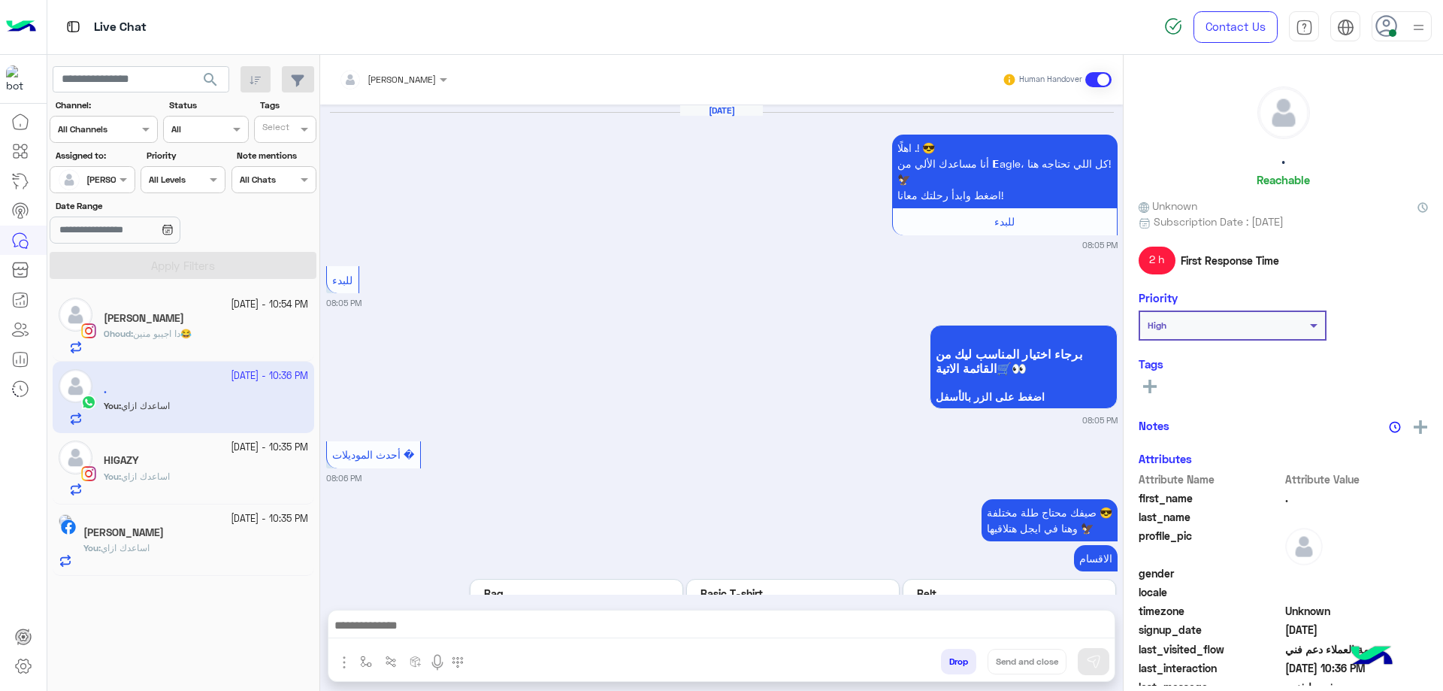
scroll to position [1807, 0]
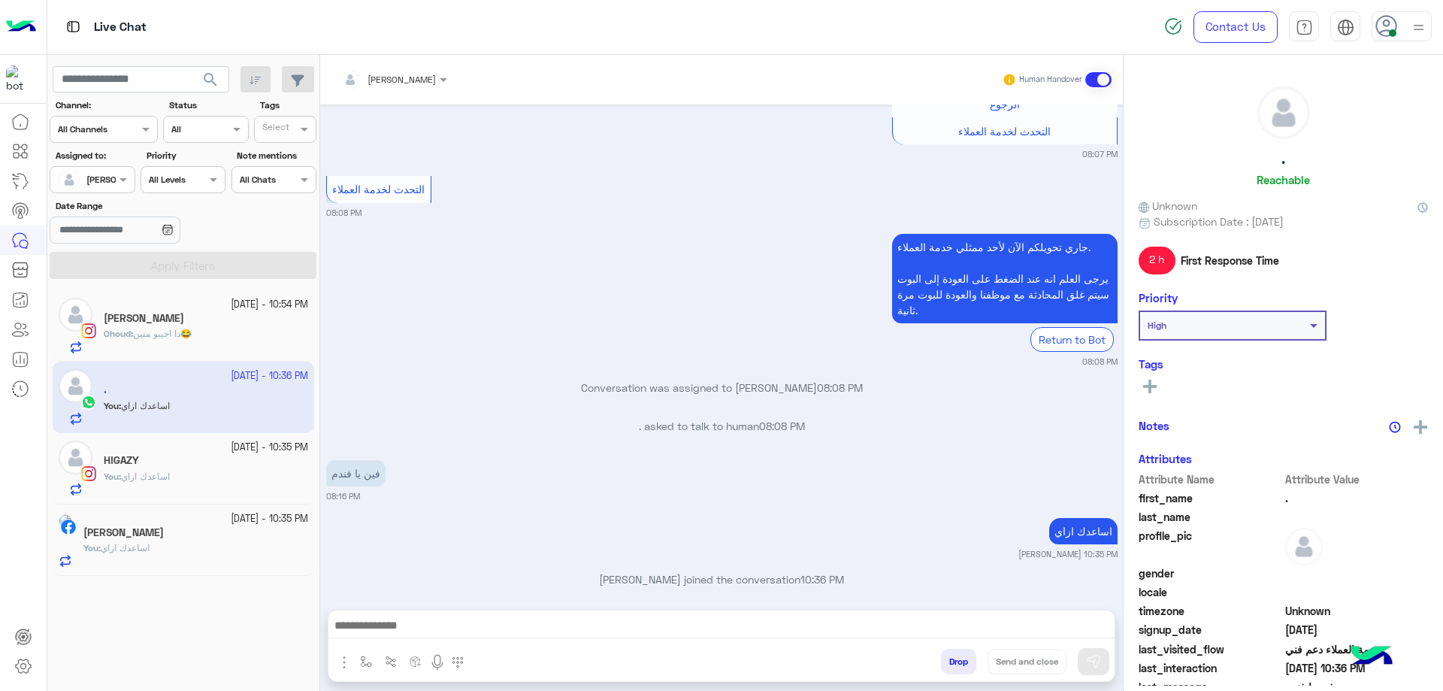
click at [223, 341] on div "Ohoud : دا اجيبو منين😂" at bounding box center [206, 340] width 204 height 26
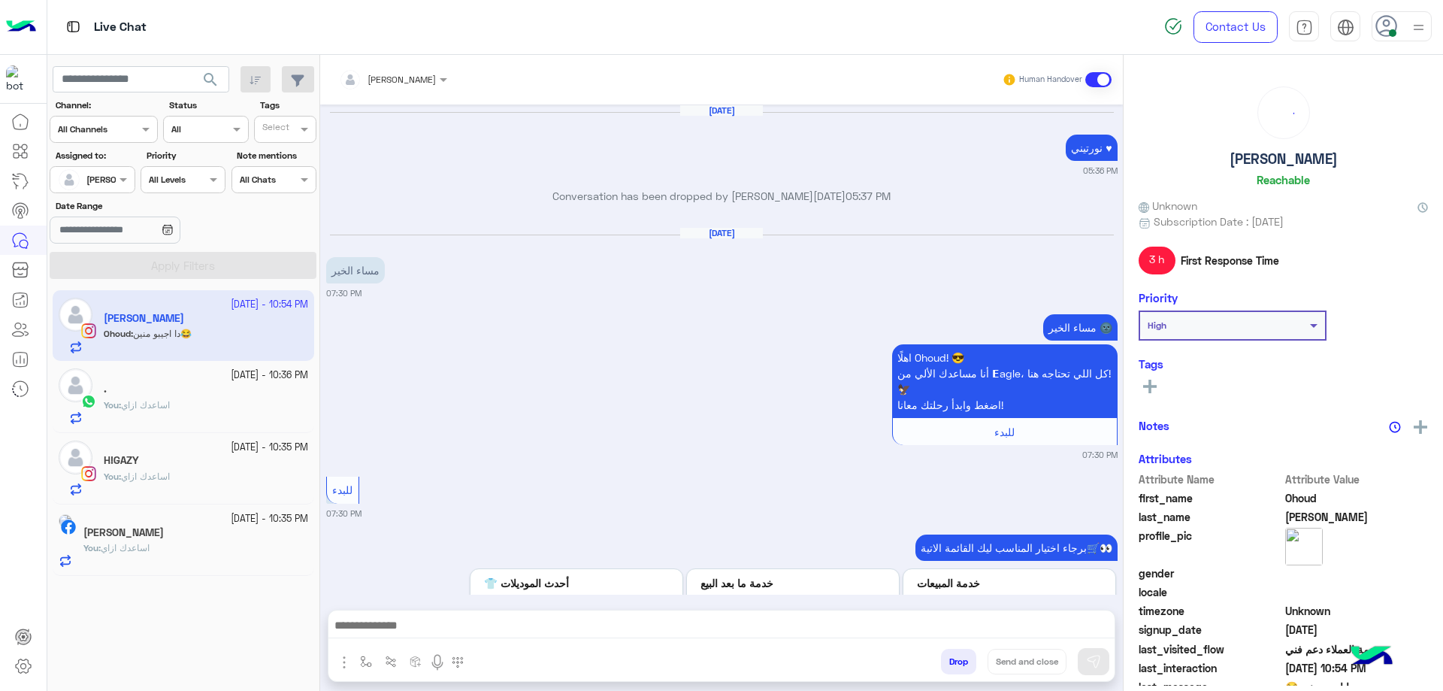
scroll to position [1412, 0]
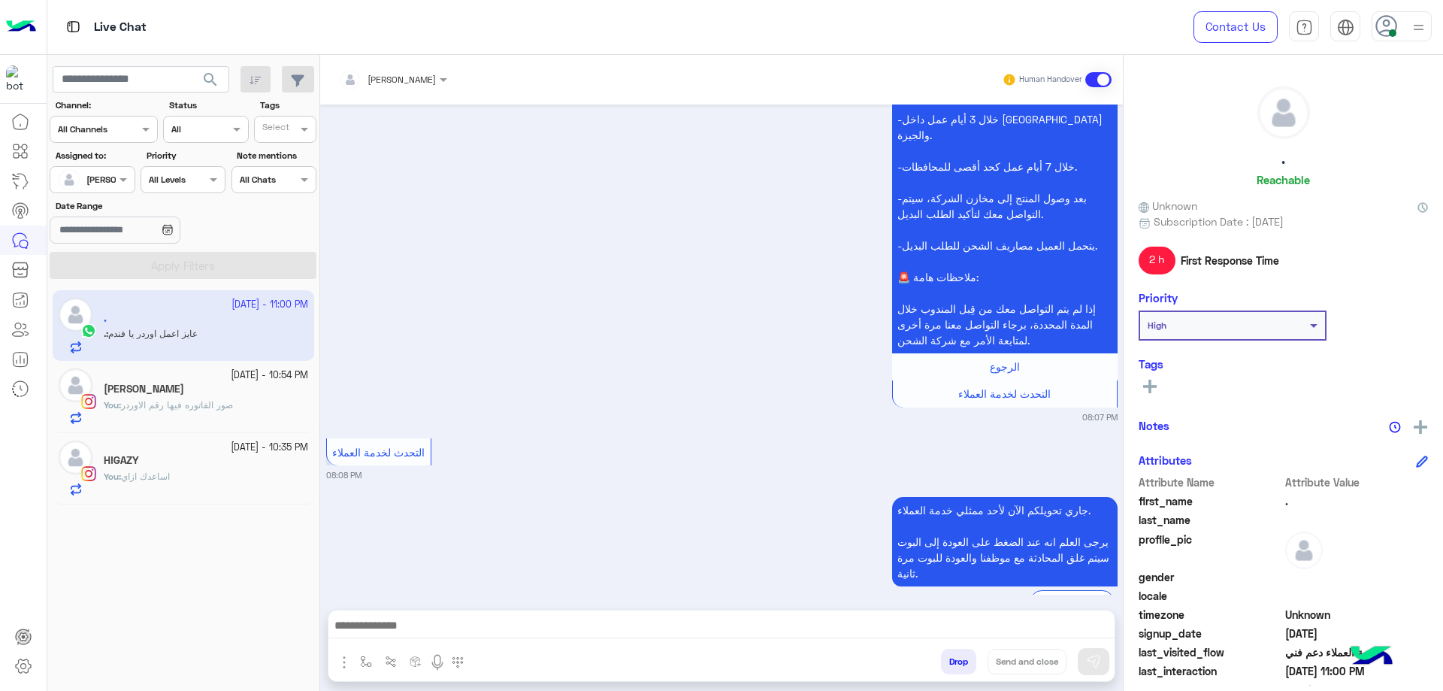
scroll to position [1733, 0]
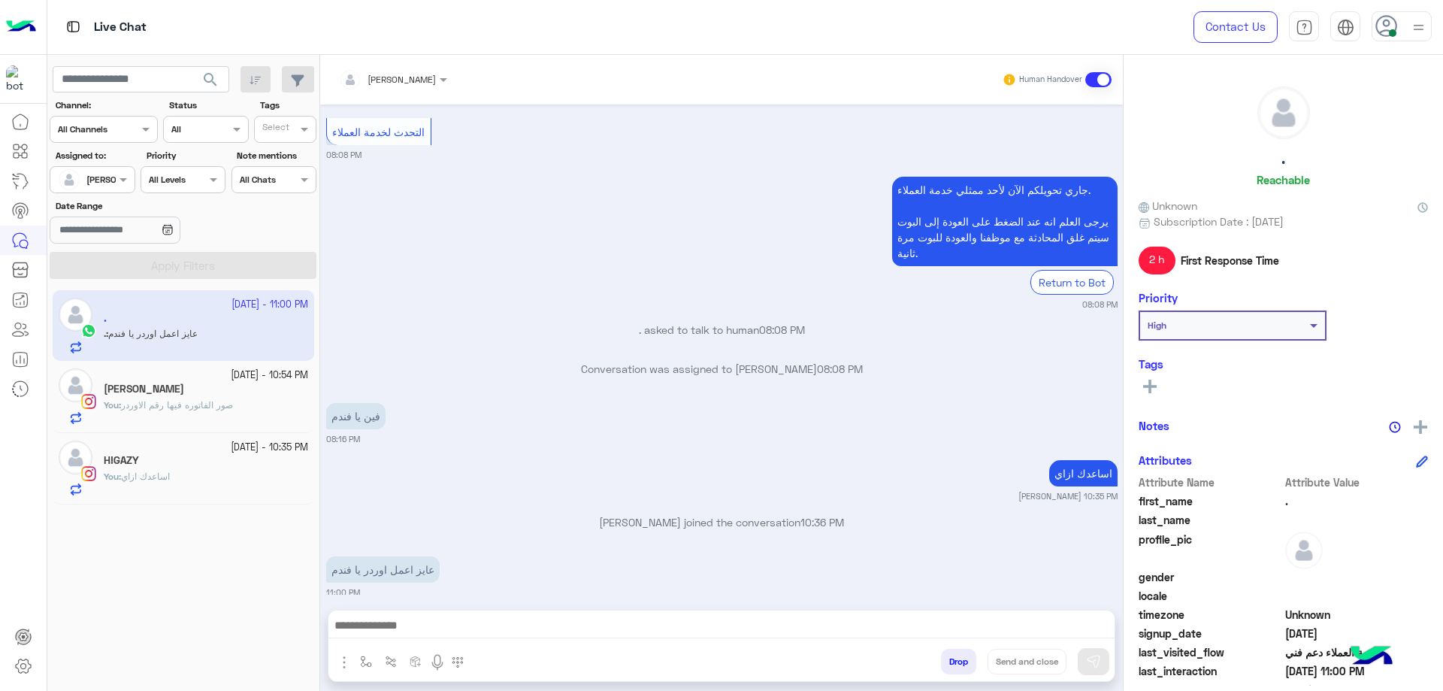
click at [1276, 163] on div ". Reachable" at bounding box center [1283, 139] width 289 height 106
click at [444, 80] on span at bounding box center [445, 79] width 19 height 16
click at [420, 156] on div "[PERSON_NAME]" at bounding box center [426, 150] width 82 height 16
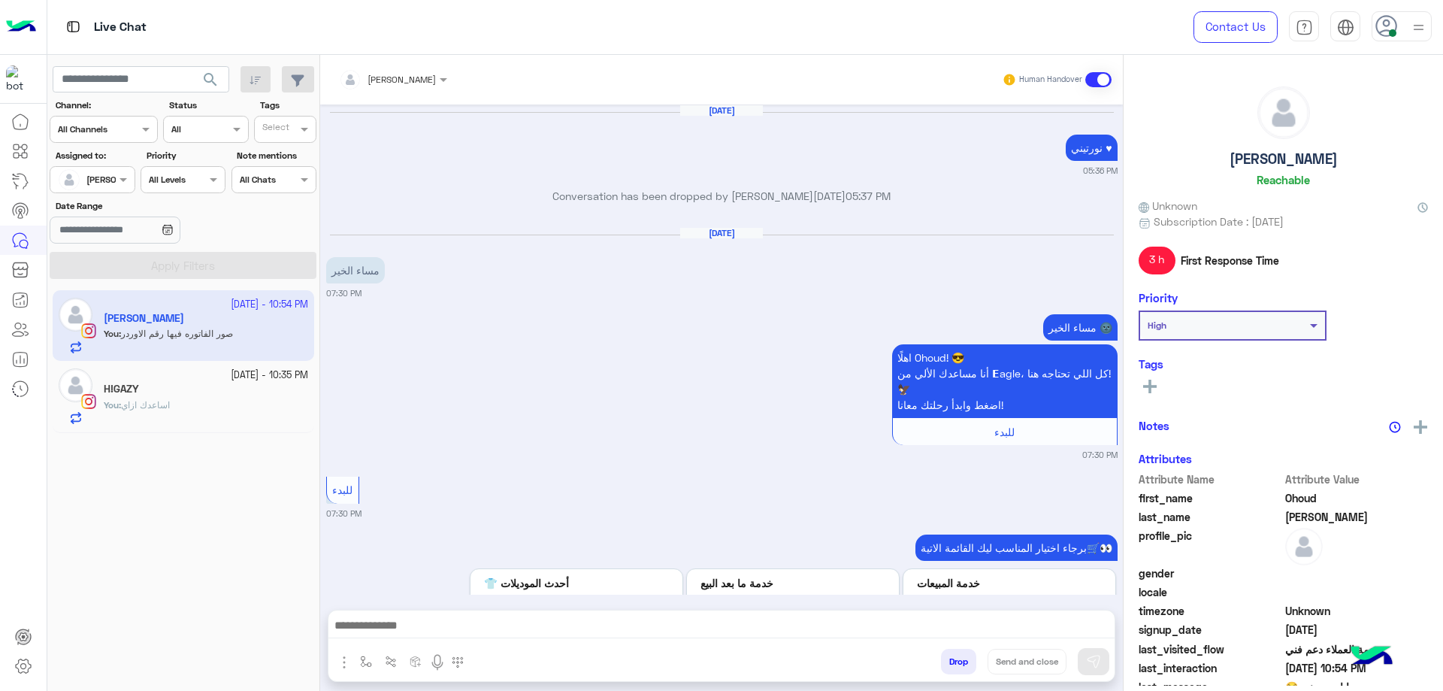
scroll to position [1412, 0]
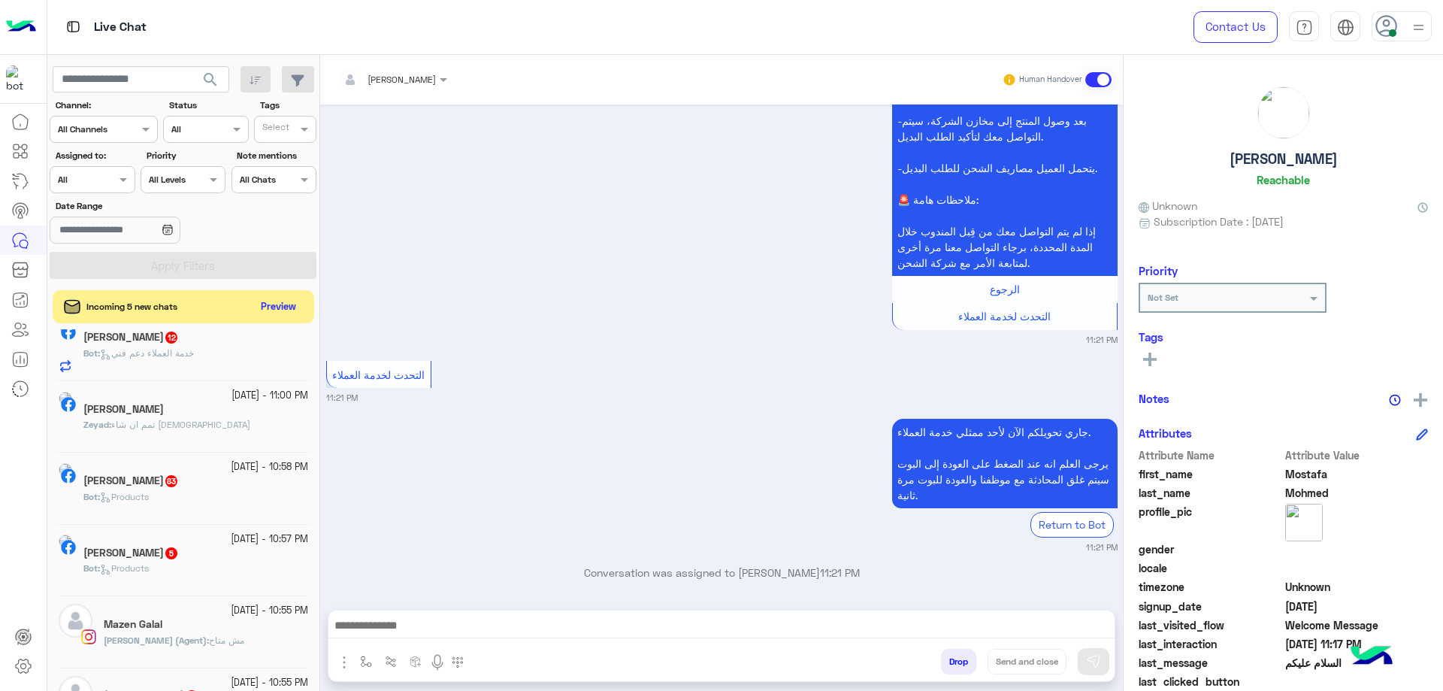
scroll to position [1052, 0]
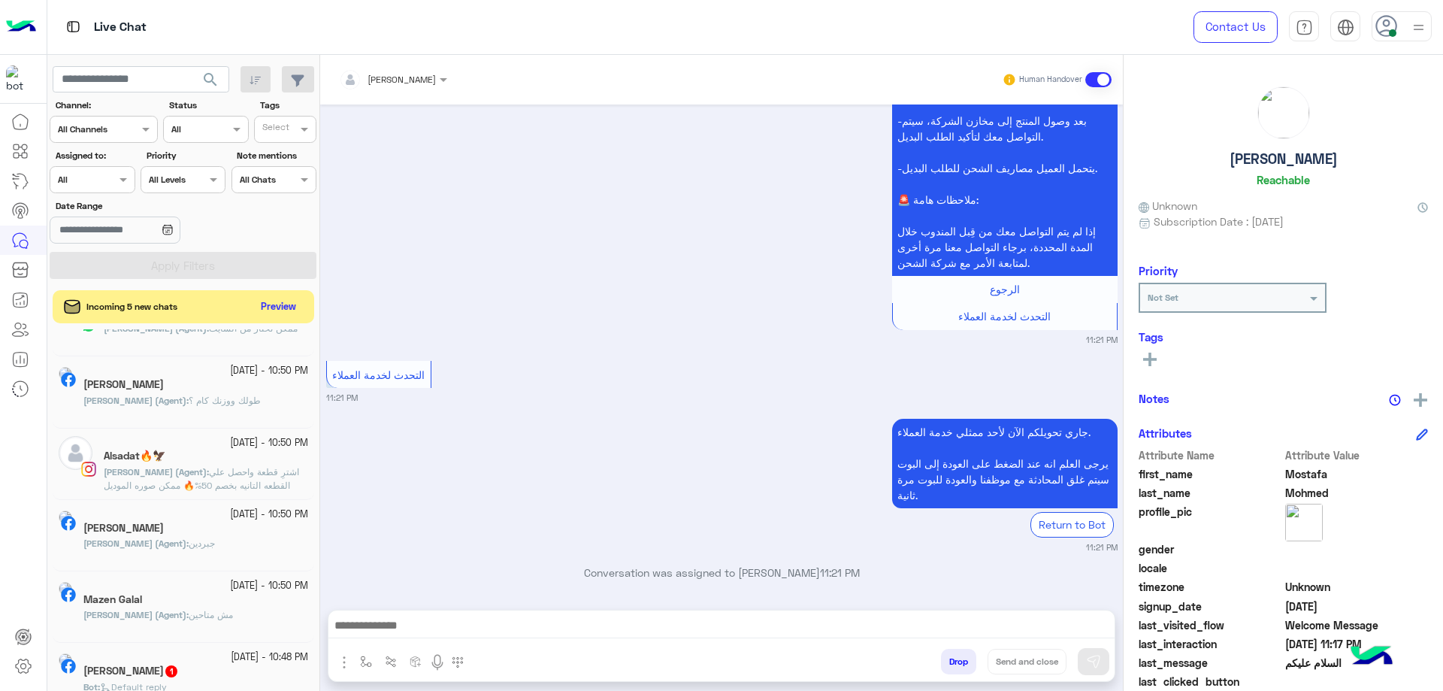
click at [108, 174] on div at bounding box center [91, 178] width 83 height 14
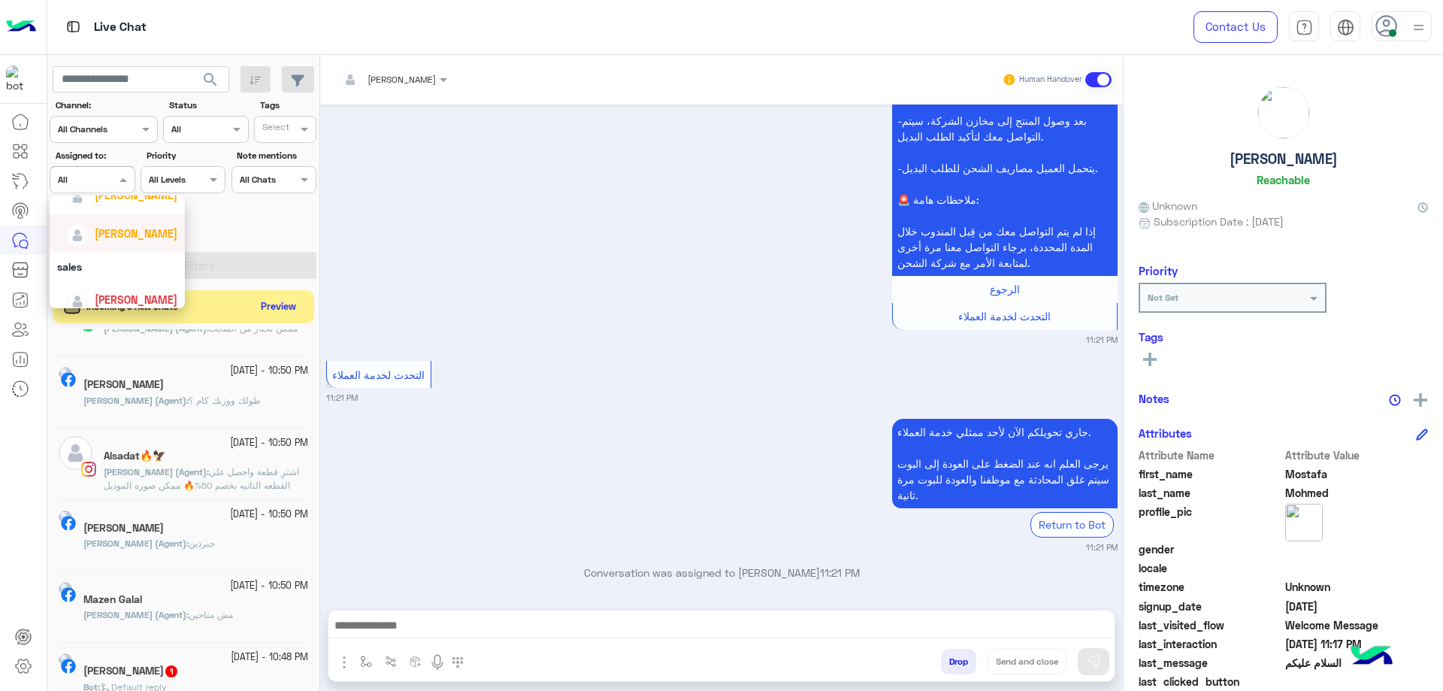
scroll to position [87, 0]
click at [138, 227] on span "[PERSON_NAME]" at bounding box center [136, 221] width 83 height 13
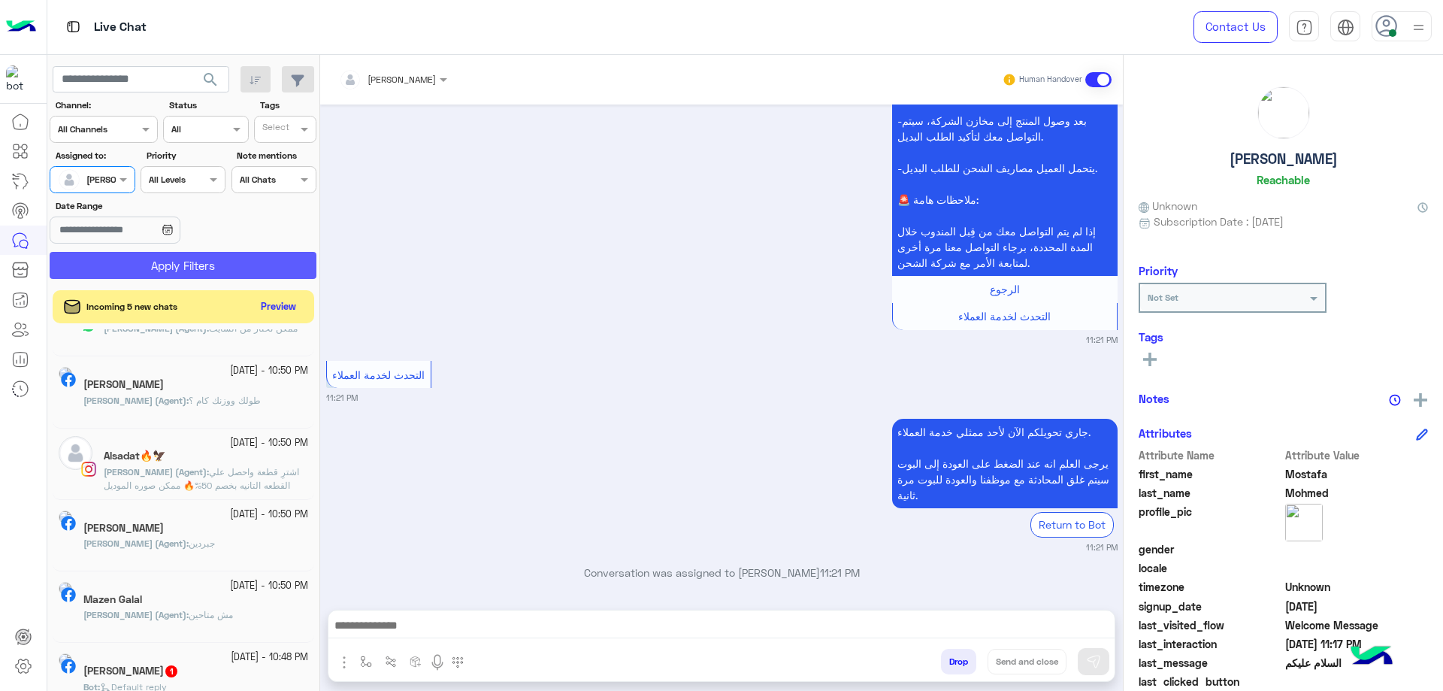
click at [183, 253] on button "Apply Filters" at bounding box center [183, 265] width 267 height 27
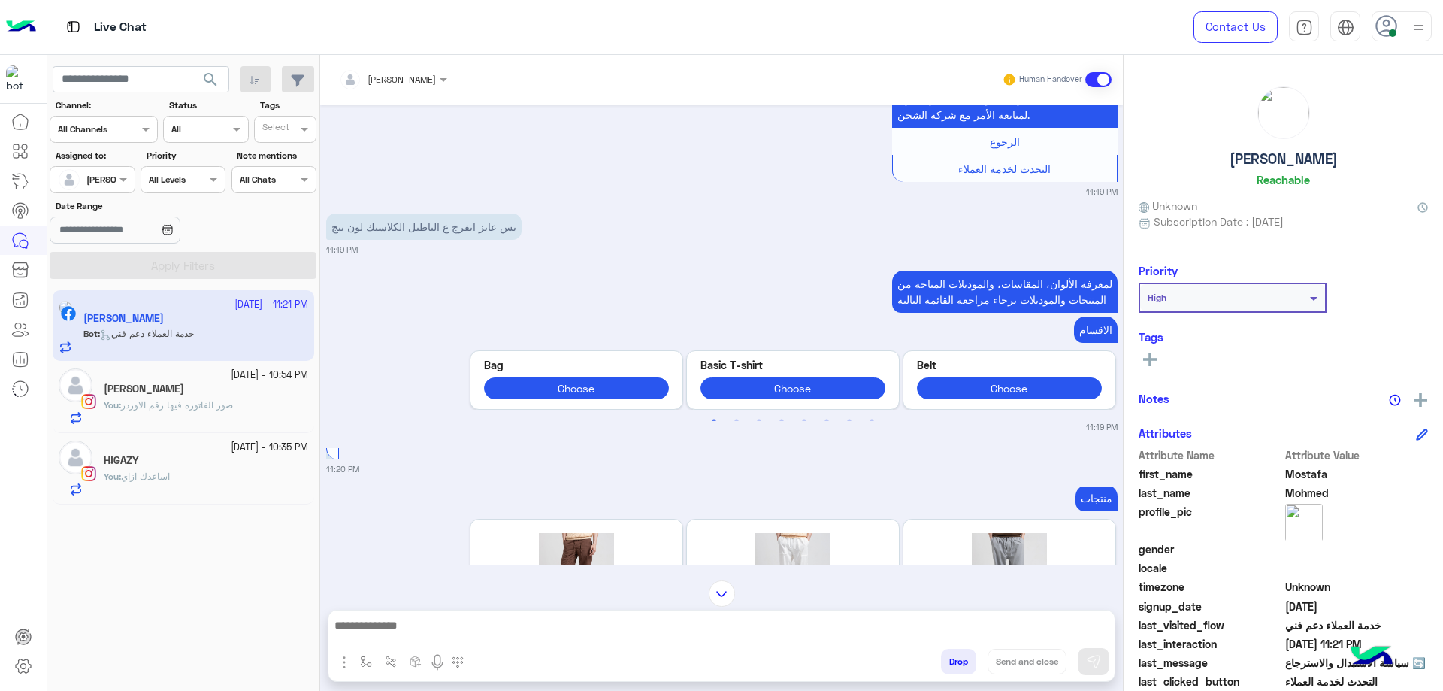
scroll to position [8, 0]
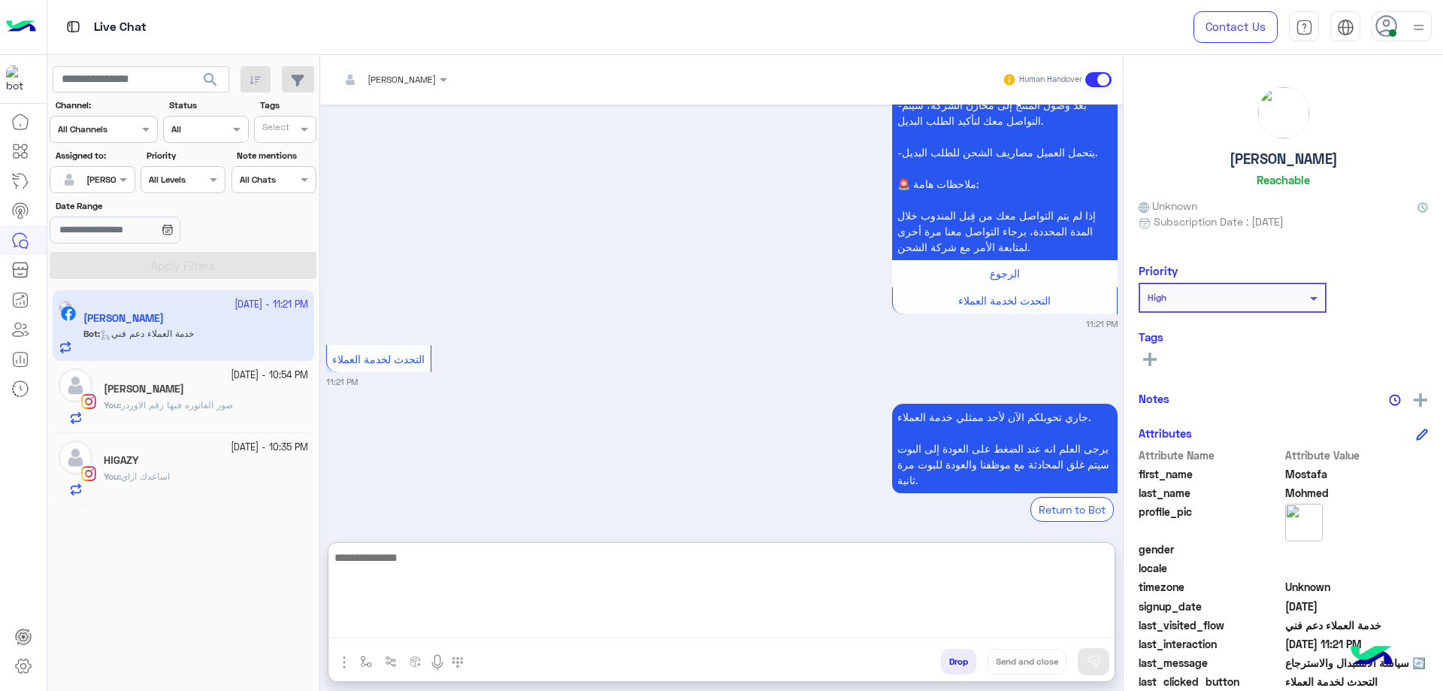
click at [425, 618] on textarea at bounding box center [721, 593] width 786 height 90
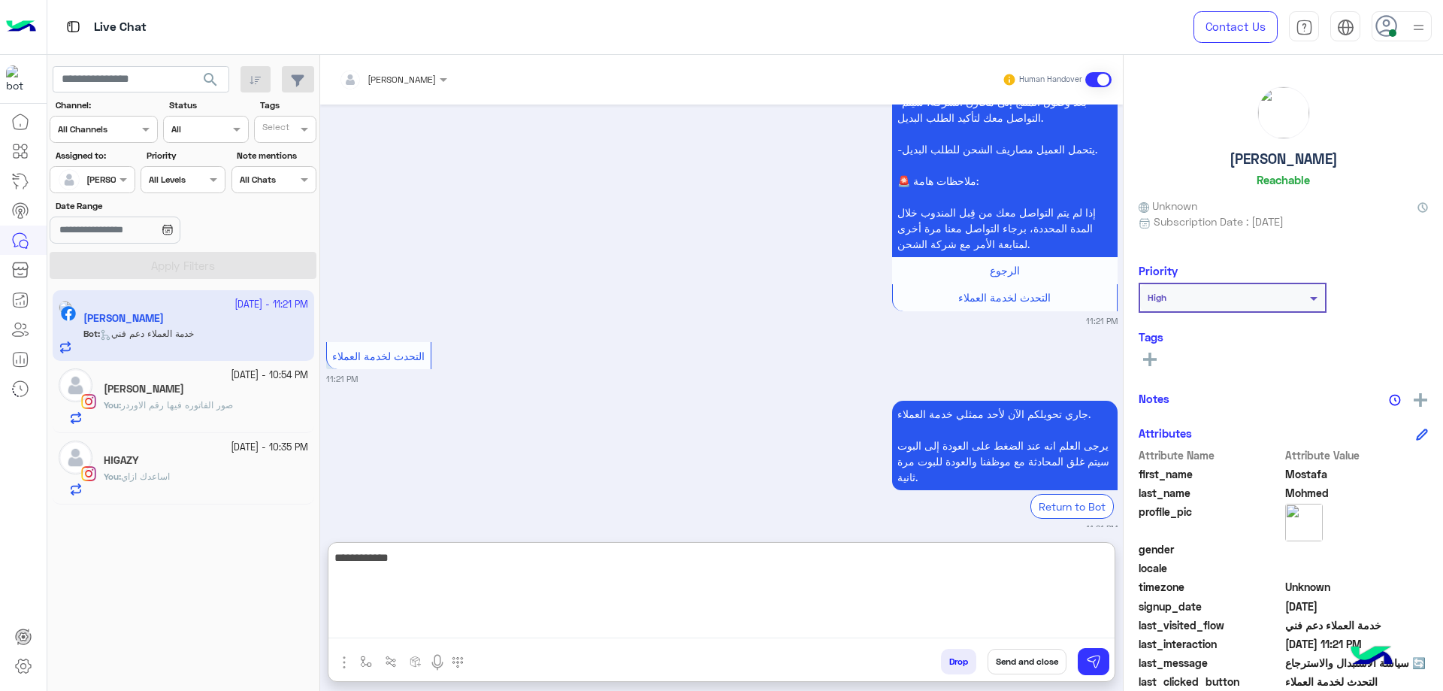
type textarea "**********"
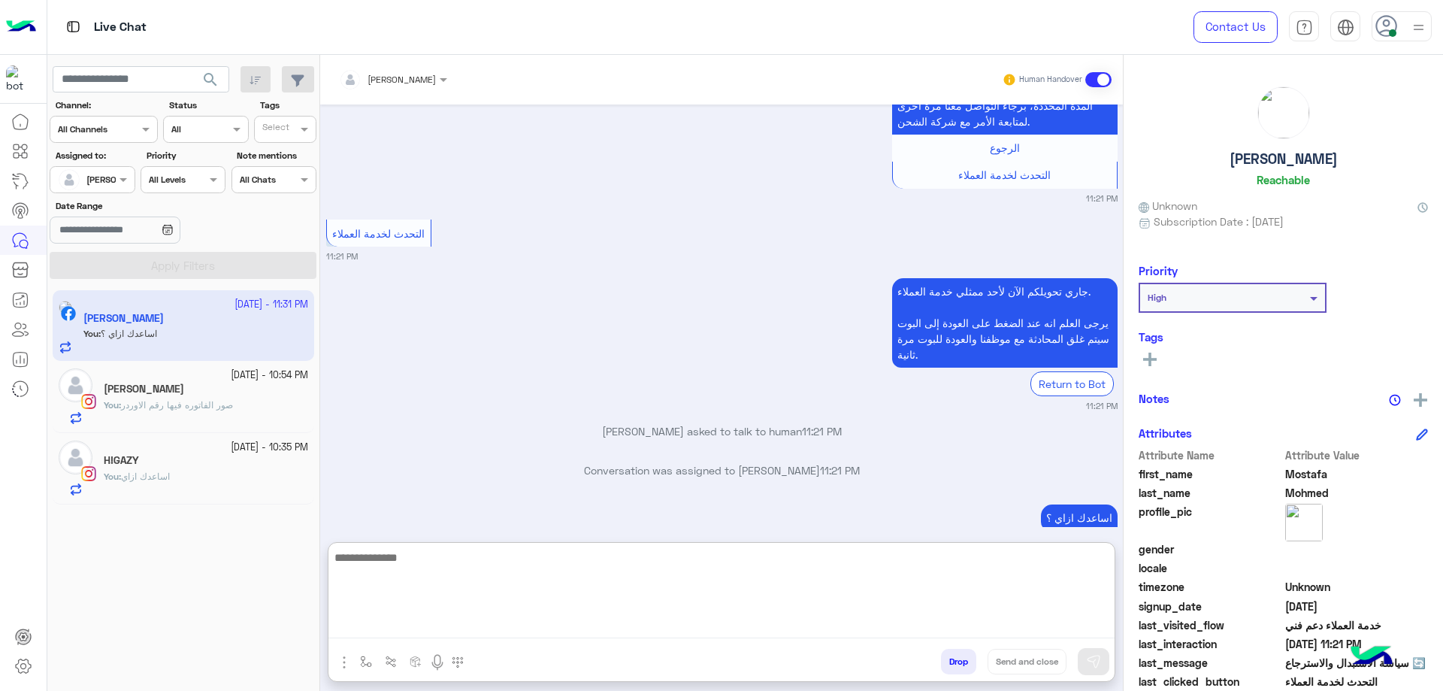
scroll to position [2019, 0]
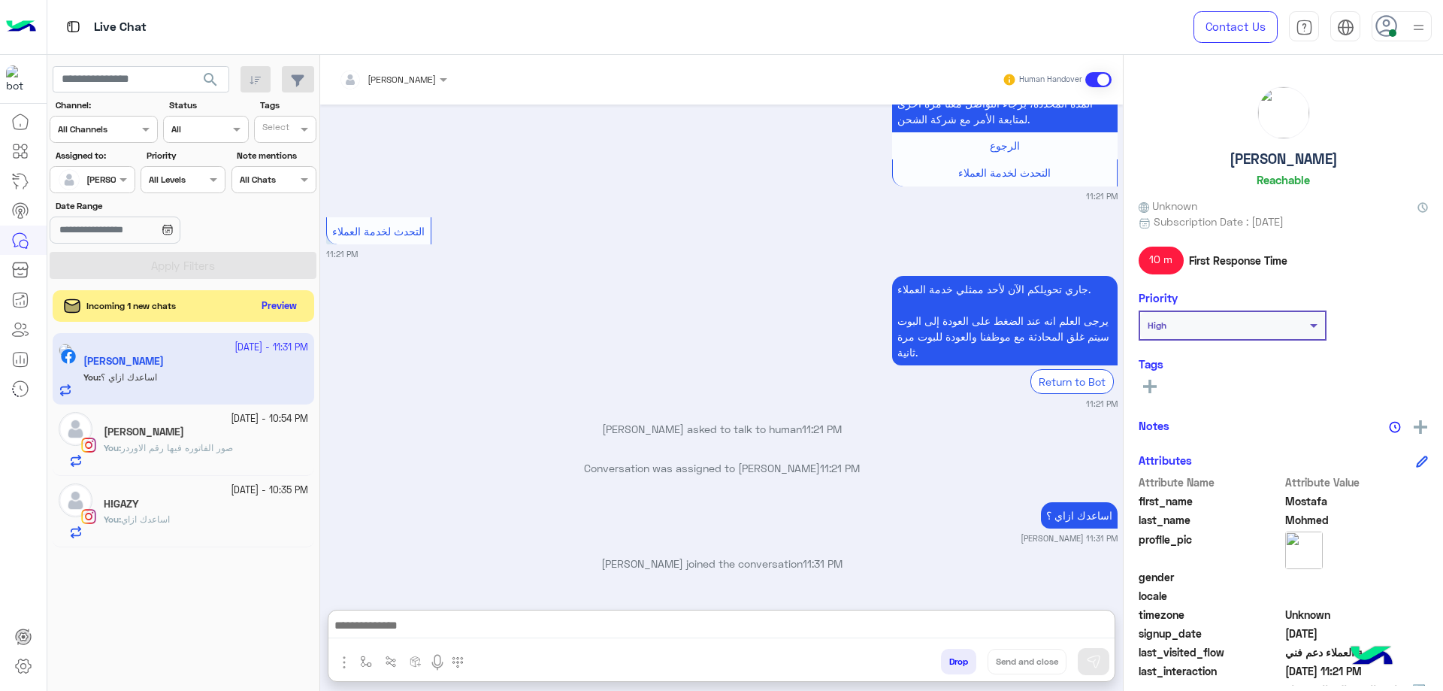
click at [262, 313] on button "Preview" at bounding box center [279, 306] width 47 height 20
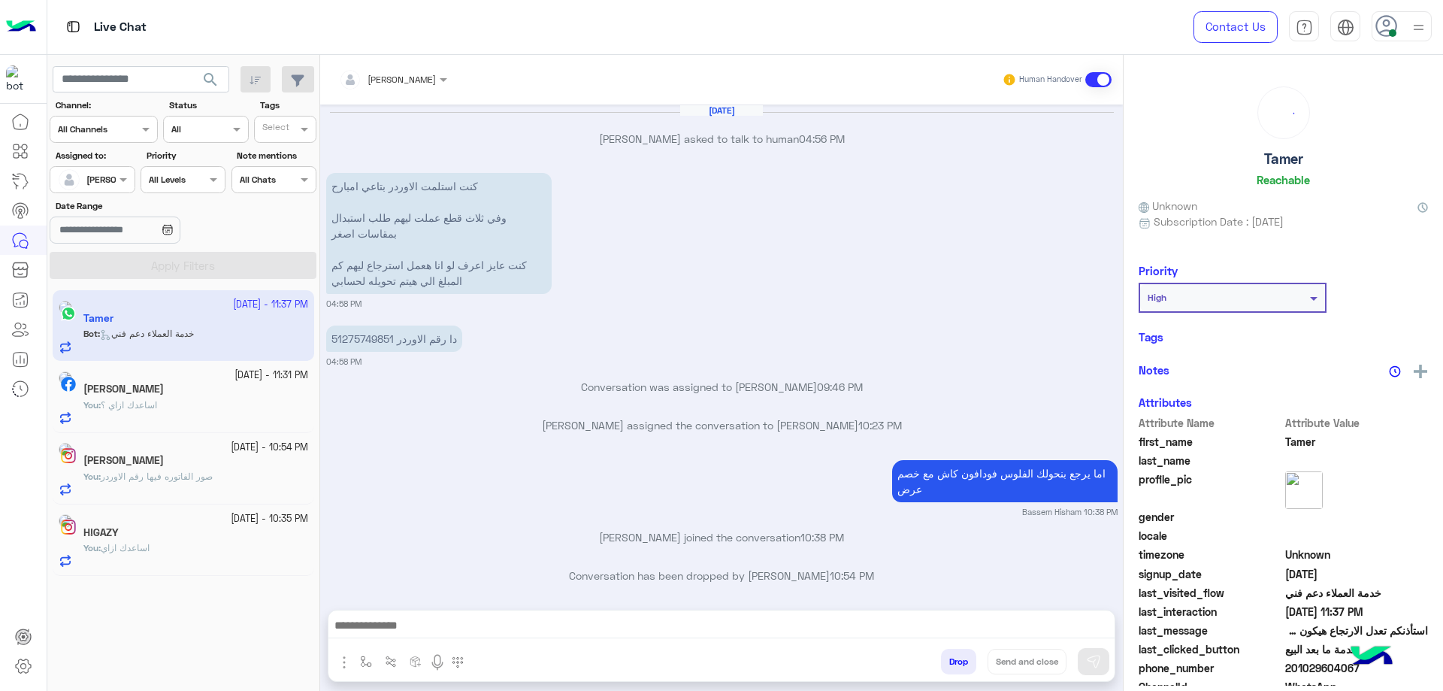
scroll to position [1154, 0]
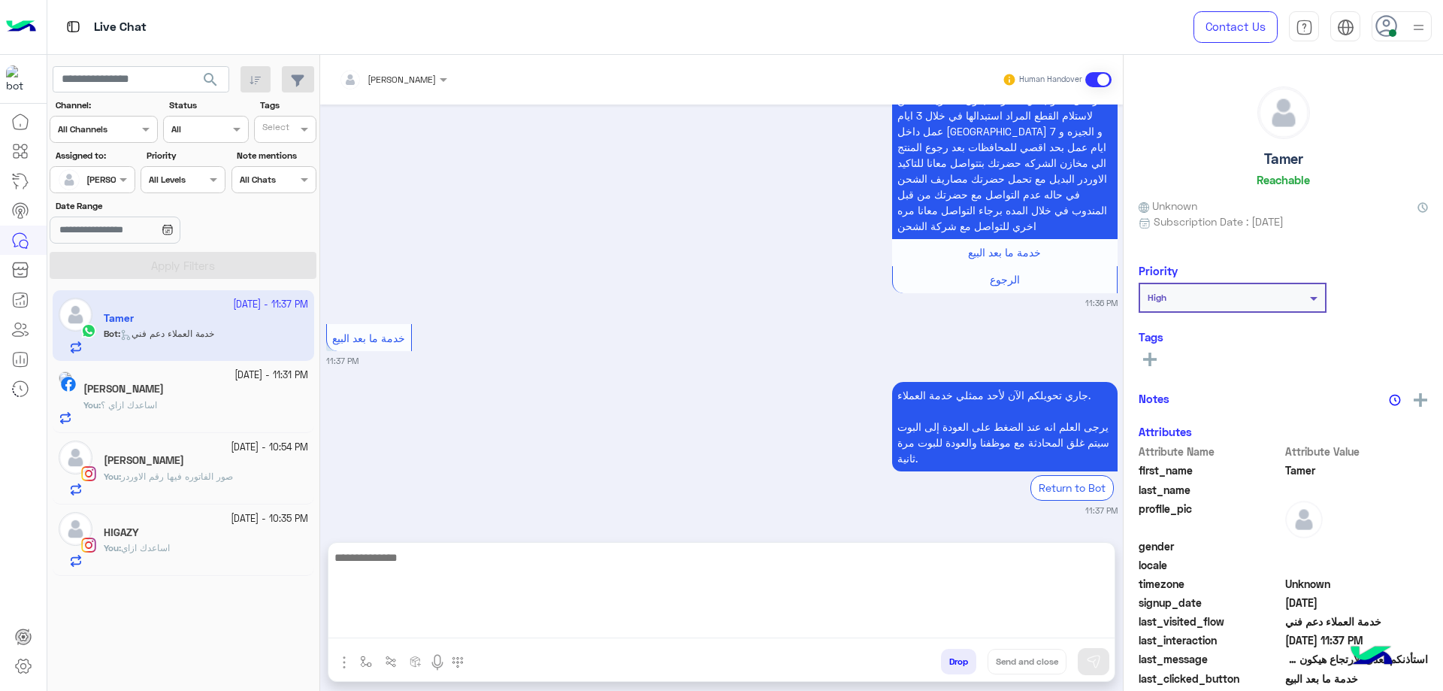
click at [419, 622] on textarea at bounding box center [721, 593] width 786 height 90
type textarea "**********"
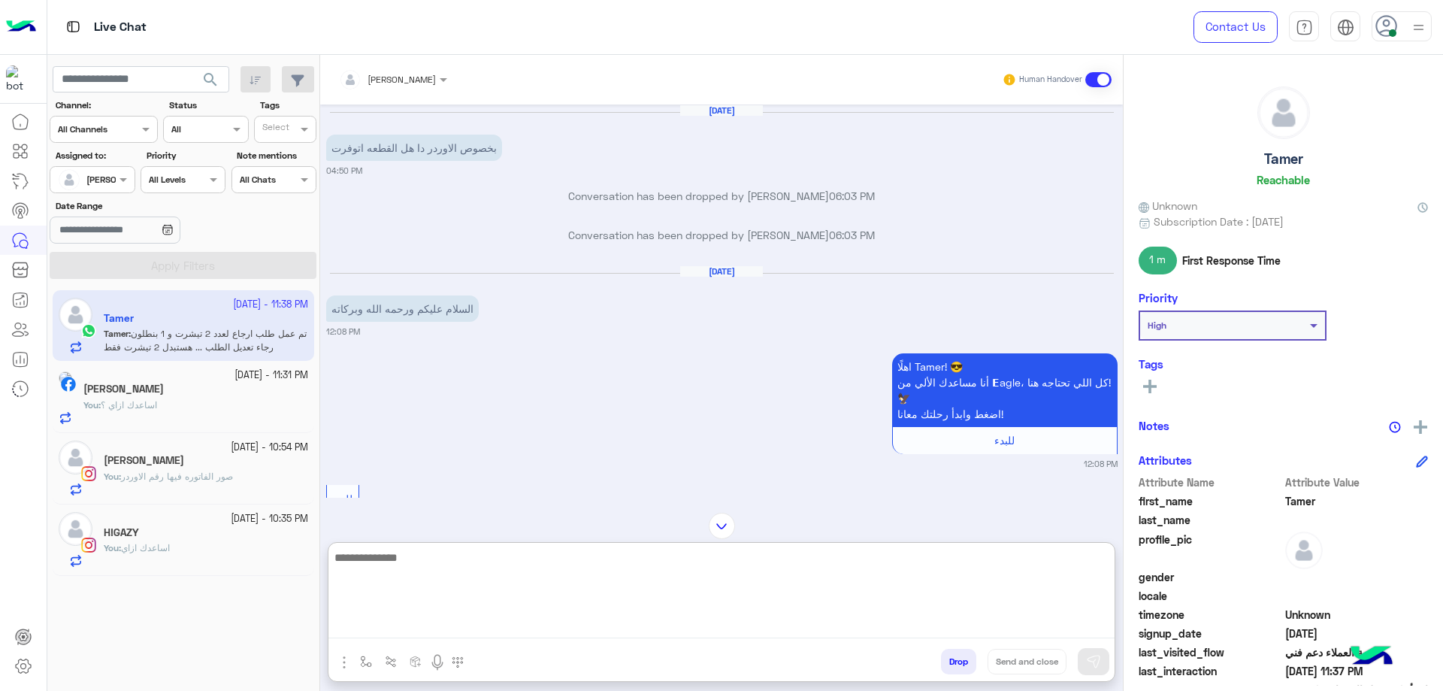
scroll to position [1271, 0]
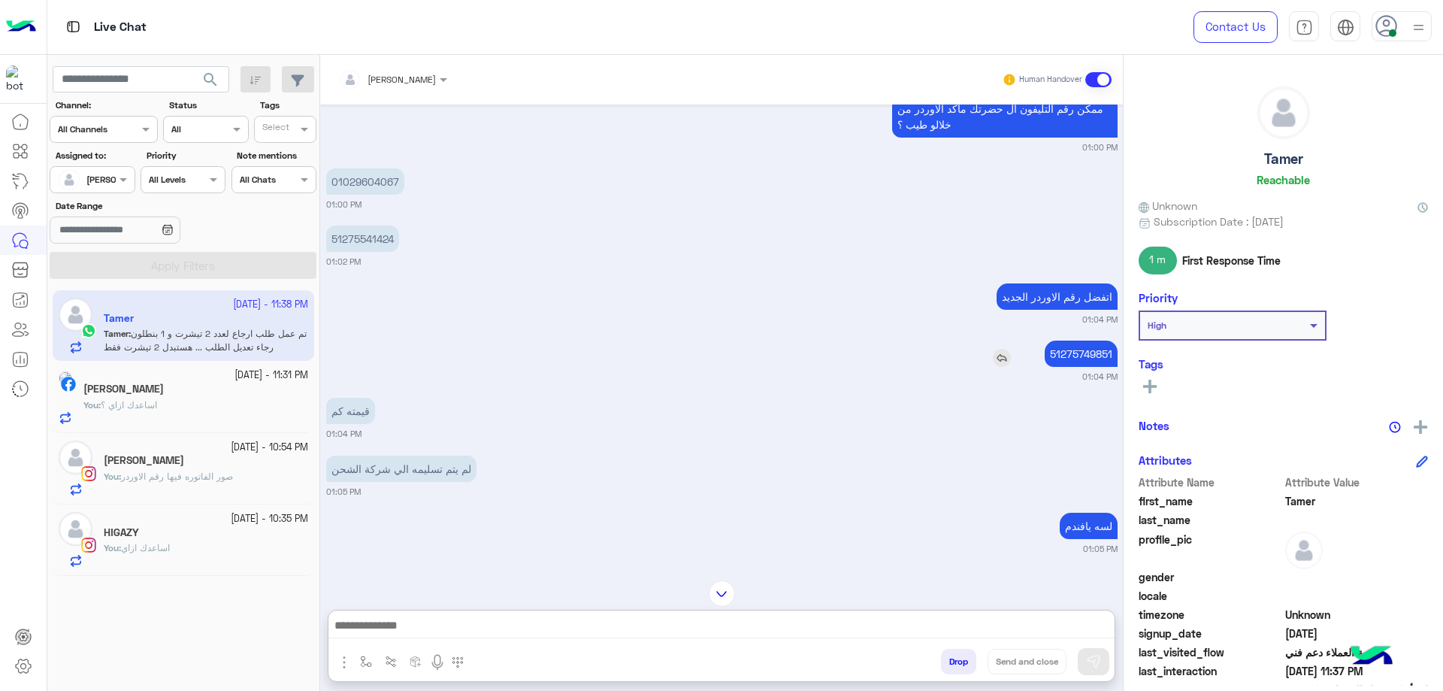
click at [1081, 348] on p "51275749851" at bounding box center [1081, 354] width 73 height 26
copy p "51275749851"
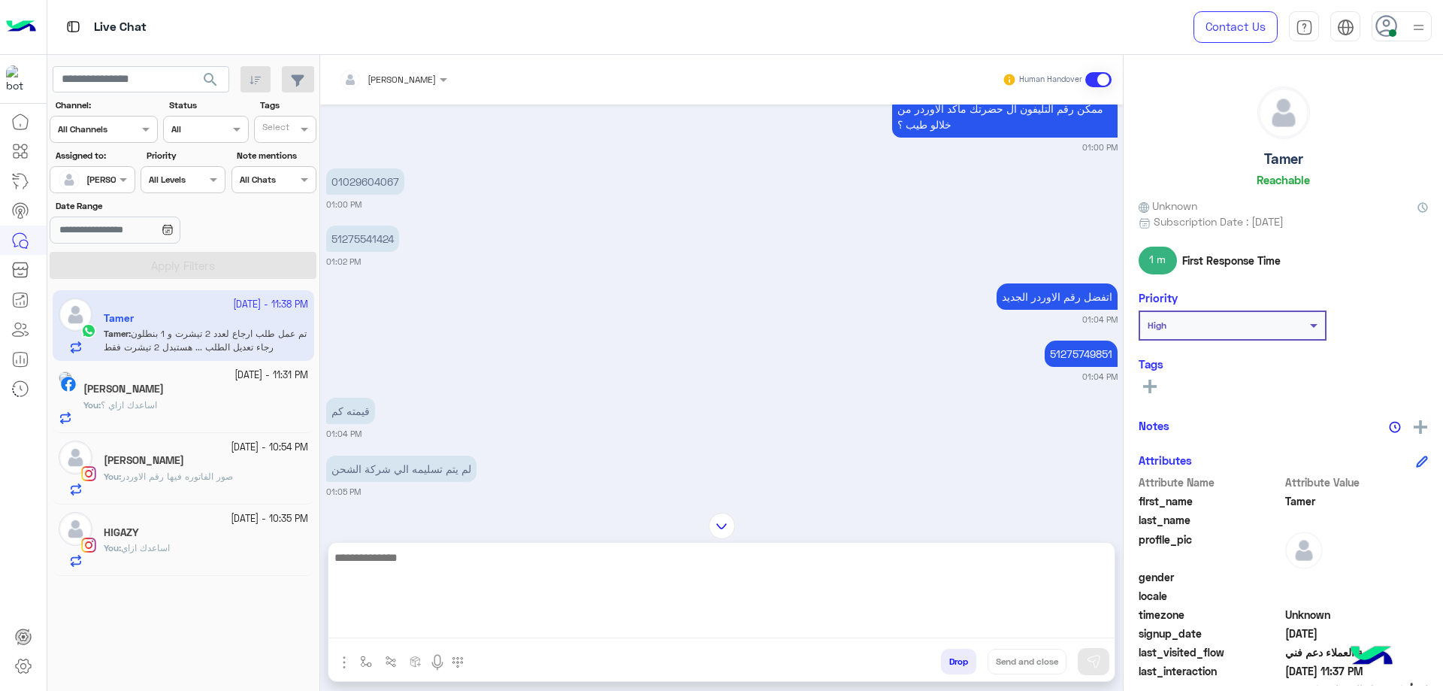
click at [500, 622] on textarea at bounding box center [721, 593] width 786 height 90
type textarea "**********"
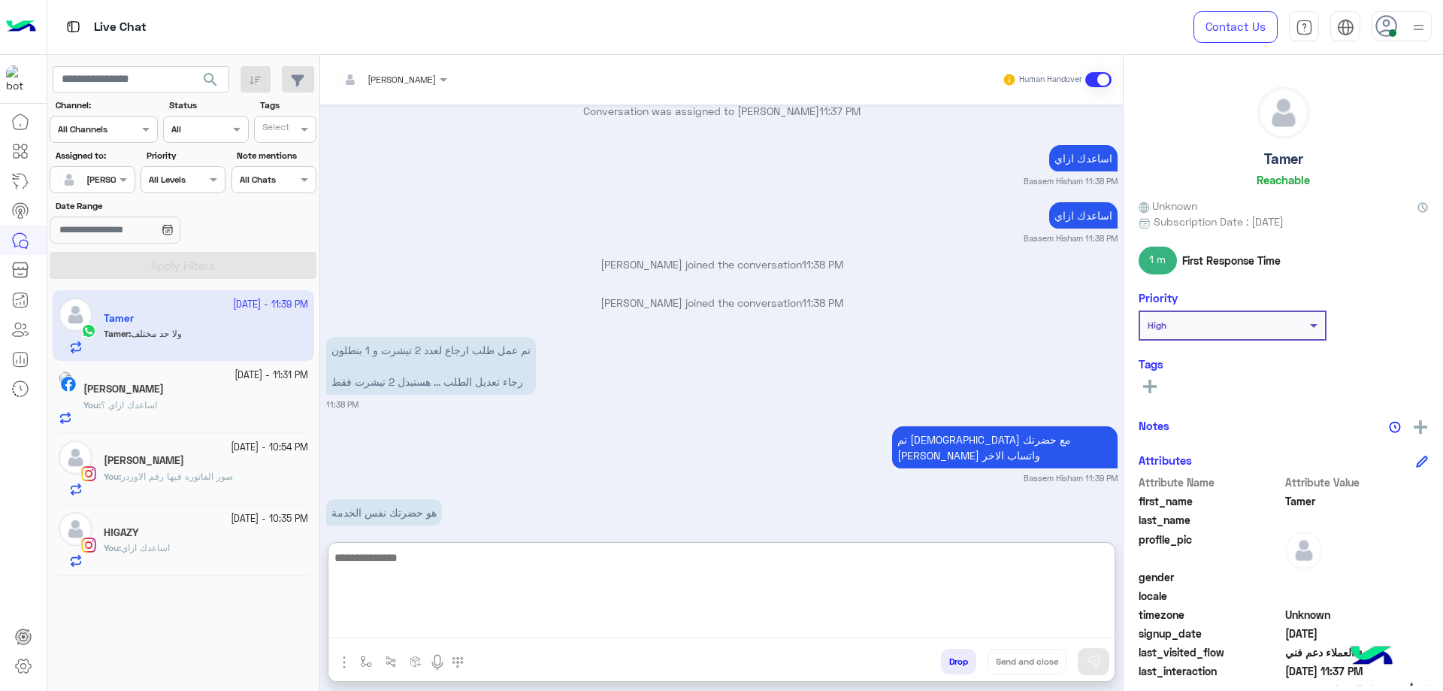
scroll to position [4172, 0]
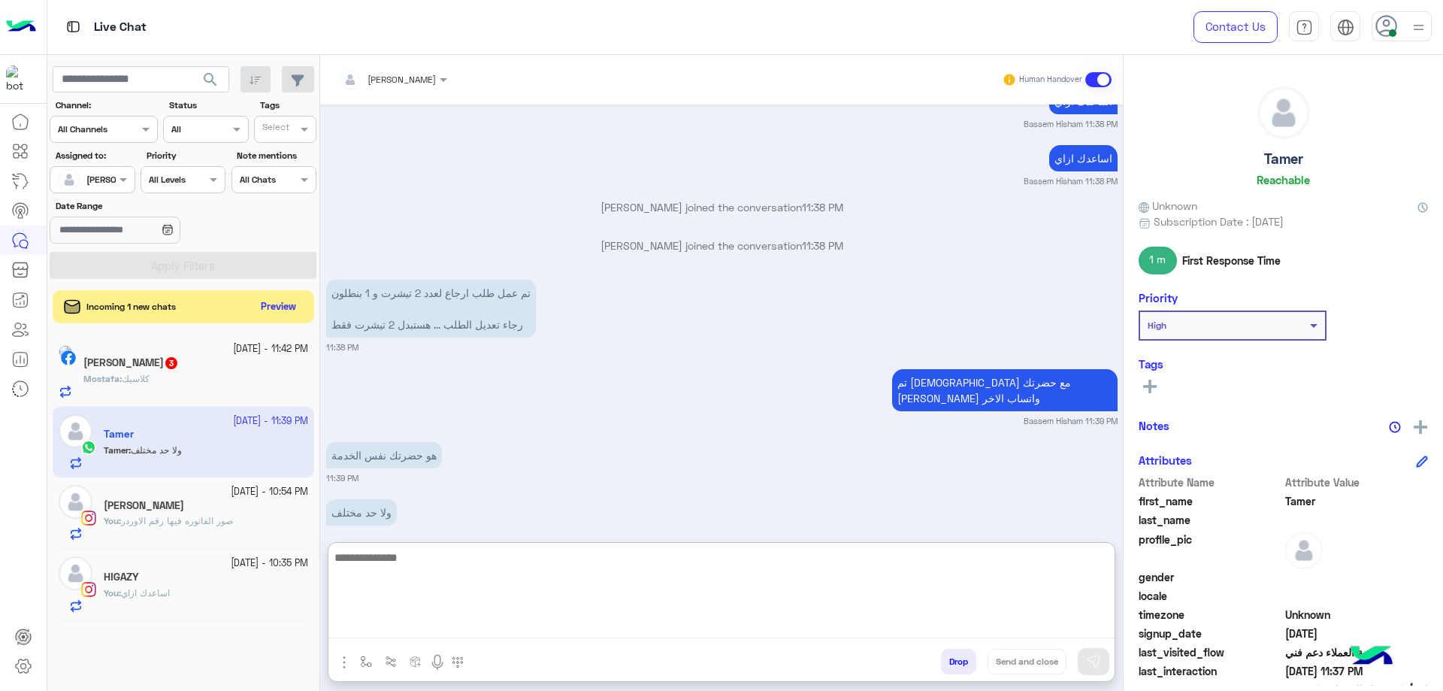
click at [482, 564] on textarea at bounding box center [721, 593] width 786 height 90
type textarea "***"
type textarea "**********"
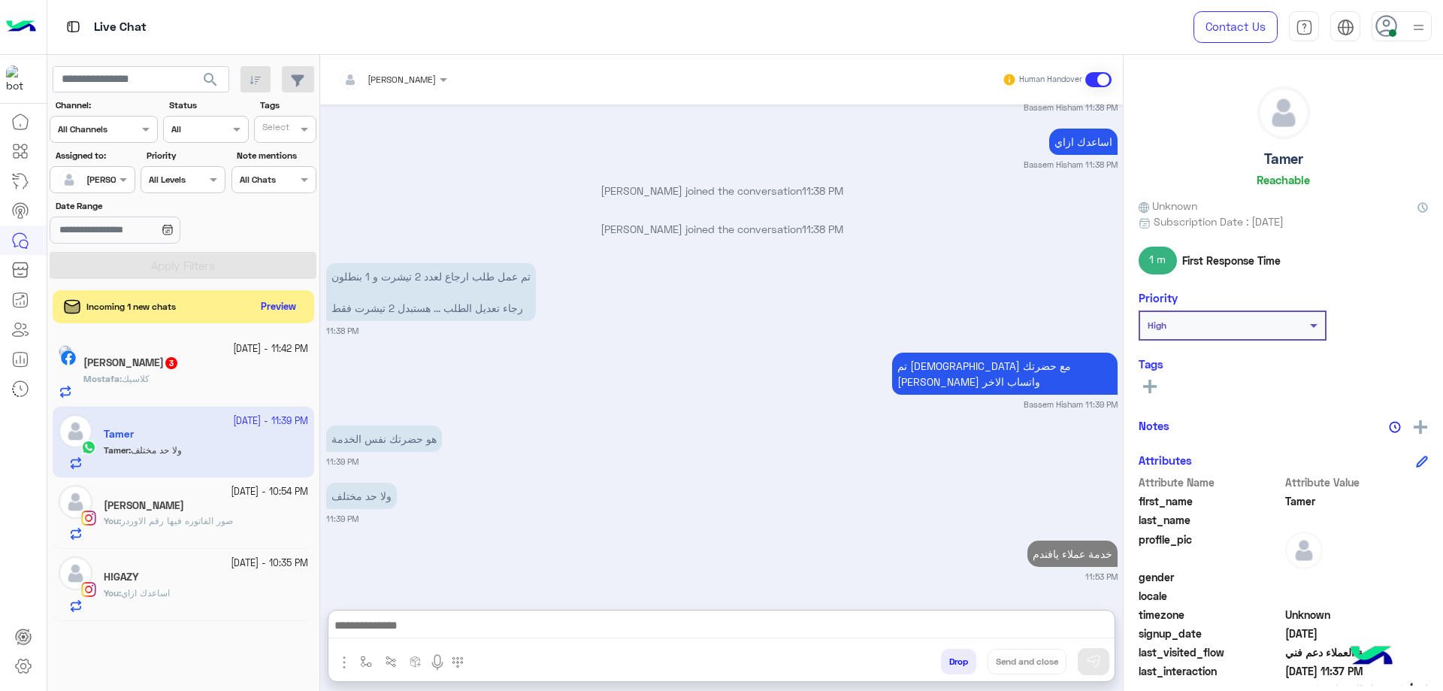
click at [222, 375] on div "Mostafa : كلاسيك" at bounding box center [195, 385] width 225 height 26
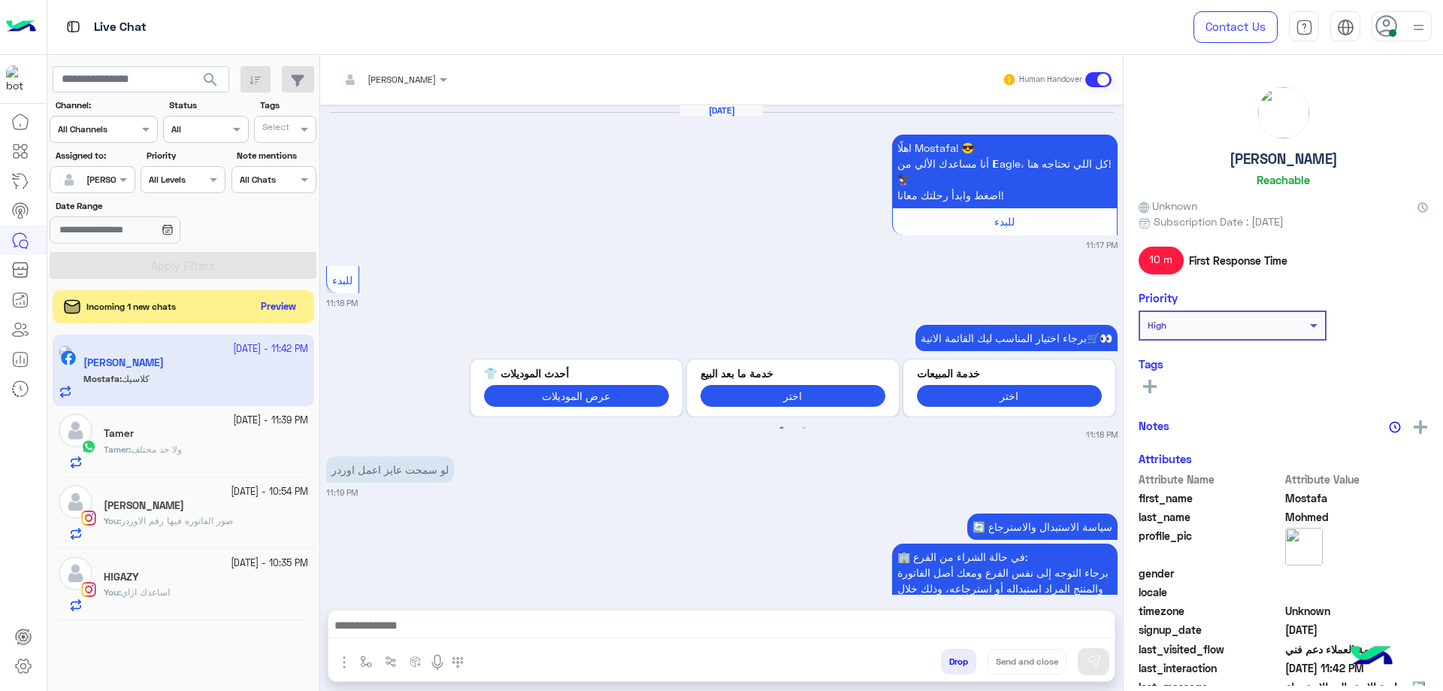
scroll to position [2093, 0]
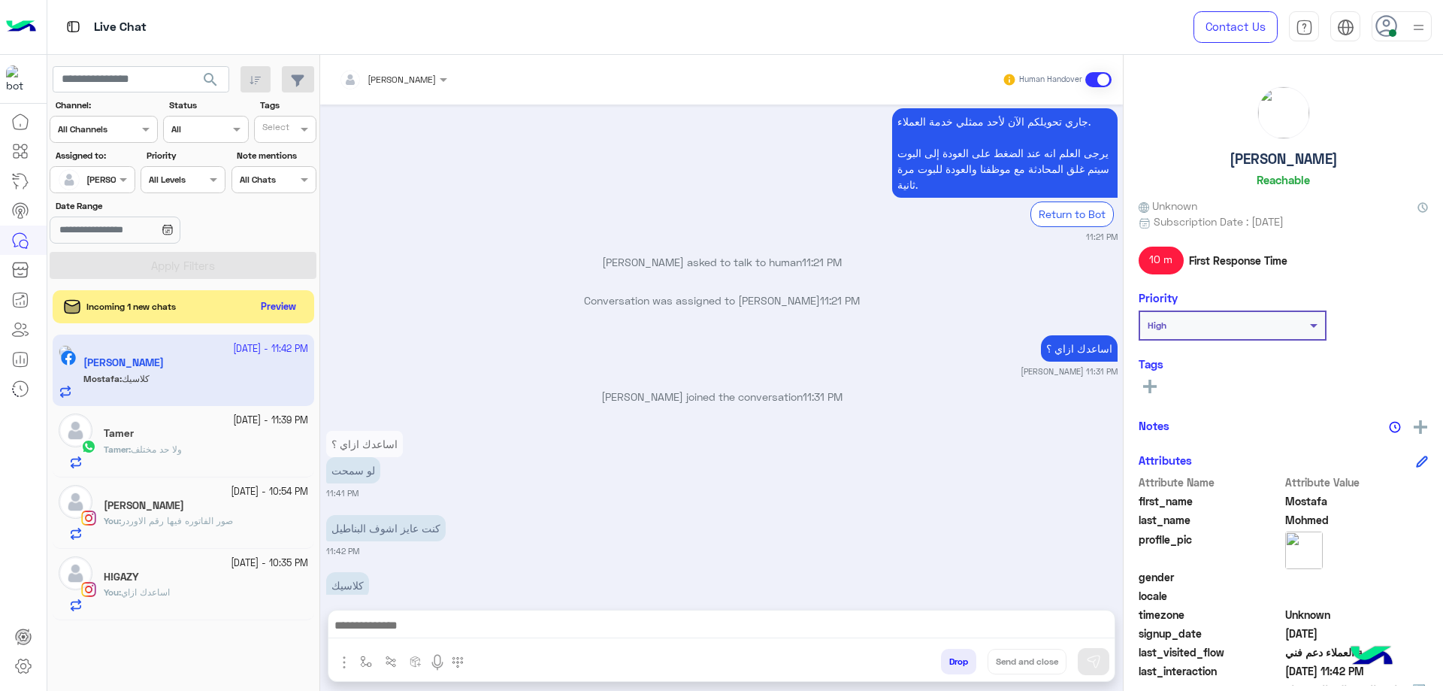
click at [425, 86] on div "[PERSON_NAME]" at bounding box center [387, 80] width 97 height 30
click at [1295, 158] on h5 "Mostafa Mohmed" at bounding box center [1284, 158] width 108 height 17
copy h5 "Mostafa Mohmed"
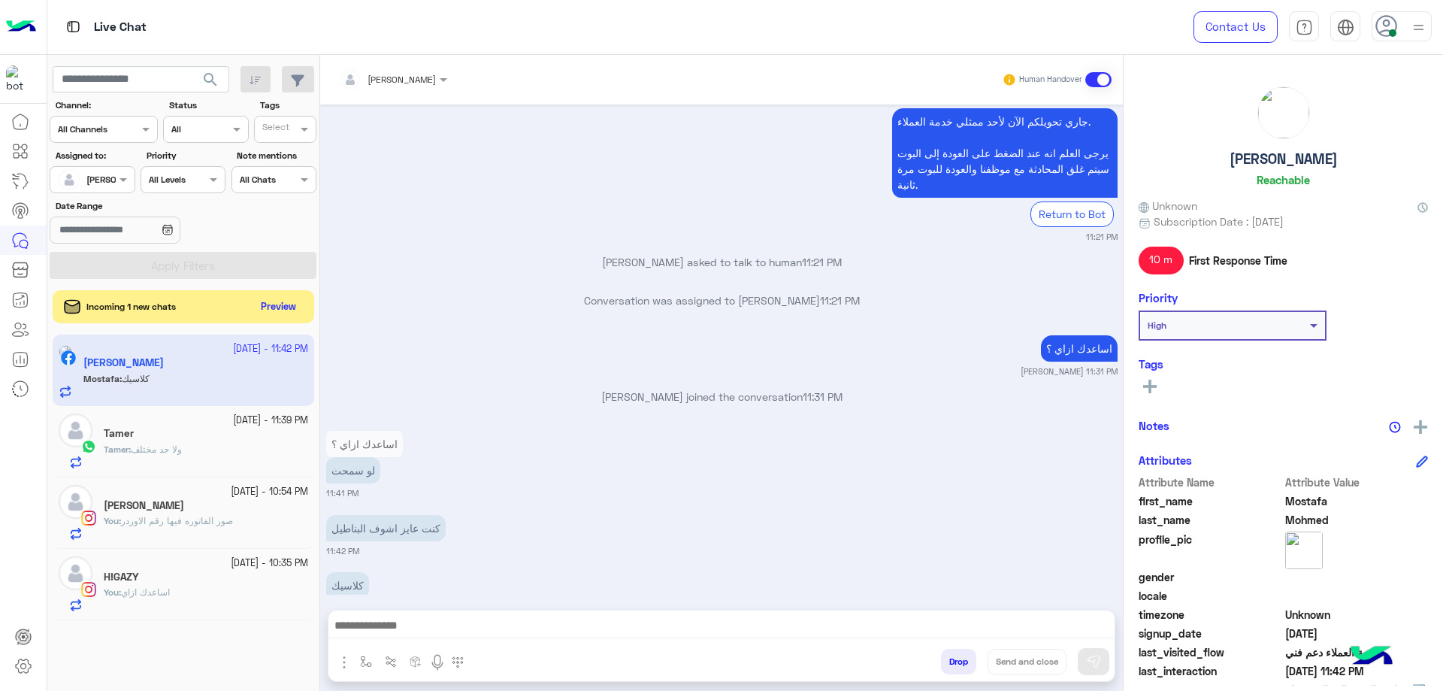
click at [407, 76] on div at bounding box center [392, 77] width 123 height 14
click at [433, 163] on div "[PERSON_NAME]" at bounding box center [407, 151] width 119 height 26
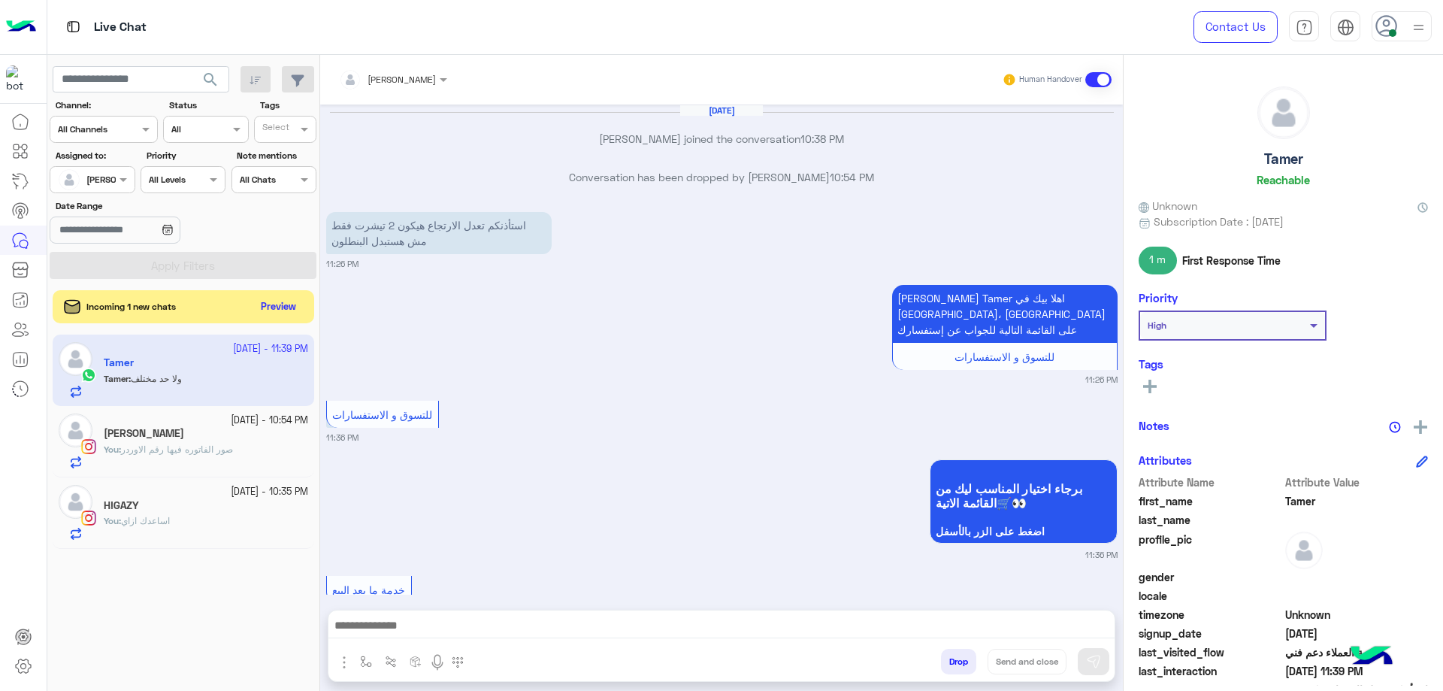
scroll to position [1112, 0]
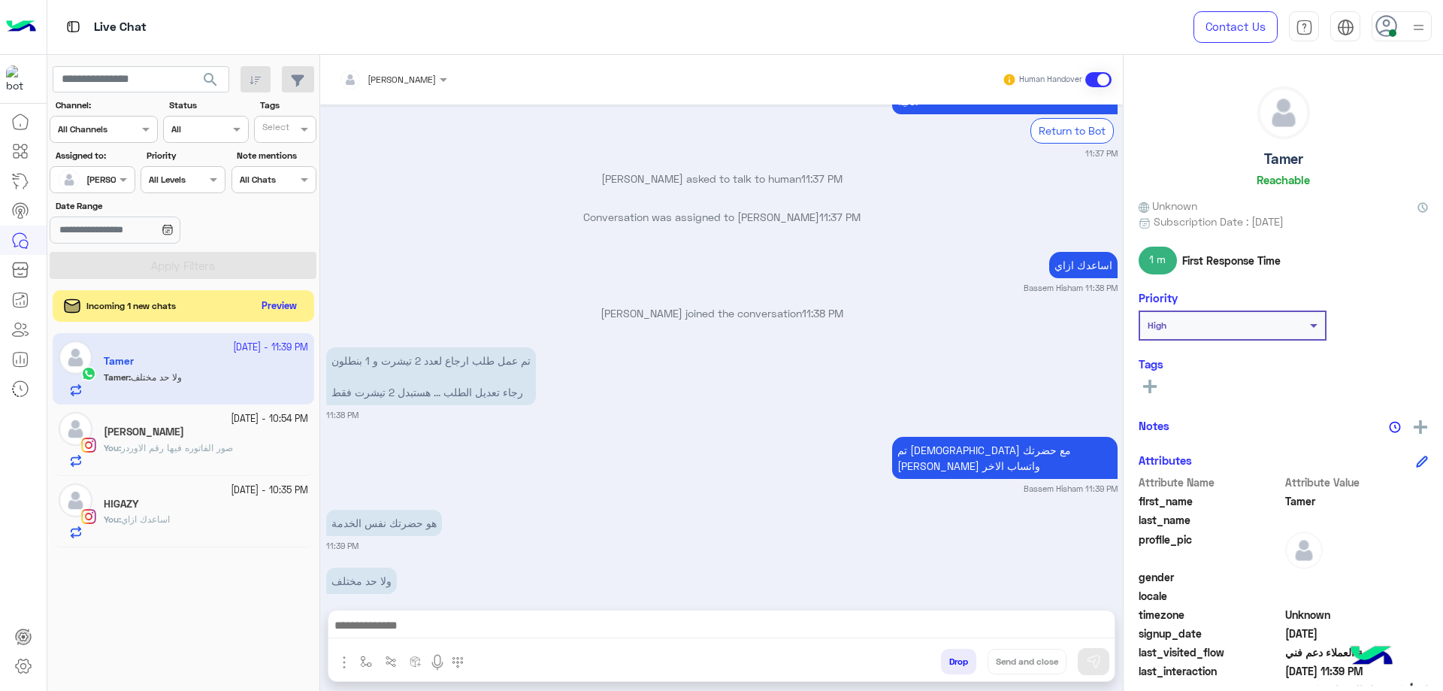
click at [283, 307] on button "Preview" at bounding box center [279, 306] width 47 height 20
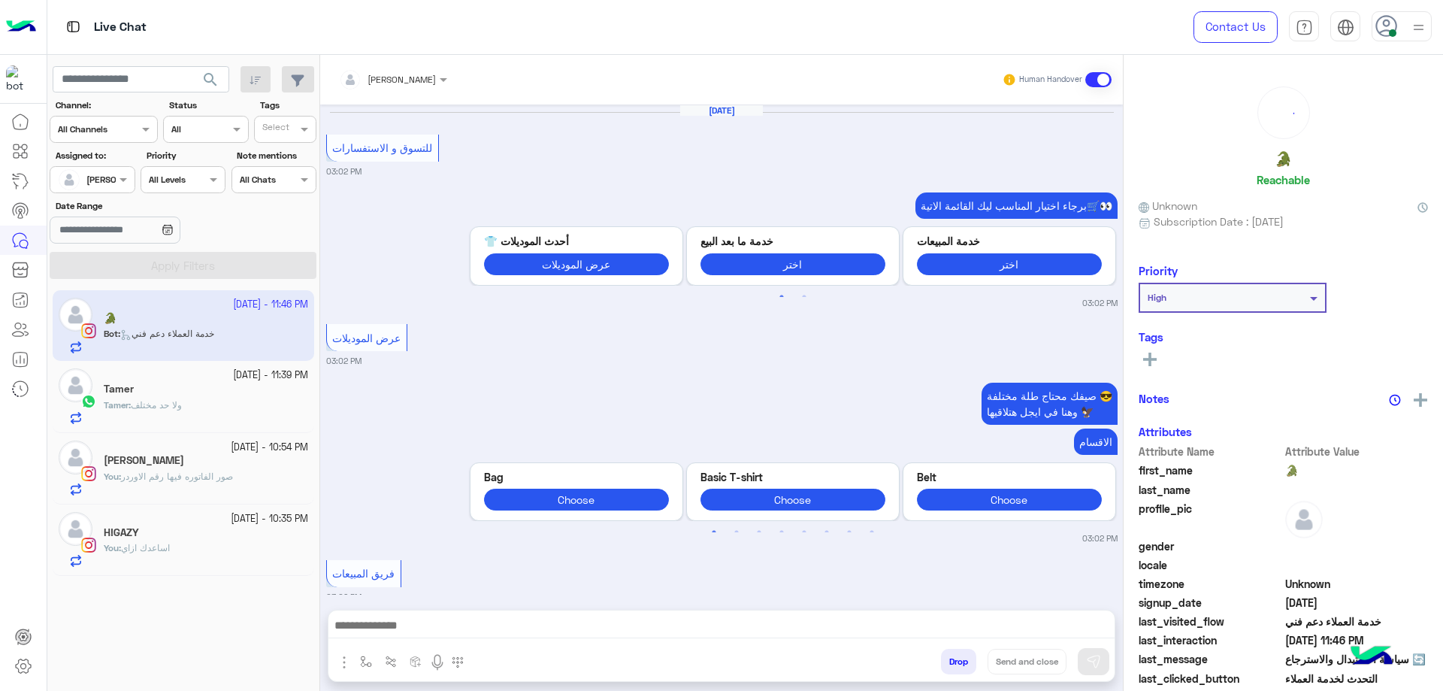
scroll to position [1520, 0]
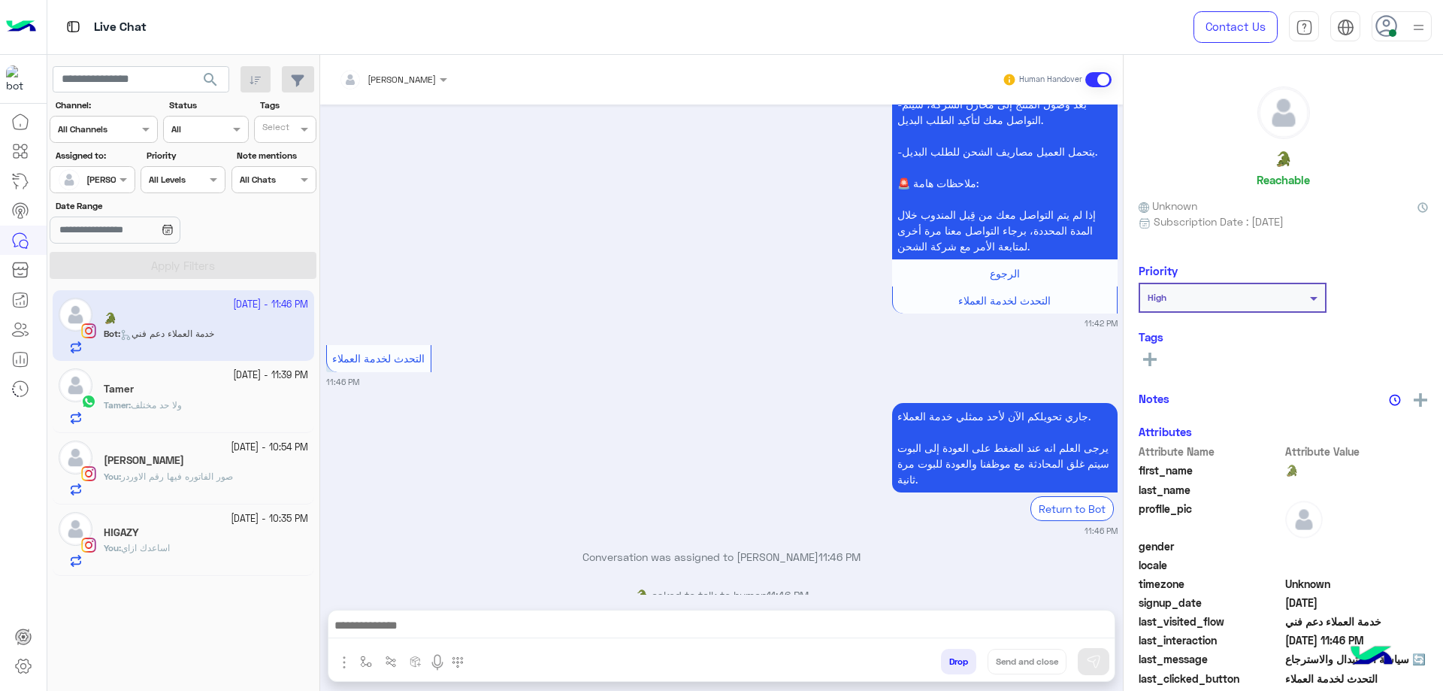
click at [221, 404] on div "Tamer : ولا حد مختلف" at bounding box center [206, 411] width 204 height 26
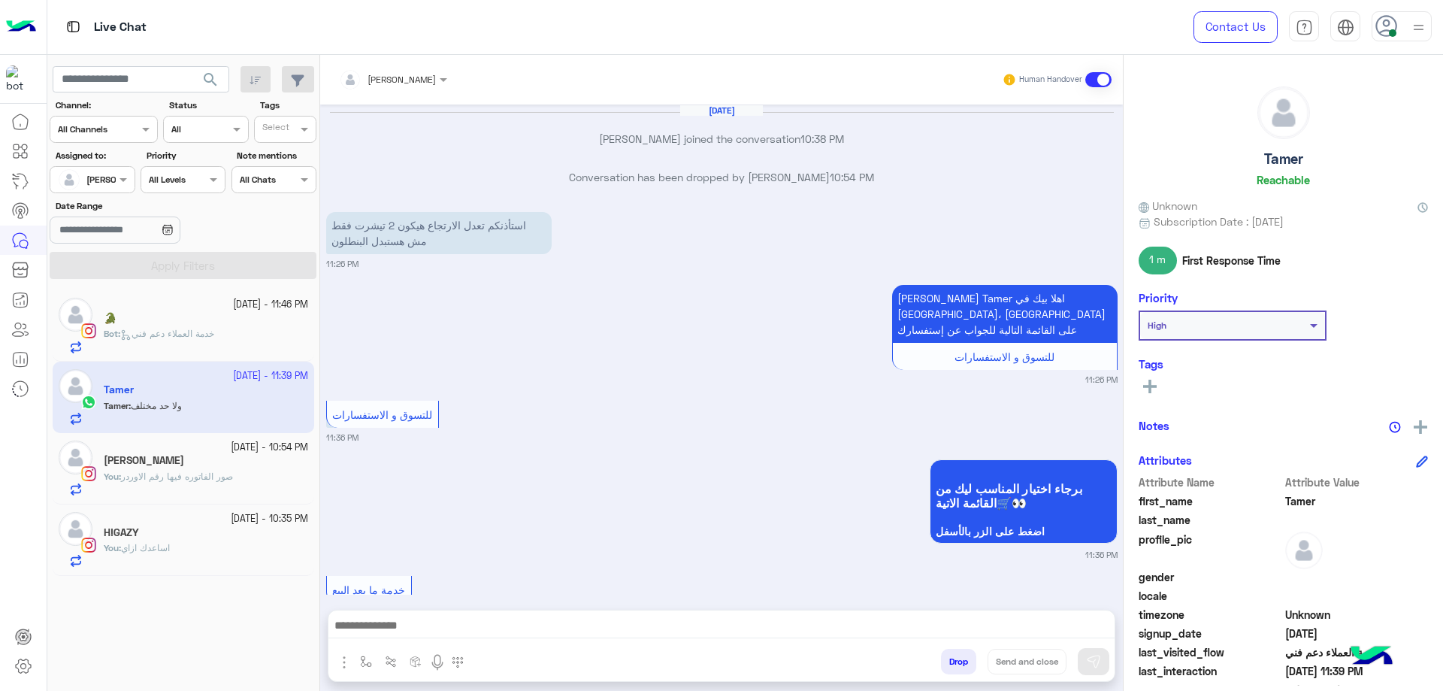
scroll to position [1112, 0]
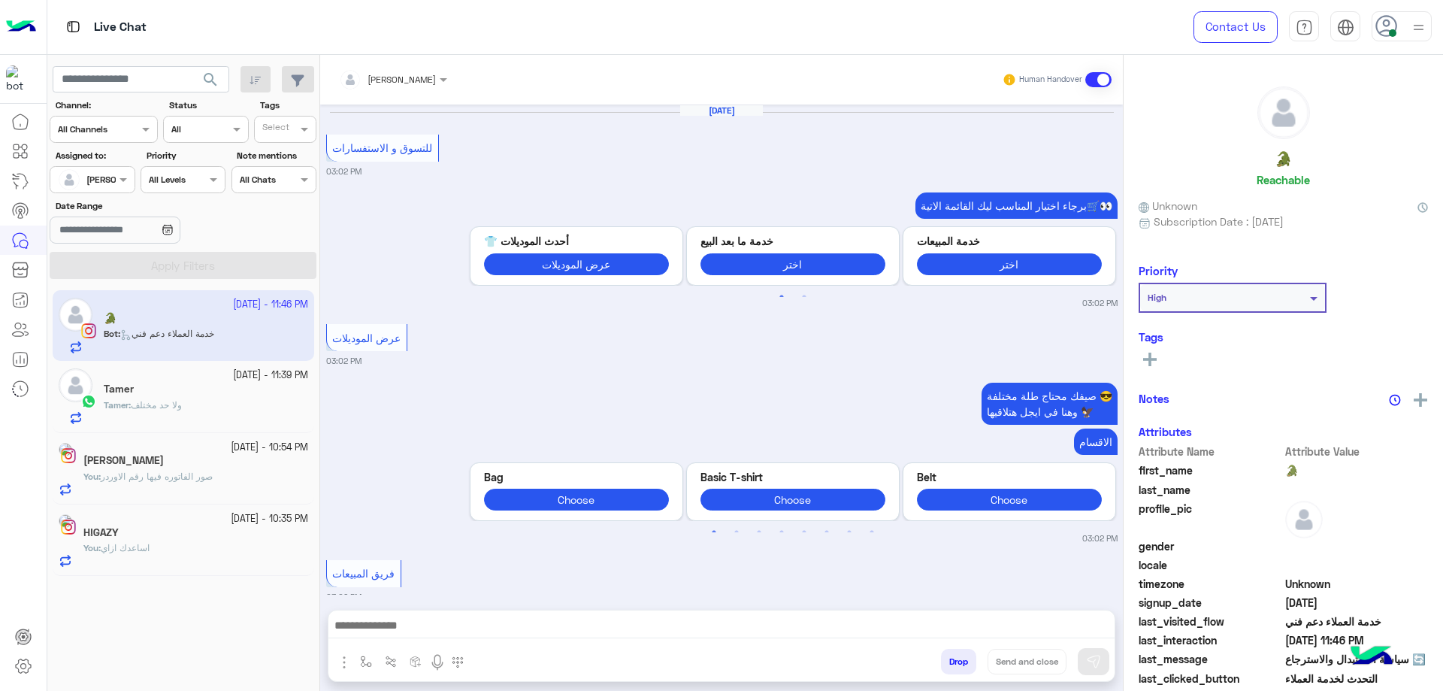
scroll to position [3096, 0]
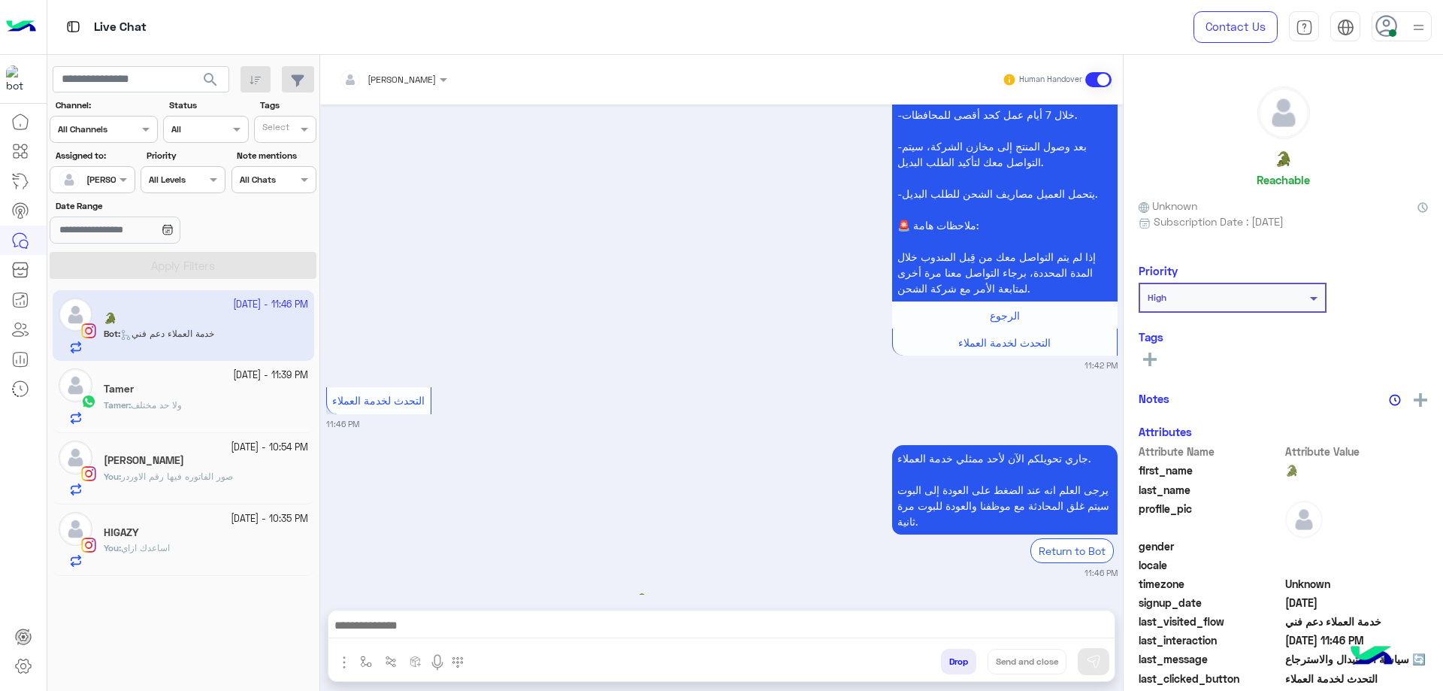
click at [204, 405] on div "Tamer : ولا حد مختلف" at bounding box center [206, 411] width 204 height 26
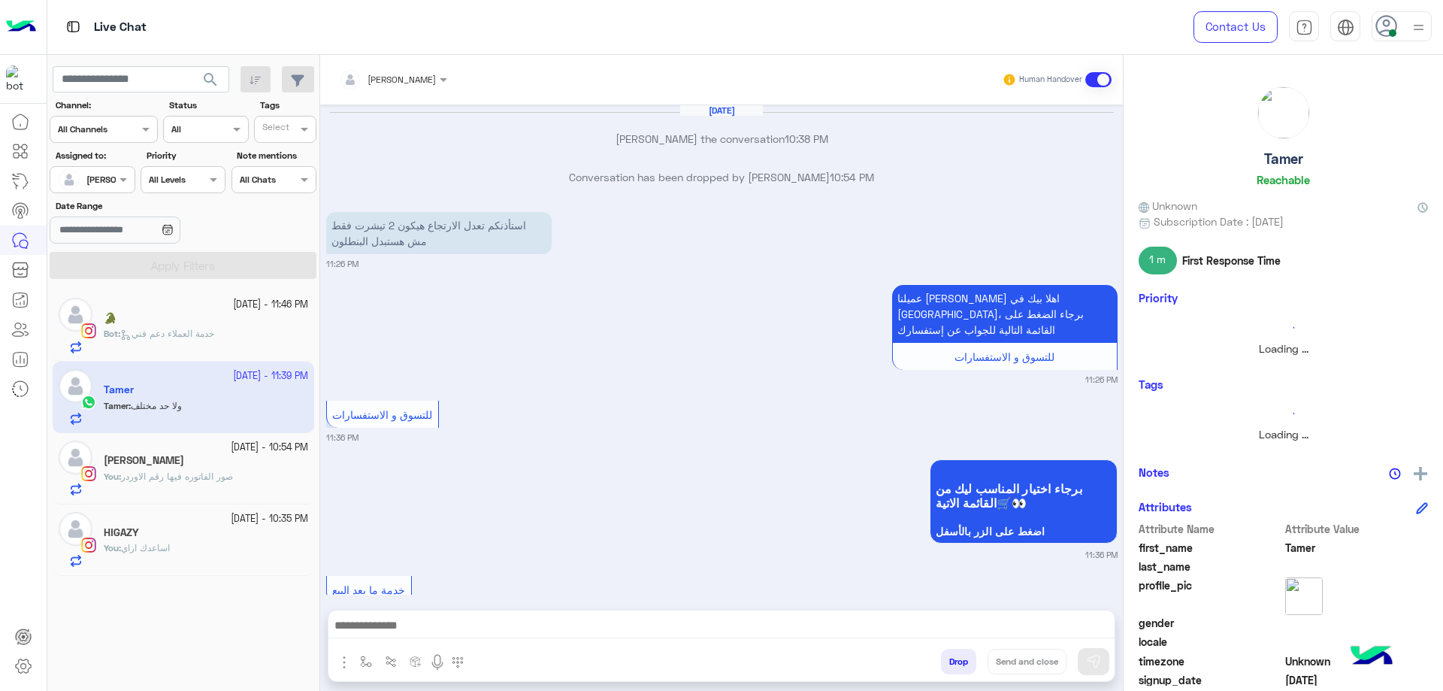
scroll to position [1112, 0]
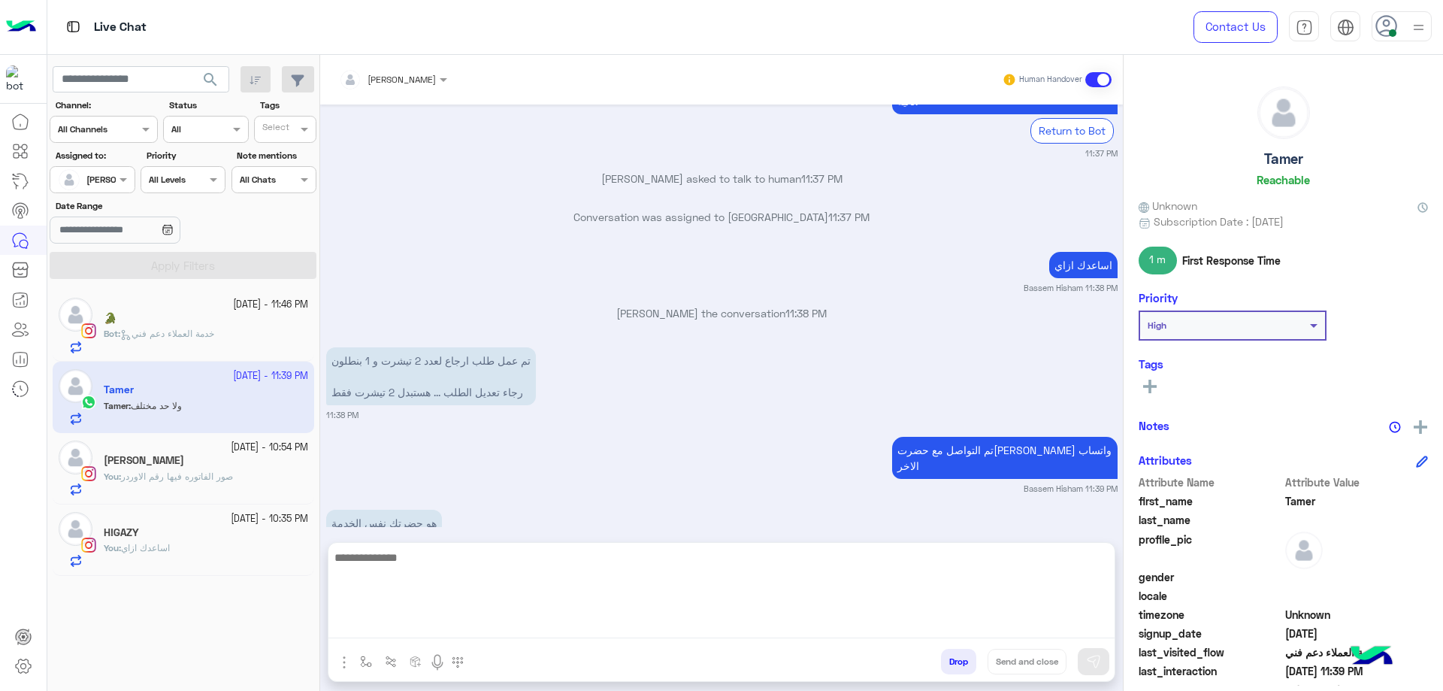
click at [469, 634] on textarea at bounding box center [721, 593] width 786 height 90
type textarea "**********"
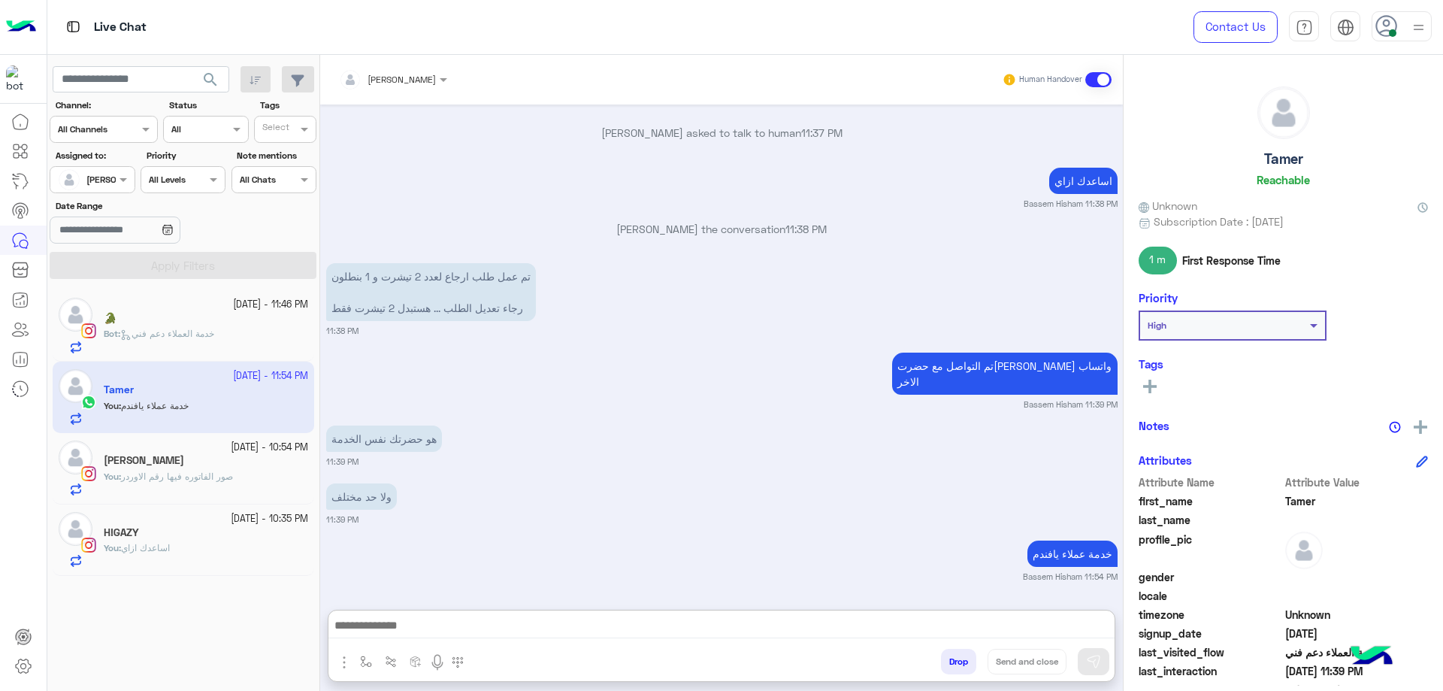
click at [180, 338] on span "خدمة العملاء دعم فني" at bounding box center [167, 333] width 94 height 11
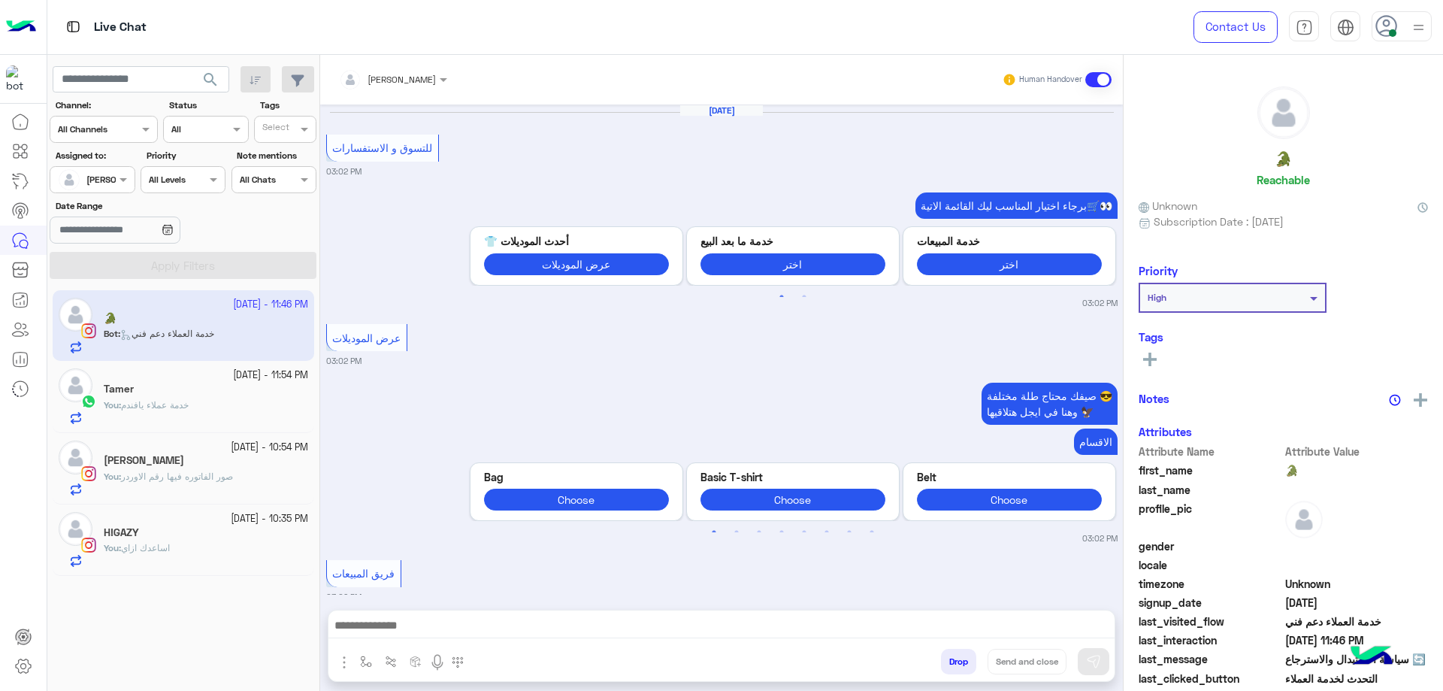
scroll to position [1520, 0]
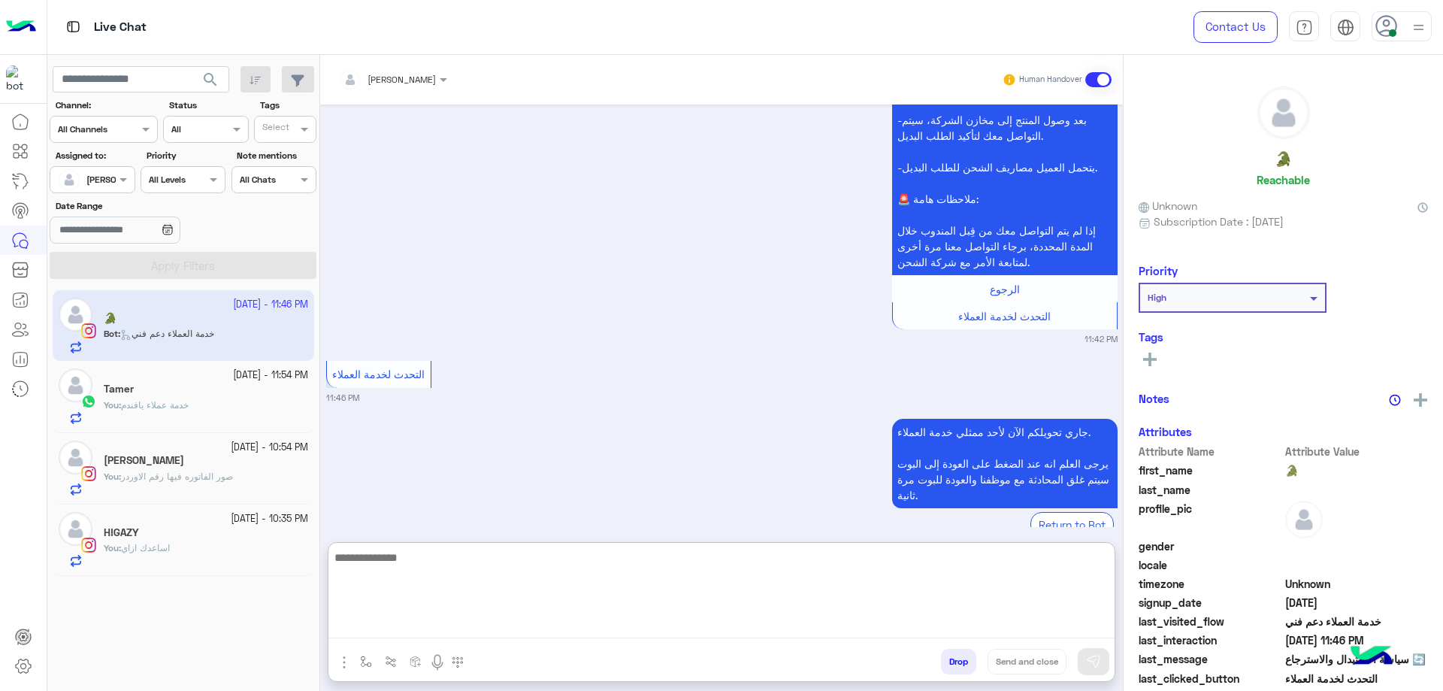
click at [398, 616] on textarea at bounding box center [721, 593] width 786 height 90
type textarea "**********"
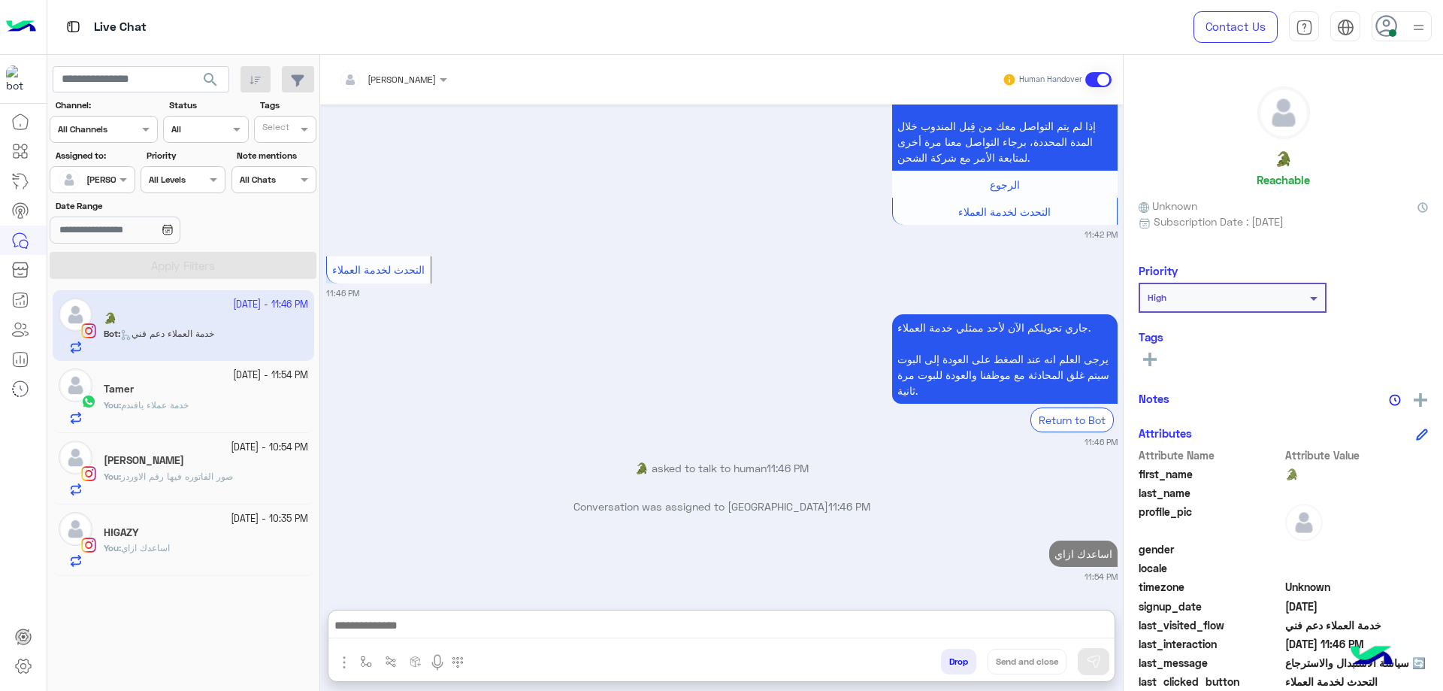
click at [198, 470] on p "You : صور الفاتوره فيها رقم الاوردر" at bounding box center [168, 477] width 129 height 14
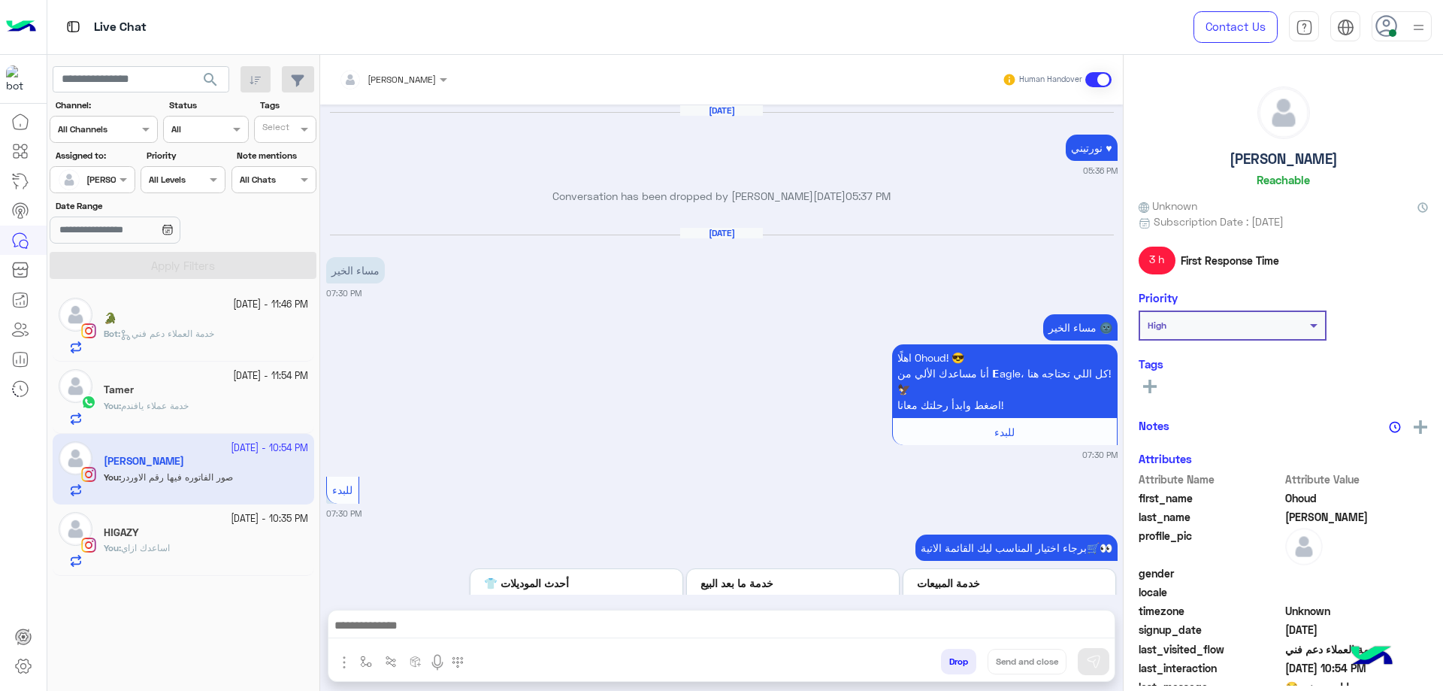
scroll to position [1412, 0]
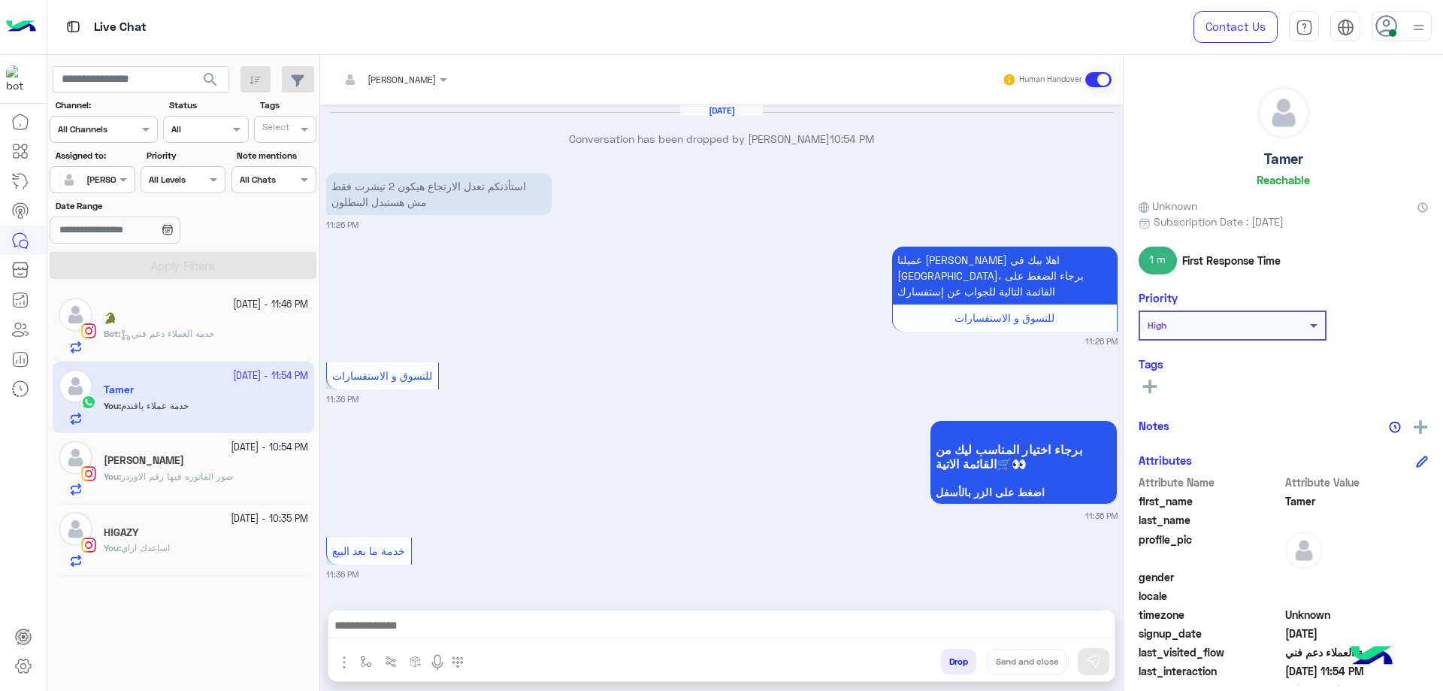
scroll to position [1131, 0]
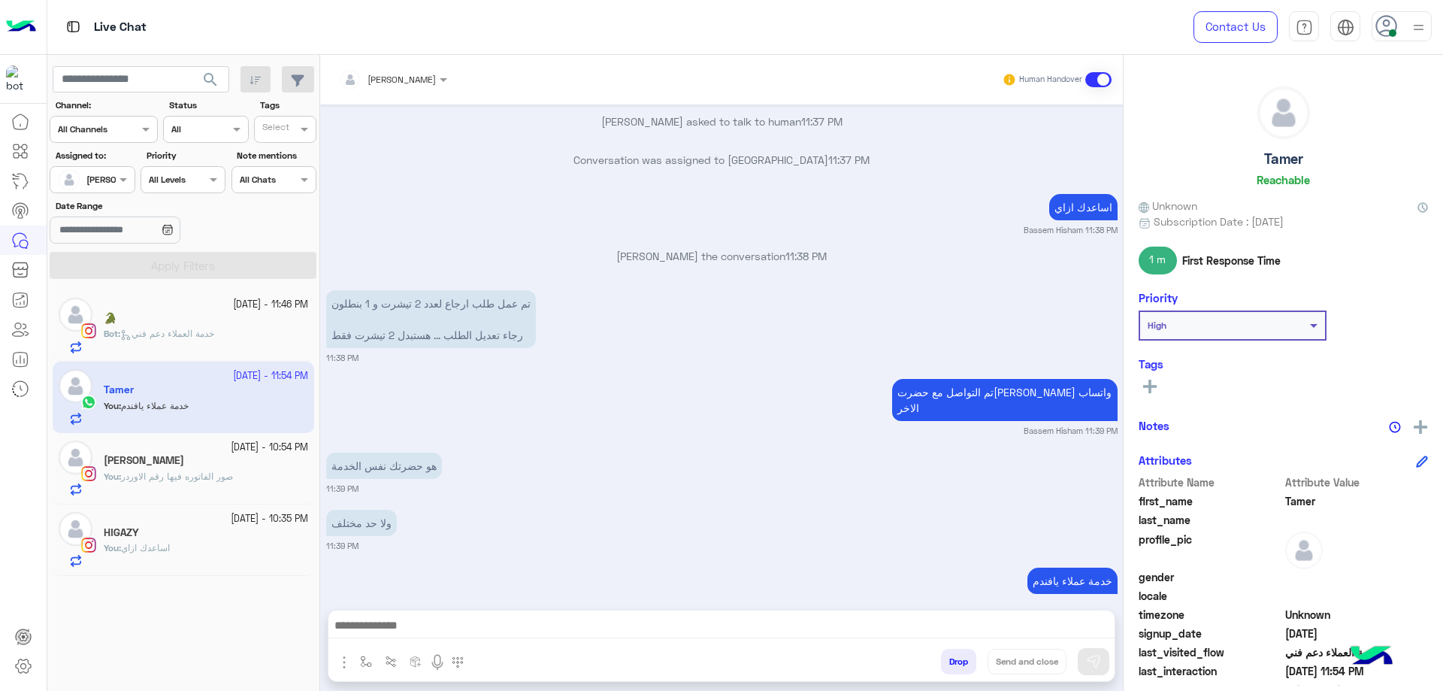
click at [228, 487] on div "You : صور الفاتوره فيها رقم الاوردر" at bounding box center [206, 483] width 204 height 26
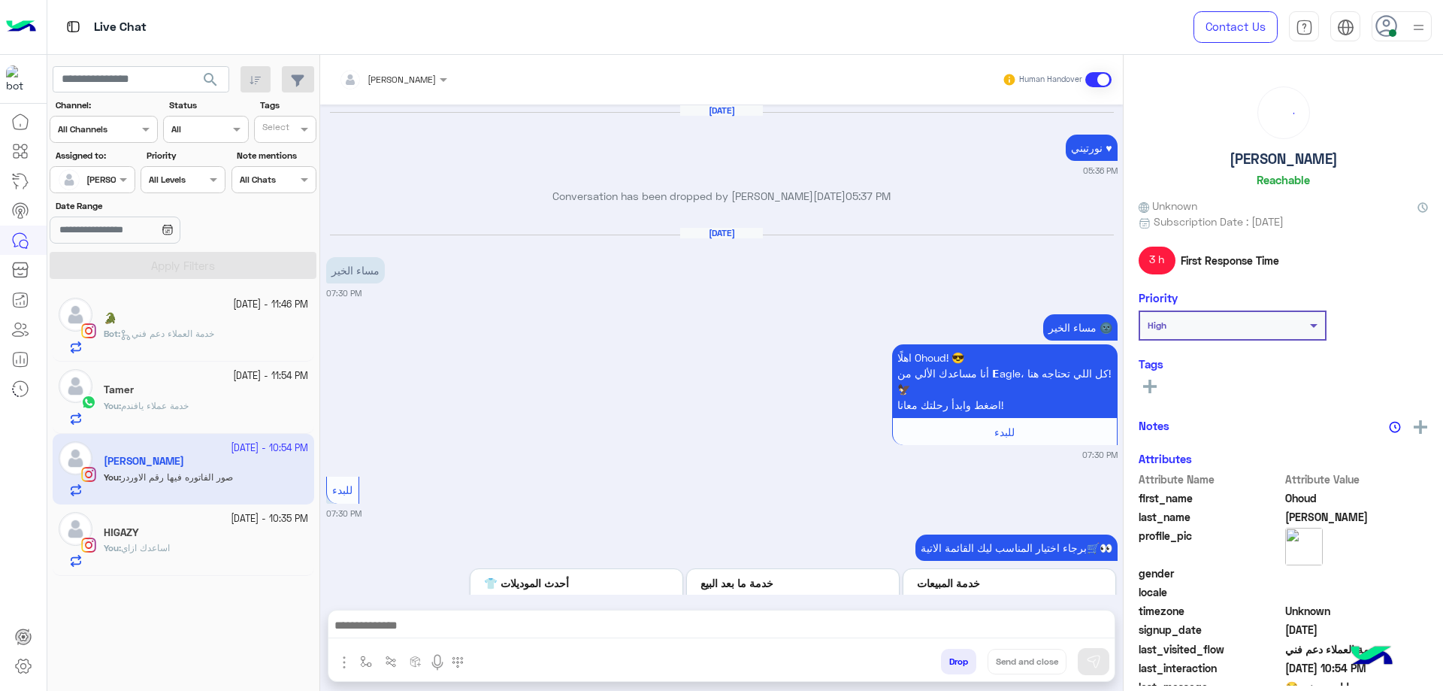
scroll to position [1412, 0]
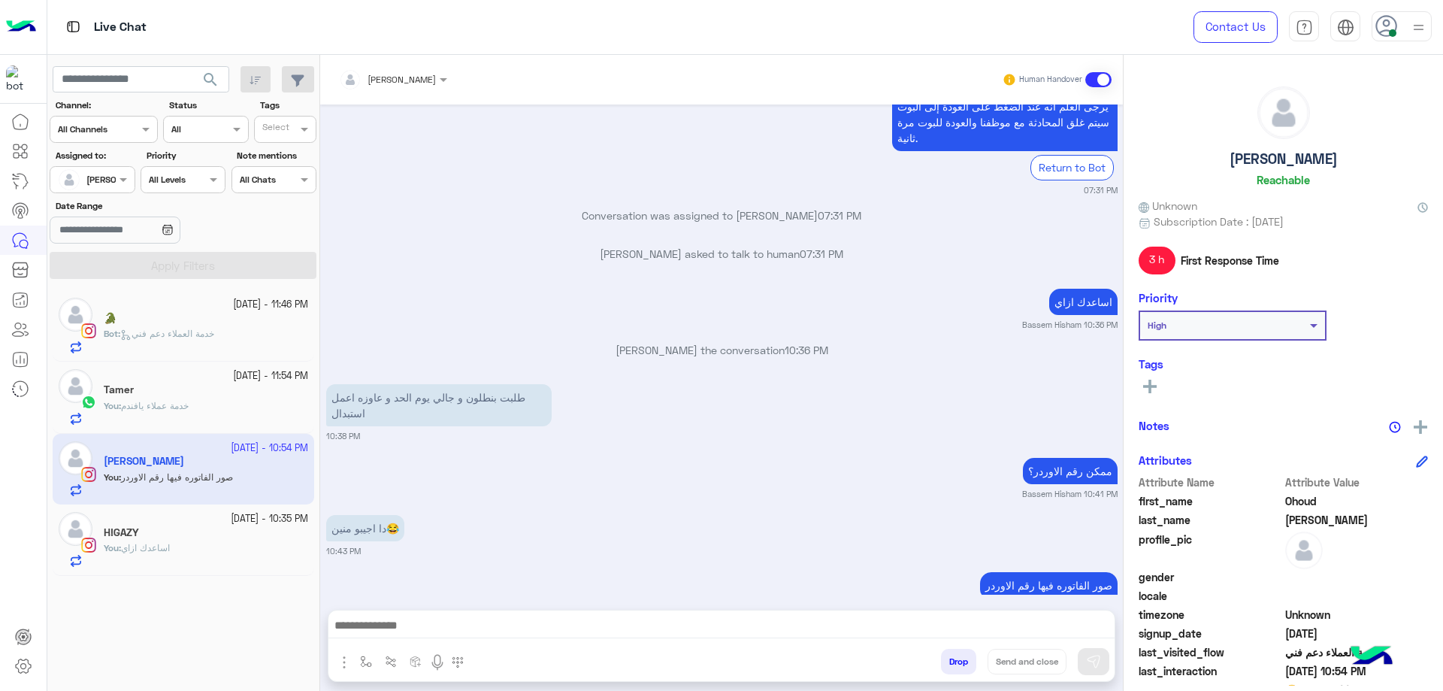
click at [1318, 157] on h5 "[PERSON_NAME]" at bounding box center [1284, 158] width 108 height 17
copy h5 "[PERSON_NAME]"
click at [953, 664] on button "Drop" at bounding box center [958, 662] width 35 height 26
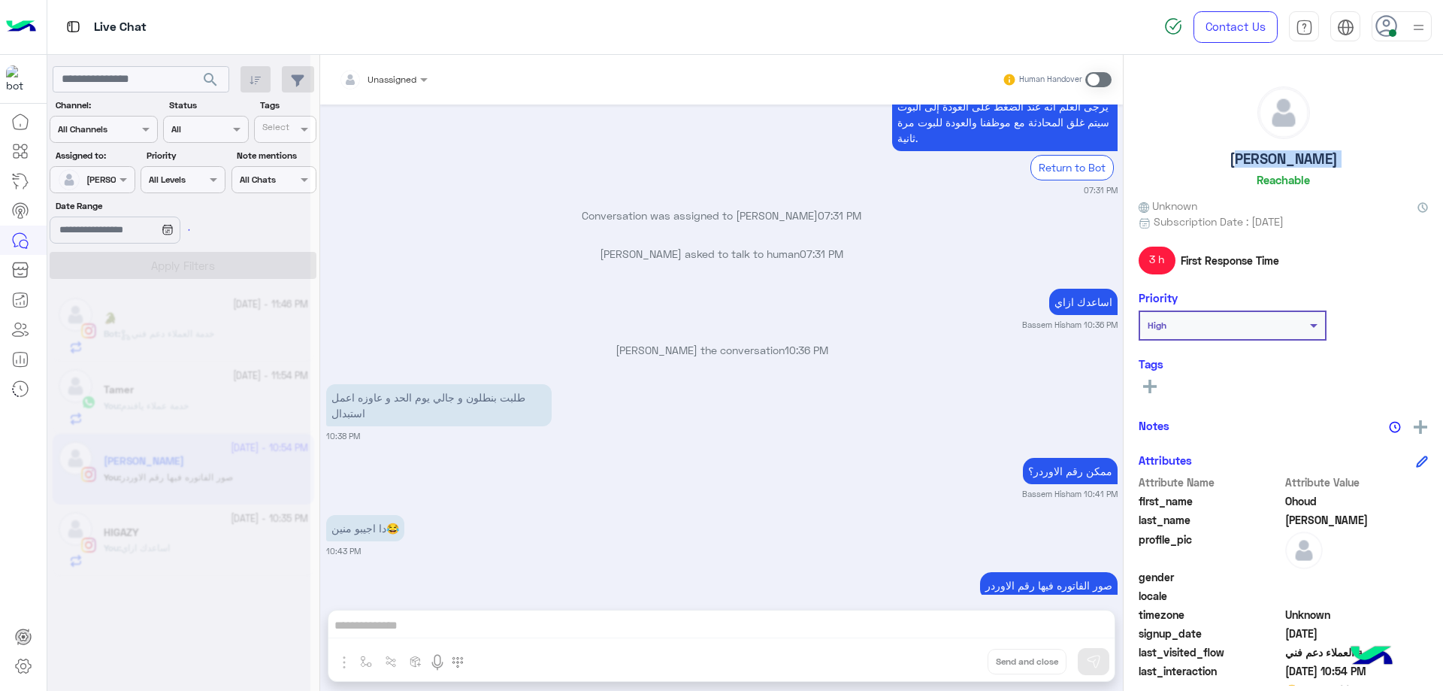
scroll to position [1451, 0]
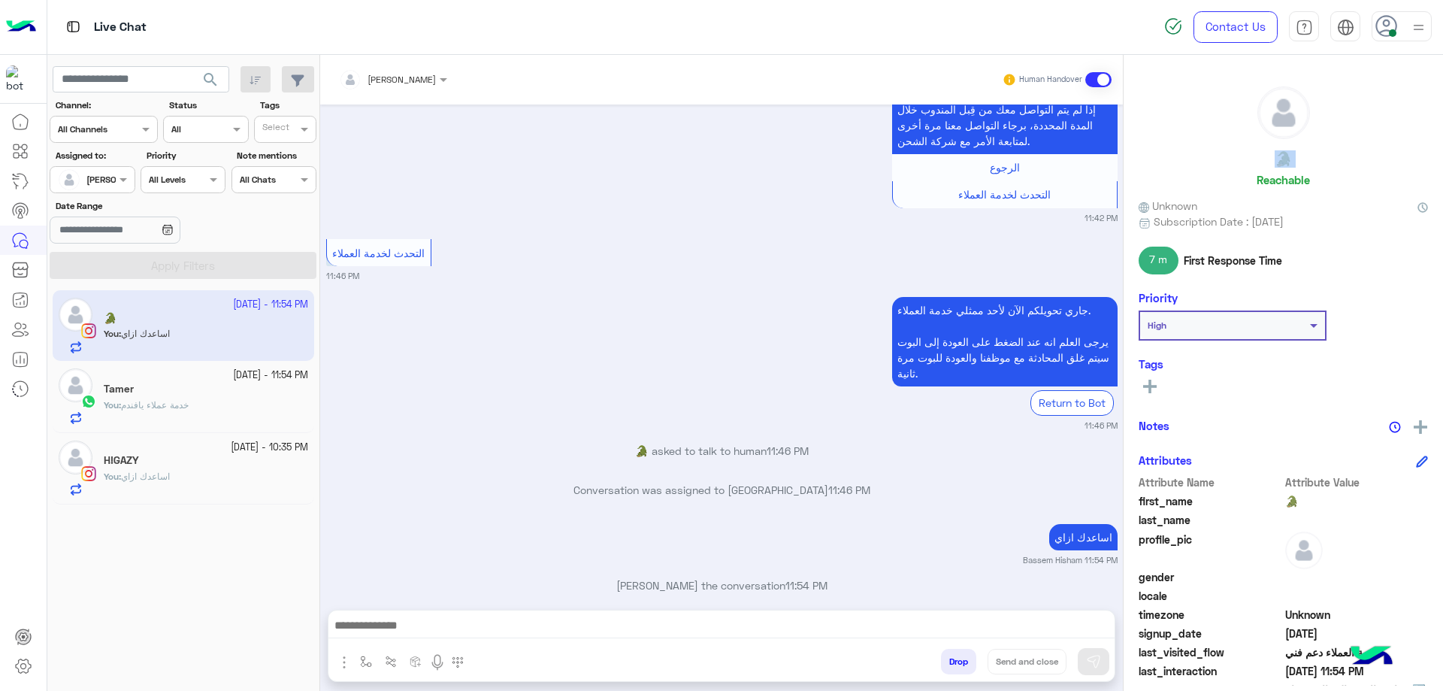
scroll to position [1426, 0]
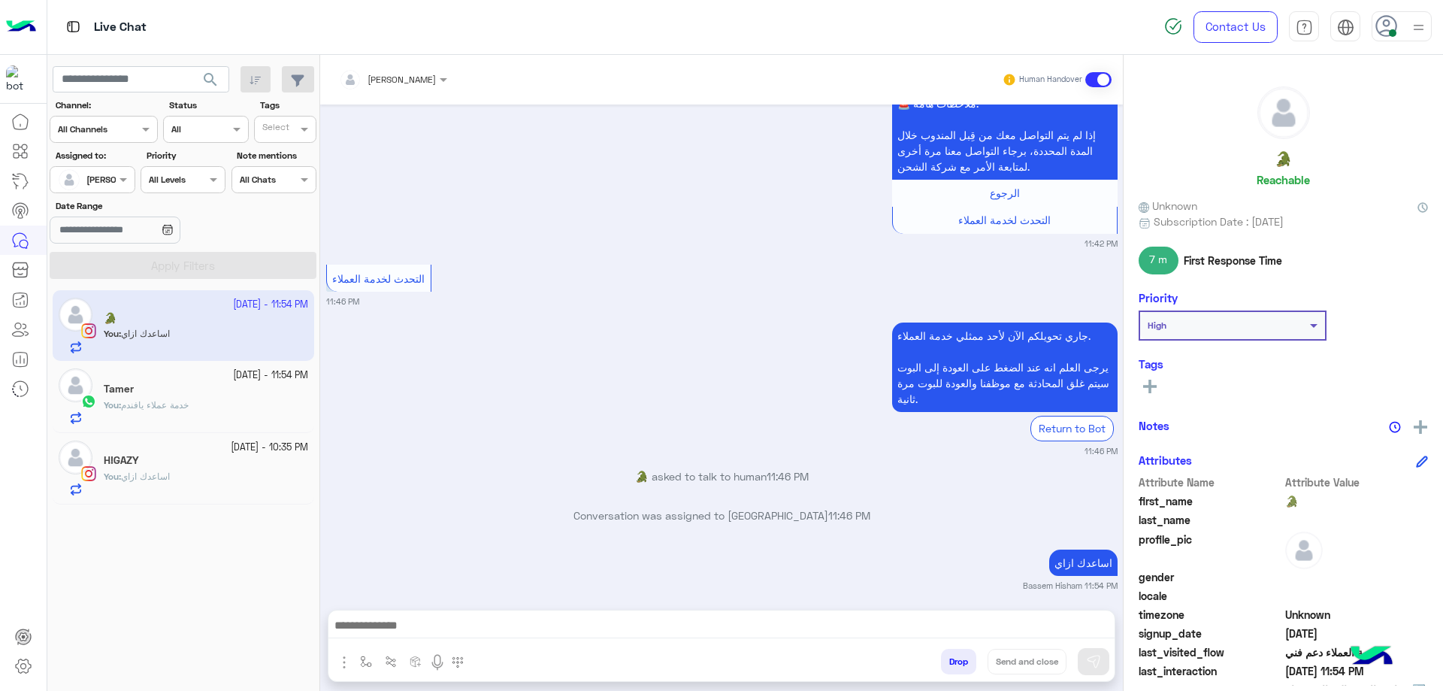
click at [158, 479] on span "اساعدك ازاي" at bounding box center [145, 476] width 49 height 11
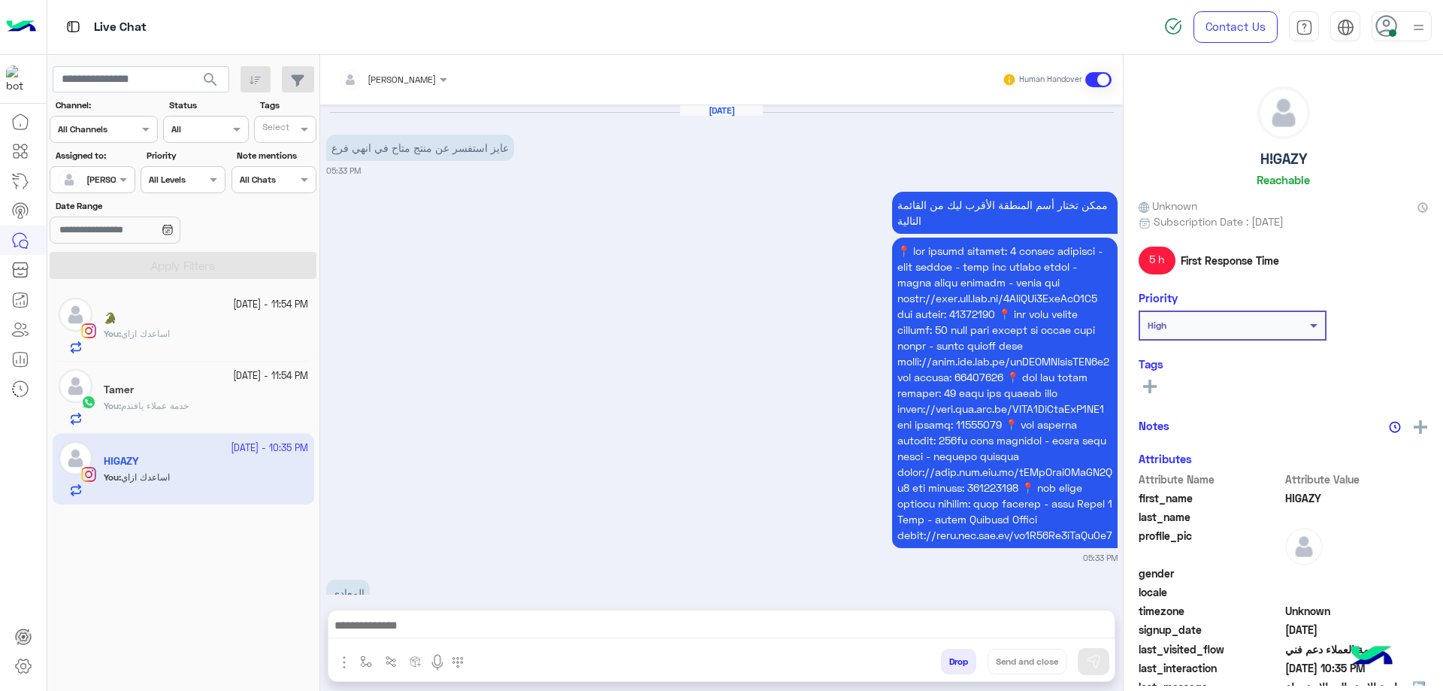
scroll to position [1102, 0]
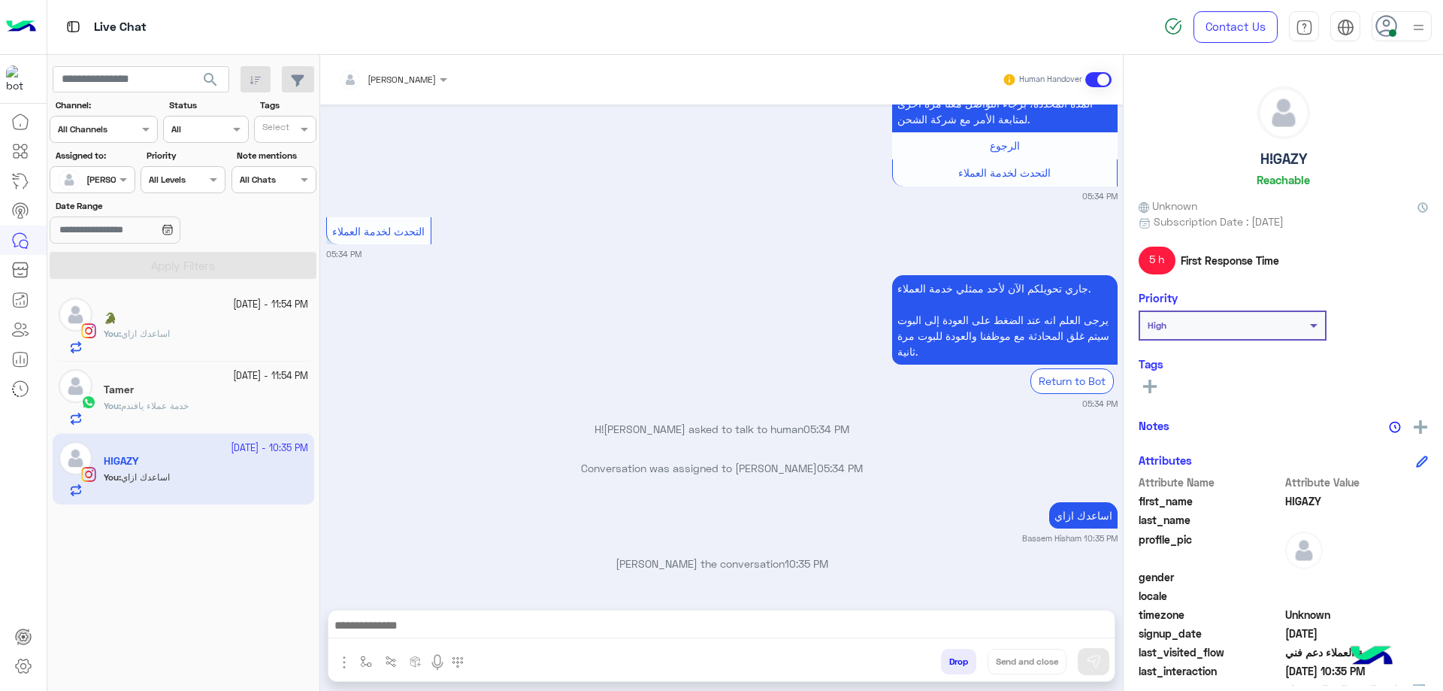
click at [958, 654] on button "Drop" at bounding box center [958, 662] width 35 height 26
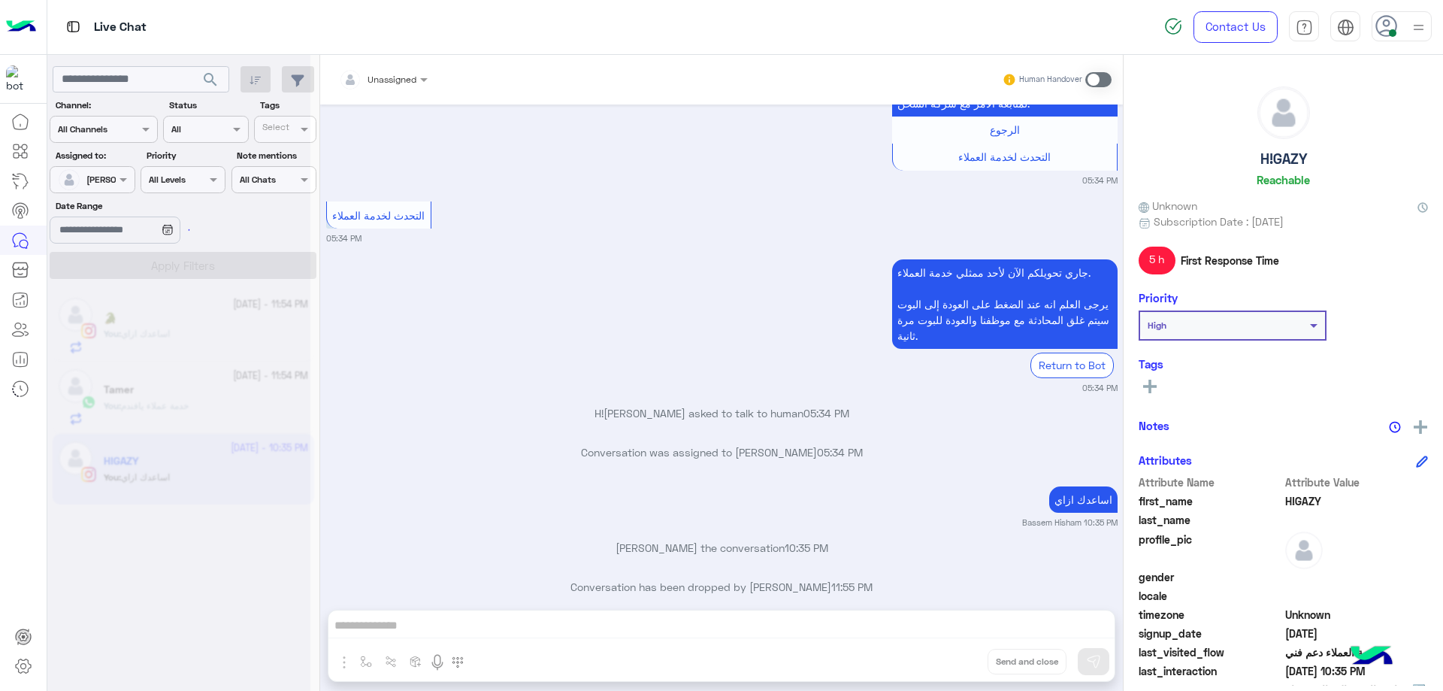
scroll to position [1141, 0]
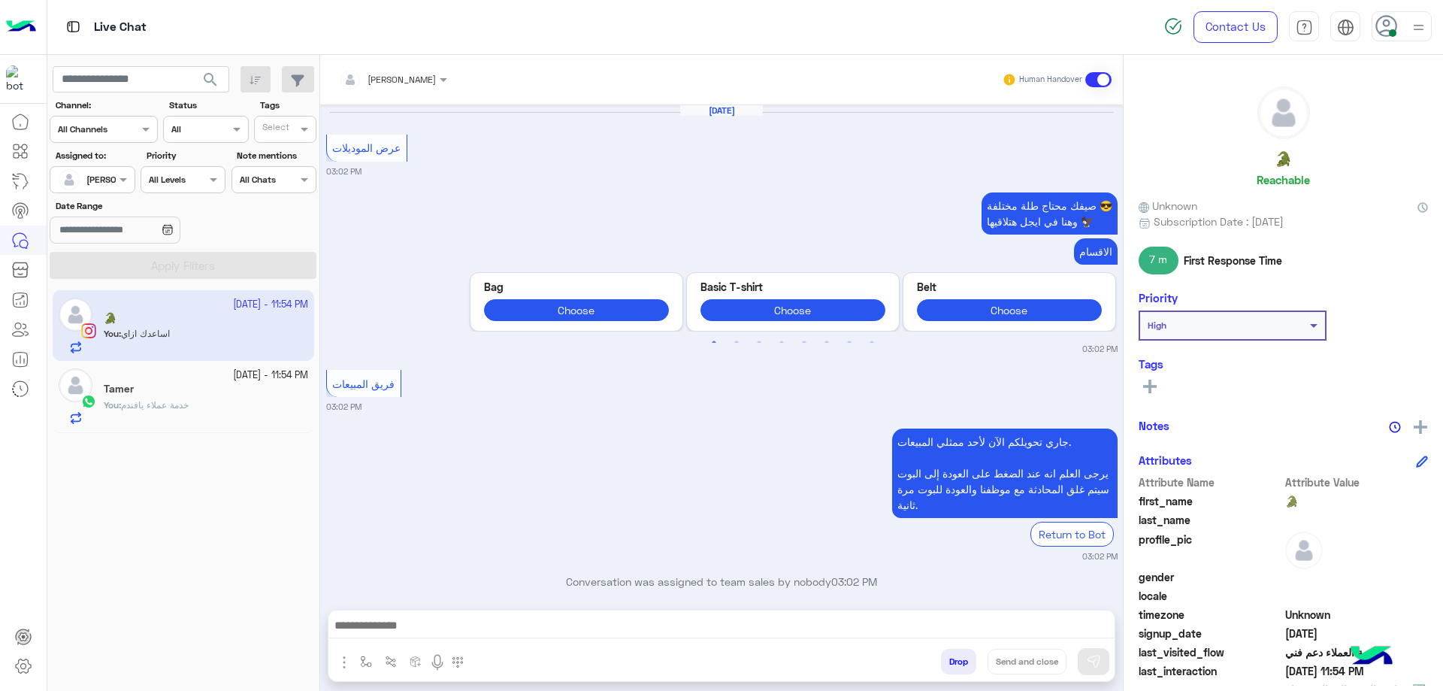
scroll to position [1426, 0]
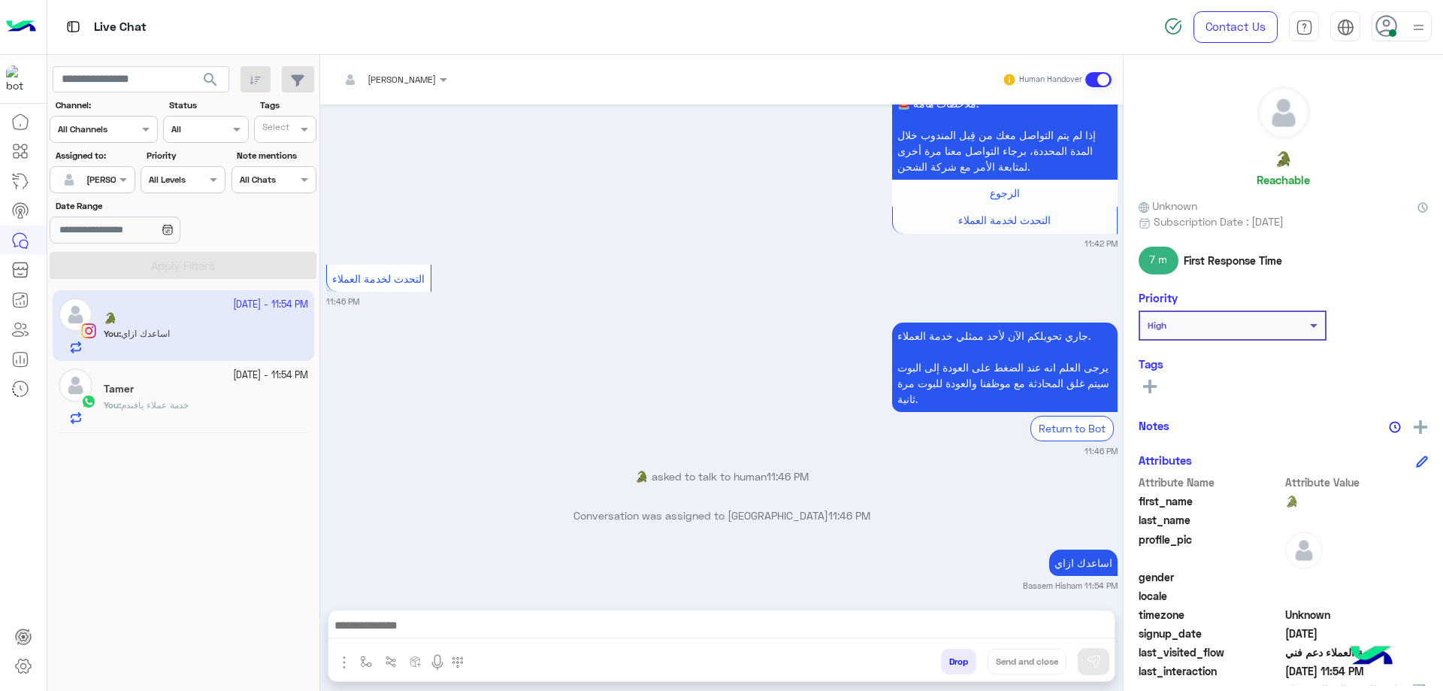
click at [247, 415] on div "You : خدمة عملاء يافندم" at bounding box center [206, 411] width 204 height 26
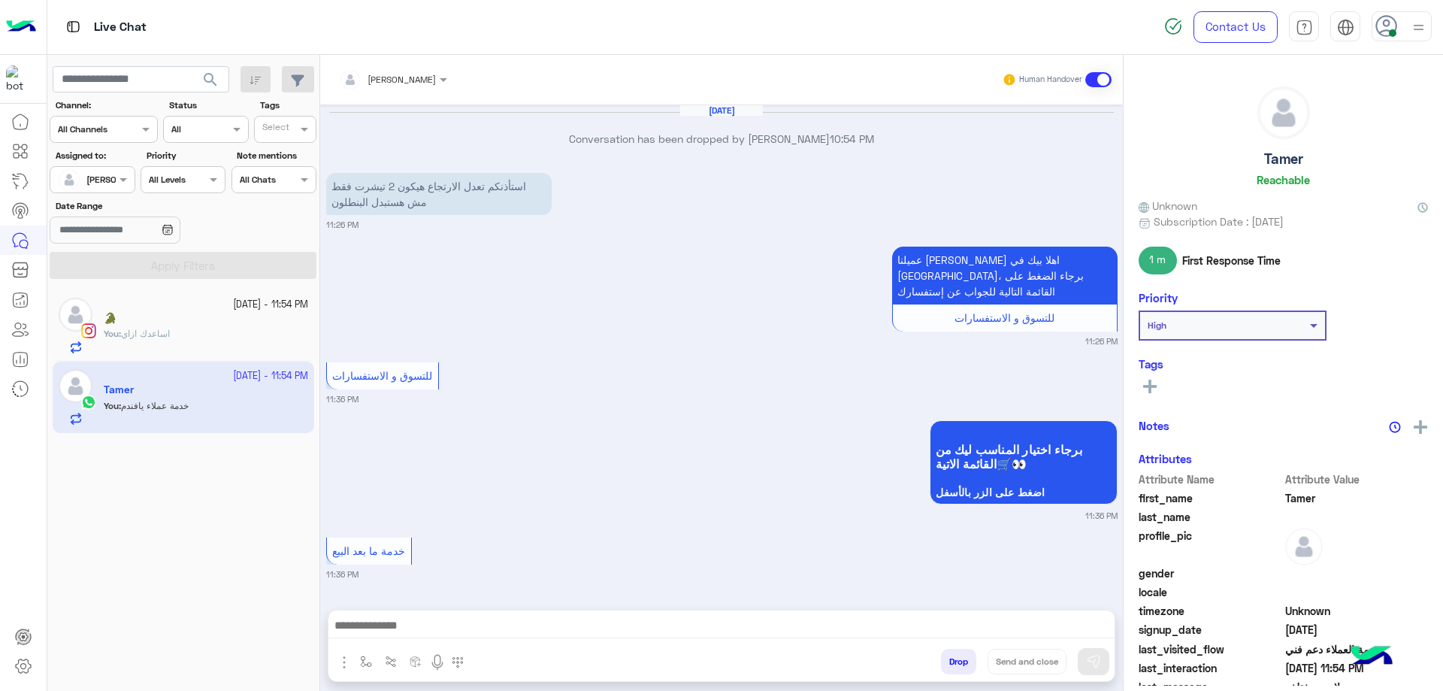
scroll to position [1131, 0]
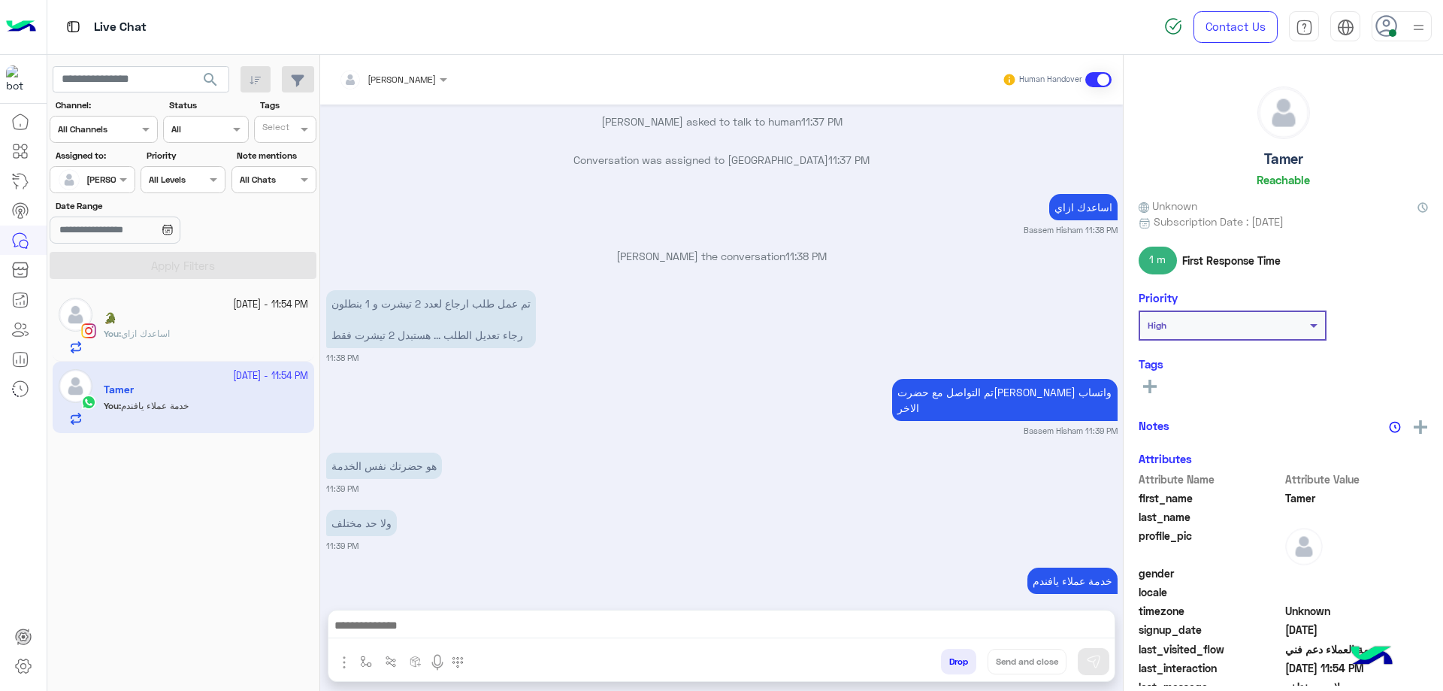
click at [229, 322] on div "🐊" at bounding box center [206, 320] width 204 height 16
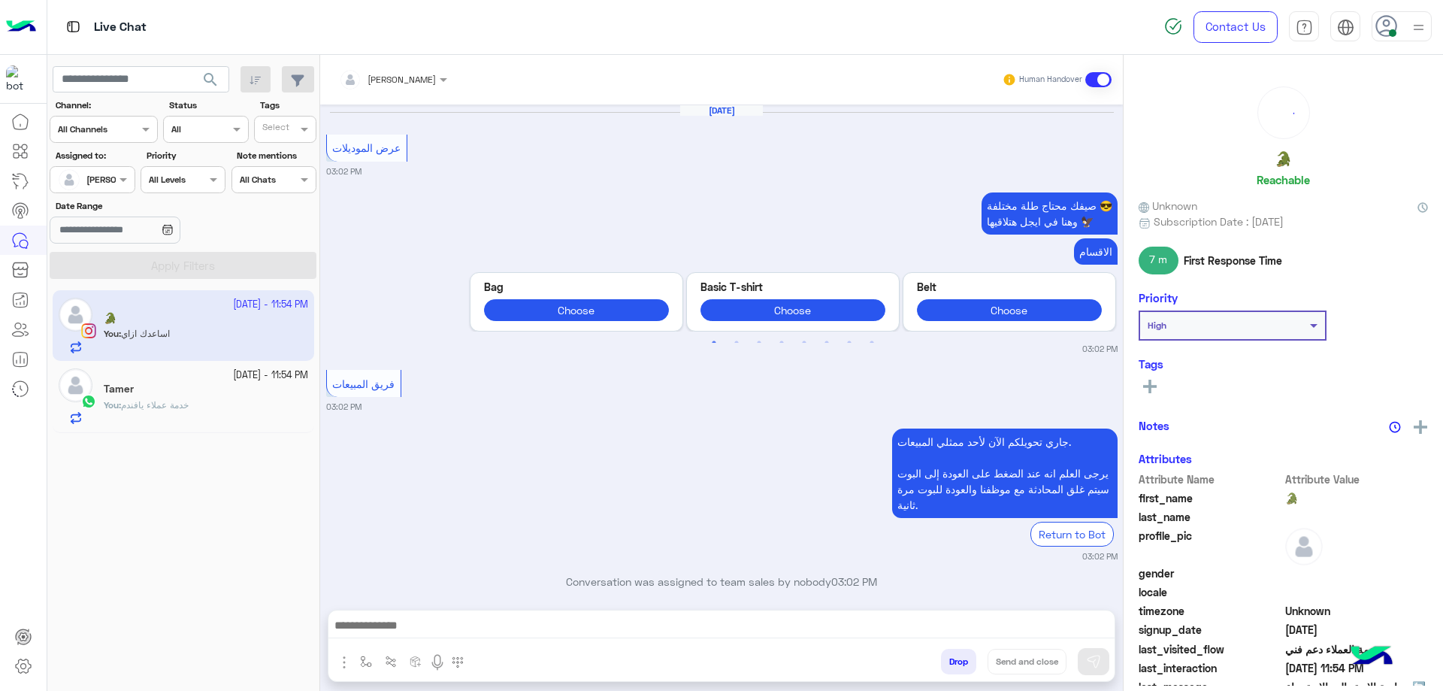
scroll to position [1426, 0]
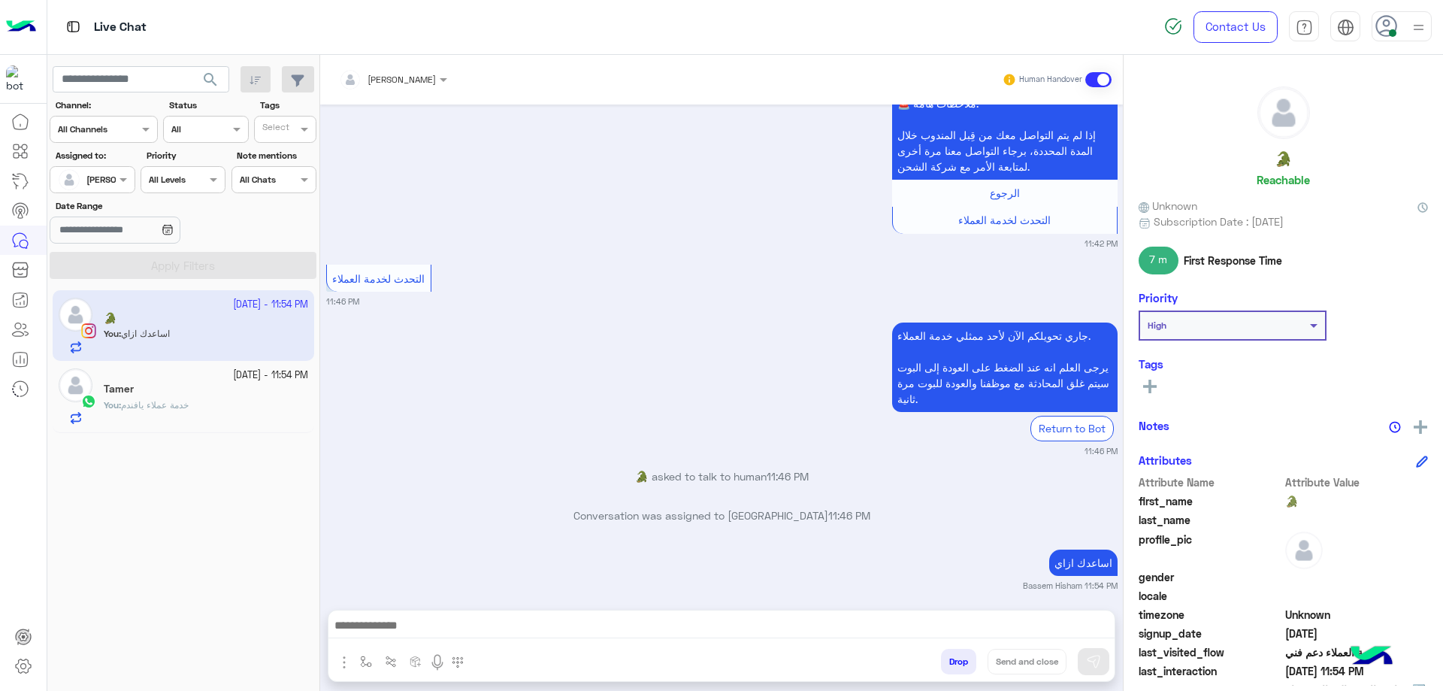
click at [101, 135] on div "All Channels" at bounding box center [83, 130] width 50 height 14
click at [244, 222] on div "Date Range" at bounding box center [183, 222] width 273 height 47
click at [101, 174] on div at bounding box center [91, 178] width 83 height 14
click at [135, 228] on div "Unassigned" at bounding box center [117, 242] width 135 height 38
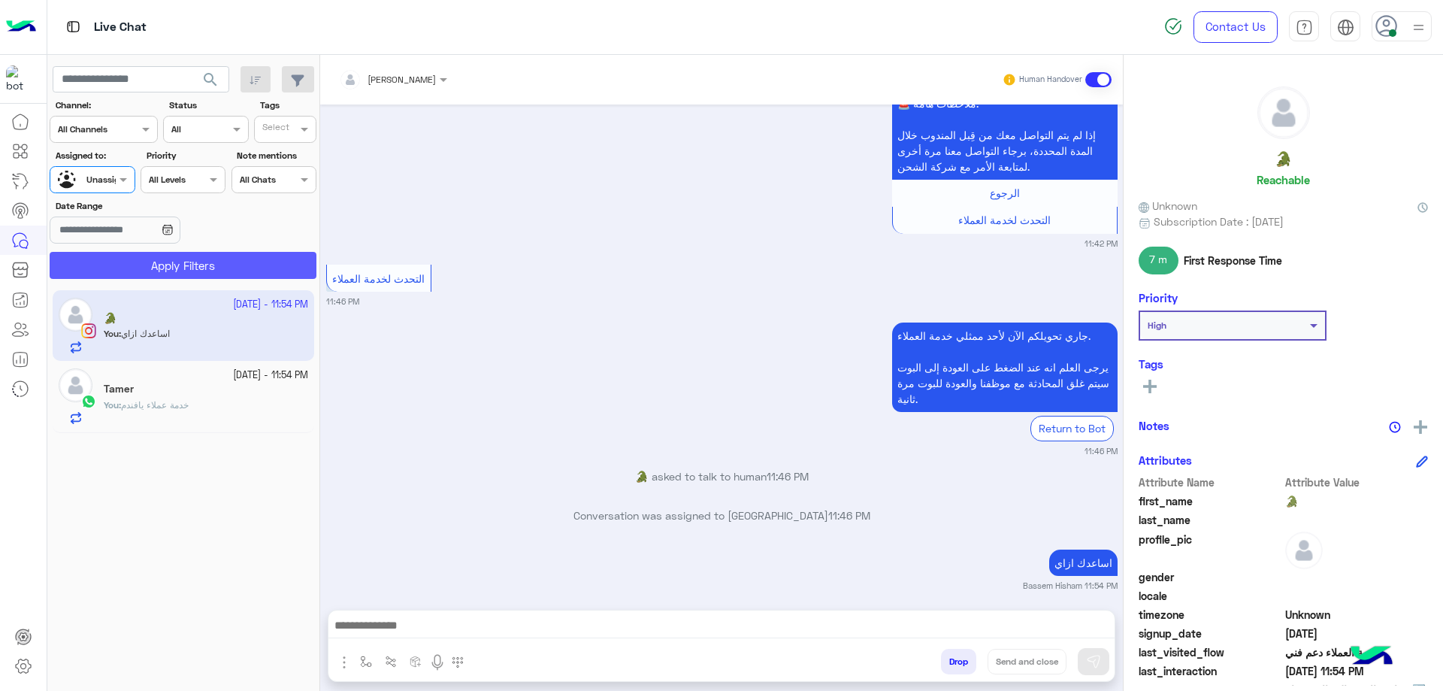
click at [164, 265] on button "Apply Filters" at bounding box center [183, 265] width 267 height 27
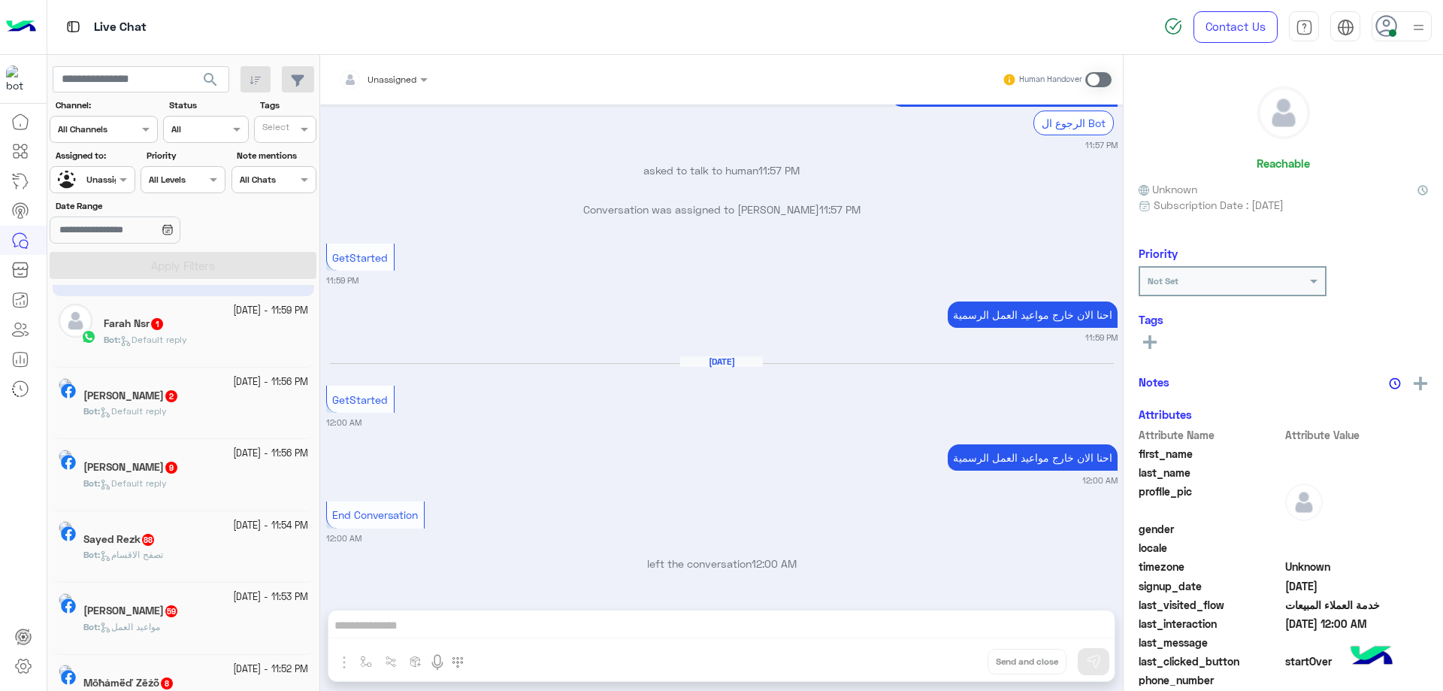
scroll to position [75, 0]
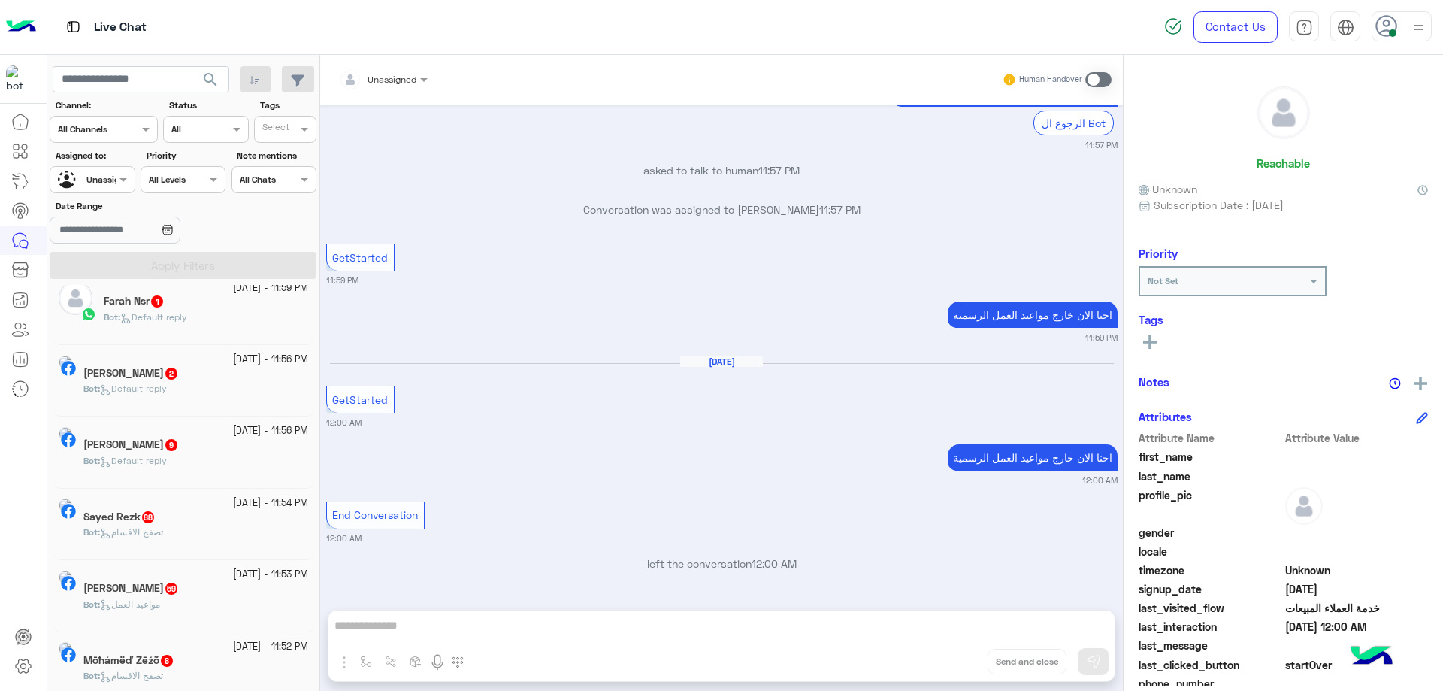
click at [181, 517] on div "Sayed Rezk 88" at bounding box center [195, 518] width 225 height 16
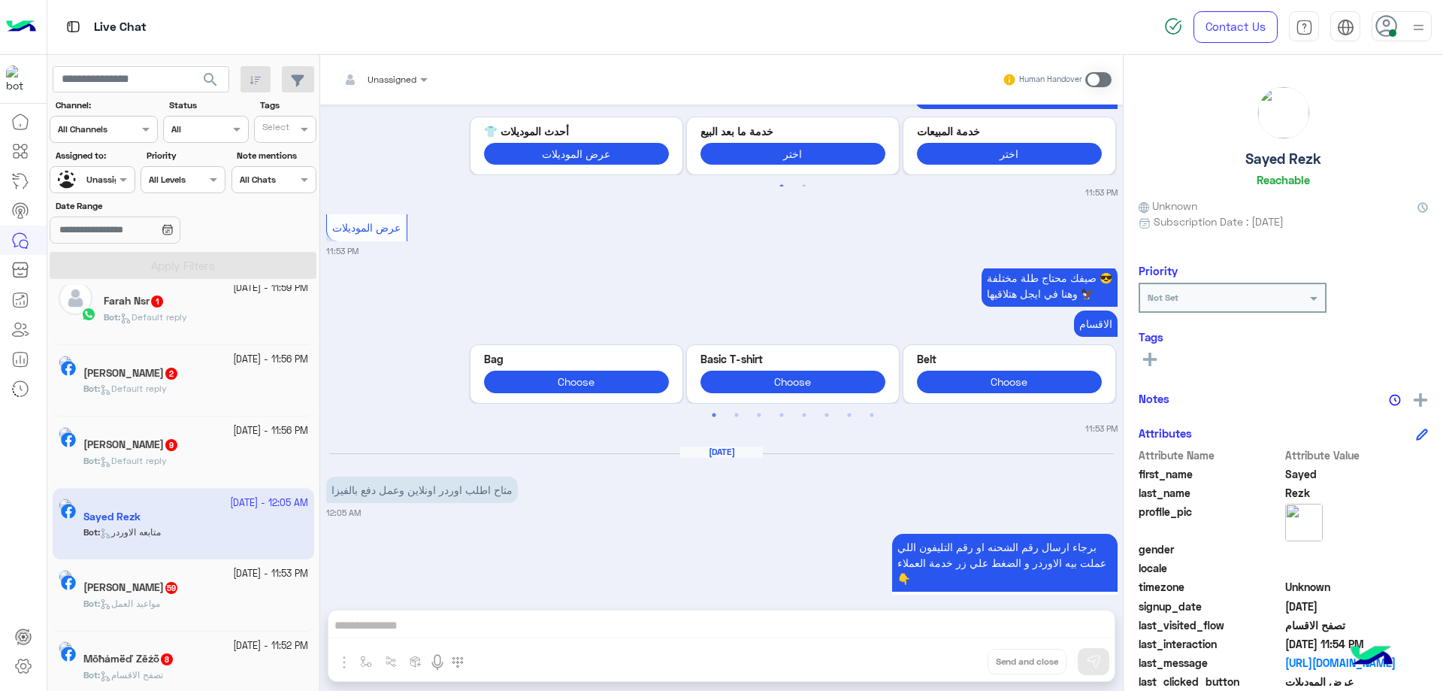
scroll to position [2174, 0]
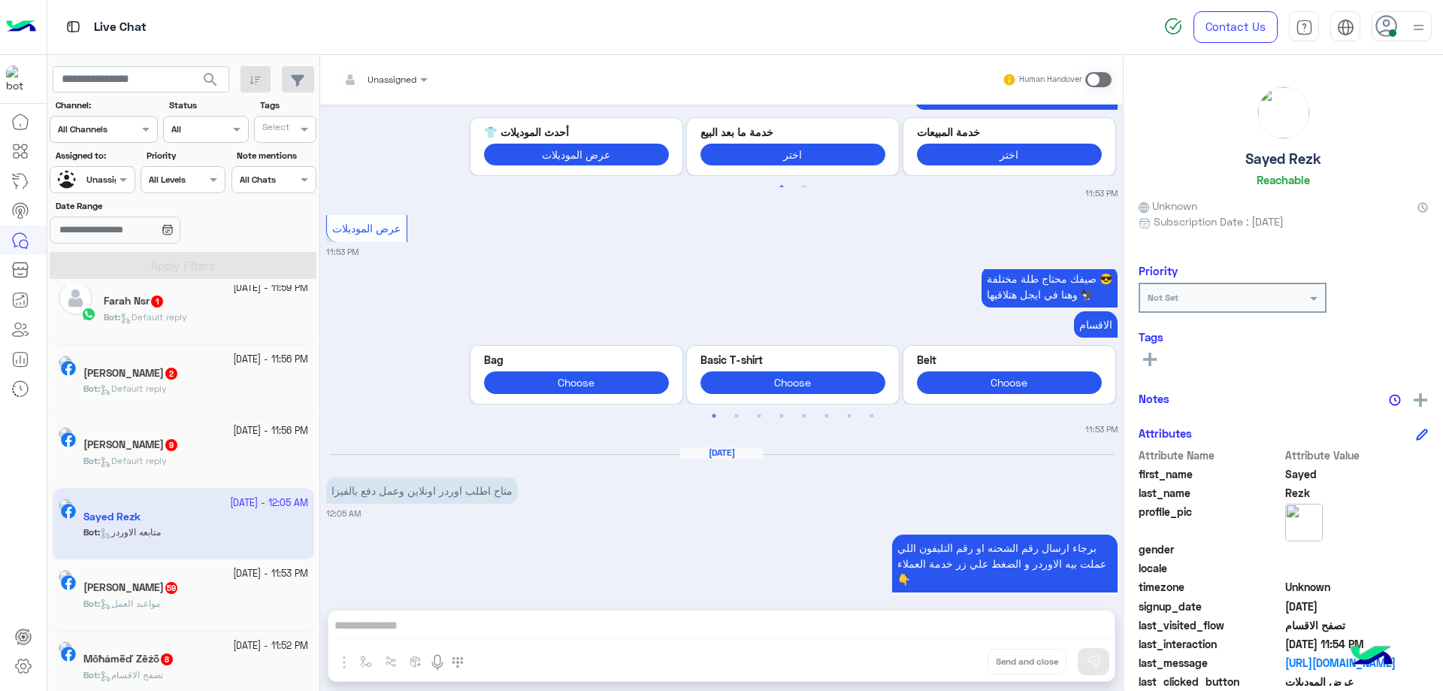
click at [407, 82] on div at bounding box center [383, 77] width 104 height 14
click at [416, 132] on div "[PERSON_NAME]" at bounding box center [407, 121] width 119 height 26
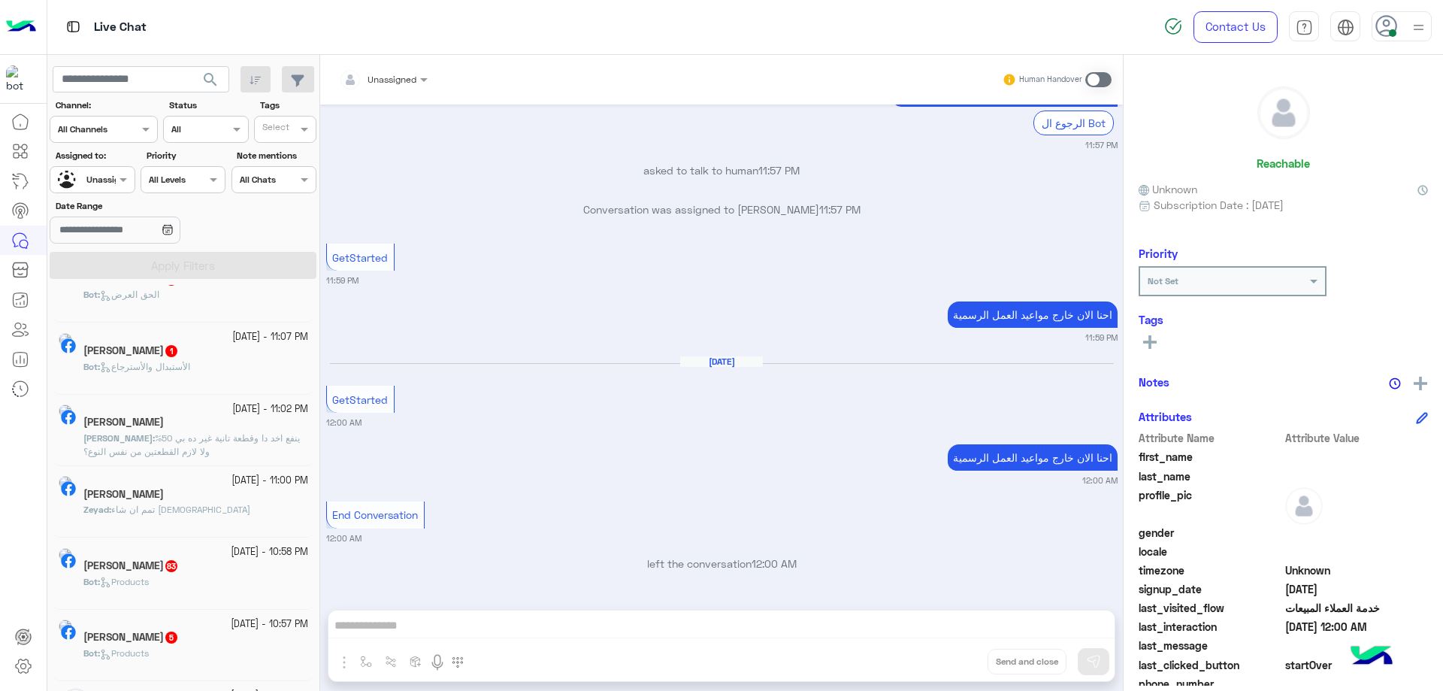
scroll to position [977, 0]
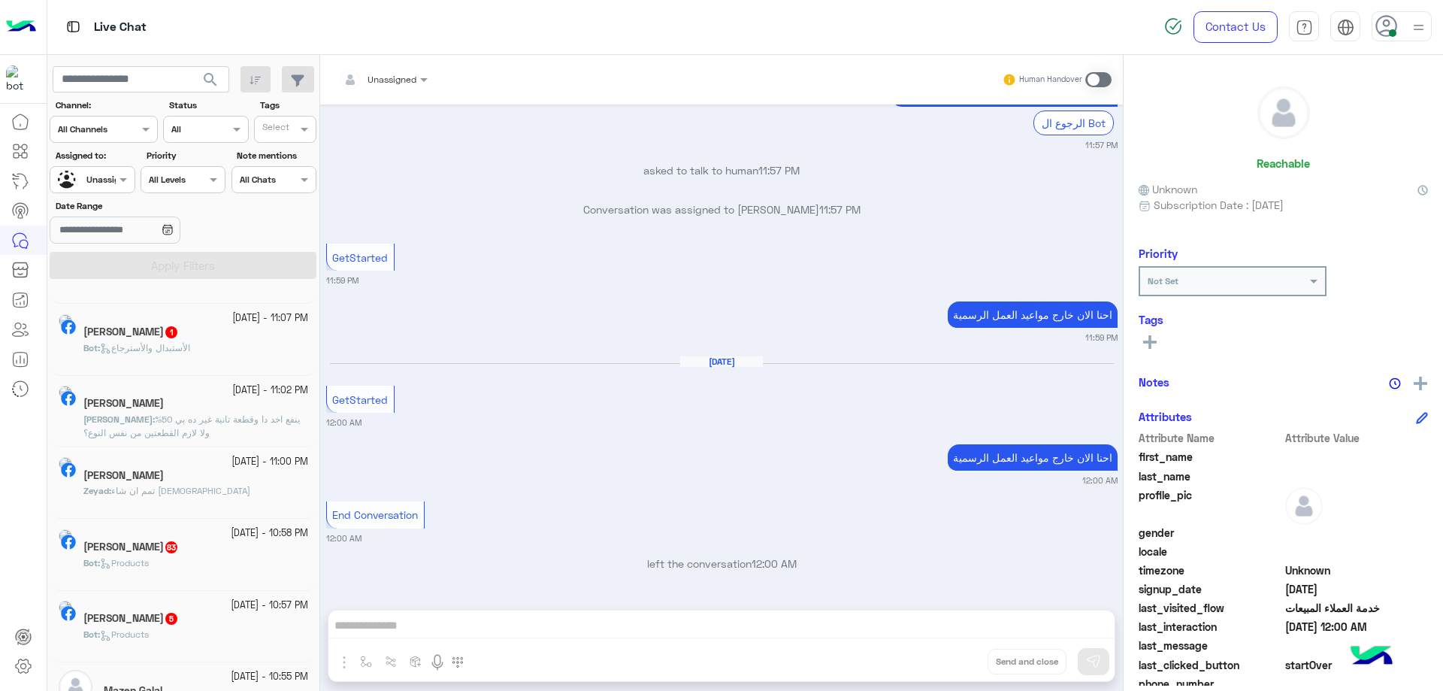
click at [111, 181] on div at bounding box center [91, 178] width 83 height 14
click at [134, 247] on div "[PERSON_NAME]" at bounding box center [121, 233] width 111 height 26
click at [177, 268] on button "Apply Filters" at bounding box center [183, 265] width 267 height 27
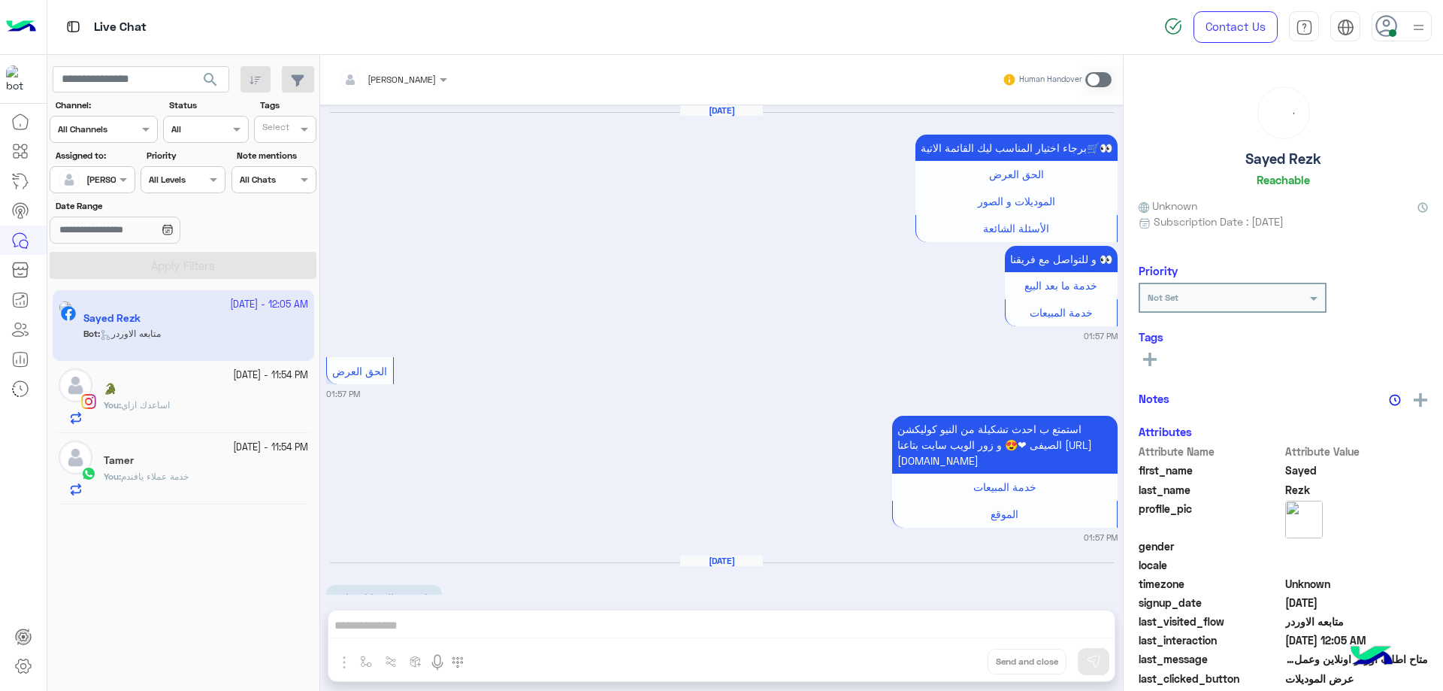
scroll to position [1874, 0]
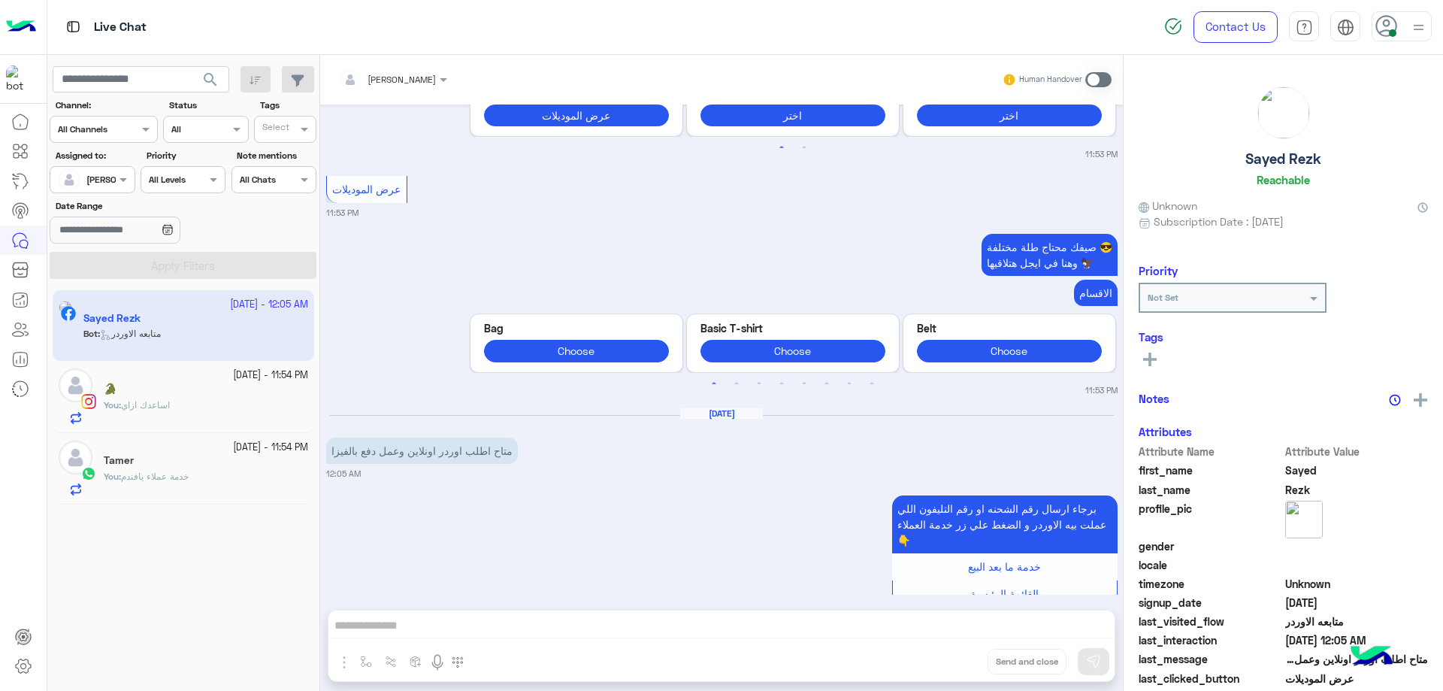
click at [520, 629] on div "Bassem Hisham Human Handover [DATE] برجاء اختيار المناسب ليك القائمة الاتية🛒👀 ا…" at bounding box center [721, 376] width 803 height 642
click at [507, 622] on div "Bassem Hisham Human Handover [DATE] برجاء اختيار المناسب ليك القائمة الاتية🛒👀 ا…" at bounding box center [721, 376] width 803 height 642
click at [1092, 81] on span at bounding box center [1098, 79] width 26 height 15
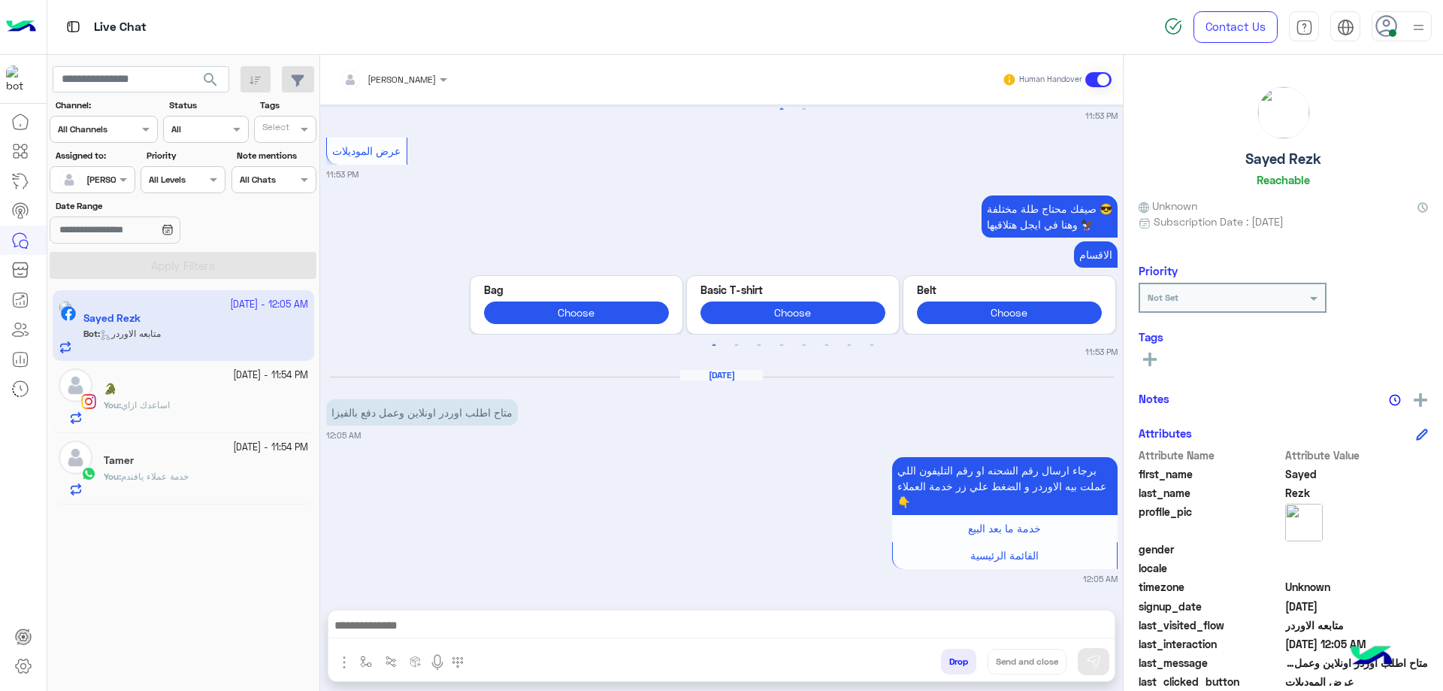
click at [453, 646] on div at bounding box center [721, 629] width 786 height 38
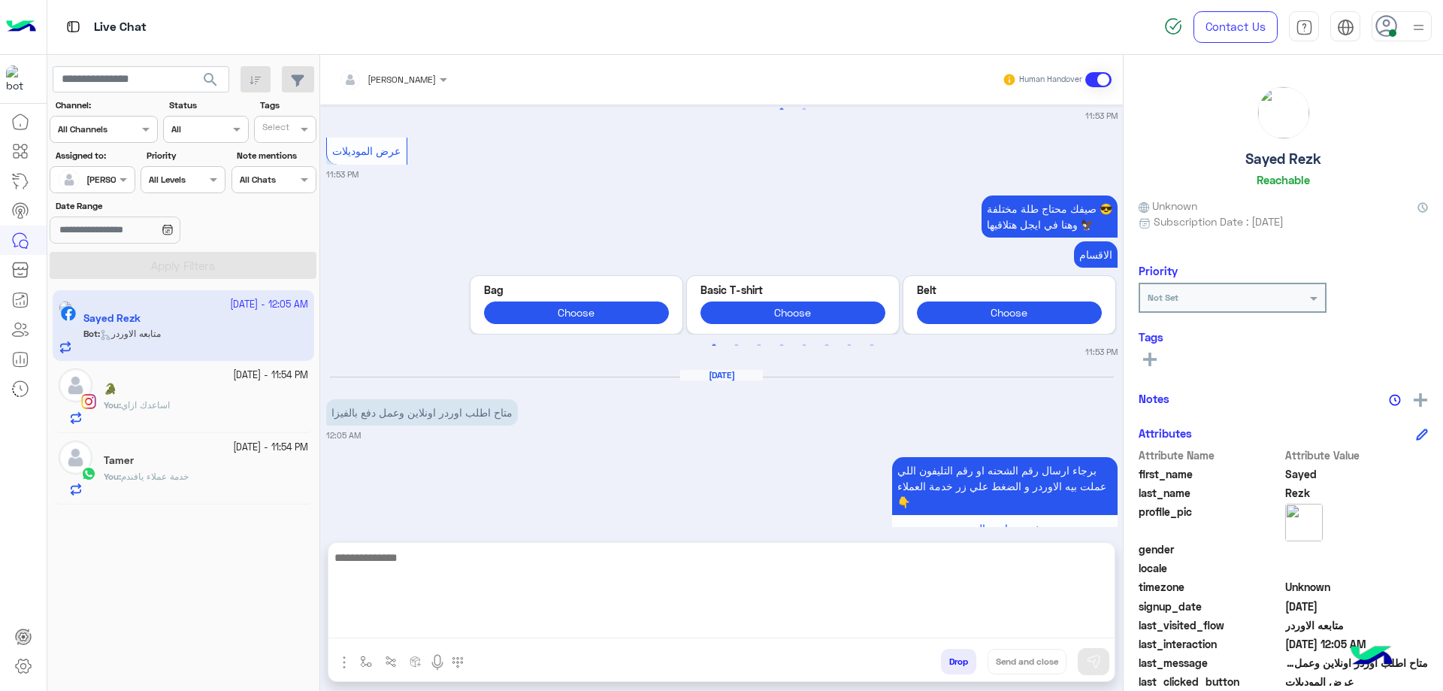
click at [455, 634] on textarea at bounding box center [721, 593] width 786 height 90
type textarea "**********"
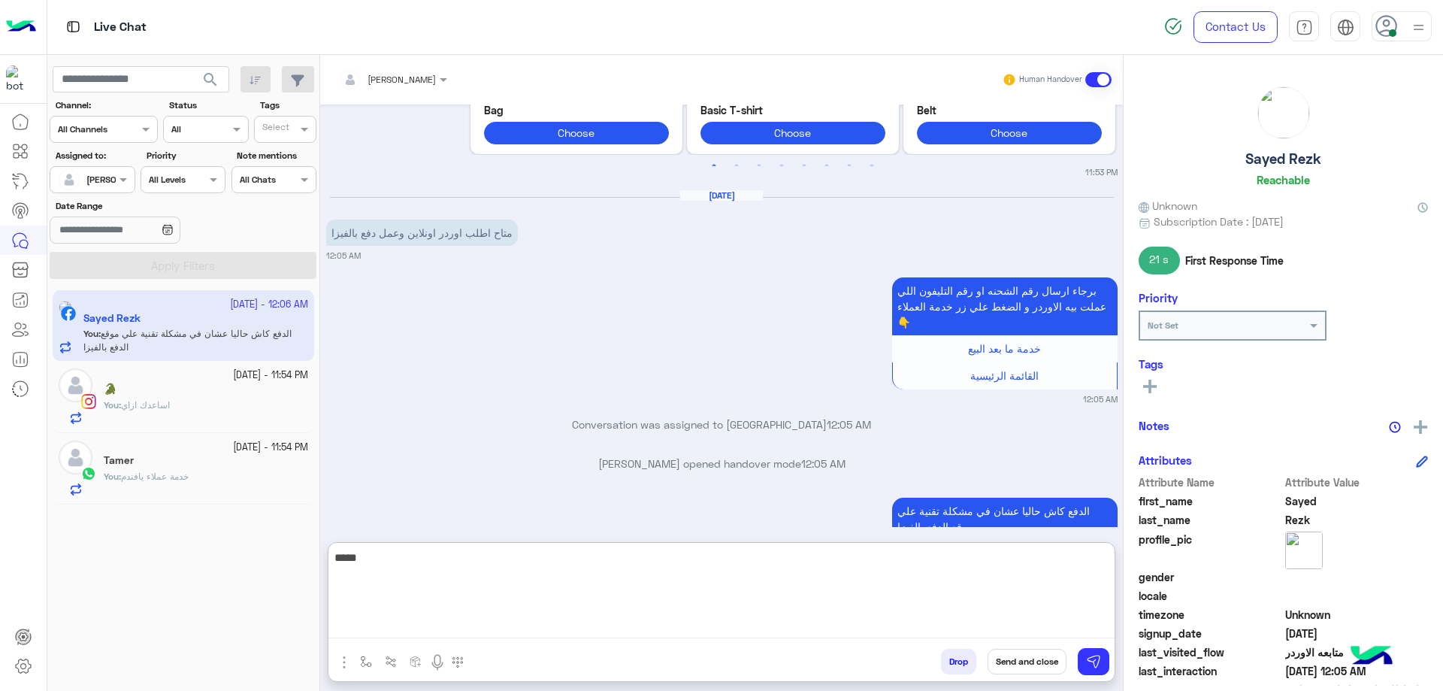
scroll to position [2150, 0]
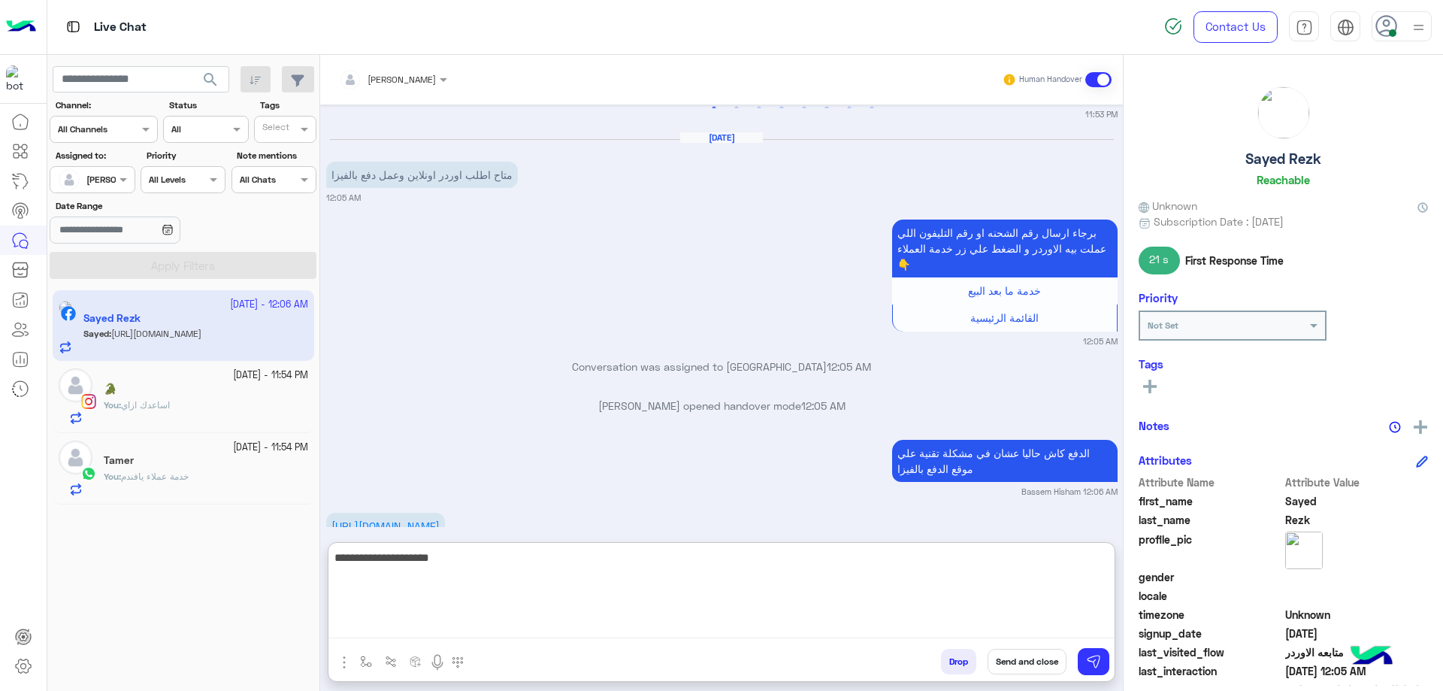
type textarea "**********"
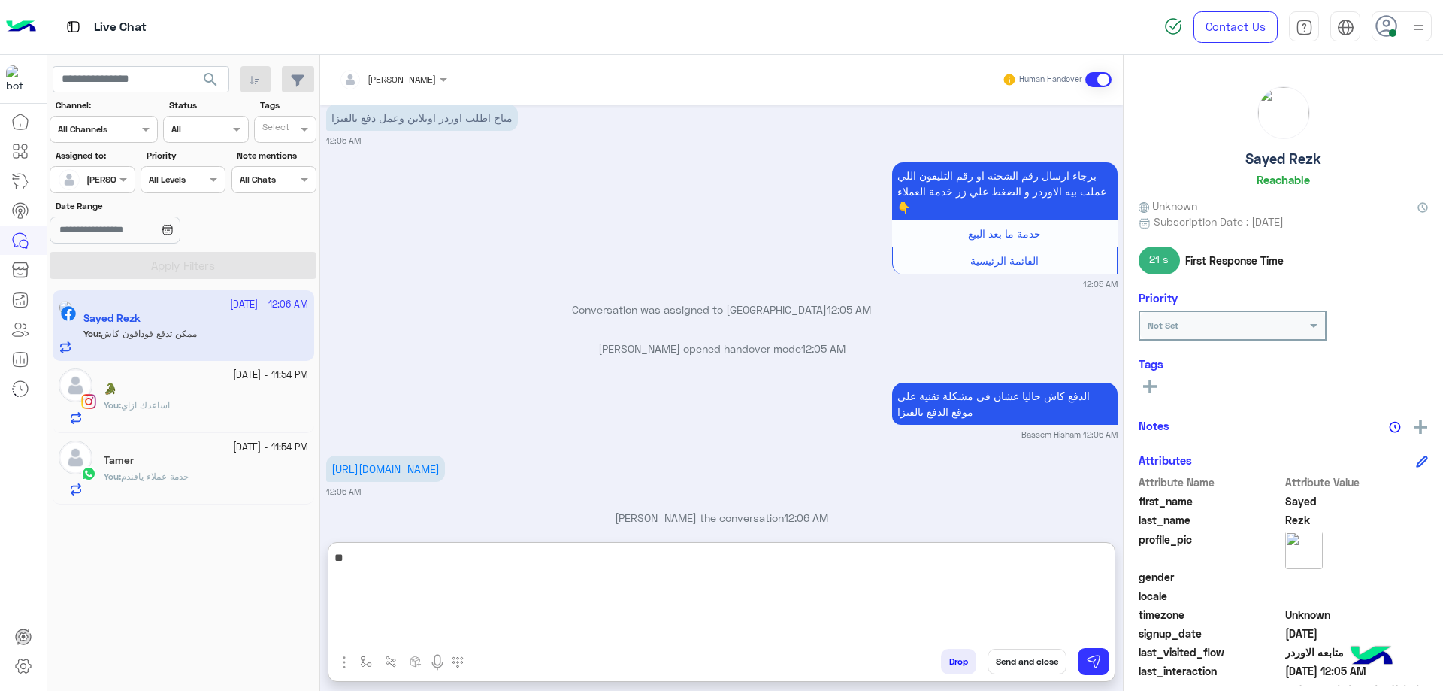
type textarea "*"
type textarea "**********"
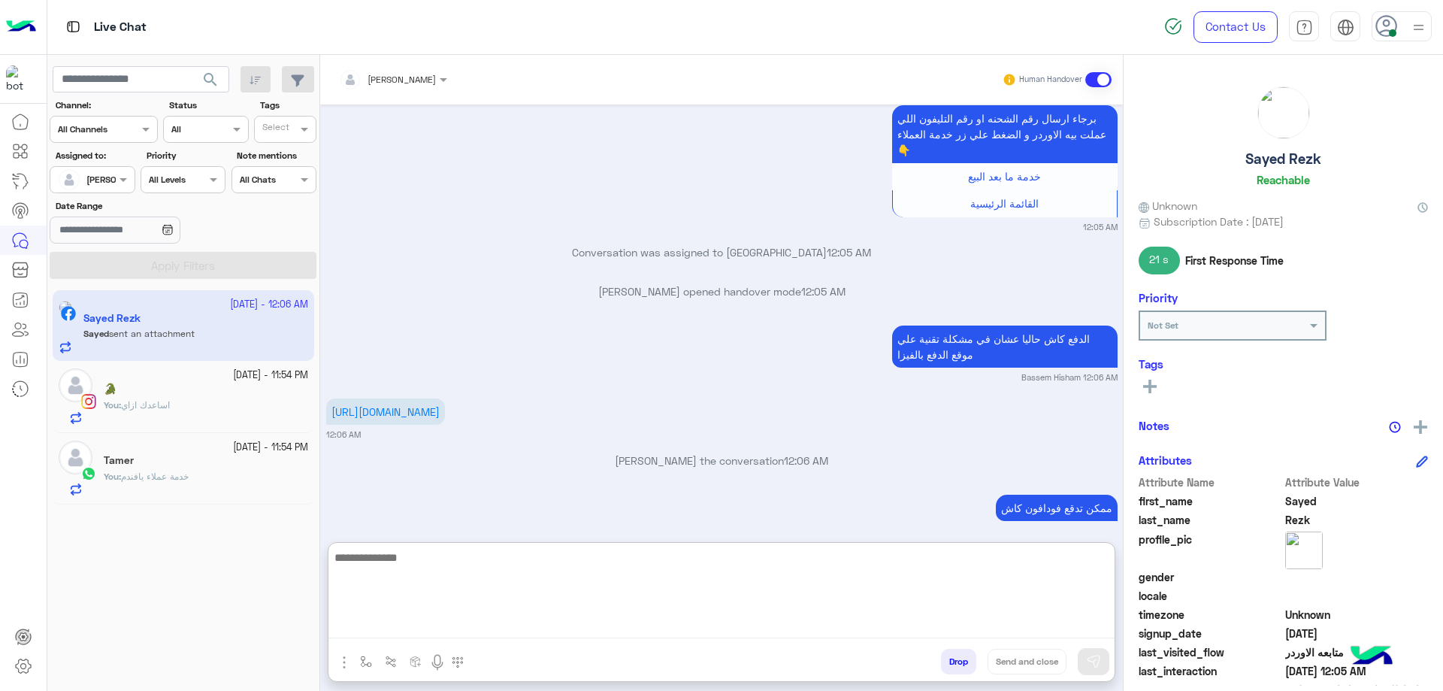
scroll to position [2486, 0]
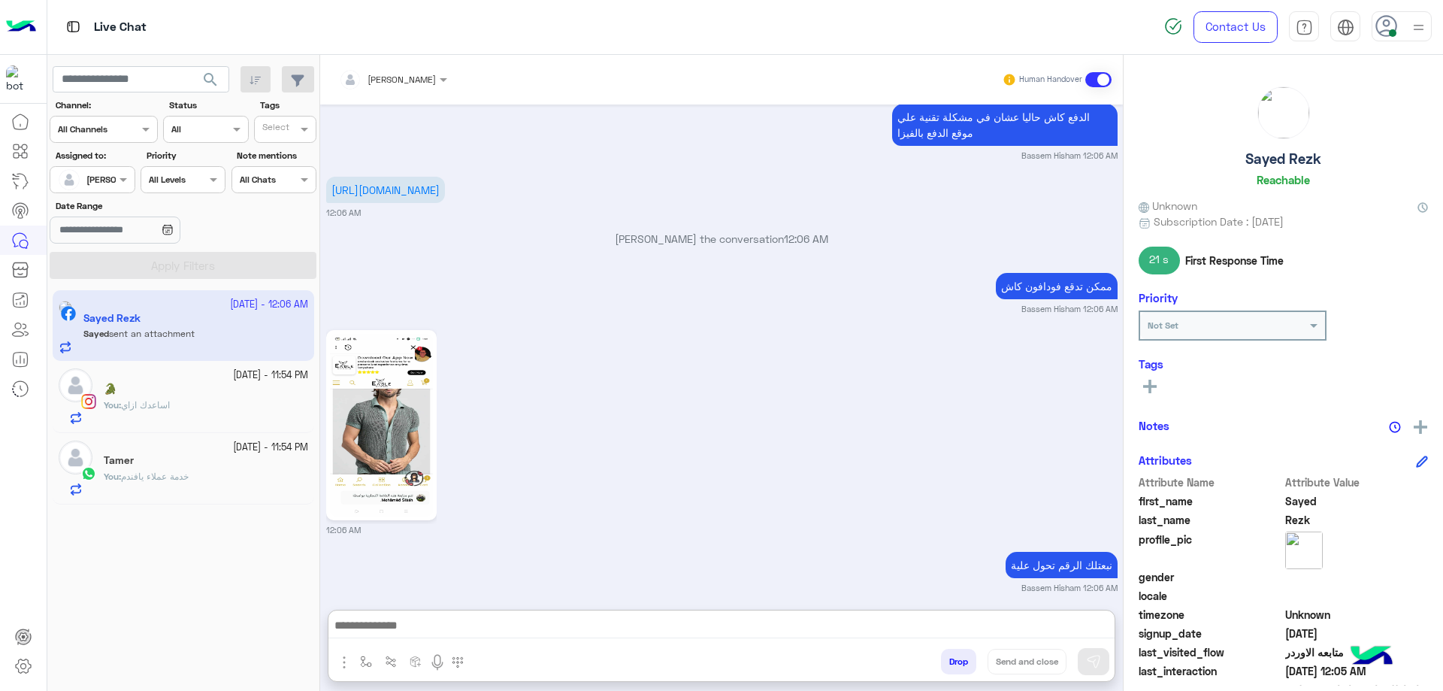
click at [385, 334] on img at bounding box center [381, 425] width 103 height 183
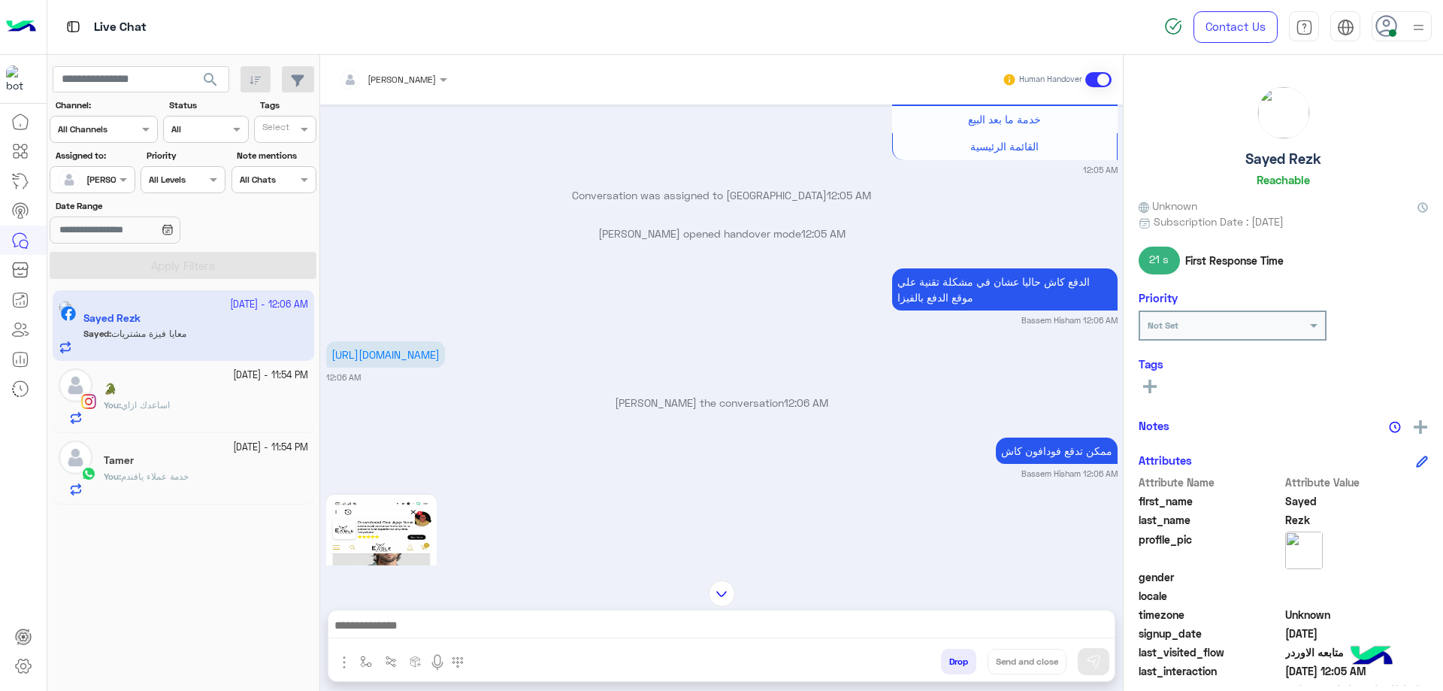
scroll to position [3574, 0]
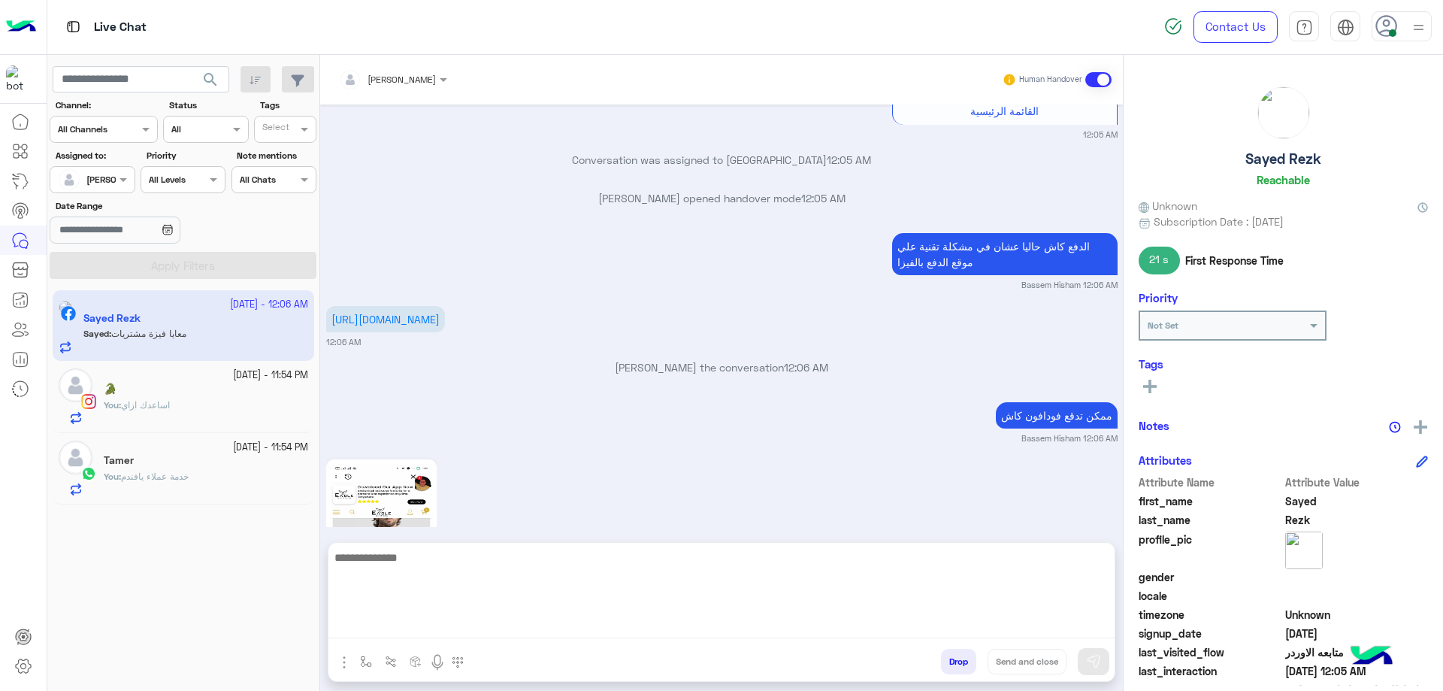
click at [435, 629] on textarea at bounding box center [721, 593] width 786 height 90
click at [982, 624] on textarea "**********" at bounding box center [721, 593] width 786 height 90
click at [997, 600] on textarea "**********" at bounding box center [721, 593] width 786 height 90
click at [972, 573] on textarea "**********" at bounding box center [721, 593] width 786 height 90
paste textarea "**********"
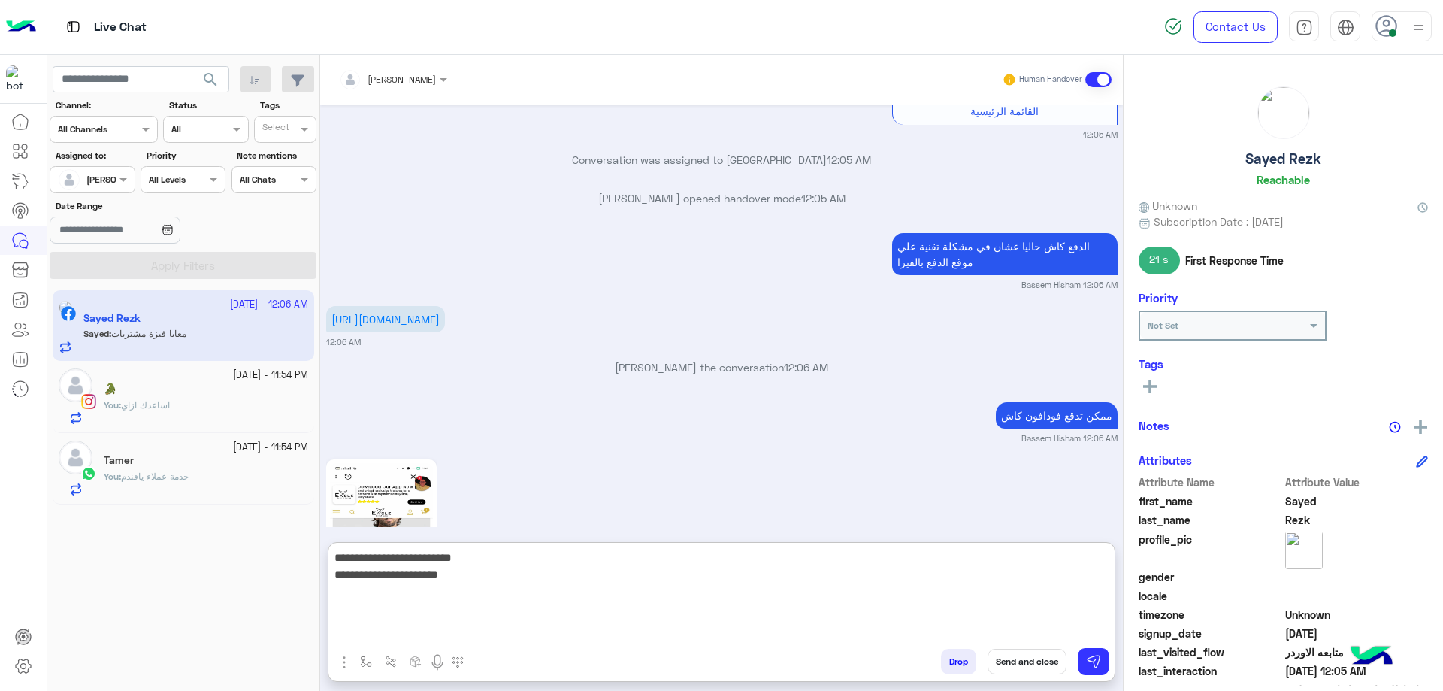
drag, startPoint x: 1054, startPoint y: 576, endPoint x: 1073, endPoint y: 576, distance: 19.5
click at [1073, 576] on textarea "**********" at bounding box center [721, 593] width 786 height 90
click at [1088, 570] on textarea "**********" at bounding box center [721, 593] width 786 height 90
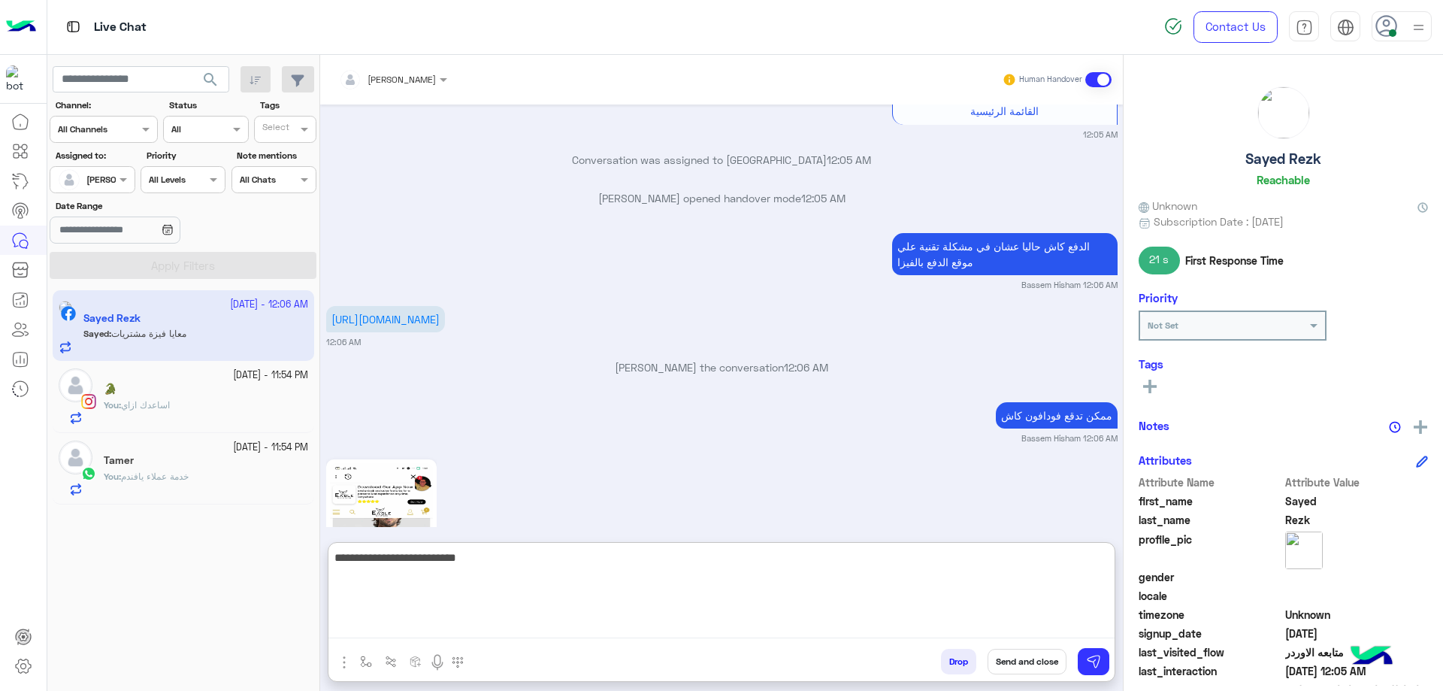
click at [1107, 558] on textarea "**********" at bounding box center [721, 593] width 786 height 90
paste textarea "**********"
click at [1087, 571] on textarea "**********" at bounding box center [721, 593] width 786 height 90
type textarea "**********"
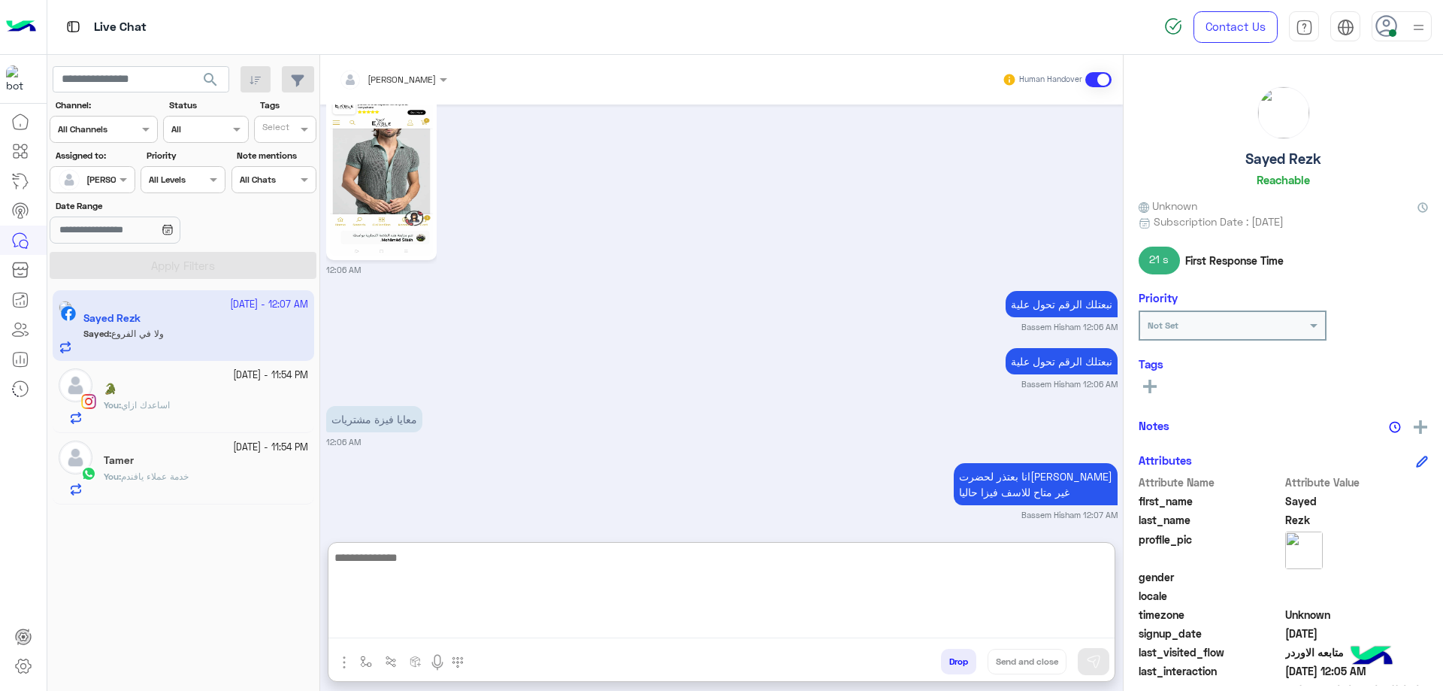
scroll to position [4187, 0]
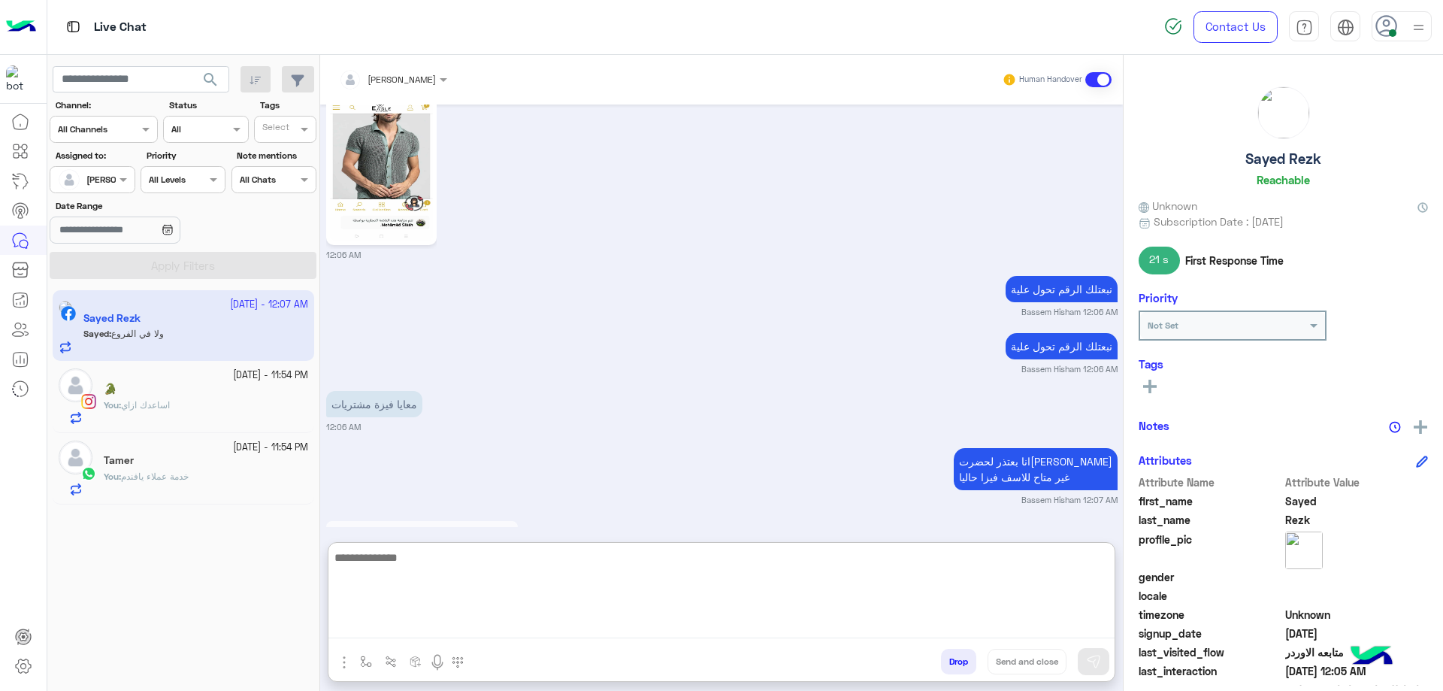
click at [396, 566] on textarea at bounding box center [721, 593] width 786 height 90
type textarea "**********"
click at [423, 573] on textarea at bounding box center [721, 593] width 786 height 90
type textarea "**********"
